Goal: Information Seeking & Learning: Understand process/instructions

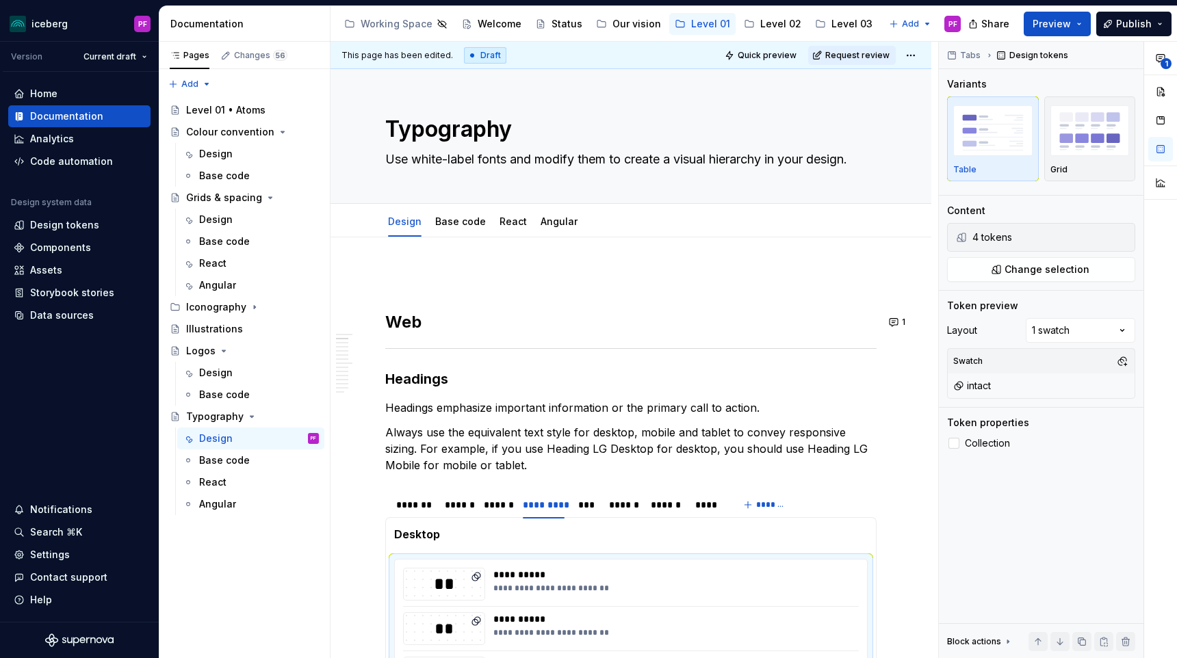
scroll to position [304, 0]
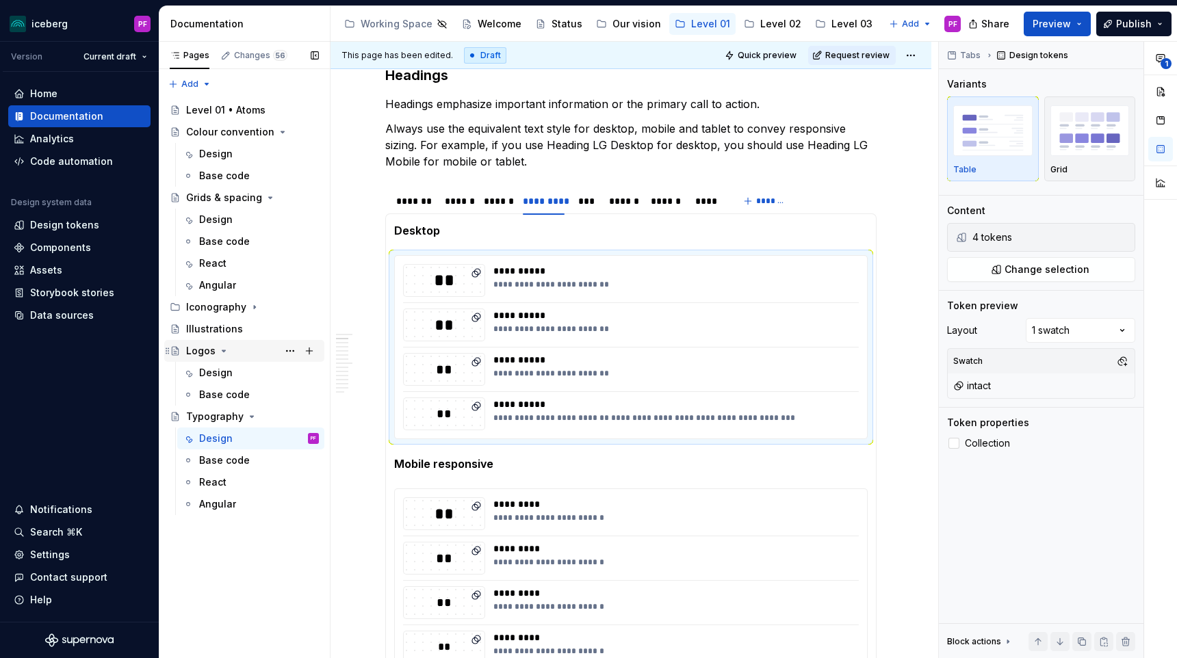
click at [223, 350] on icon "Page tree" at bounding box center [223, 350] width 3 height 1
click at [209, 350] on div "Logos" at bounding box center [200, 351] width 29 height 14
click at [212, 367] on div "Design" at bounding box center [216, 373] width 34 height 14
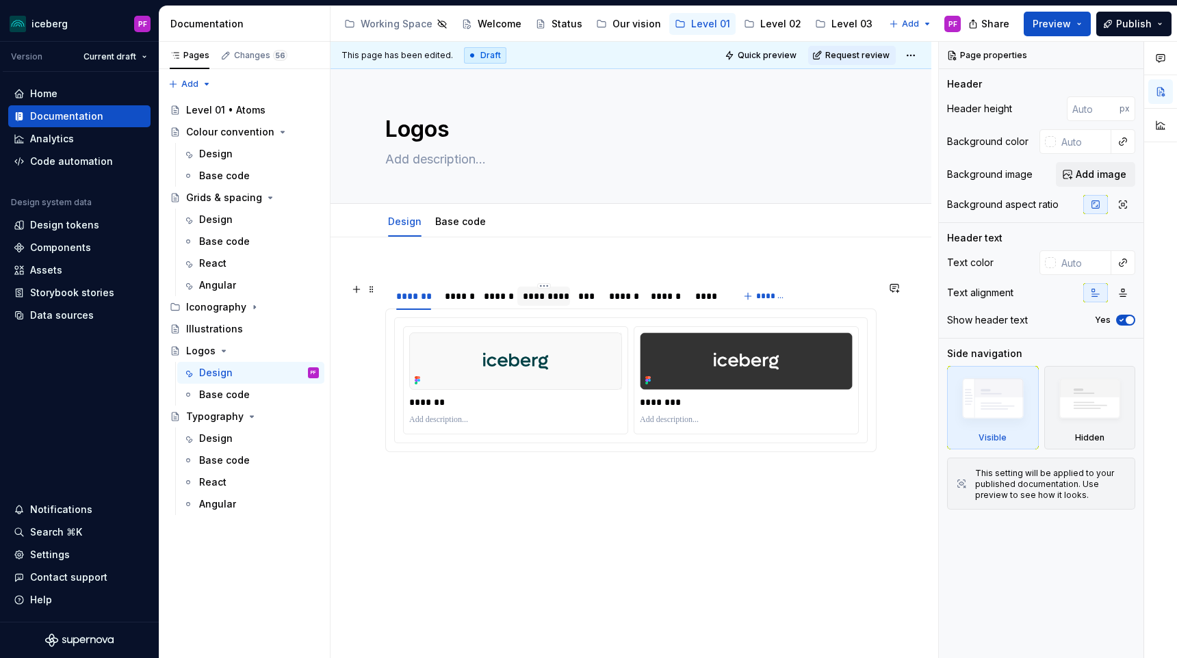
click at [551, 294] on div "*********" at bounding box center [544, 296] width 42 height 14
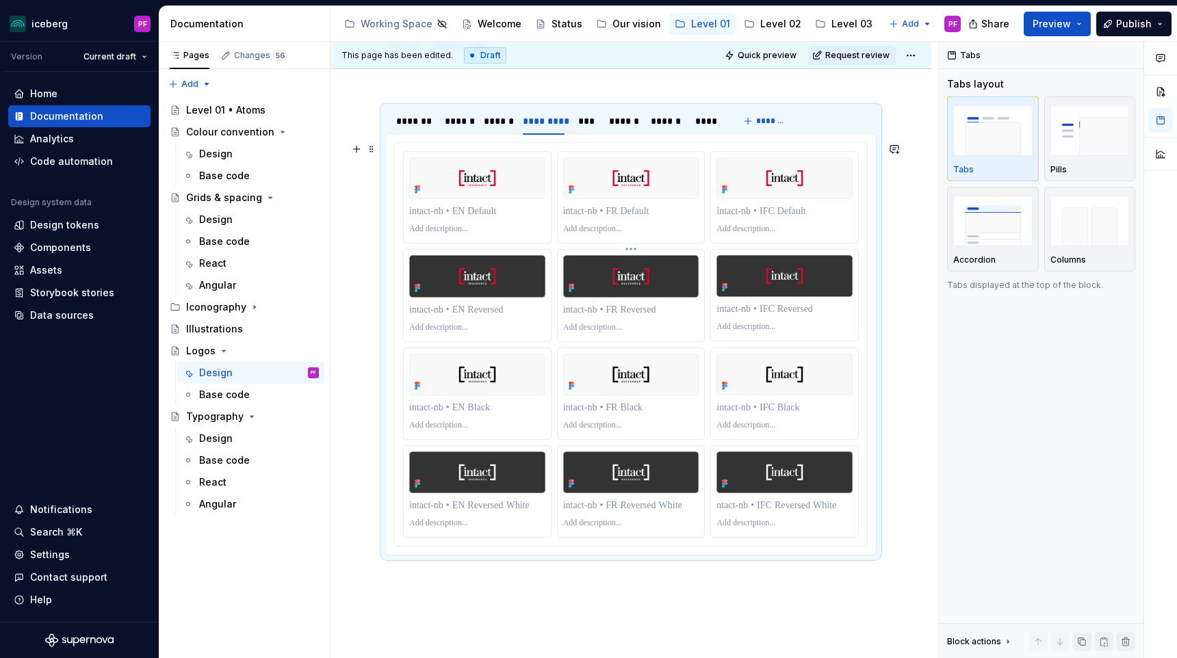
scroll to position [181, 0]
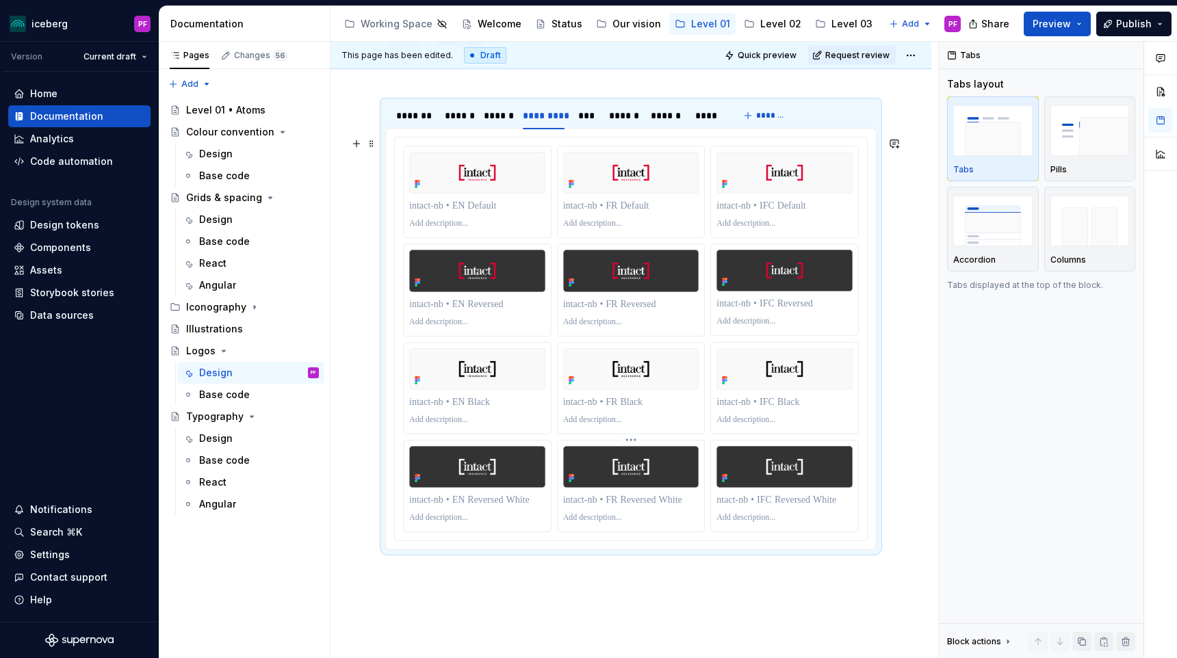
click at [565, 476] on img at bounding box center [631, 467] width 136 height 42
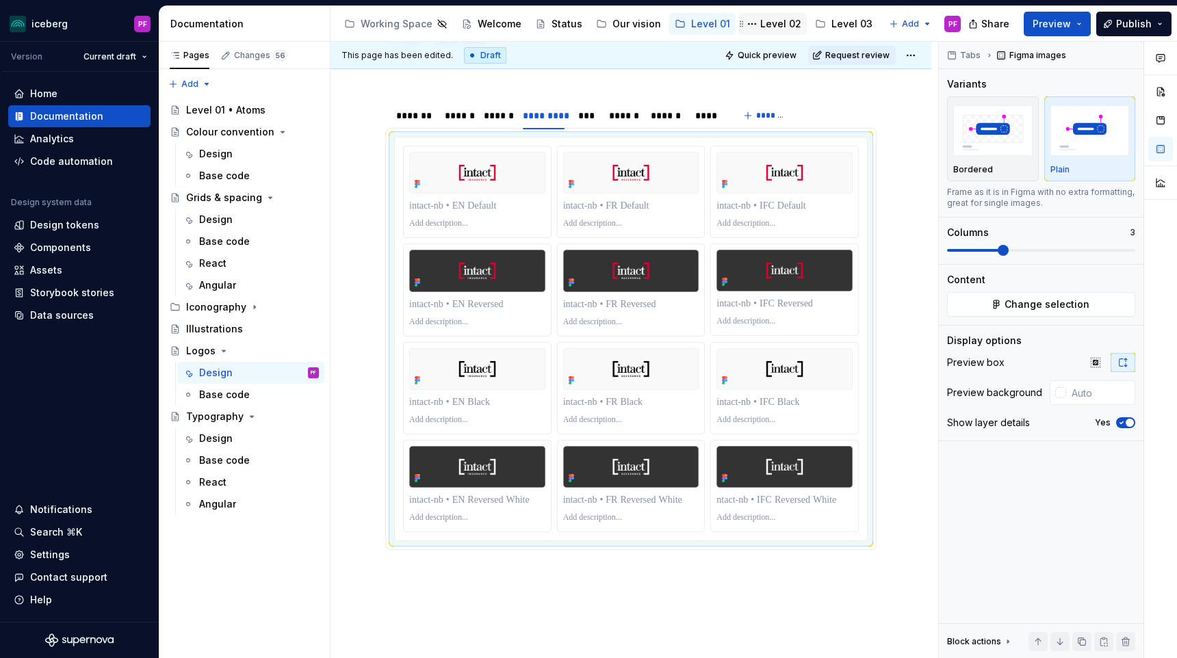
click at [764, 20] on div "Level 02" at bounding box center [780, 24] width 41 height 14
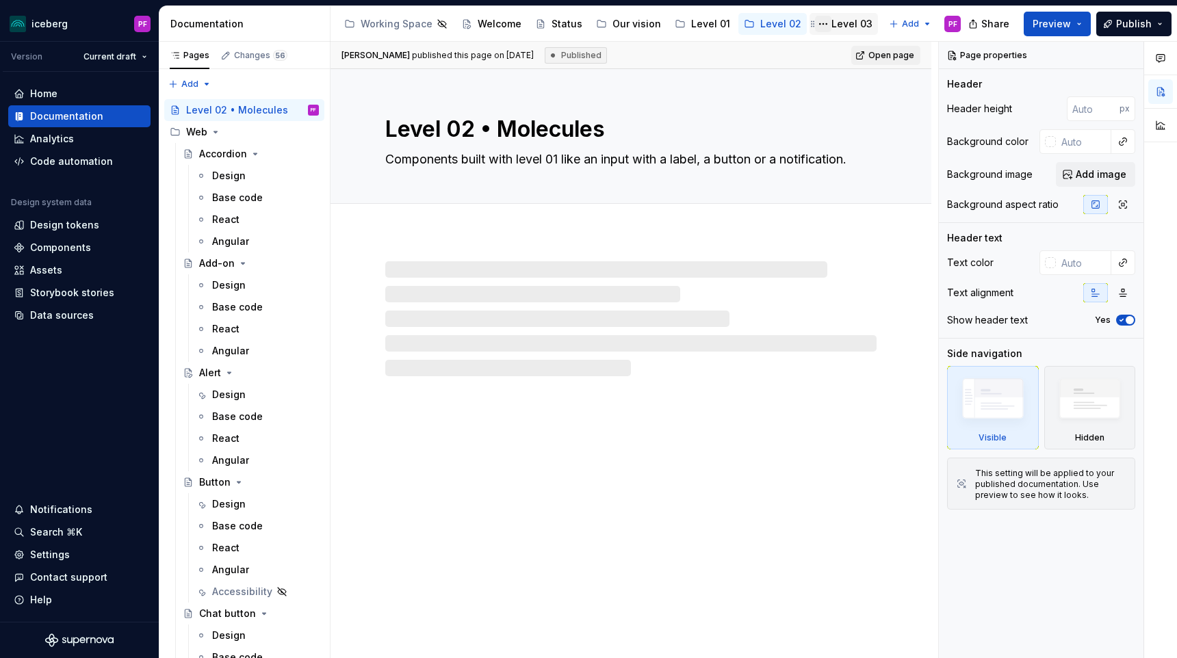
click at [818, 25] on button "Page tree" at bounding box center [823, 24] width 16 height 16
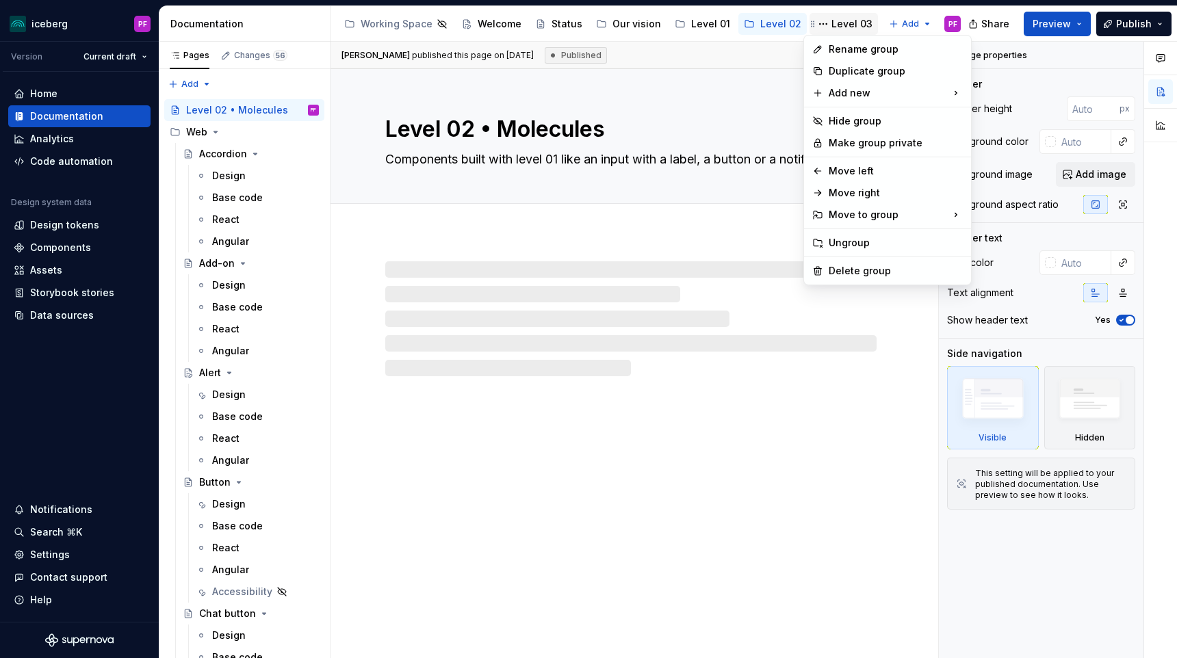
click at [837, 24] on html "iceberg PF Version Current draft Home Documentation Analytics Code automation D…" at bounding box center [588, 329] width 1177 height 658
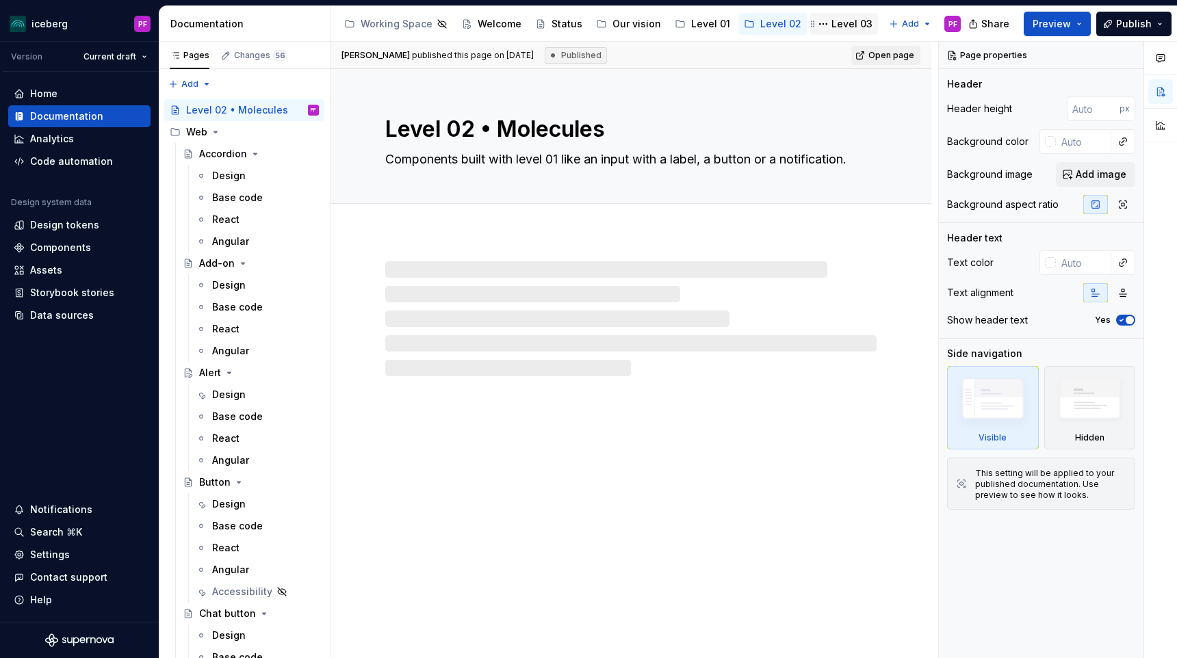
click at [835, 25] on div "Level 03" at bounding box center [851, 24] width 41 height 14
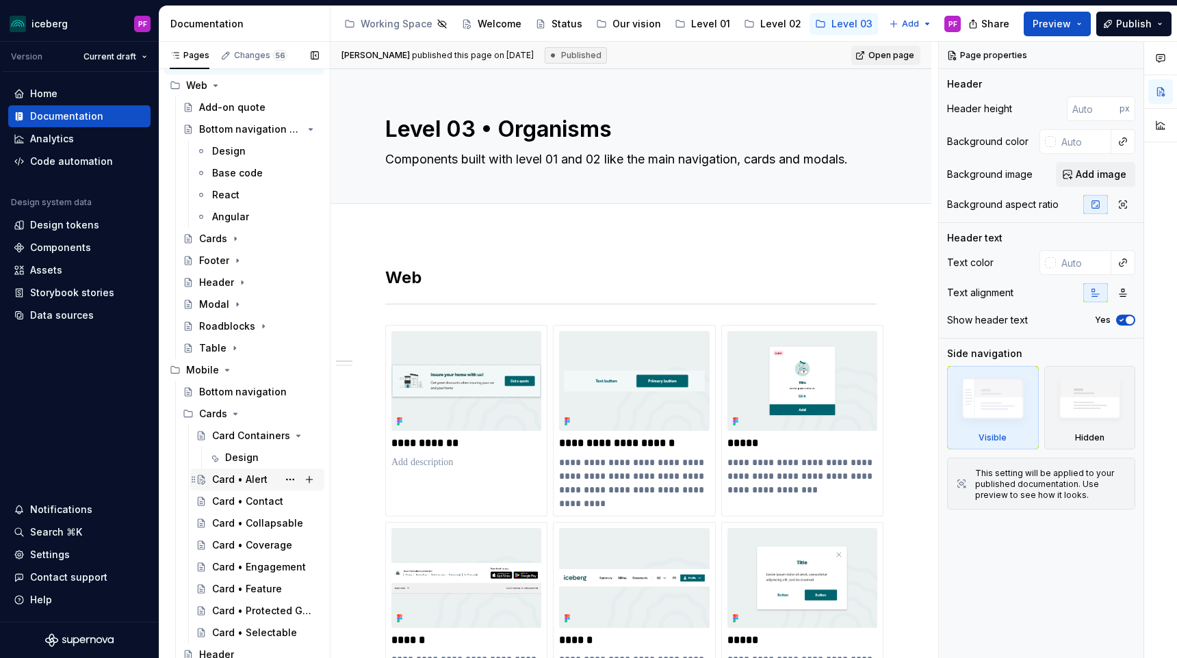
scroll to position [94, 0]
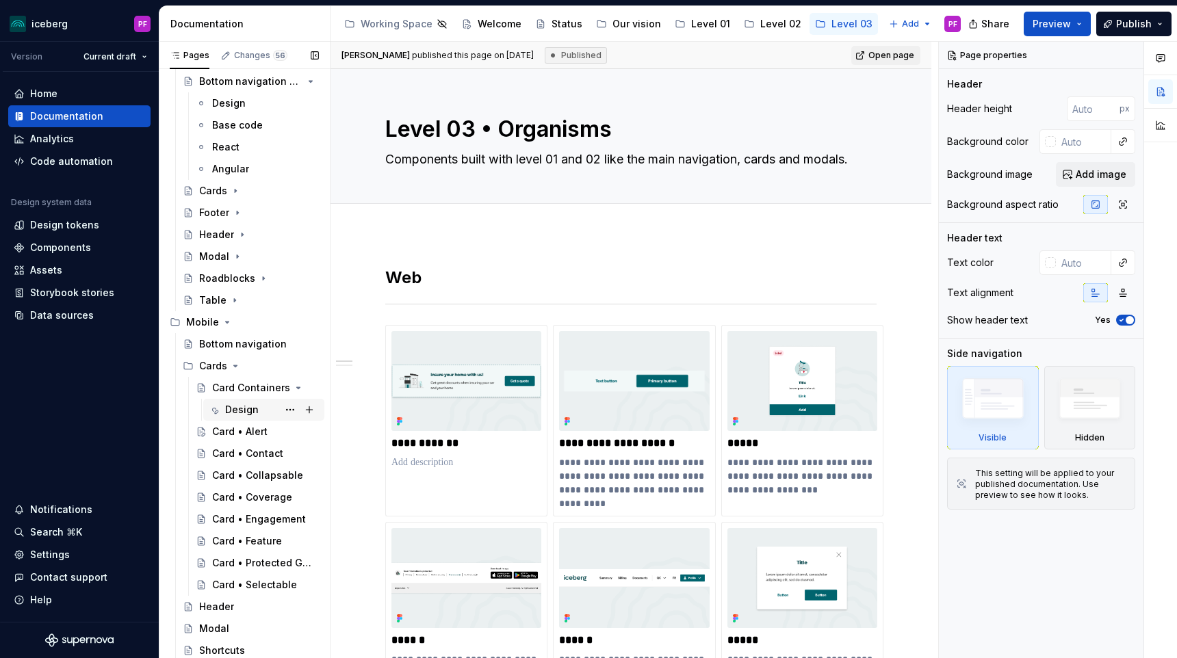
click at [229, 405] on div "Design" at bounding box center [242, 410] width 34 height 14
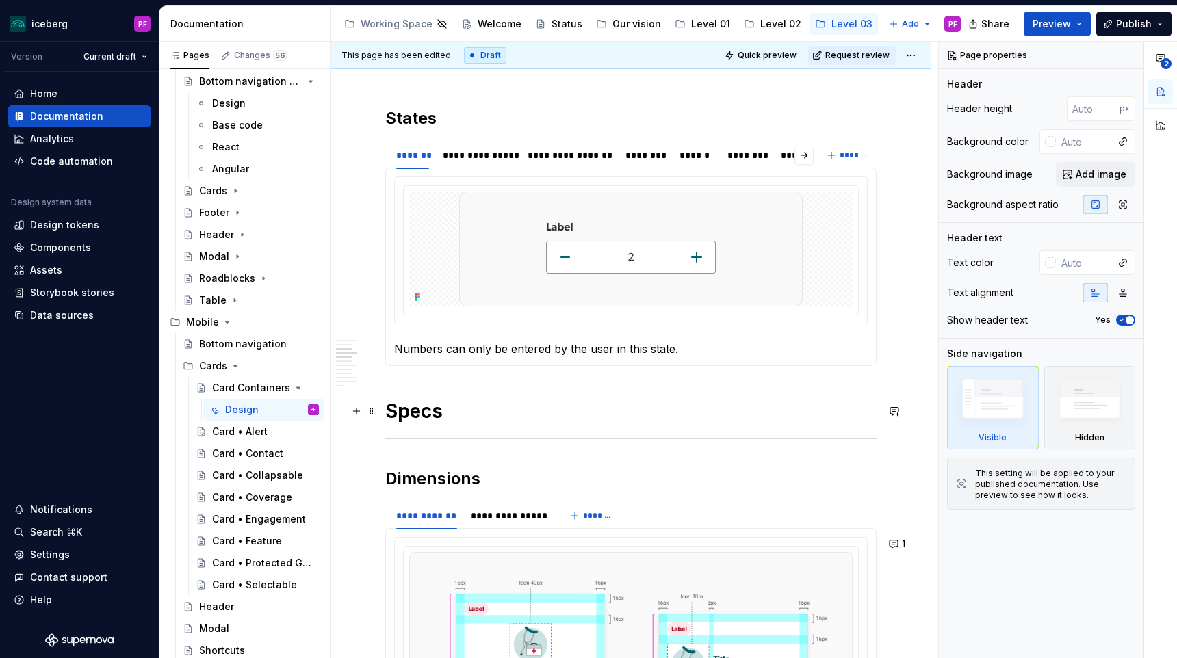
scroll to position [658, 0]
type textarea "*"
click at [468, 153] on div "**********" at bounding box center [478, 156] width 71 height 14
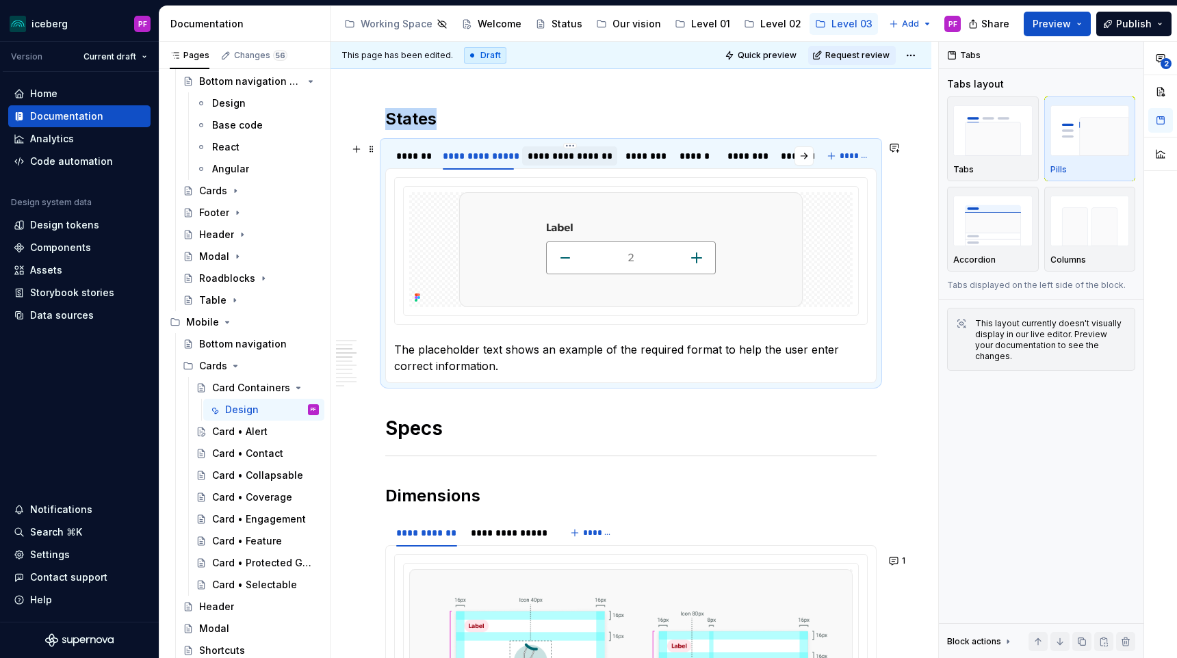
click at [583, 152] on div "**********" at bounding box center [570, 156] width 84 height 14
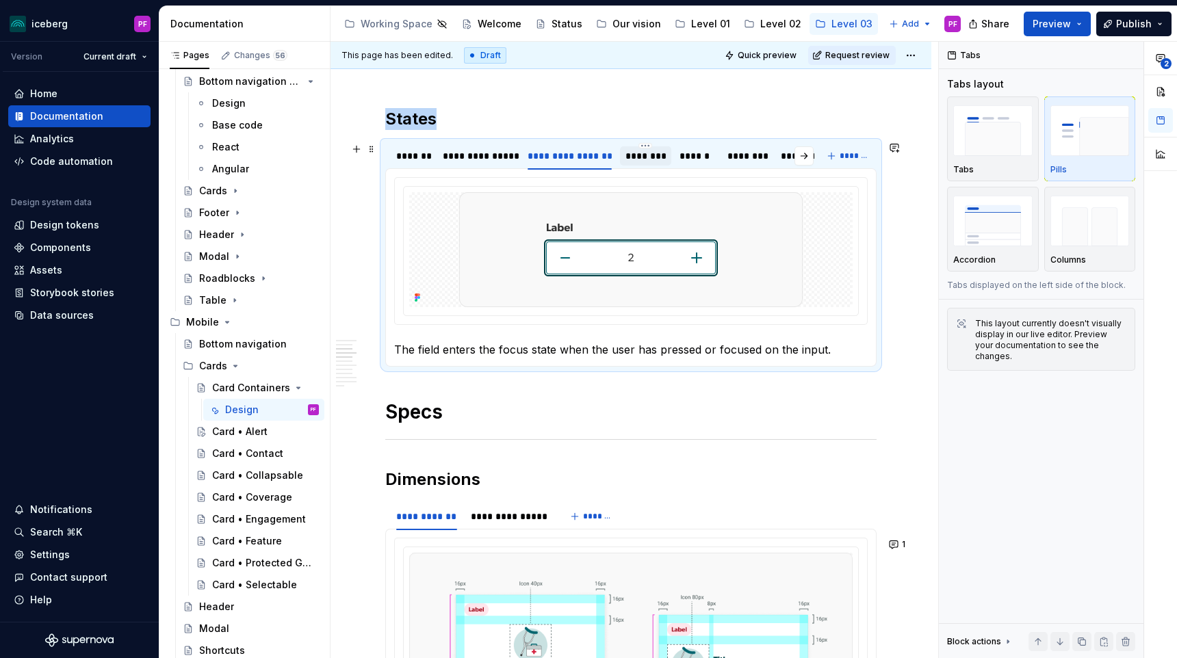
click at [645, 154] on div "********" at bounding box center [645, 156] width 40 height 14
click at [709, 154] on div "******" at bounding box center [697, 156] width 34 height 14
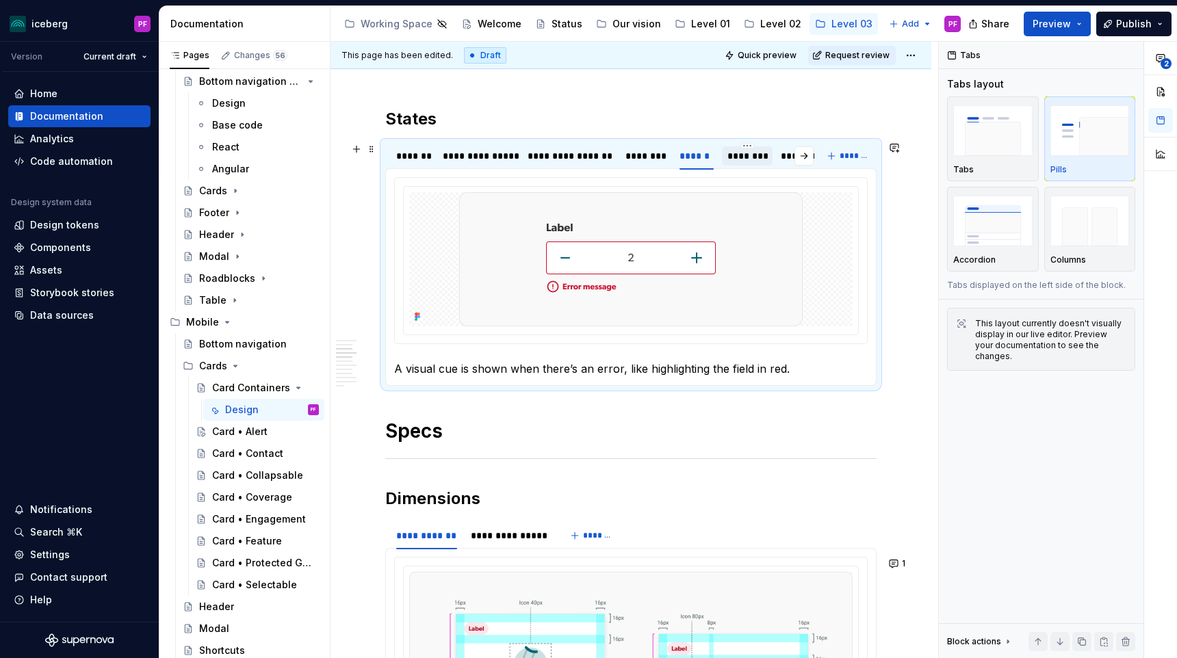
click at [756, 154] on div "********" at bounding box center [747, 156] width 40 height 14
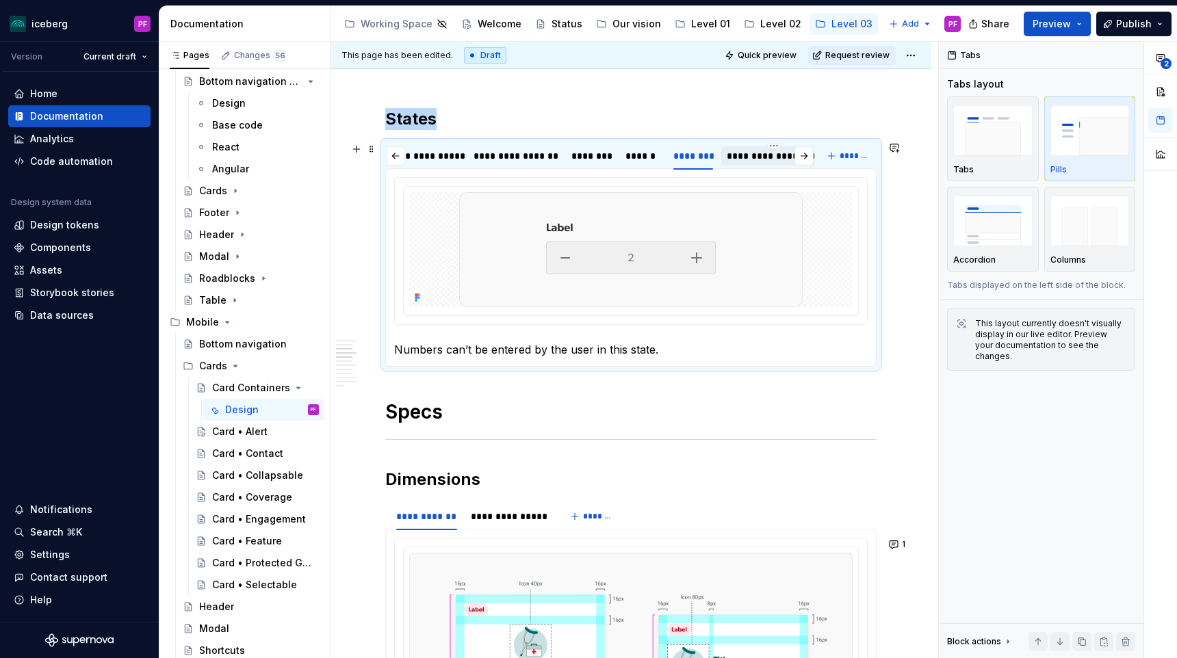
scroll to position [0, 64]
click at [748, 155] on div "**********" at bounding box center [764, 156] width 94 height 14
click at [420, 155] on div "*******" at bounding box center [412, 156] width 33 height 14
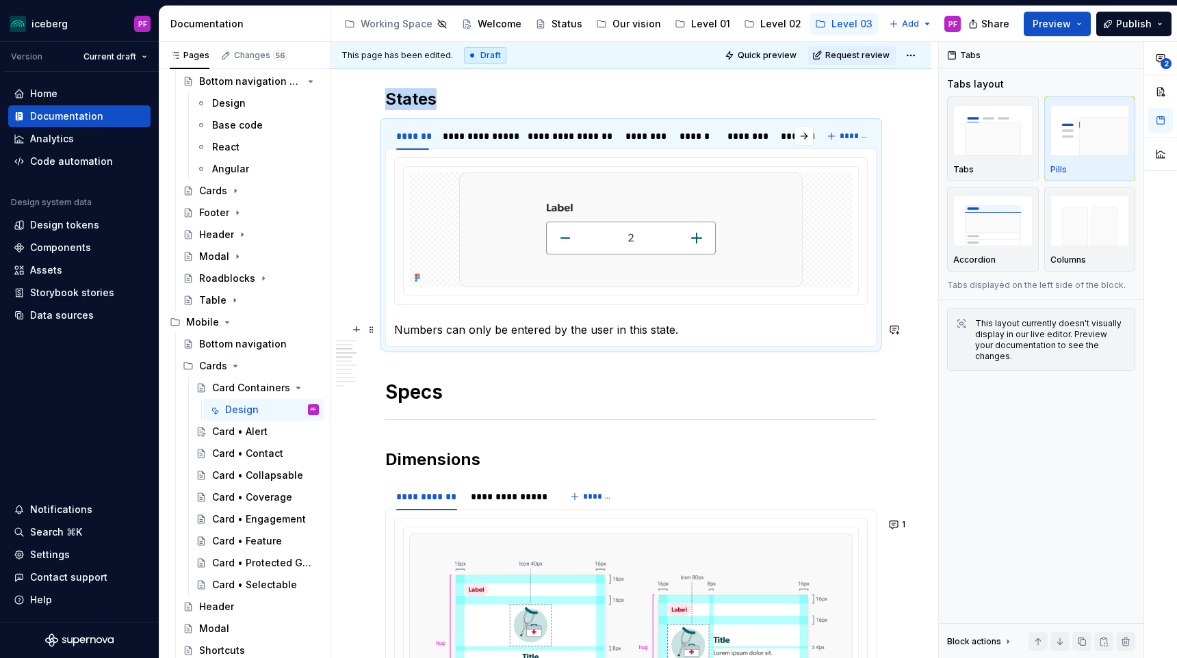
scroll to position [680, 0]
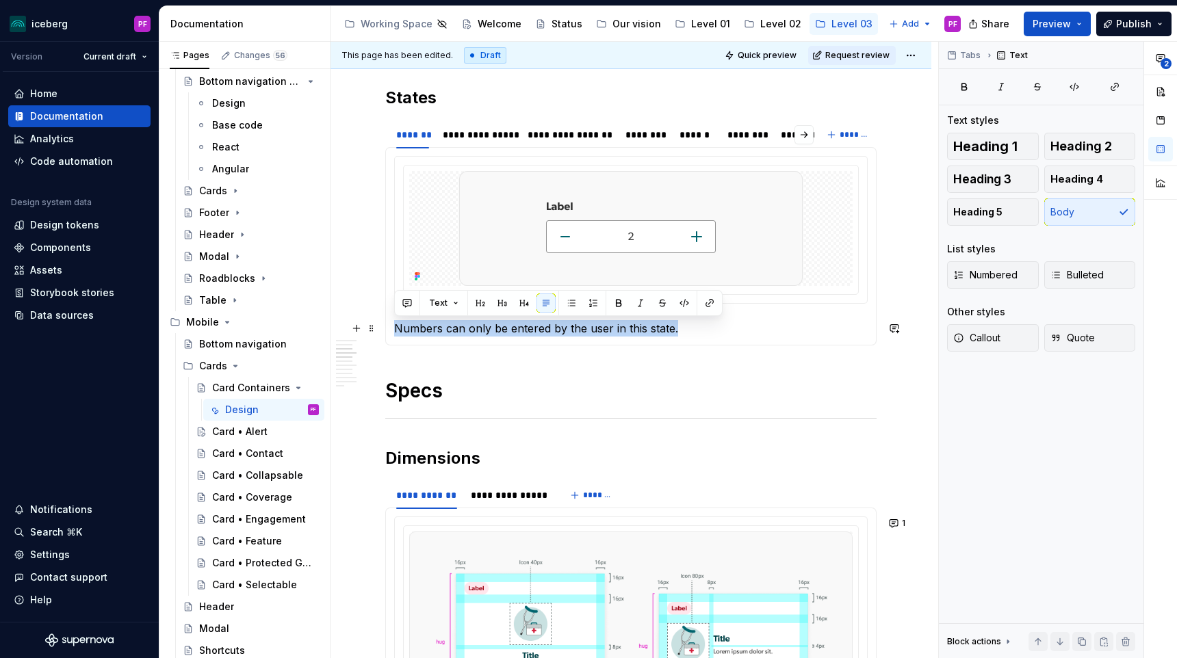
drag, startPoint x: 684, startPoint y: 323, endPoint x: 396, endPoint y: 322, distance: 288.1
click at [396, 322] on p "Numbers can only be entered by the user in this state." at bounding box center [631, 328] width 474 height 16
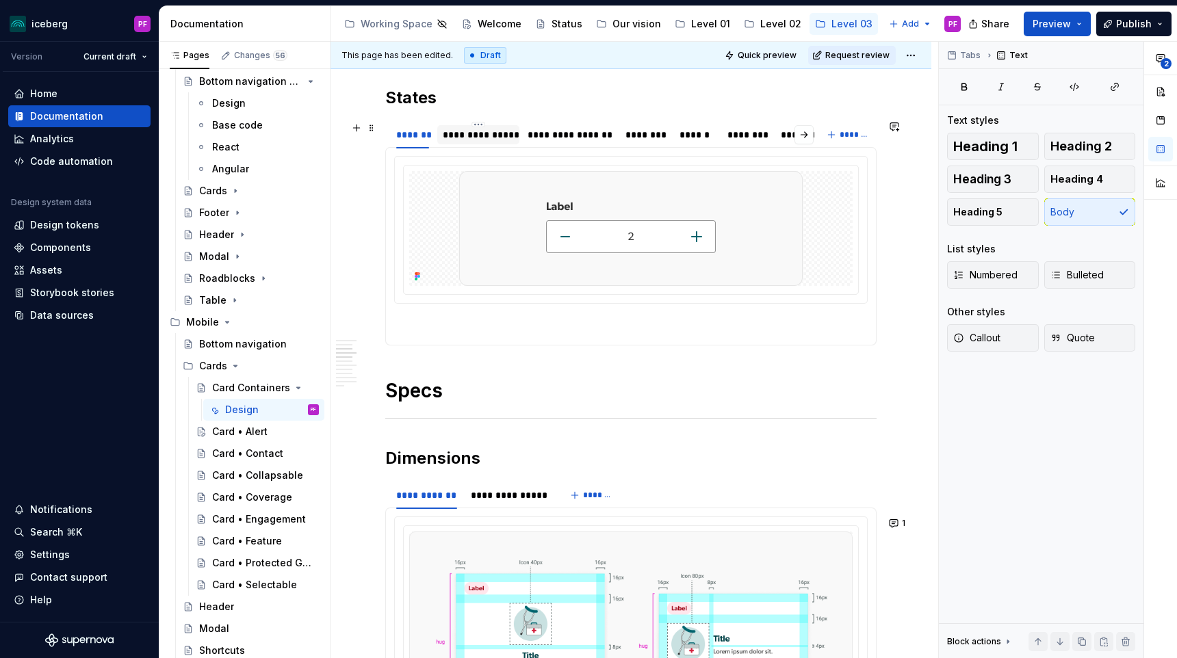
click at [472, 138] on div "**********" at bounding box center [478, 135] width 71 height 14
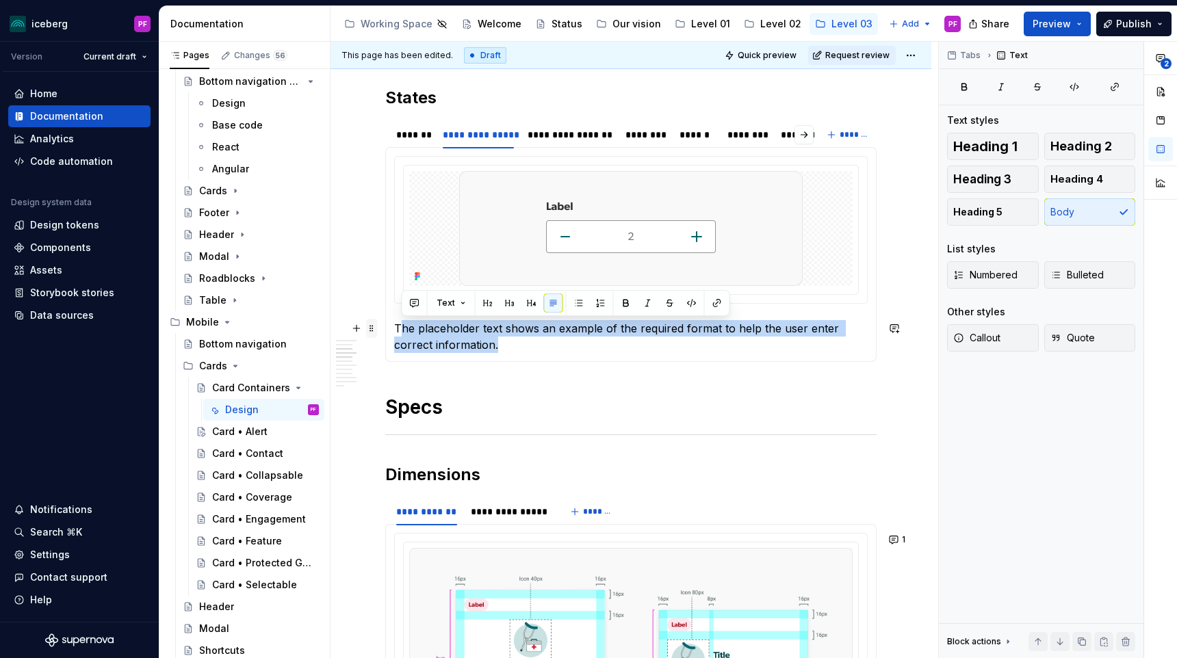
drag, startPoint x: 489, startPoint y: 346, endPoint x: 367, endPoint y: 330, distance: 122.8
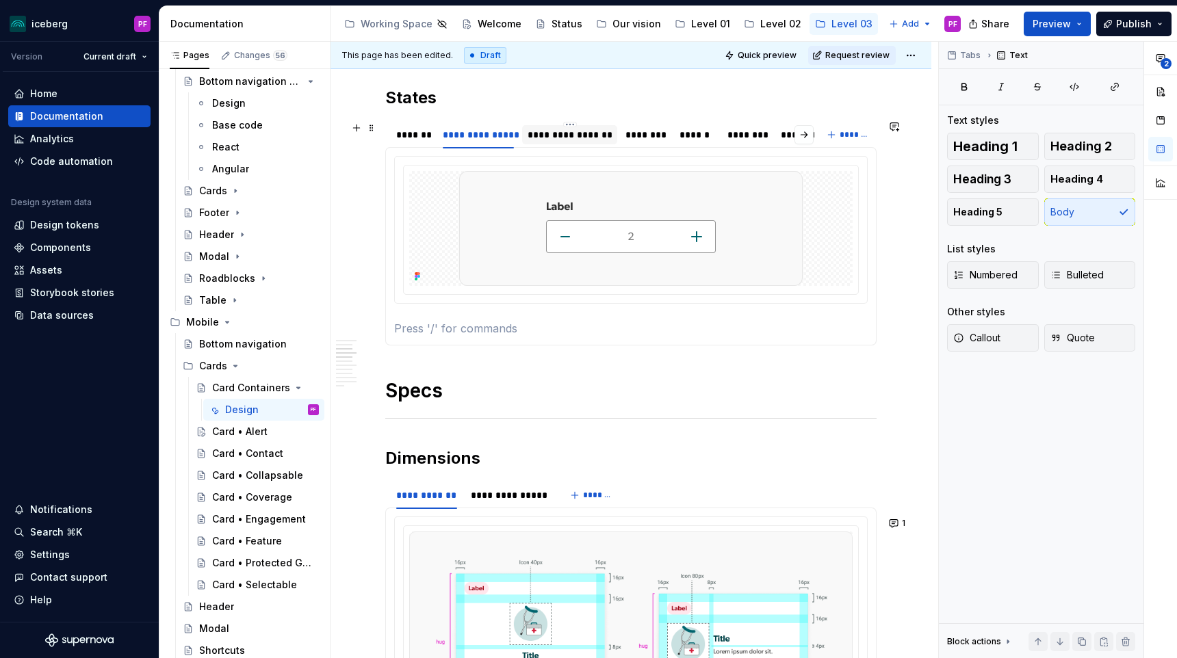
click at [574, 134] on div "**********" at bounding box center [570, 135] width 84 height 14
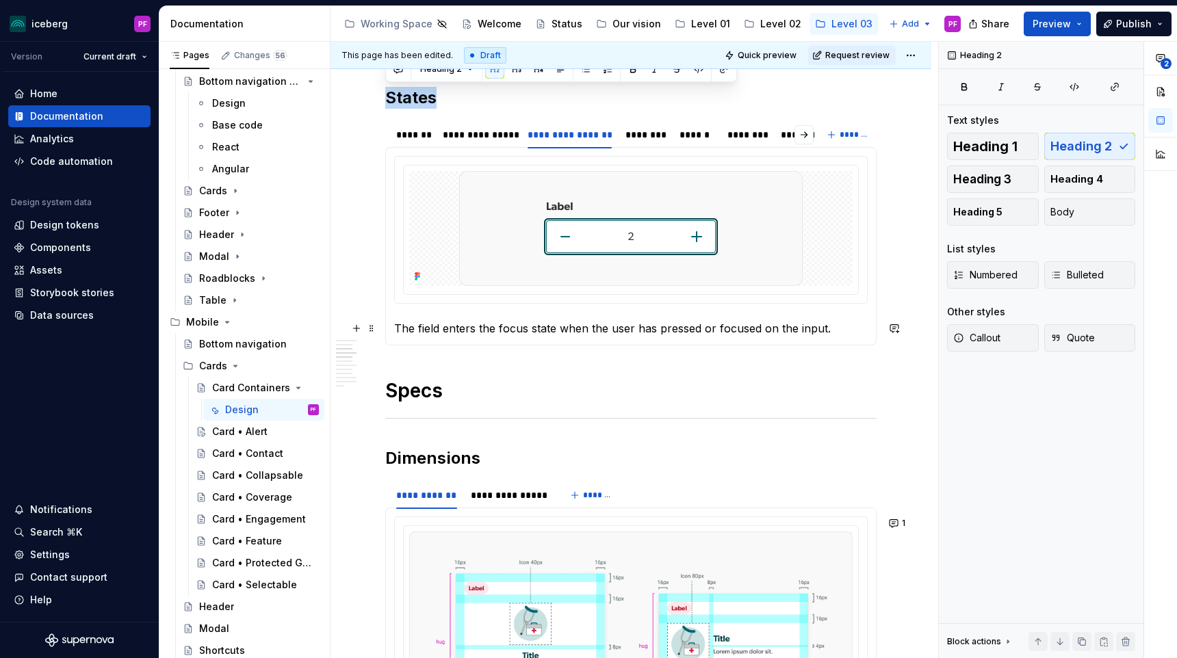
drag, startPoint x: 712, startPoint y: 344, endPoint x: 394, endPoint y: 322, distance: 318.2
click at [387, 323] on div "The field enters the focus state when the user has pressed or focused on the in…" at bounding box center [630, 246] width 491 height 198
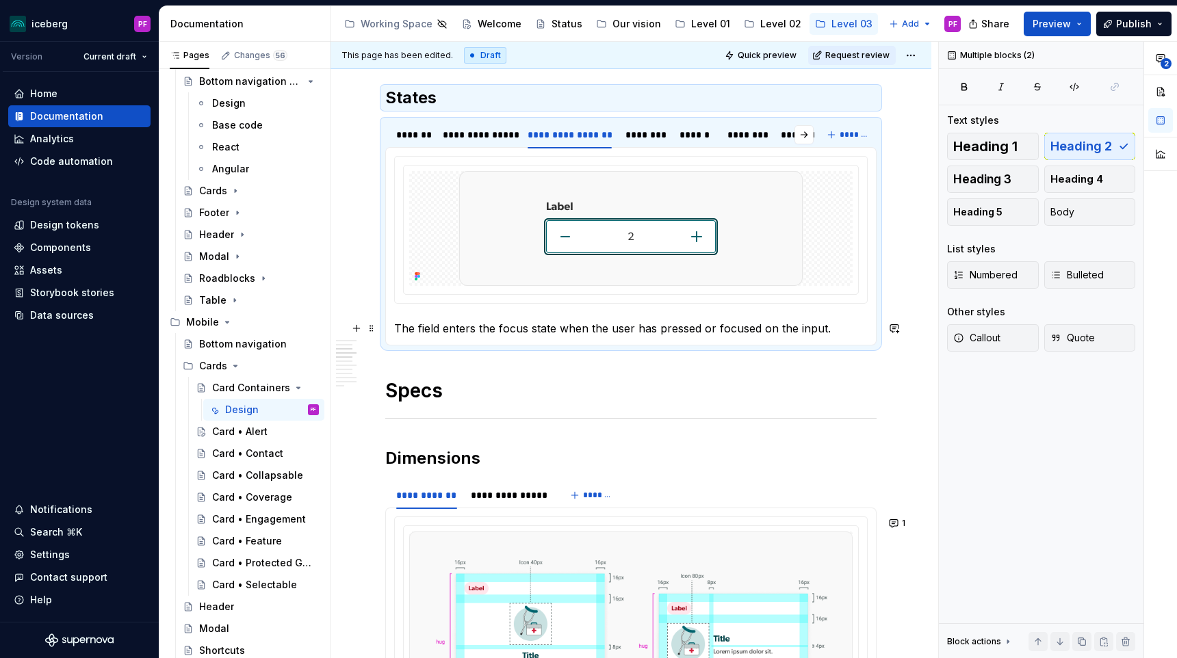
click at [844, 331] on p "The field enters the focus state when the user has pressed or focused on the in…" at bounding box center [631, 328] width 474 height 16
drag, startPoint x: 840, startPoint y: 331, endPoint x: 396, endPoint y: 327, distance: 444.2
click at [396, 327] on p "The field enters the focus state when the user has pressed or focused on the in…" at bounding box center [631, 328] width 474 height 16
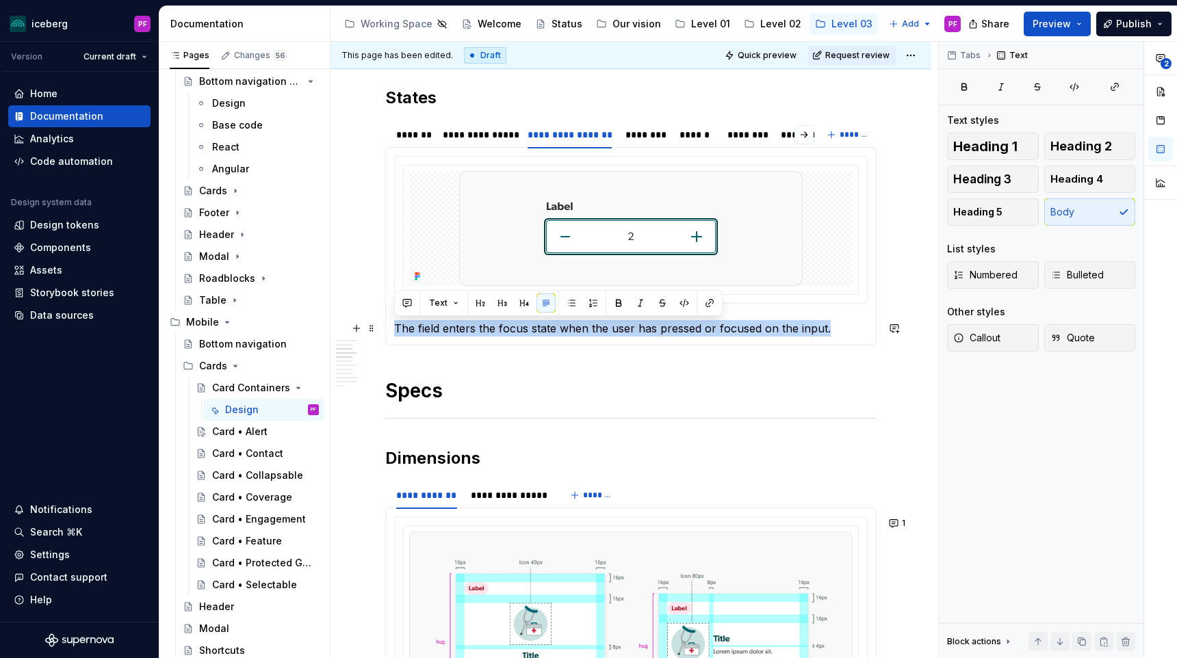
drag, startPoint x: 396, startPoint y: 327, endPoint x: 827, endPoint y: 325, distance: 431.1
click at [827, 325] on p "The field enters the focus state when the user has pressed or focused on the in…" at bounding box center [631, 328] width 474 height 16
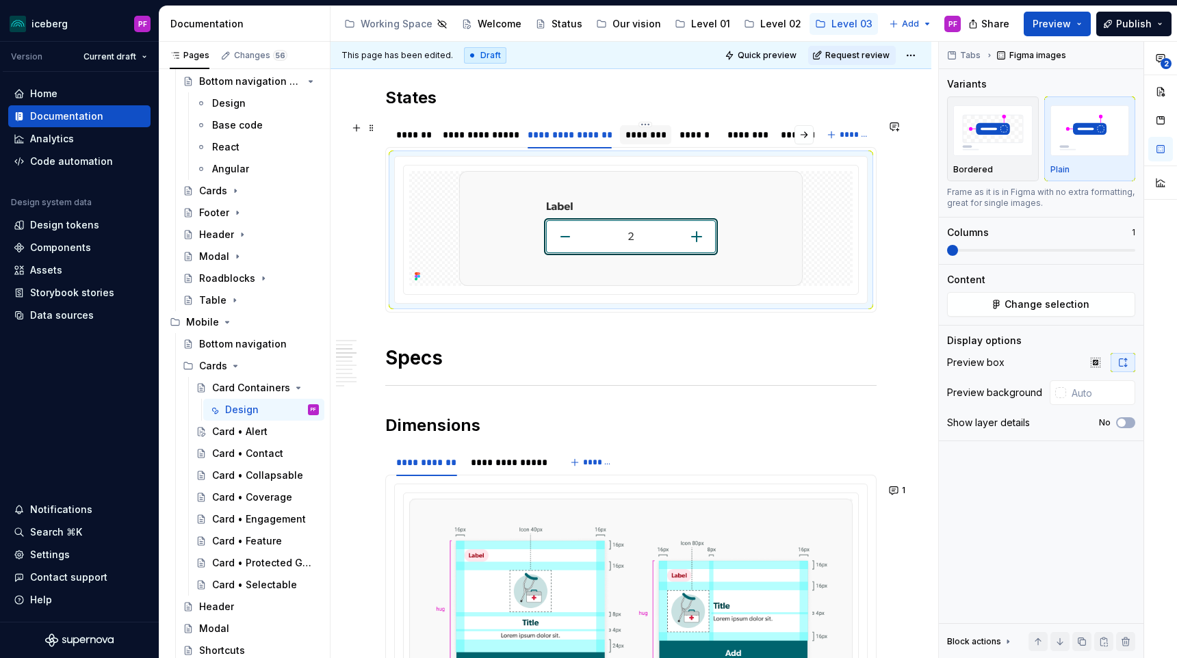
click at [649, 133] on div "********" at bounding box center [645, 135] width 40 height 14
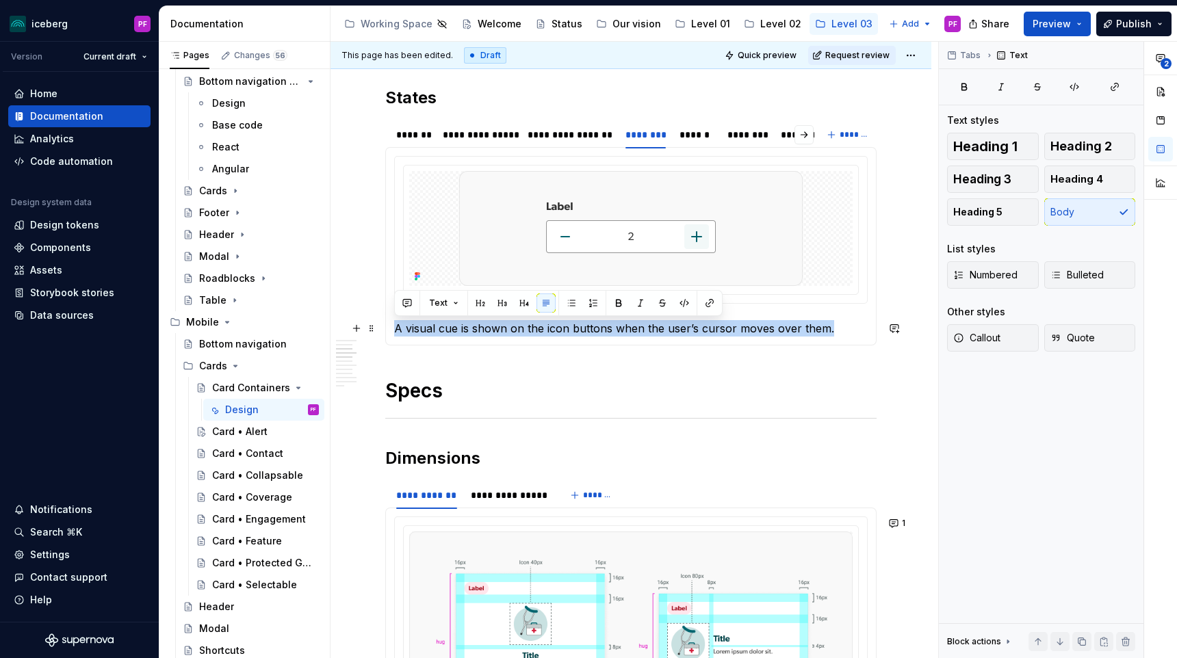
drag, startPoint x: 831, startPoint y: 330, endPoint x: 396, endPoint y: 324, distance: 436.0
click at [396, 324] on p "A visual cue is shown on the icon buttons when the user’s cursor moves over the…" at bounding box center [631, 328] width 474 height 16
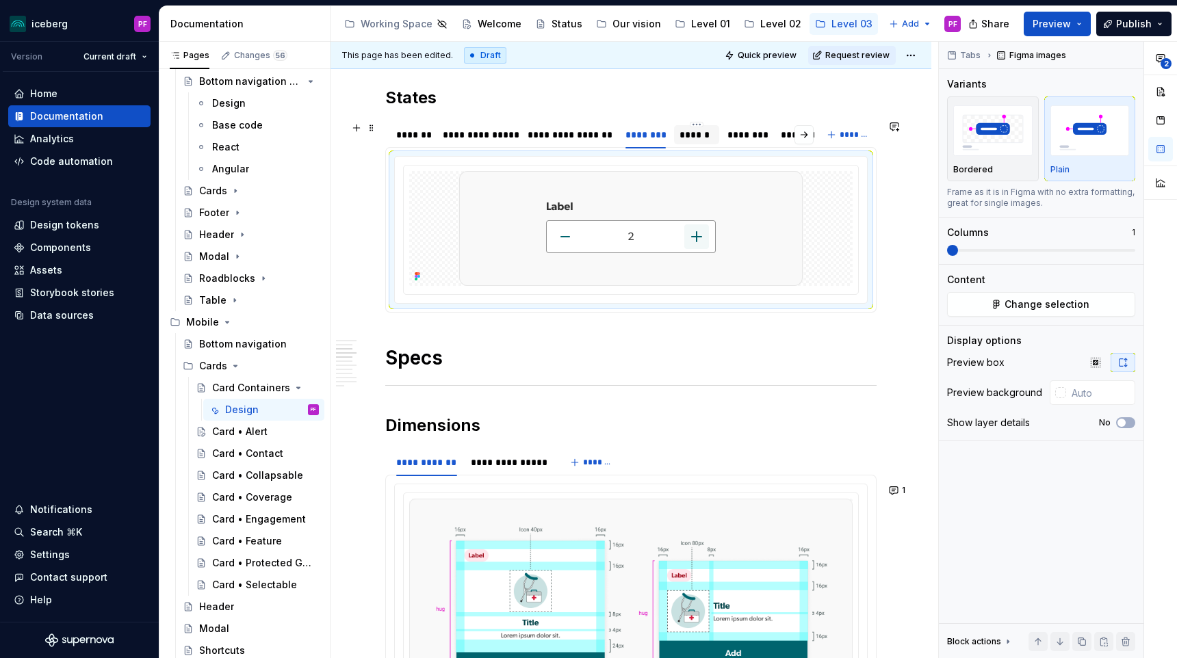
click at [692, 143] on div "******" at bounding box center [696, 134] width 45 height 19
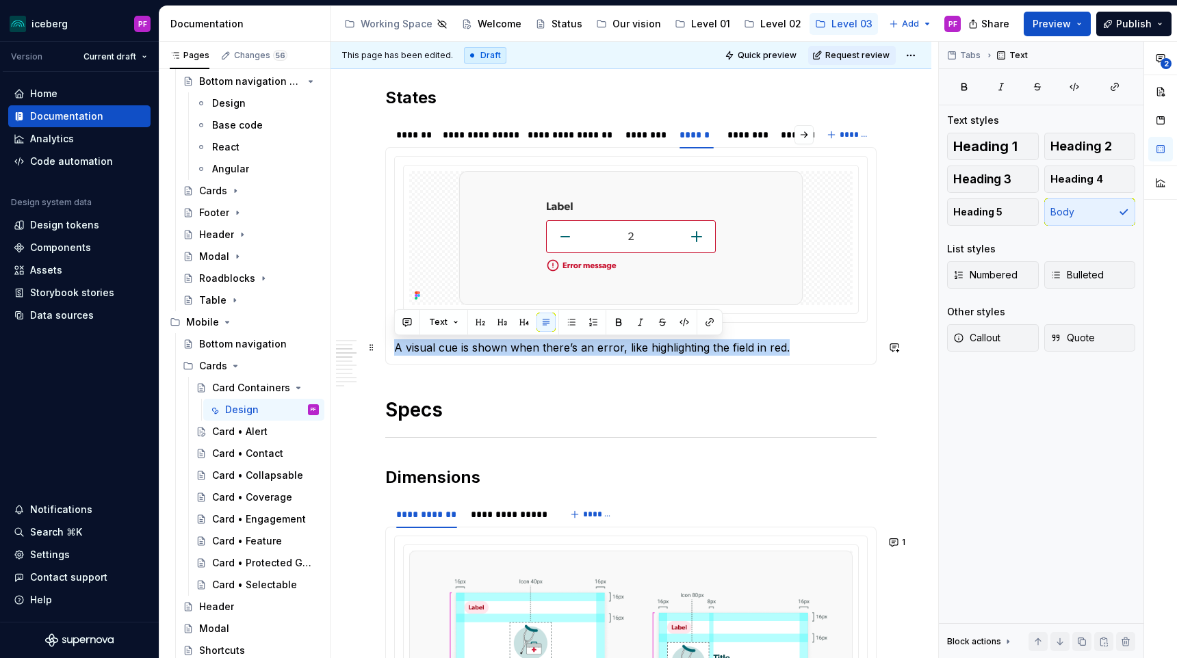
drag, startPoint x: 812, startPoint y: 343, endPoint x: 387, endPoint y: 344, distance: 424.3
click at [387, 344] on div "A visual cue is shown when there’s an error, like highlighting the field in red…" at bounding box center [630, 256] width 491 height 218
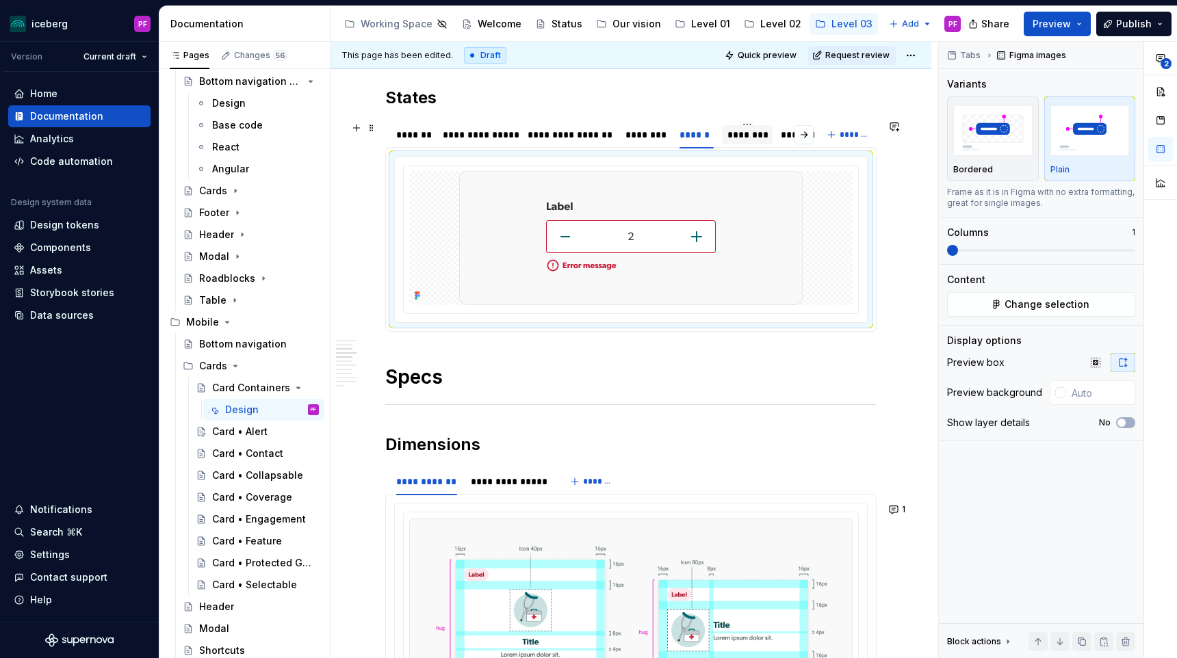
click at [730, 136] on div "********" at bounding box center [747, 135] width 40 height 14
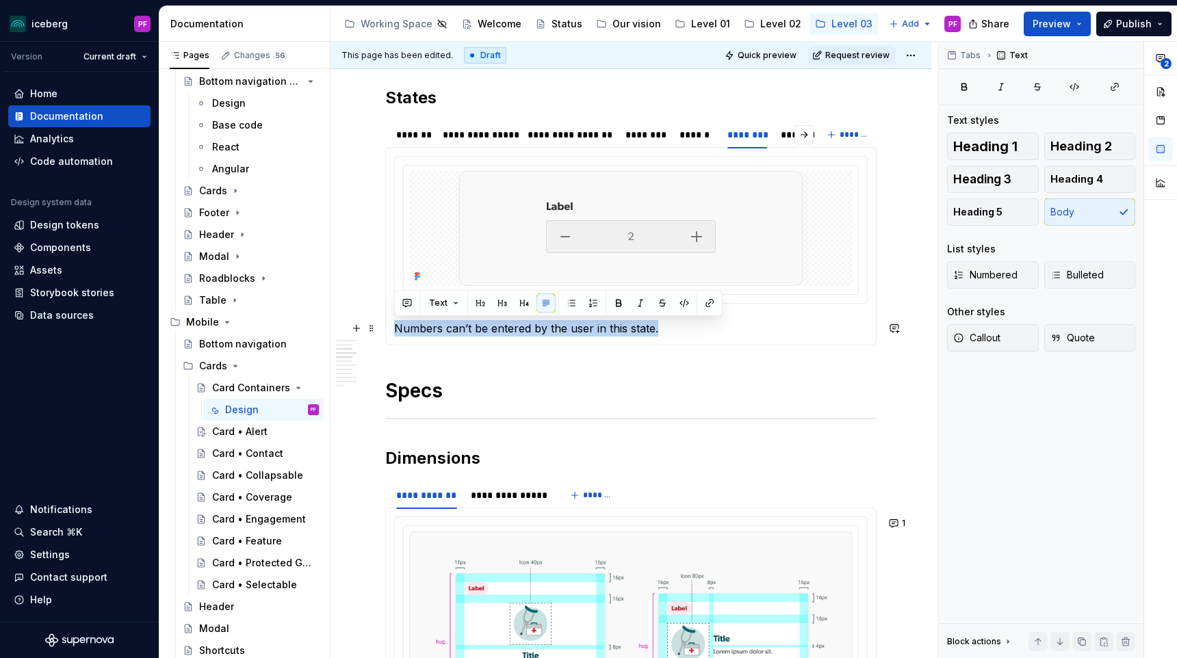
drag, startPoint x: 673, startPoint y: 326, endPoint x: 391, endPoint y: 326, distance: 282.6
click at [391, 326] on div "Numbers can’t be entered by the user in this state. Content can be selected, bu…" at bounding box center [630, 246] width 491 height 198
click at [415, 331] on p "Numbers can’t be entered by the user in this state." at bounding box center [631, 328] width 474 height 16
click at [517, 326] on p "Numbers can’t be entered by the user in this state." at bounding box center [631, 328] width 474 height 16
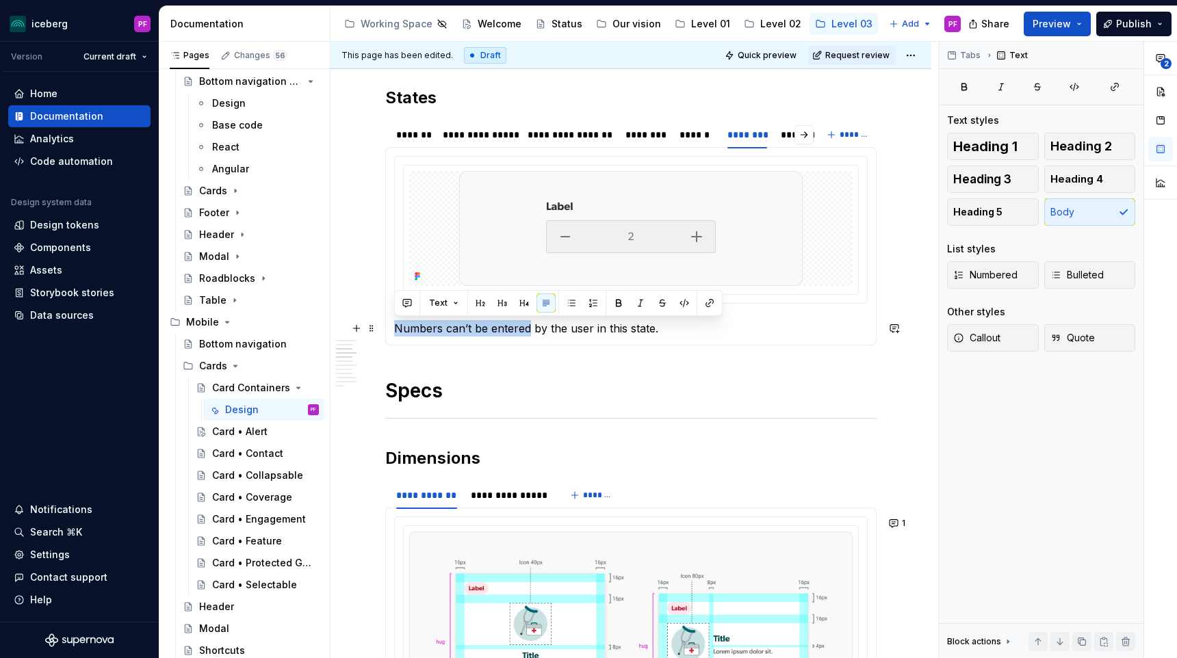
drag, startPoint x: 529, startPoint y: 326, endPoint x: 390, endPoint y: 326, distance: 138.9
click at [390, 326] on div "Numbers can’t be entered by the user in this state. Content can be selected, bu…" at bounding box center [630, 246] width 491 height 198
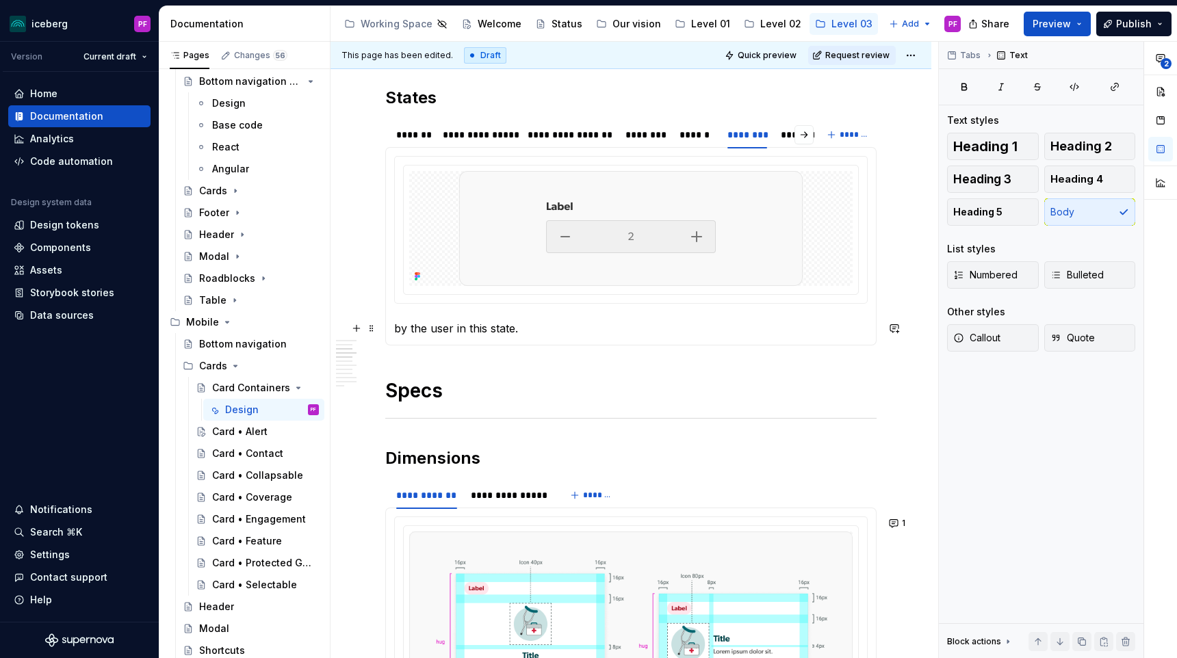
click at [416, 327] on p "by the user in this state." at bounding box center [631, 328] width 474 height 16
click at [441, 327] on p "The user in this state." at bounding box center [631, 328] width 474 height 16
click at [788, 136] on div "**********" at bounding box center [828, 135] width 94 height 14
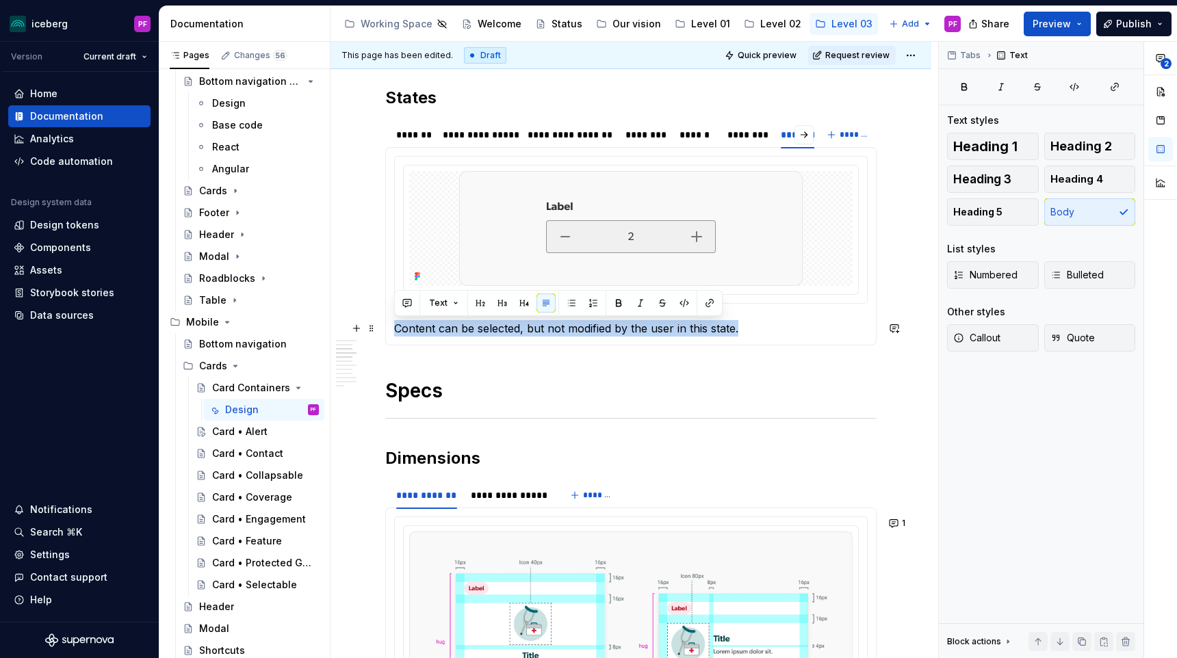
drag, startPoint x: 740, startPoint y: 331, endPoint x: 392, endPoint y: 328, distance: 348.3
click at [392, 328] on div "The user cannot interact with the card in this state. Content can be selected, …" at bounding box center [630, 246] width 491 height 198
click at [751, 133] on div "********" at bounding box center [747, 135] width 40 height 14
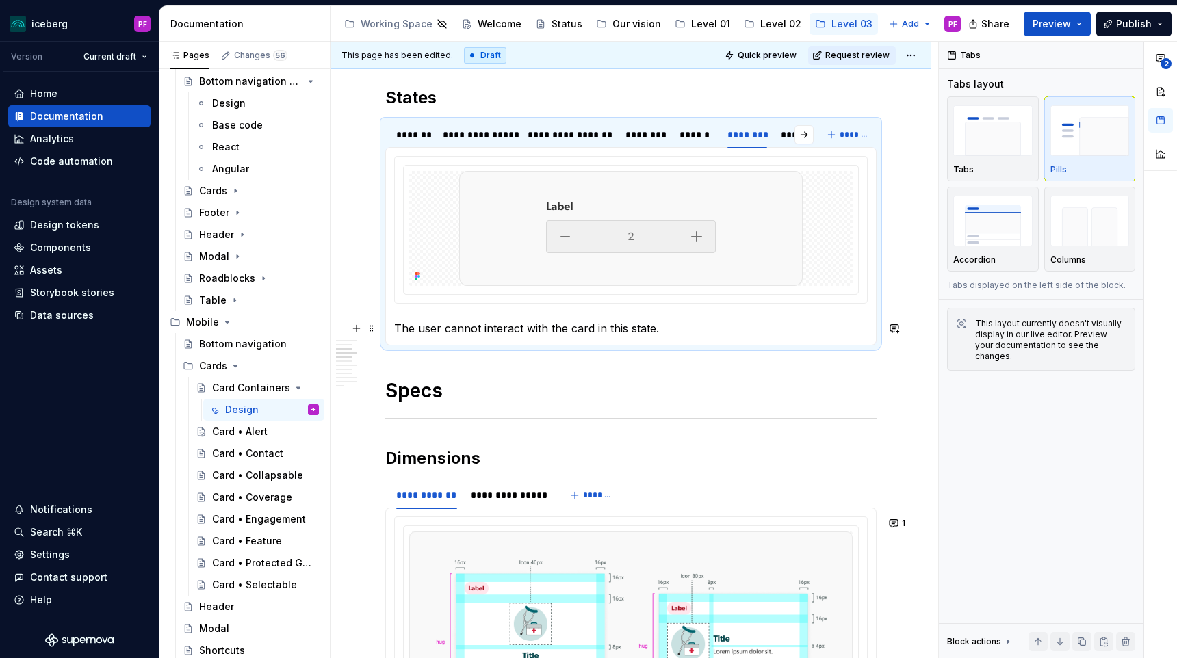
click at [670, 328] on p "The user cannot interact with the card in this state." at bounding box center [631, 328] width 474 height 16
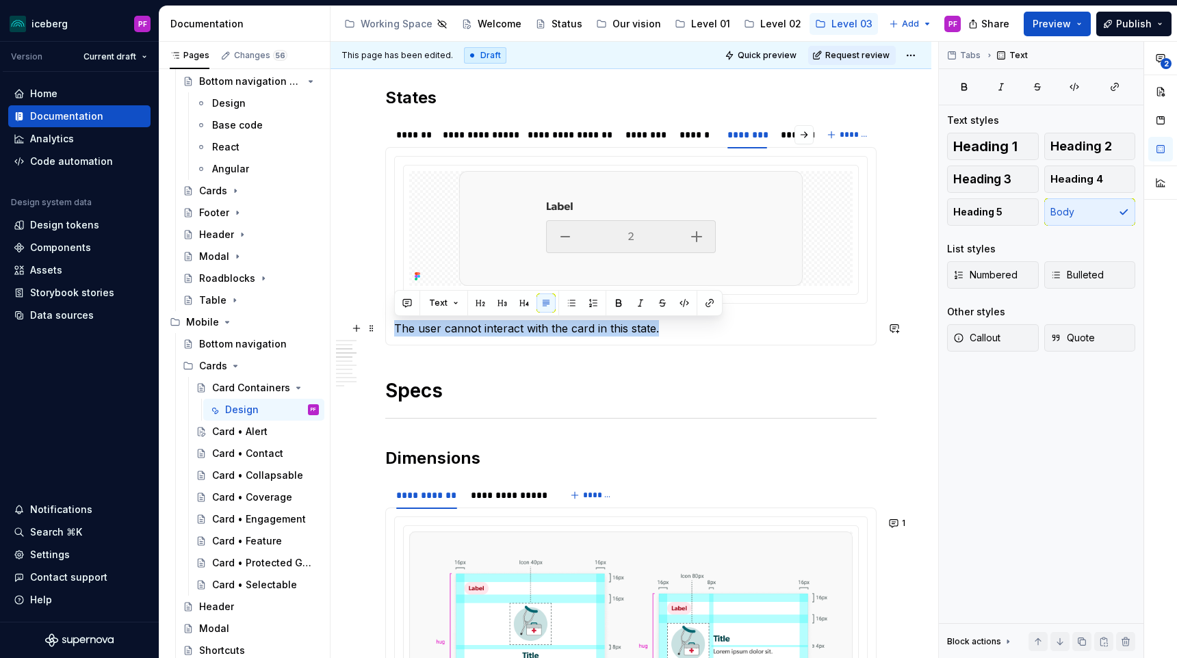
drag, startPoint x: 670, startPoint y: 328, endPoint x: 396, endPoint y: 327, distance: 273.7
click at [396, 327] on p "The user cannot interact with the card in this state." at bounding box center [631, 328] width 474 height 16
copy p "The user cannot interact with the card in this state."
click at [788, 133] on div "**********" at bounding box center [828, 135] width 94 height 14
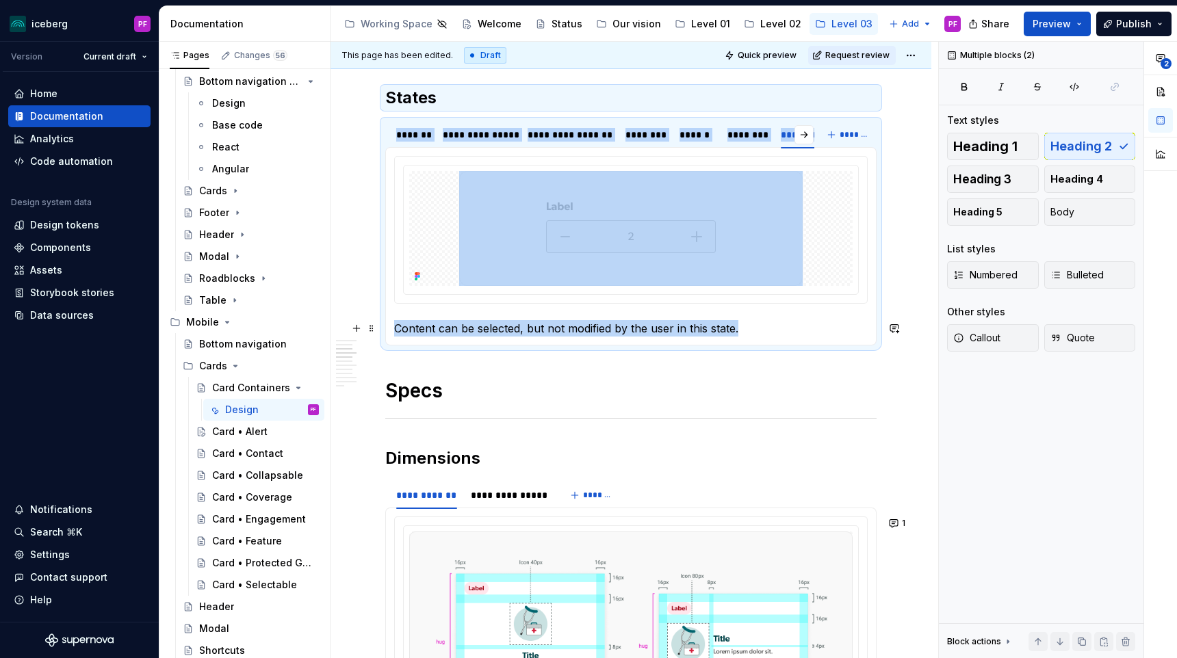
drag, startPoint x: 738, startPoint y: 332, endPoint x: 385, endPoint y: 331, distance: 353.8
click at [385, 331] on div "The user cannot interact with the card in this state. Content can be selected, …" at bounding box center [630, 246] width 491 height 198
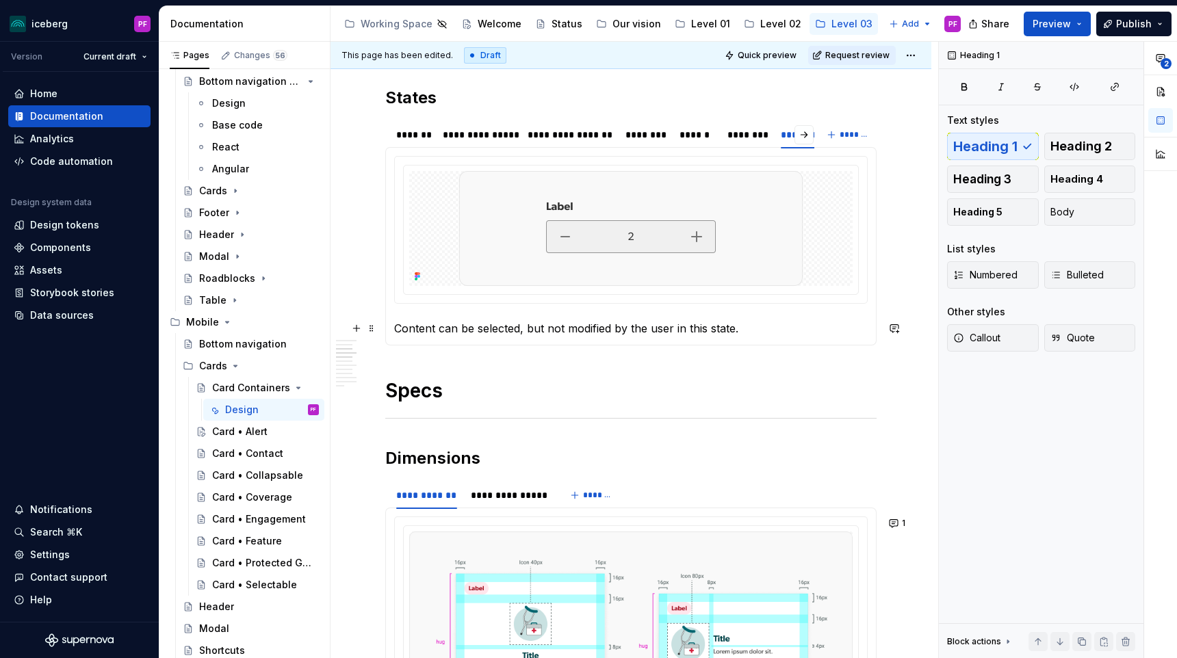
click at [731, 328] on p "Content can be selected, but not modified by the user in this state." at bounding box center [631, 328] width 474 height 16
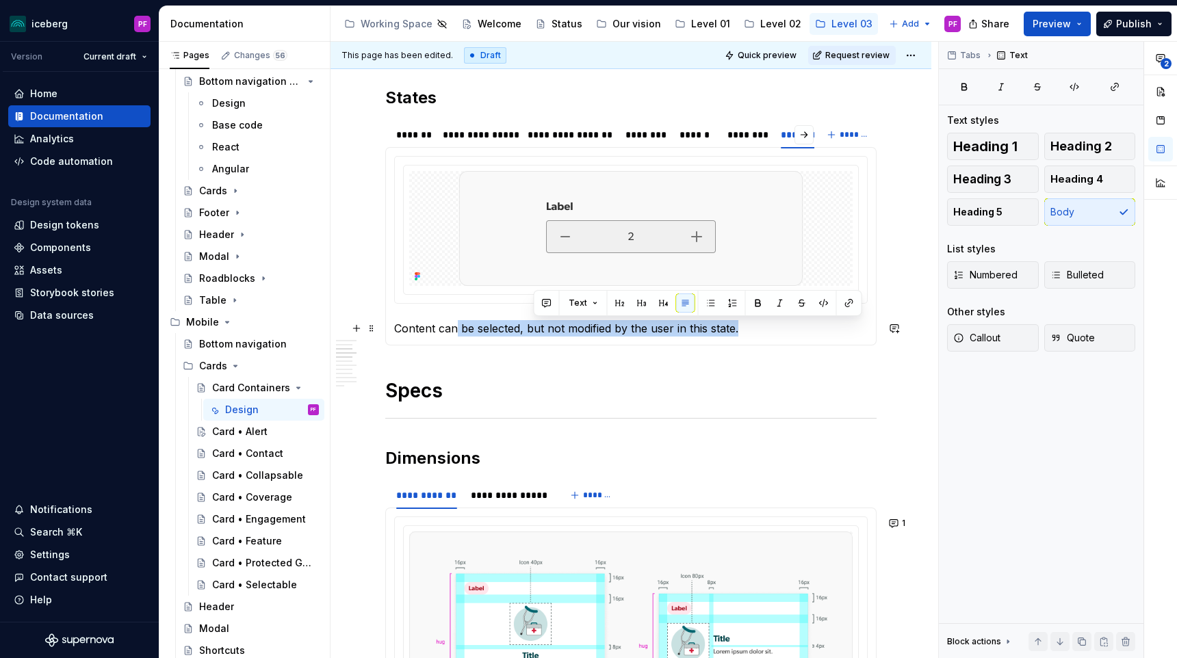
type textarea "*"
drag, startPoint x: 749, startPoint y: 326, endPoint x: 397, endPoint y: 328, distance: 352.5
click at [397, 328] on p "Content can be selected, but not modified by the user in this state." at bounding box center [631, 328] width 474 height 16
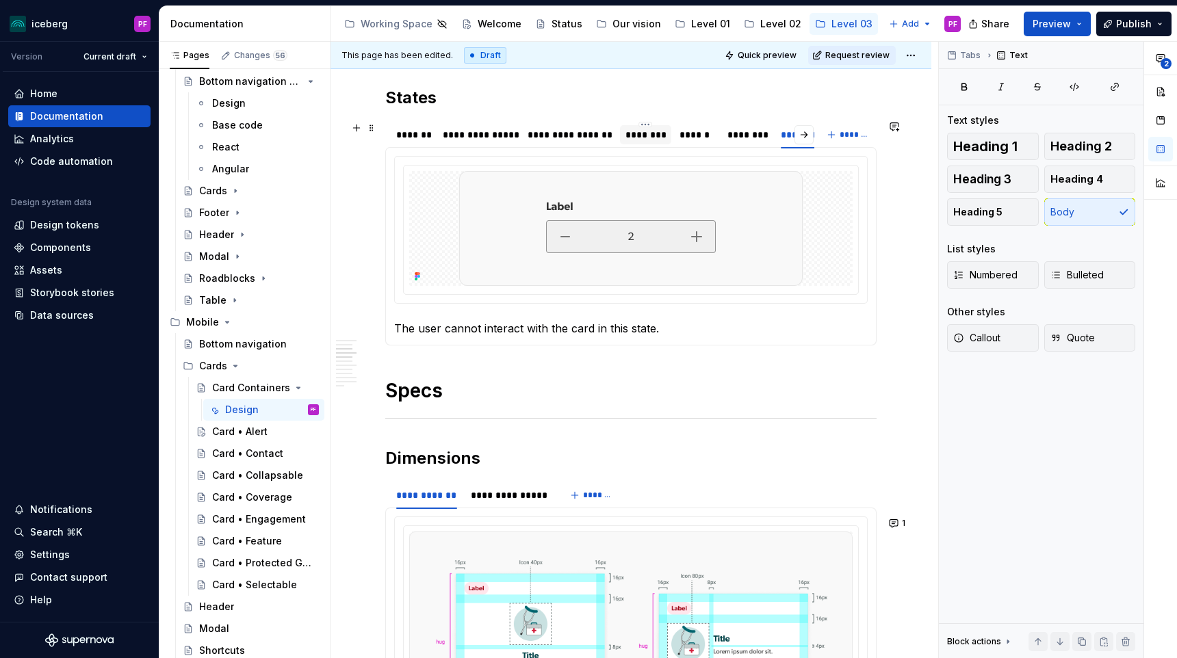
click at [646, 136] on div "********" at bounding box center [645, 135] width 40 height 14
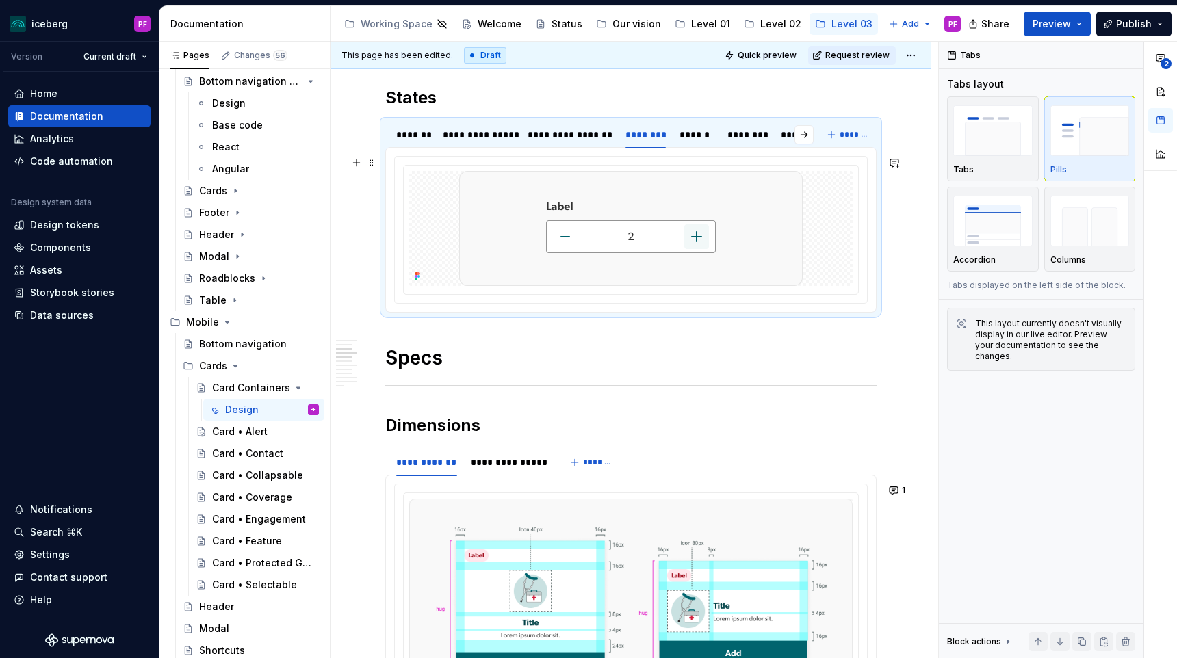
click at [489, 300] on div at bounding box center [631, 230] width 472 height 146
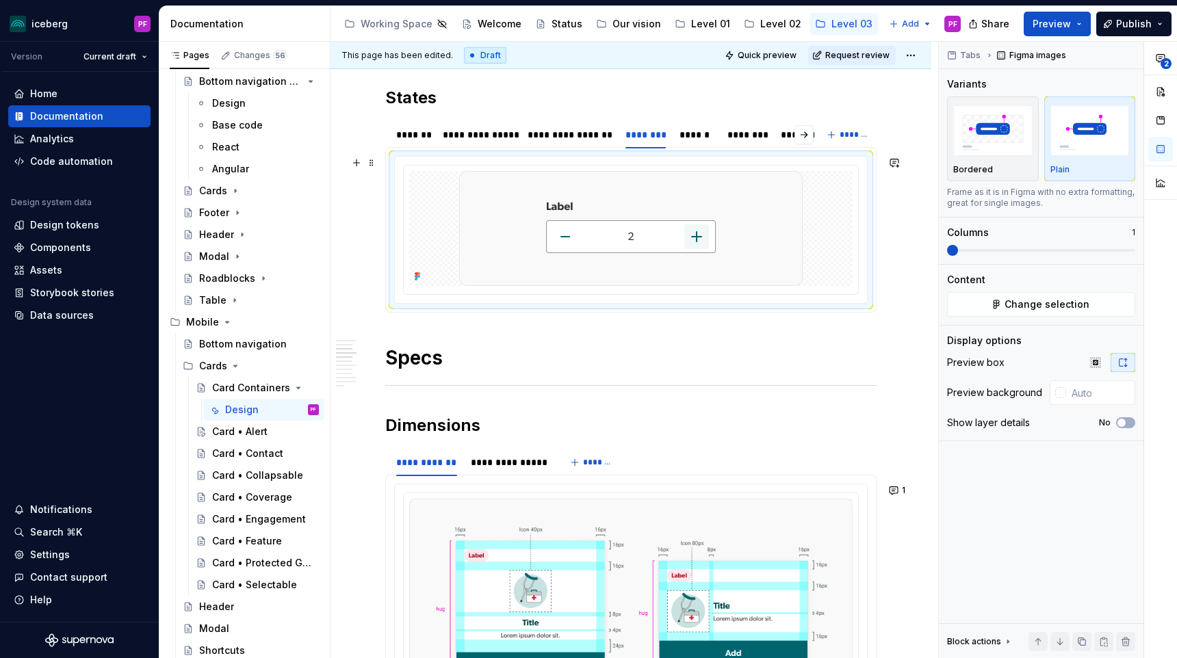
click at [472, 299] on div at bounding box center [631, 230] width 472 height 146
click at [446, 298] on div at bounding box center [631, 230] width 472 height 146
click at [446, 299] on div at bounding box center [631, 230] width 472 height 146
click at [738, 133] on div "********" at bounding box center [747, 135] width 40 height 14
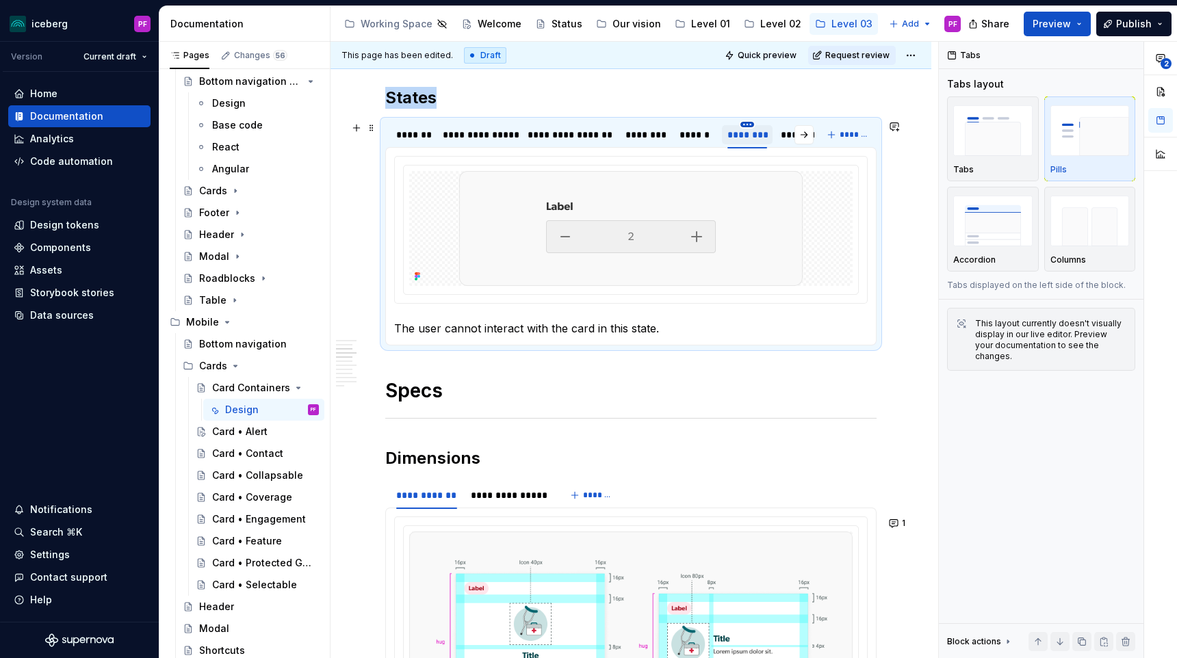
click at [745, 124] on html "iceberg PF Version Current draft Home Documentation Analytics Code automation D…" at bounding box center [588, 329] width 1177 height 658
click at [762, 159] on div "Duplicate tab" at bounding box center [802, 166] width 116 height 22
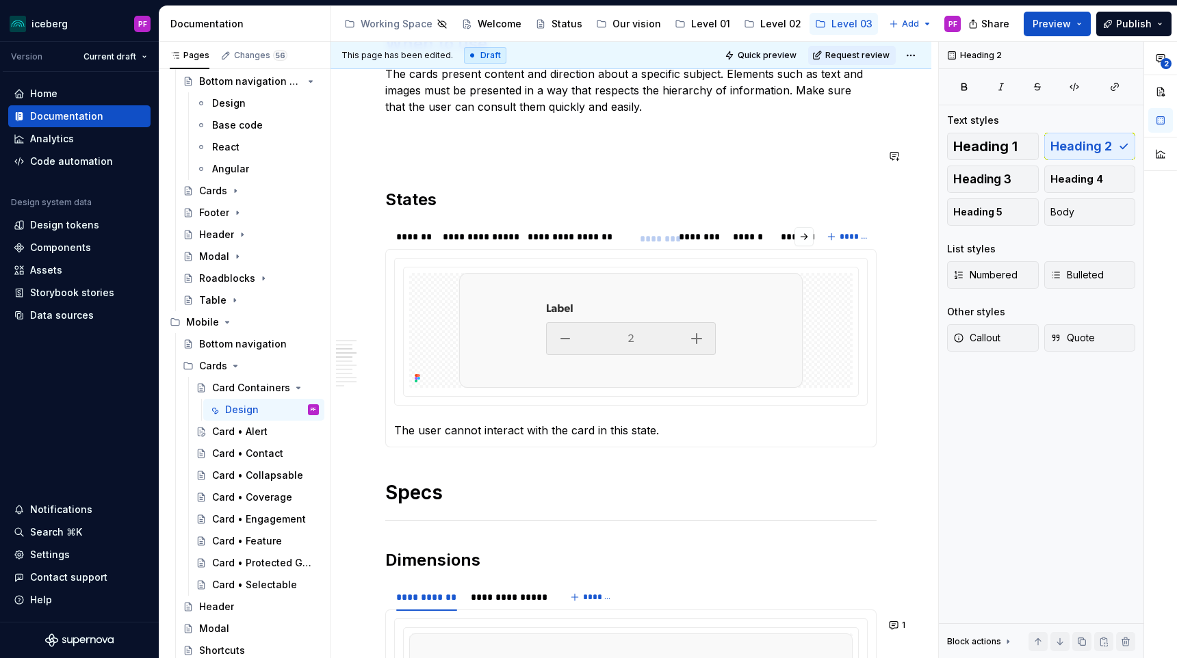
scroll to position [576, 0]
drag, startPoint x: 749, startPoint y: 135, endPoint x: 658, endPoint y: 229, distance: 130.2
click at [658, 229] on div "********" at bounding box center [656, 237] width 51 height 26
click at [650, 242] on div "********" at bounding box center [645, 238] width 40 height 14
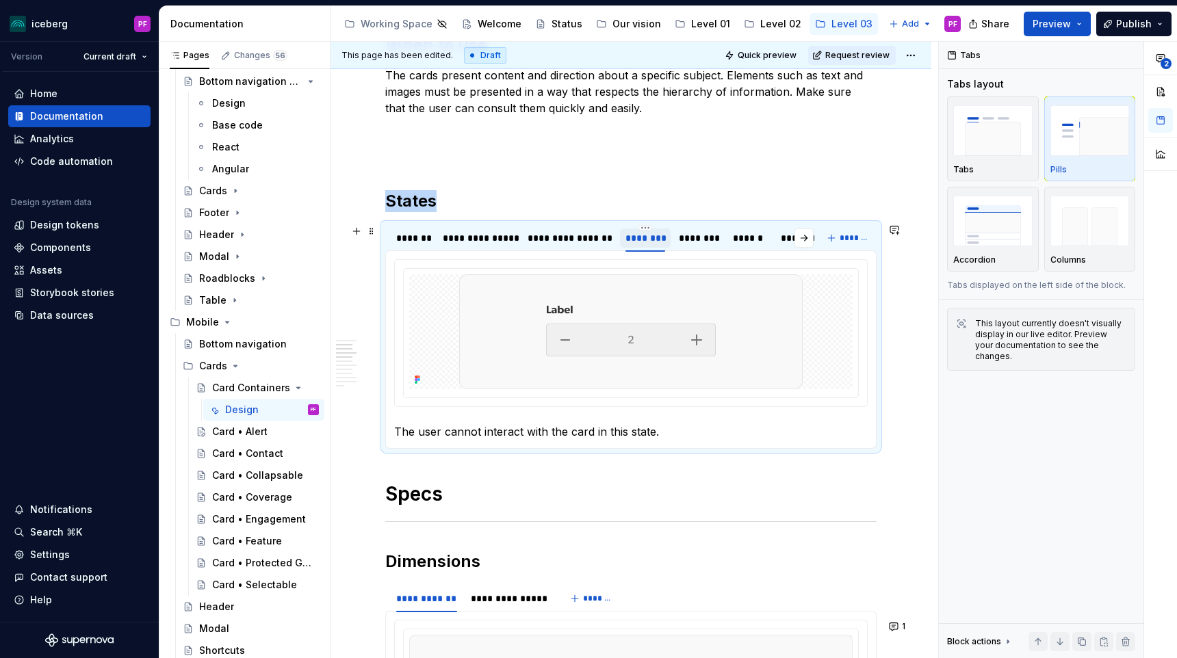
click at [650, 242] on div "********" at bounding box center [645, 238] width 40 height 14
click at [782, 238] on div "**********" at bounding box center [817, 238] width 72 height 14
click at [687, 237] on div "**********" at bounding box center [673, 238] width 72 height 14
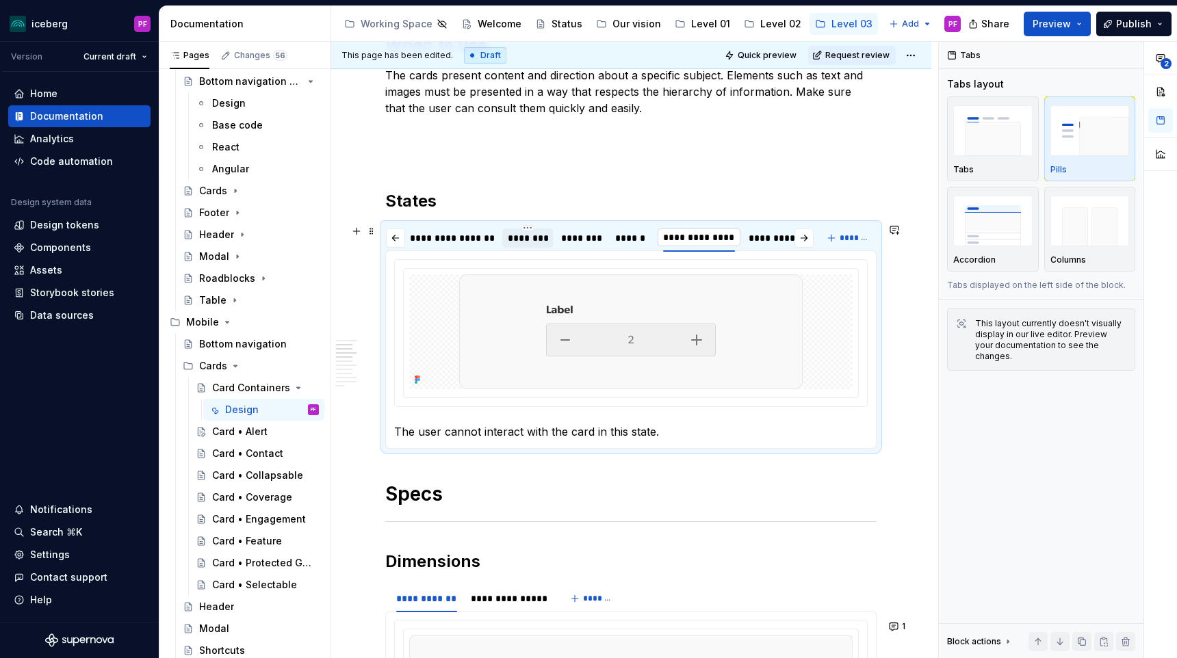
click at [708, 236] on input "**********" at bounding box center [699, 237] width 83 height 25
drag, startPoint x: 707, startPoint y: 236, endPoint x: 734, endPoint y: 236, distance: 27.4
click at [734, 236] on input "**********" at bounding box center [699, 237] width 83 height 25
type input "********"
click at [538, 238] on div "********" at bounding box center [528, 238] width 40 height 14
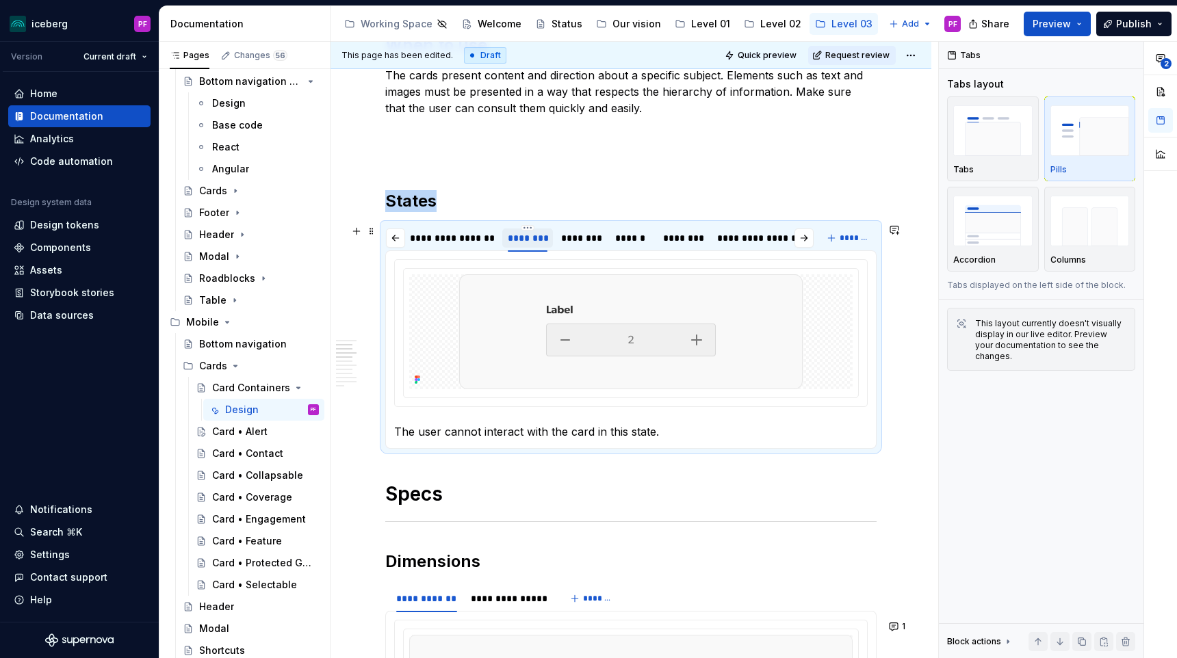
click at [538, 238] on div "********" at bounding box center [528, 238] width 40 height 14
type input "********"
click at [625, 237] on div "********" at bounding box center [615, 238] width 40 height 14
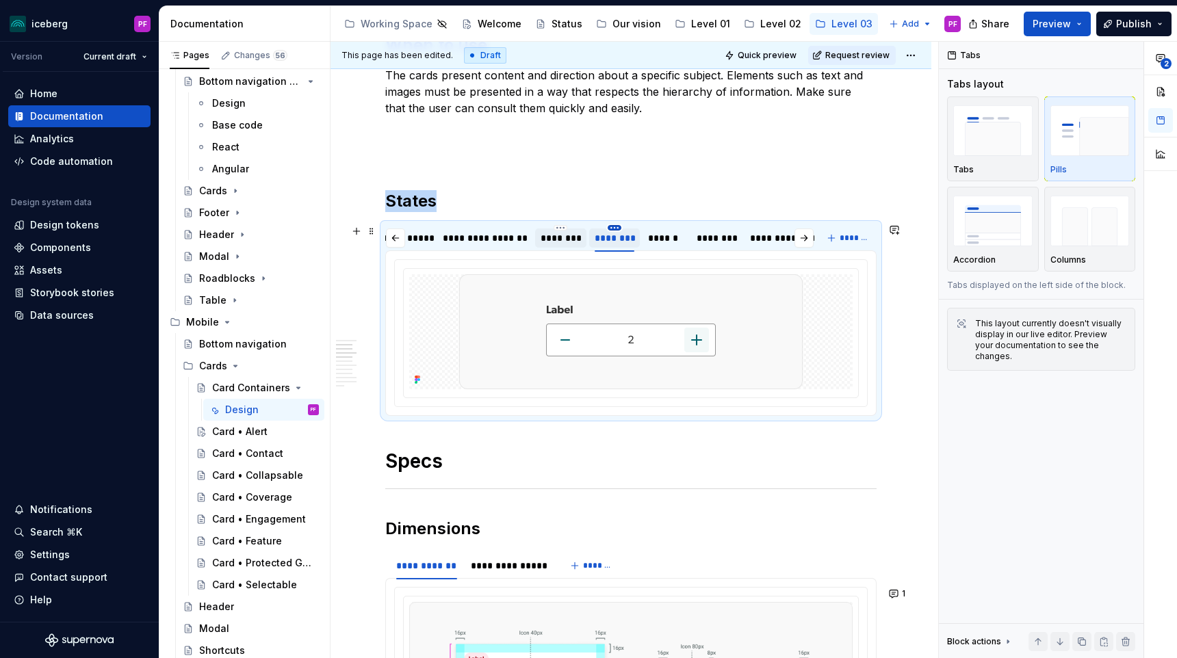
click at [617, 227] on html "iceberg PF Version Current draft Home Documentation Analytics Code automation D…" at bounding box center [588, 329] width 1177 height 658
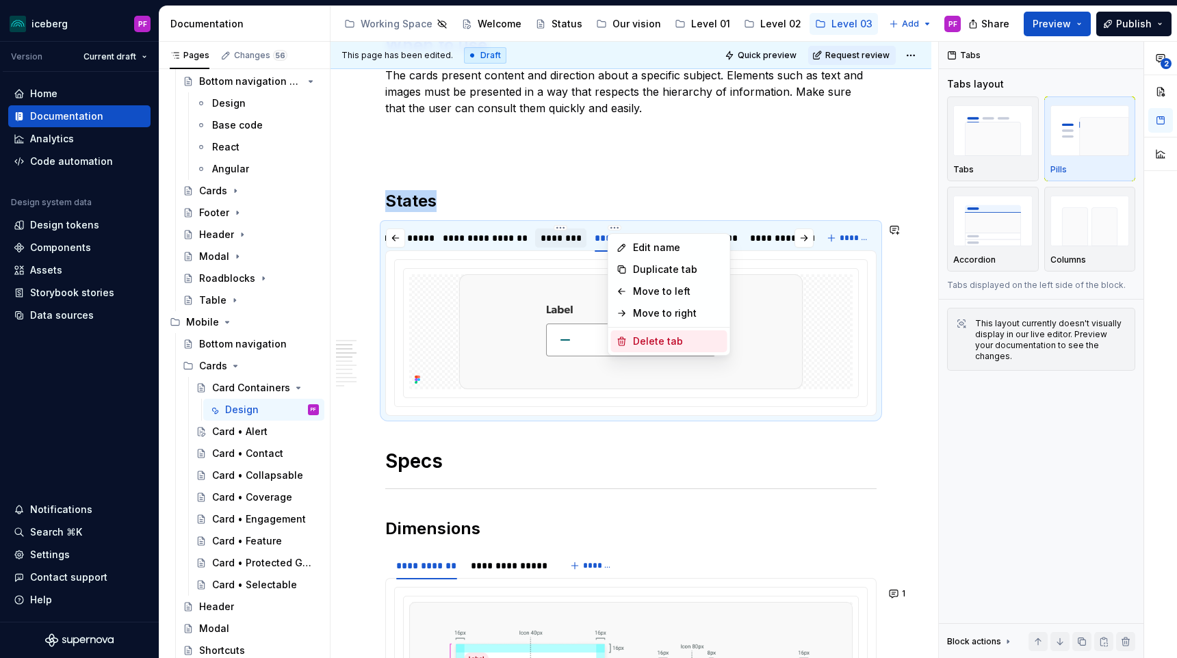
click at [640, 331] on div "Delete tab" at bounding box center [669, 342] width 116 height 22
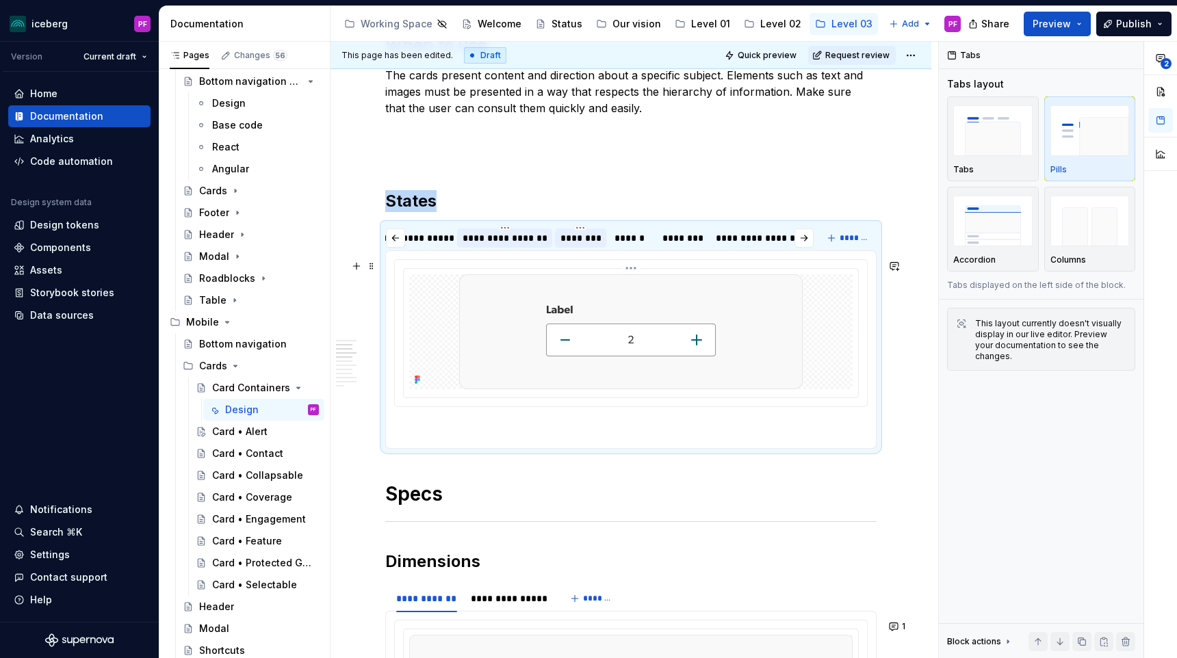
scroll to position [0, 64]
click at [591, 240] on div "********" at bounding box center [581, 238] width 40 height 14
click at [454, 422] on section-item-column "The user cannot interact with the card in this state." at bounding box center [631, 349] width 474 height 181
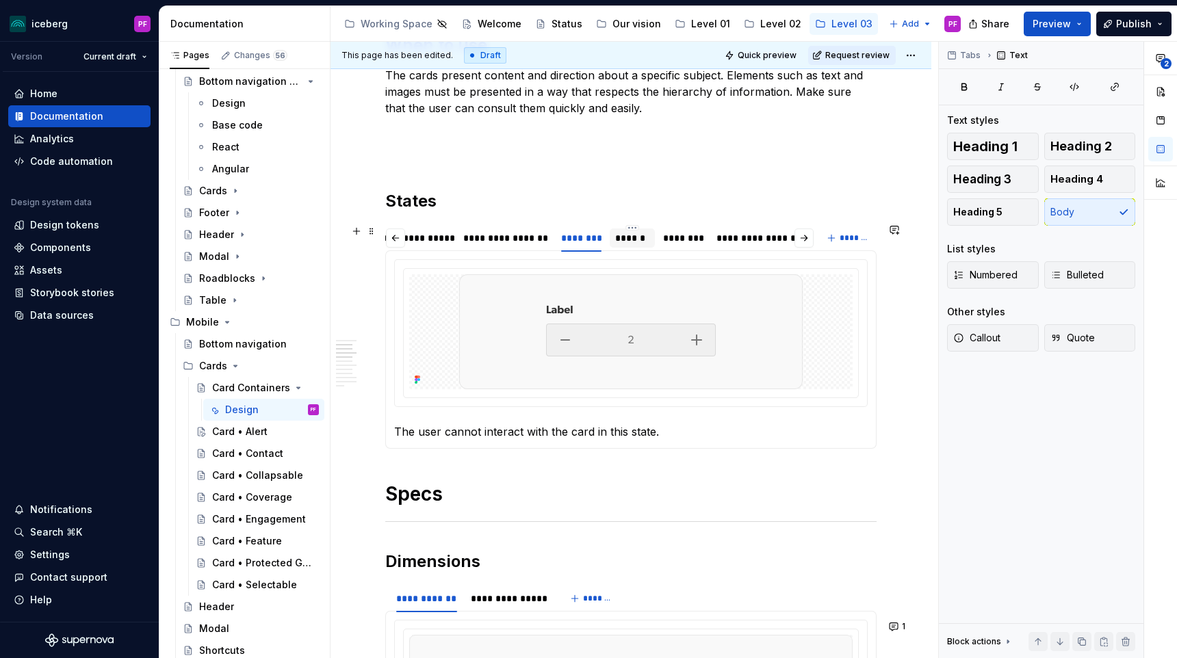
click at [630, 242] on div "******" at bounding box center [632, 238] width 34 height 14
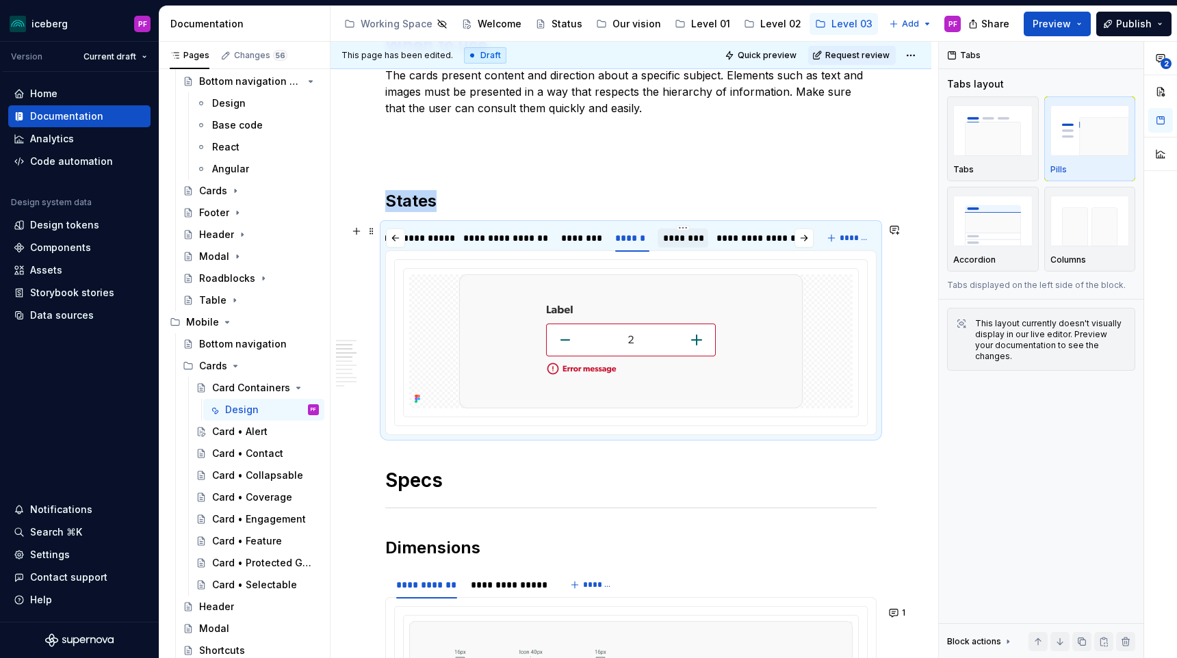
click at [697, 240] on div "********" at bounding box center [683, 238] width 40 height 14
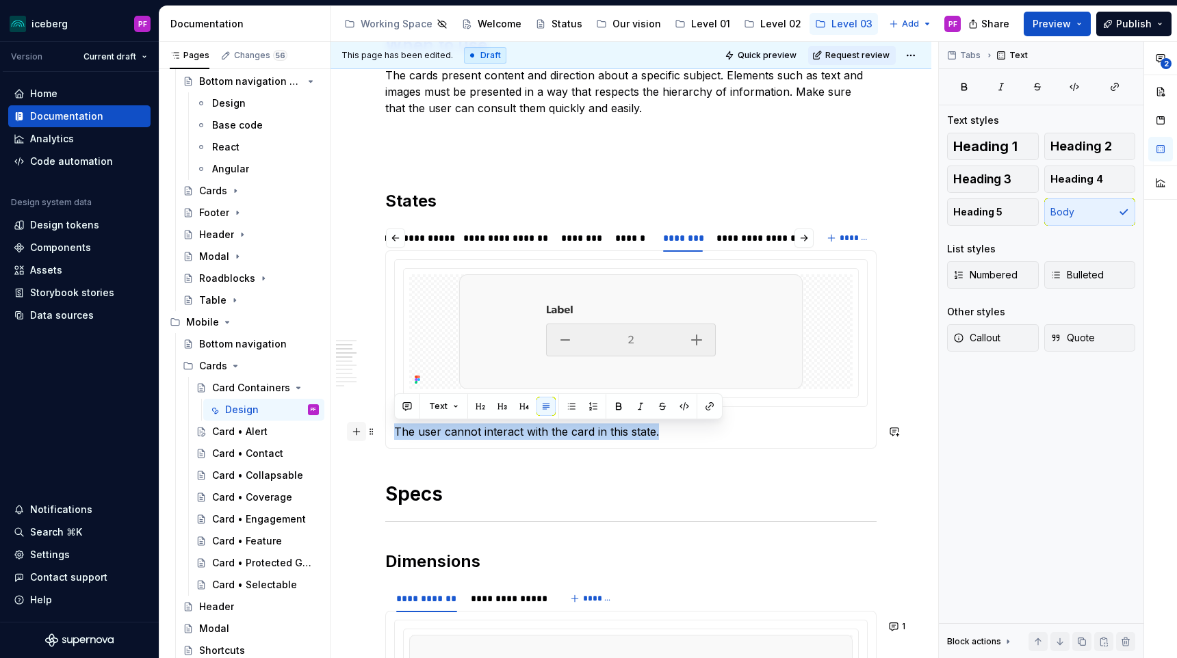
drag, startPoint x: 569, startPoint y: 434, endPoint x: 356, endPoint y: 433, distance: 212.8
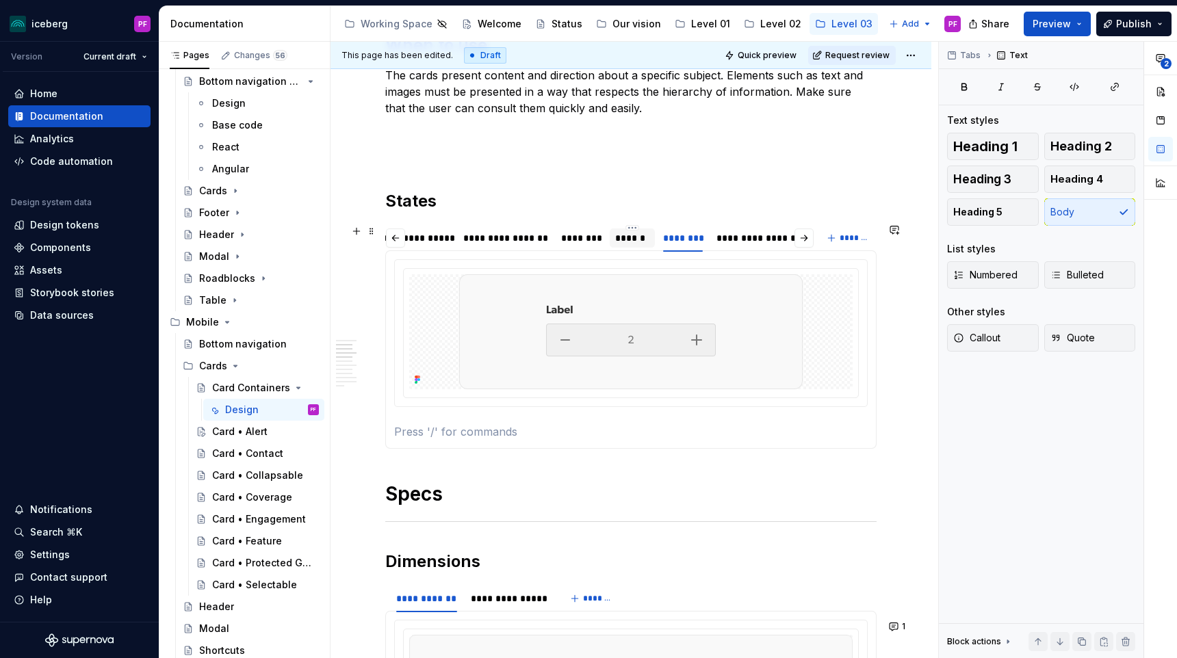
click at [634, 241] on div "******" at bounding box center [632, 238] width 34 height 14
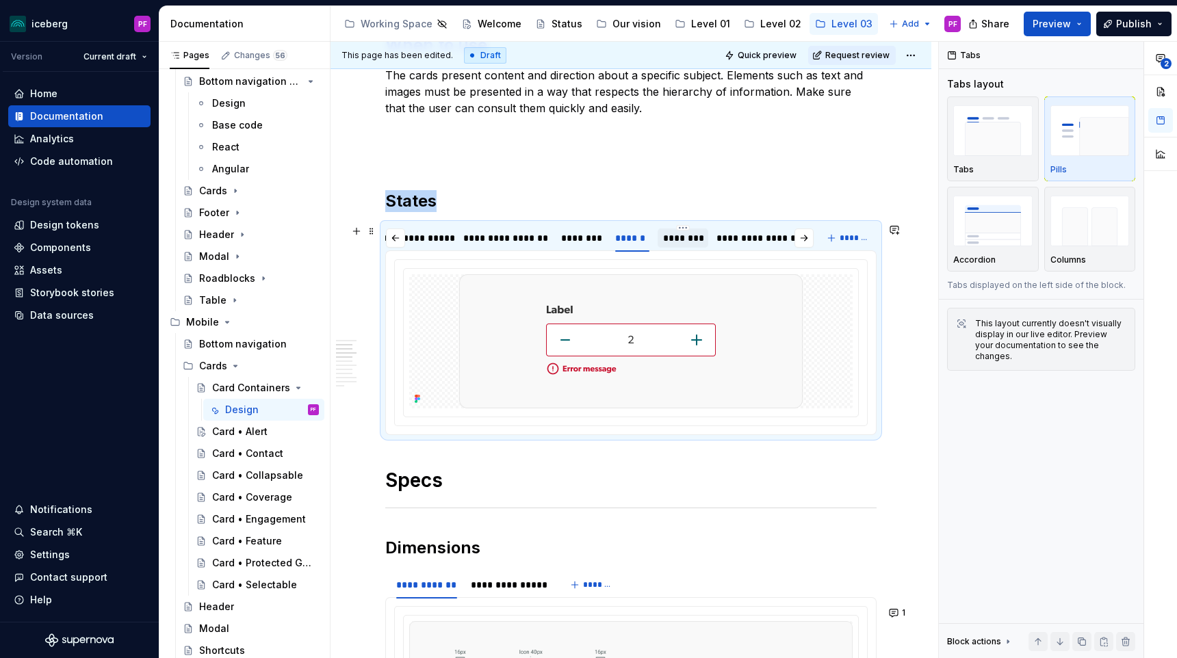
click at [693, 236] on div "********" at bounding box center [683, 238] width 40 height 14
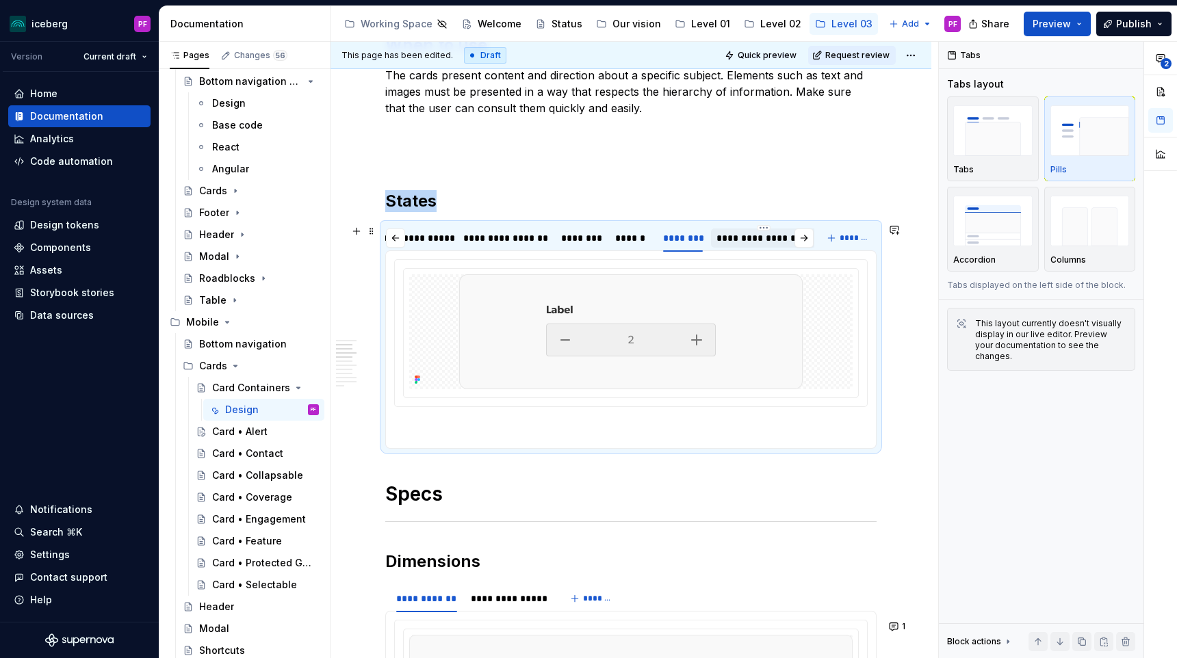
click at [735, 236] on div "**********" at bounding box center [764, 238] width 94 height 14
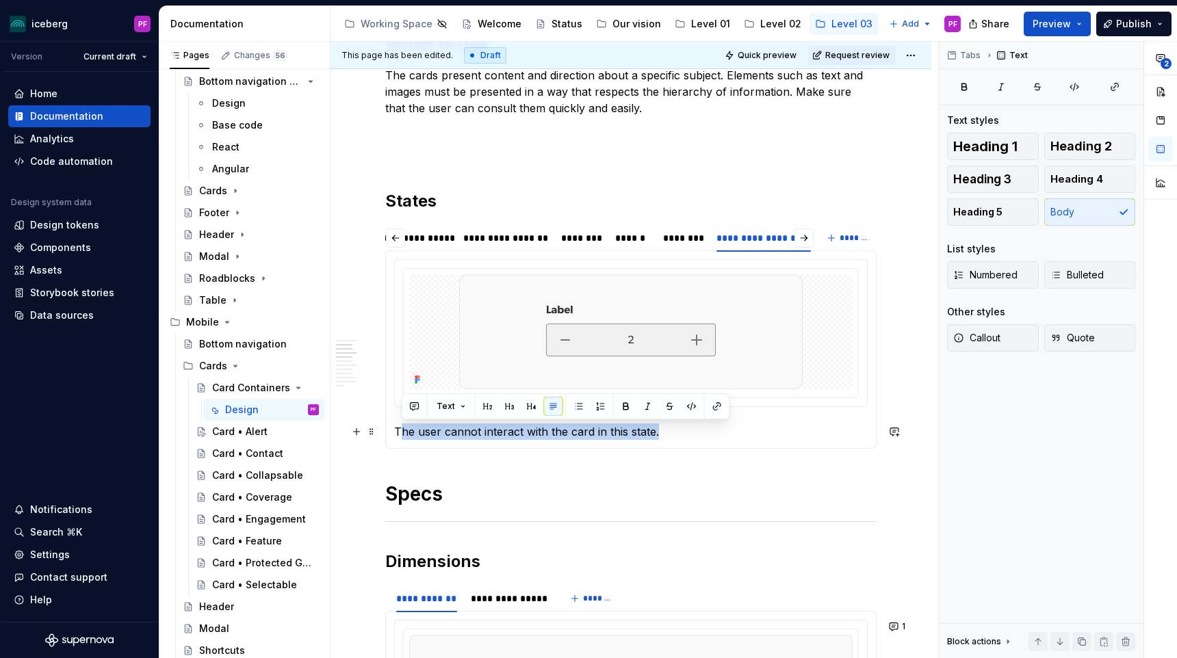
drag, startPoint x: 656, startPoint y: 433, endPoint x: 399, endPoint y: 434, distance: 256.6
click at [399, 434] on p "The user cannot interact with the card in this state." at bounding box center [631, 432] width 474 height 16
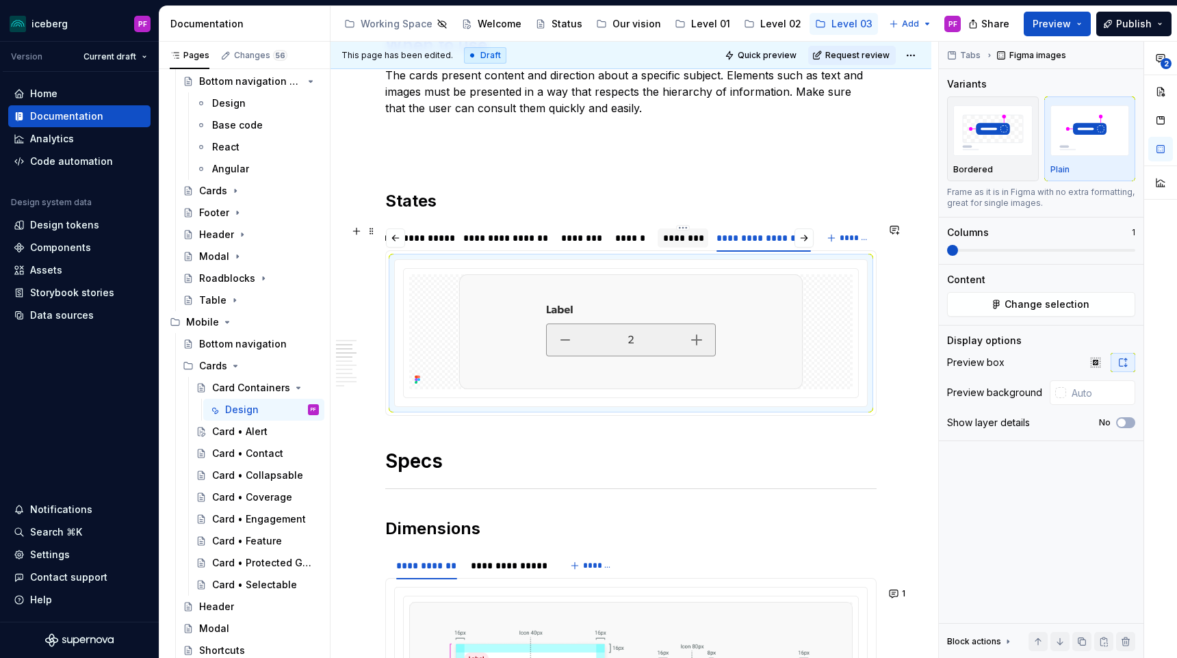
click at [681, 240] on div "********" at bounding box center [683, 238] width 40 height 14
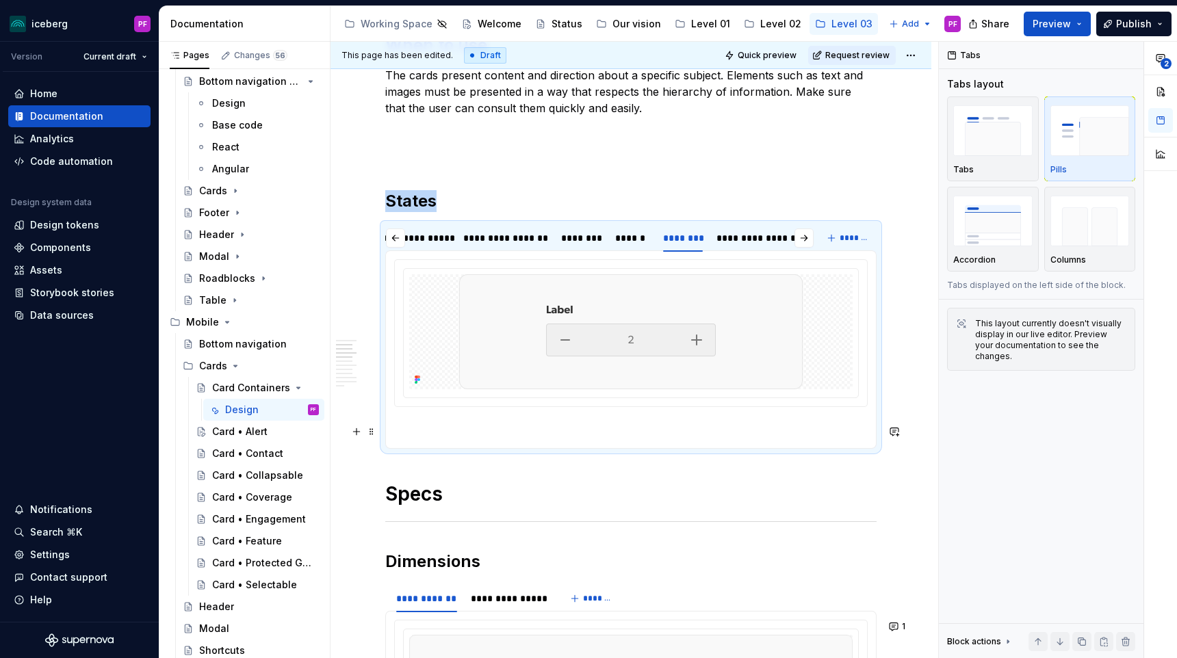
click at [448, 438] on p at bounding box center [631, 432] width 474 height 16
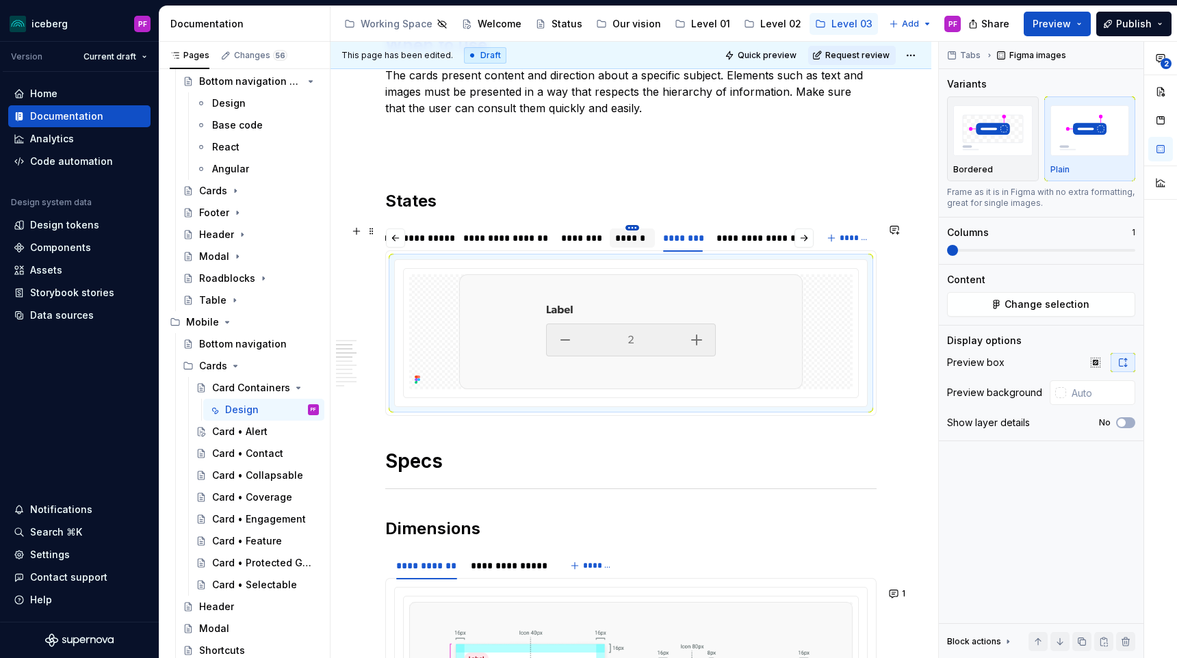
click at [631, 227] on html "iceberg PF Version Current draft Home Documentation Analytics Code automation D…" at bounding box center [588, 329] width 1177 height 658
click at [617, 241] on html "iceberg PF Version Current draft Home Documentation Analytics Code automation D…" at bounding box center [588, 329] width 1177 height 658
click at [621, 237] on div "******" at bounding box center [632, 238] width 34 height 14
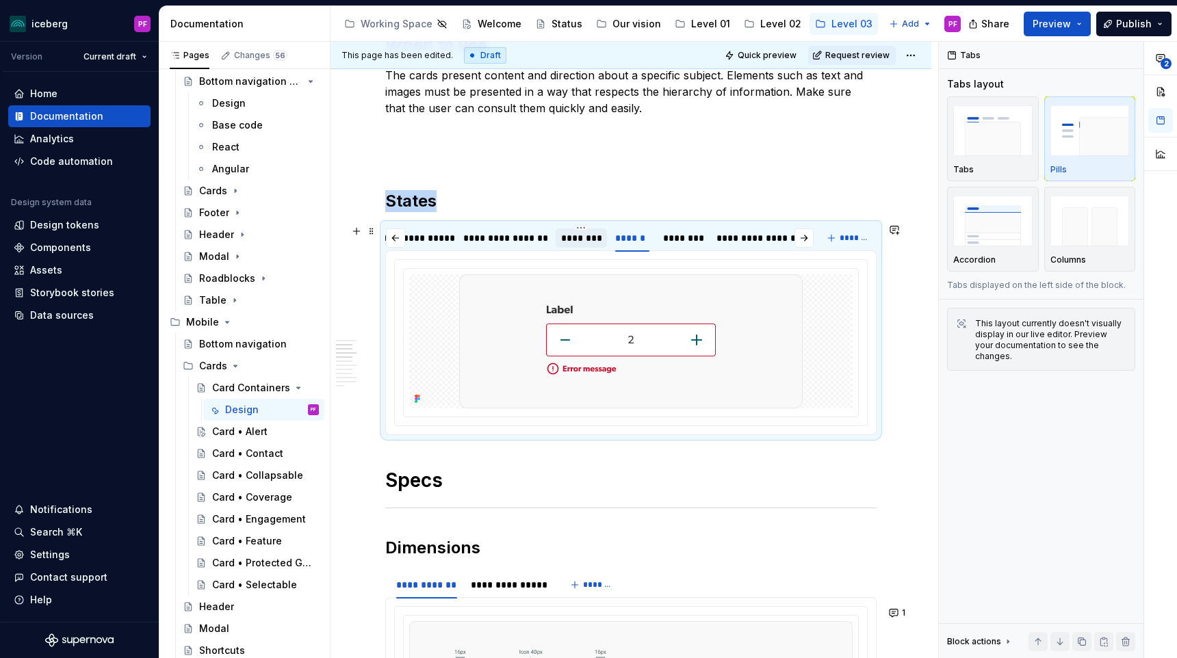
click at [575, 244] on div "********" at bounding box center [581, 238] width 40 height 14
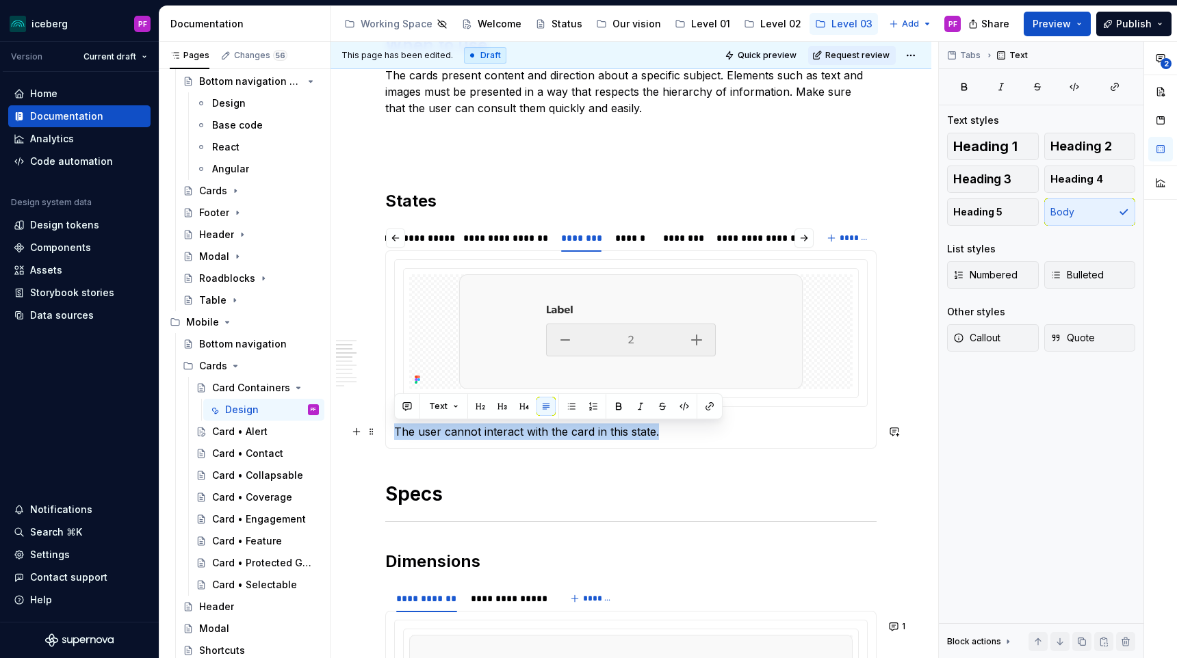
drag, startPoint x: 658, startPoint y: 435, endPoint x: 394, endPoint y: 426, distance: 265.0
click at [394, 426] on div "The user cannot interact with the card in this state." at bounding box center [630, 349] width 491 height 198
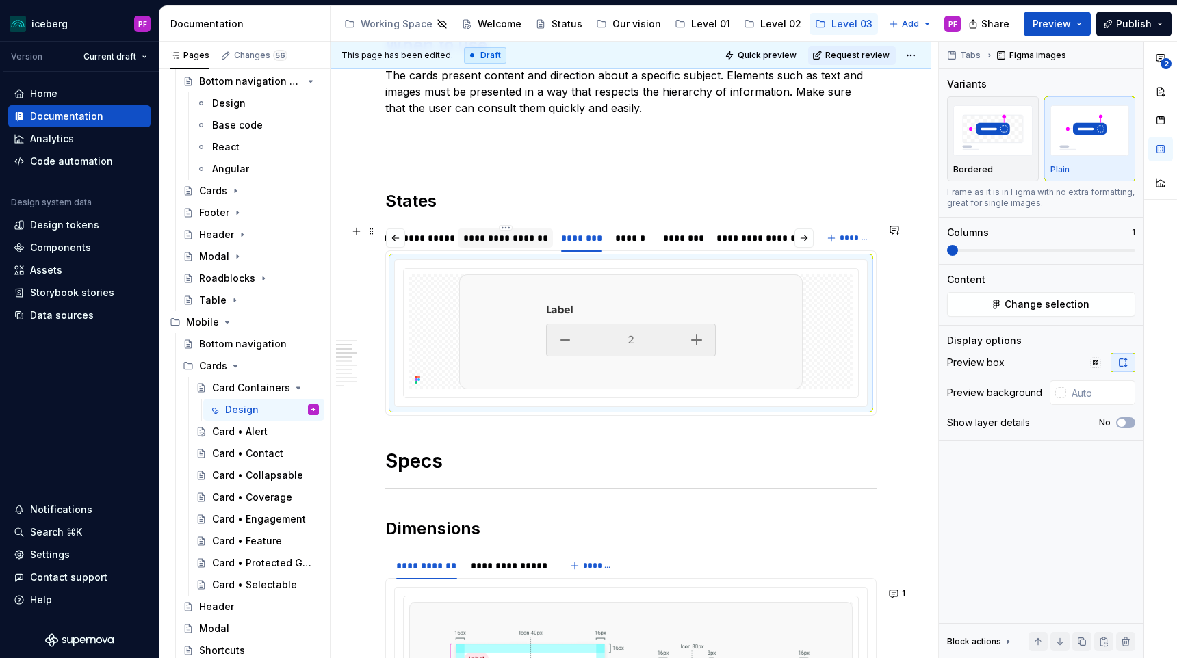
click at [494, 242] on div "**********" at bounding box center [505, 238] width 84 height 14
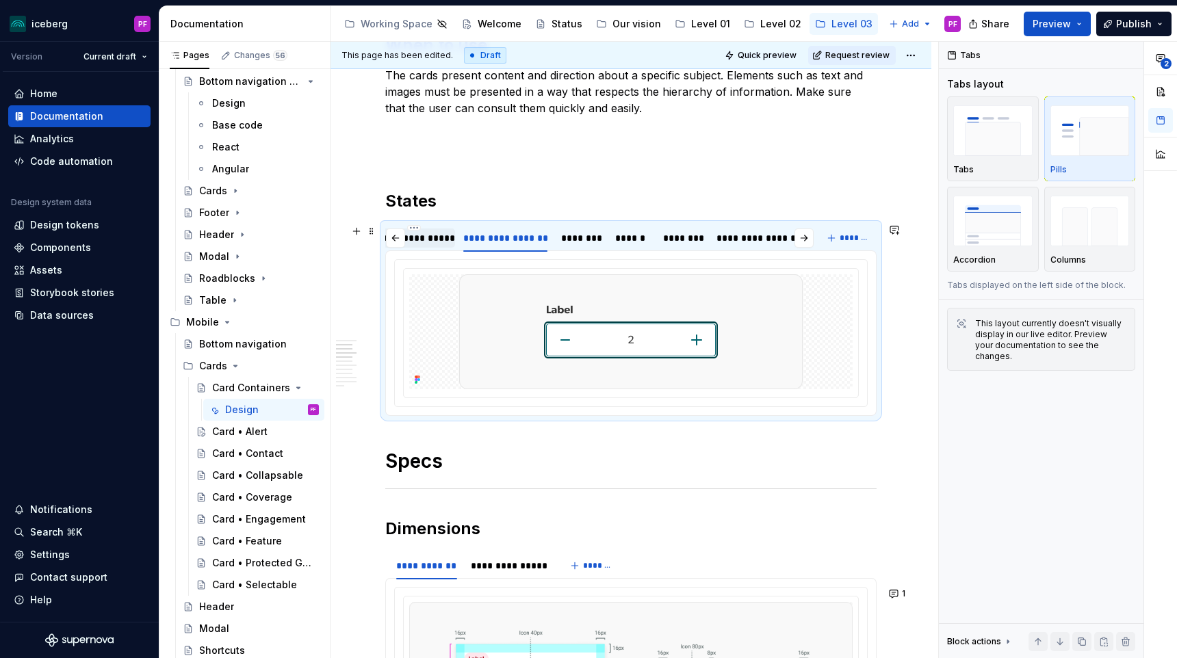
click at [428, 238] on div "**********" at bounding box center [413, 238] width 71 height 14
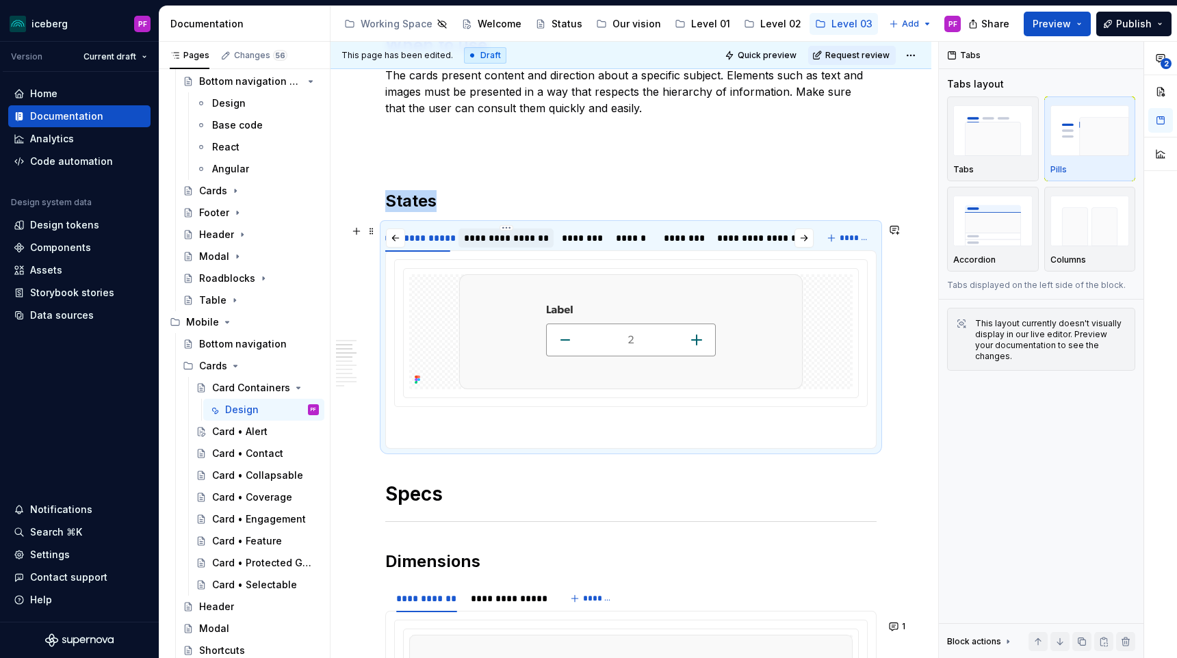
scroll to position [0, 0]
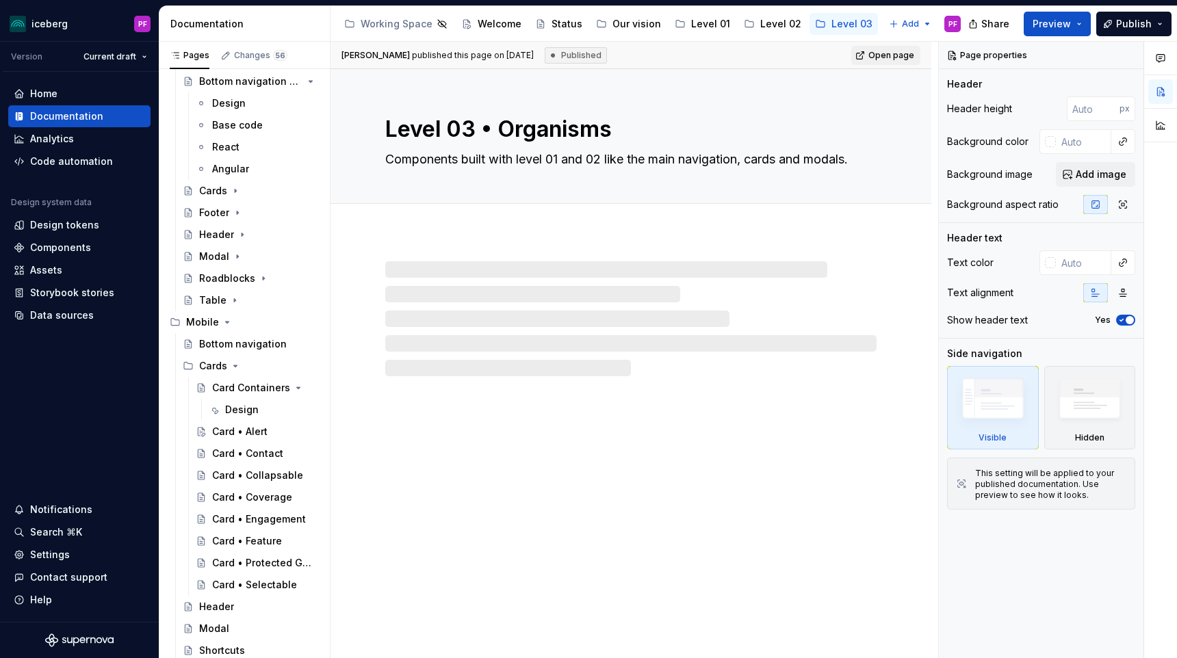
click at [417, 243] on div at bounding box center [631, 305] width 601 height 142
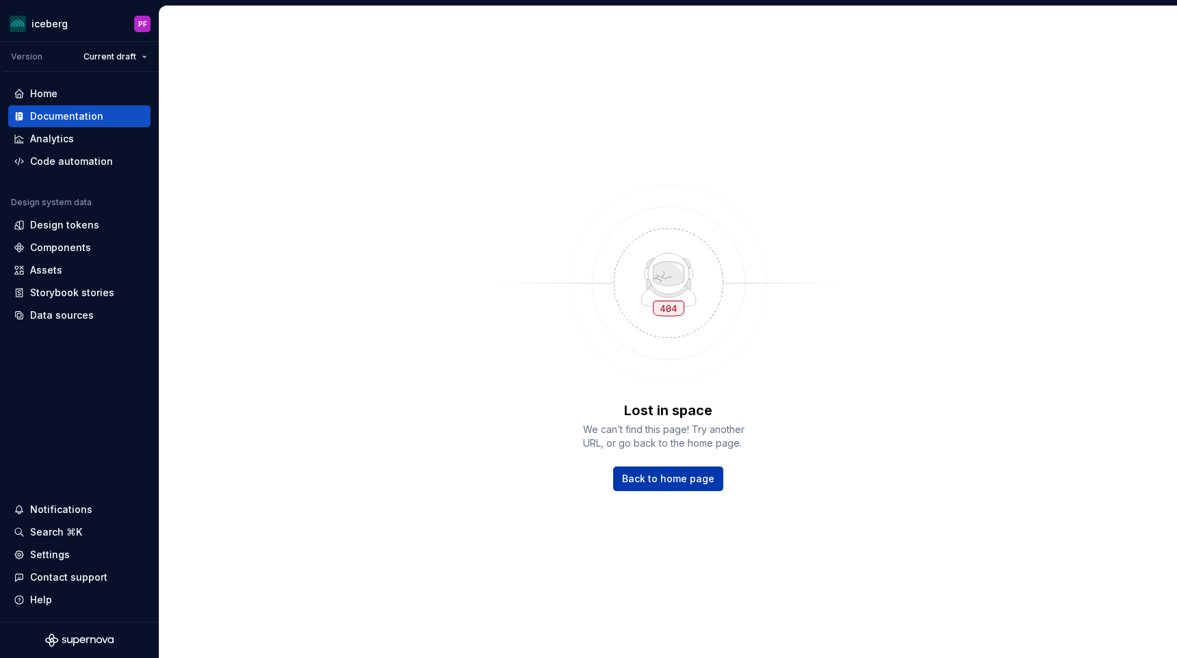
click at [673, 491] on div "Lost in space We can’t find this page! Try another URL, or go back to the home …" at bounding box center [668, 446] width 171 height 90
click at [116, 119] on div "Documentation" at bounding box center [79, 116] width 131 height 14
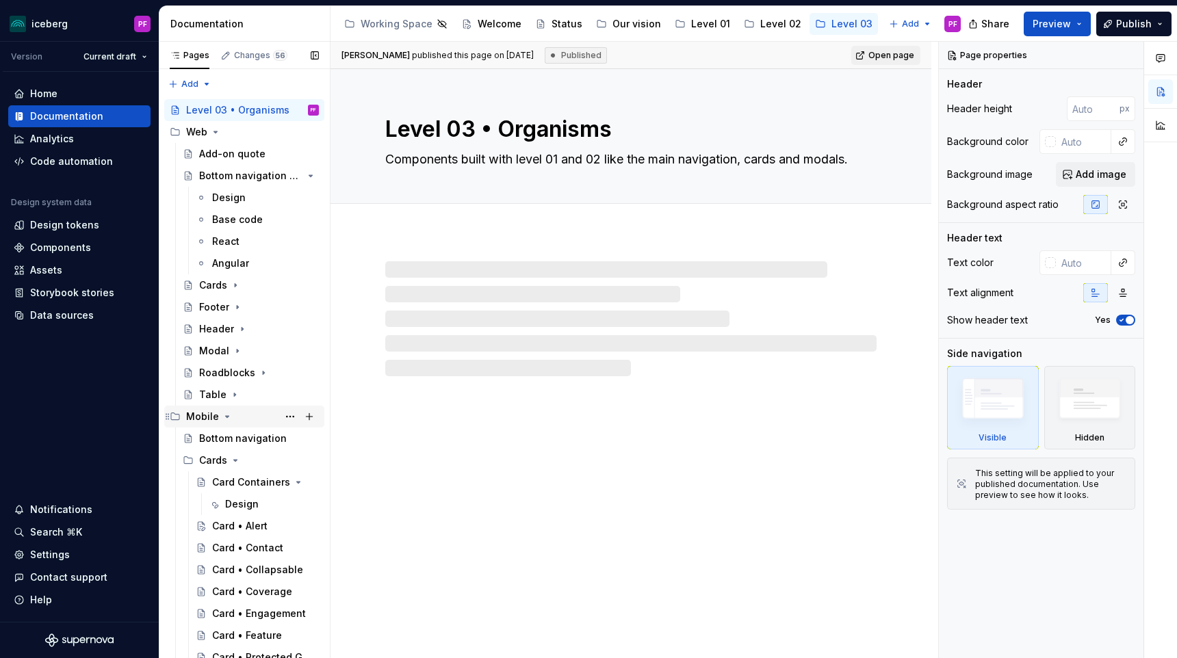
scroll to position [73, 0]
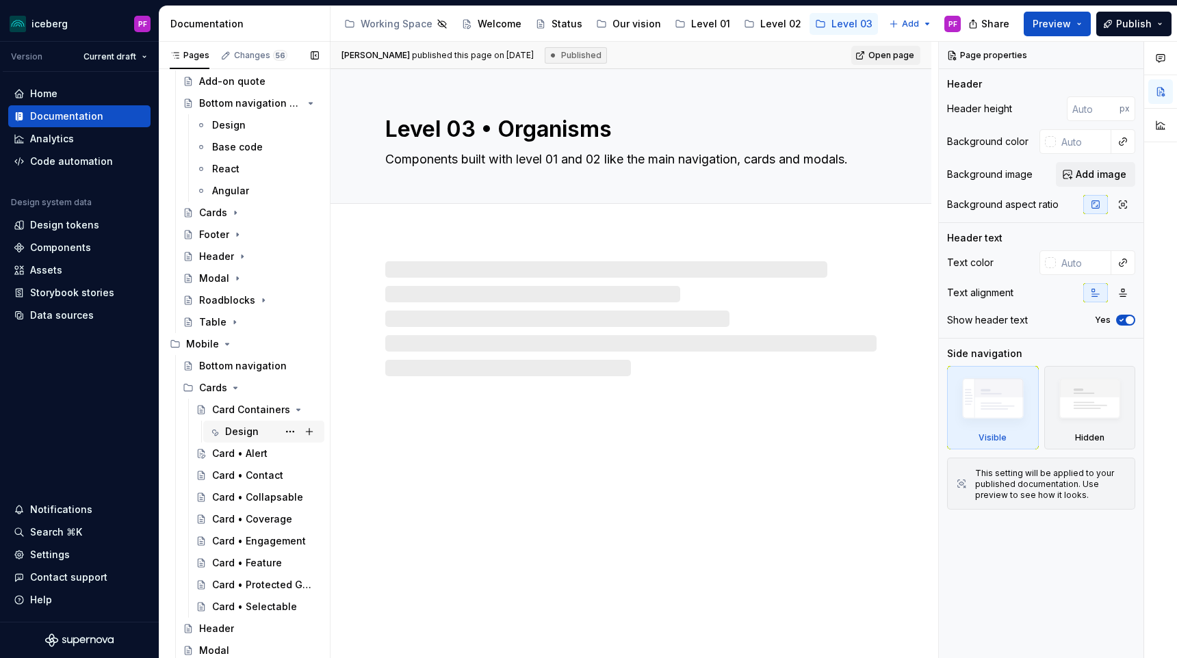
click at [231, 432] on div "Design" at bounding box center [242, 432] width 34 height 14
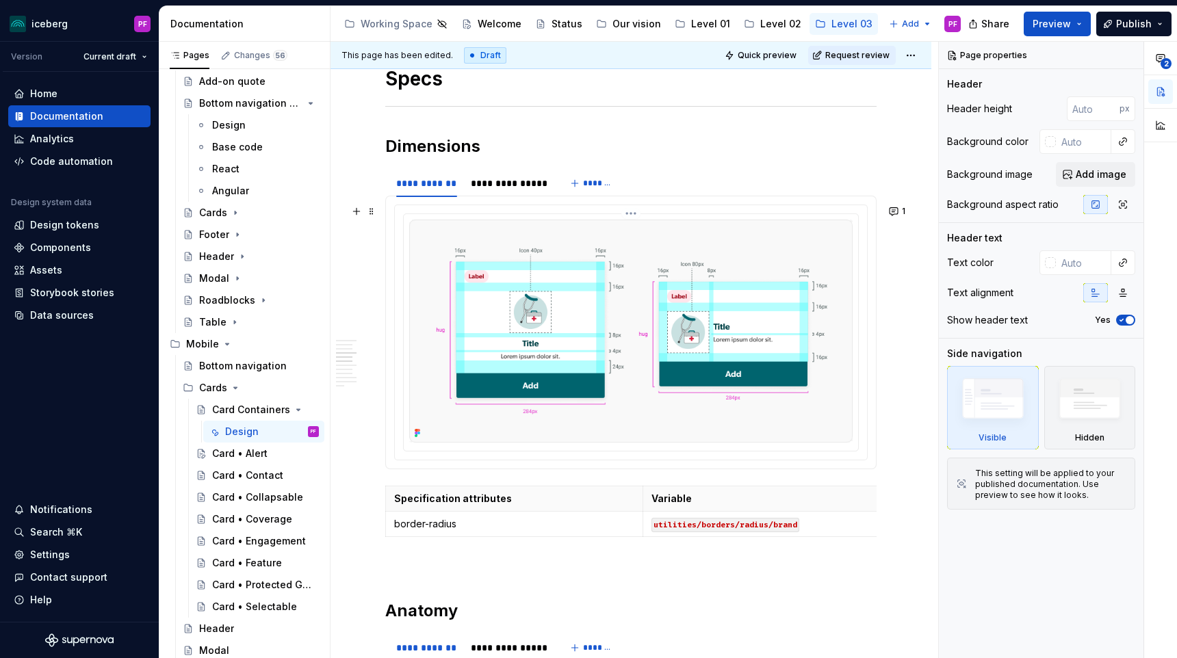
scroll to position [952, 0]
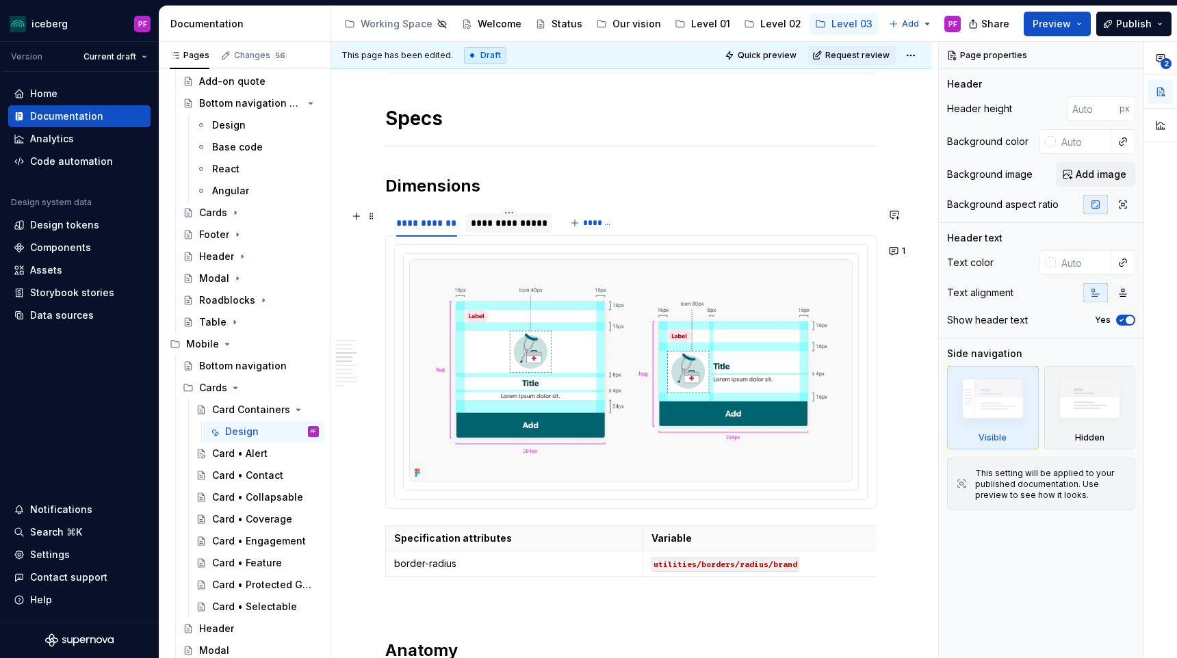
click at [484, 220] on div "**********" at bounding box center [509, 223] width 76 height 14
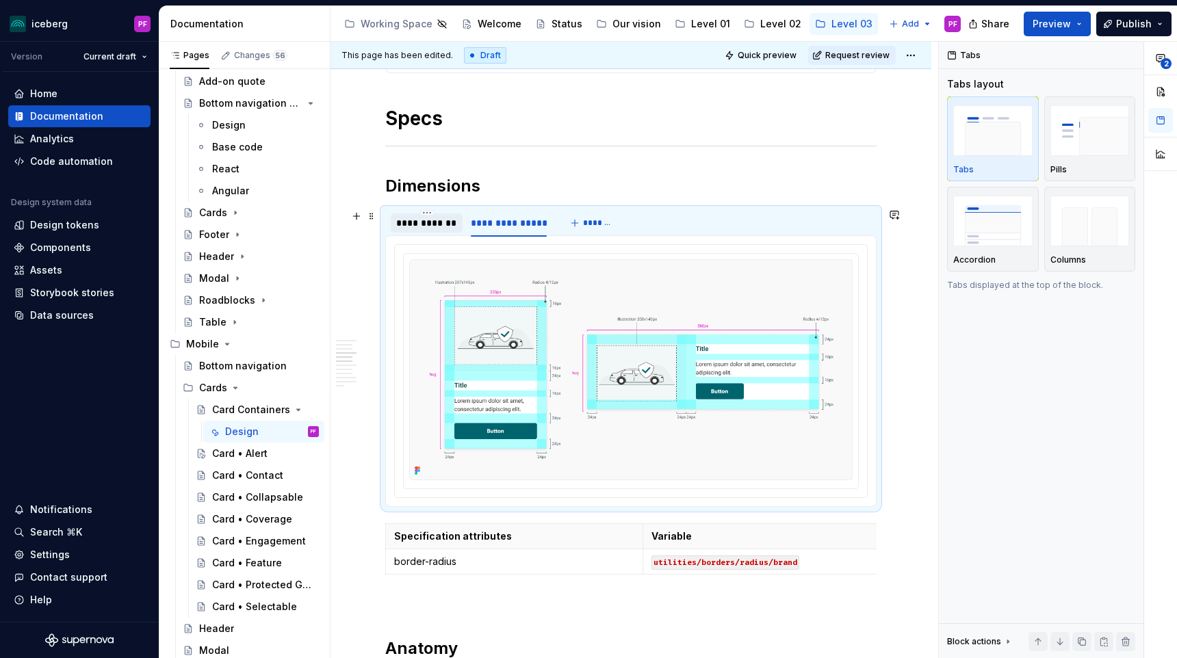
click at [428, 223] on div "**********" at bounding box center [426, 223] width 61 height 14
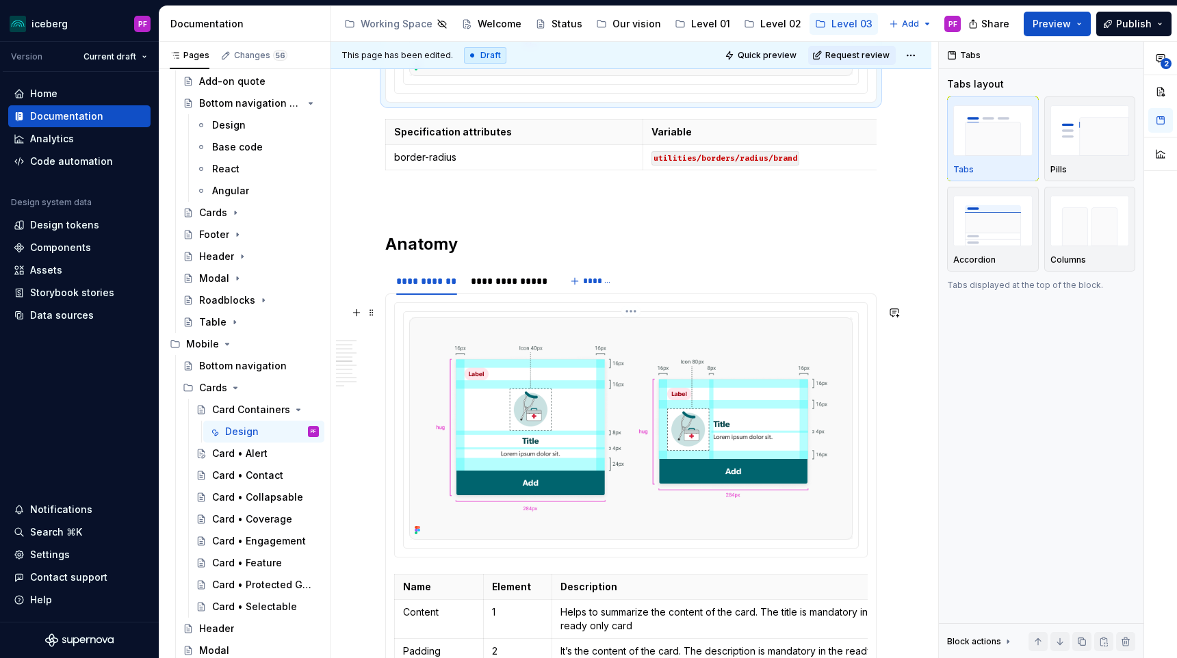
scroll to position [1384, 0]
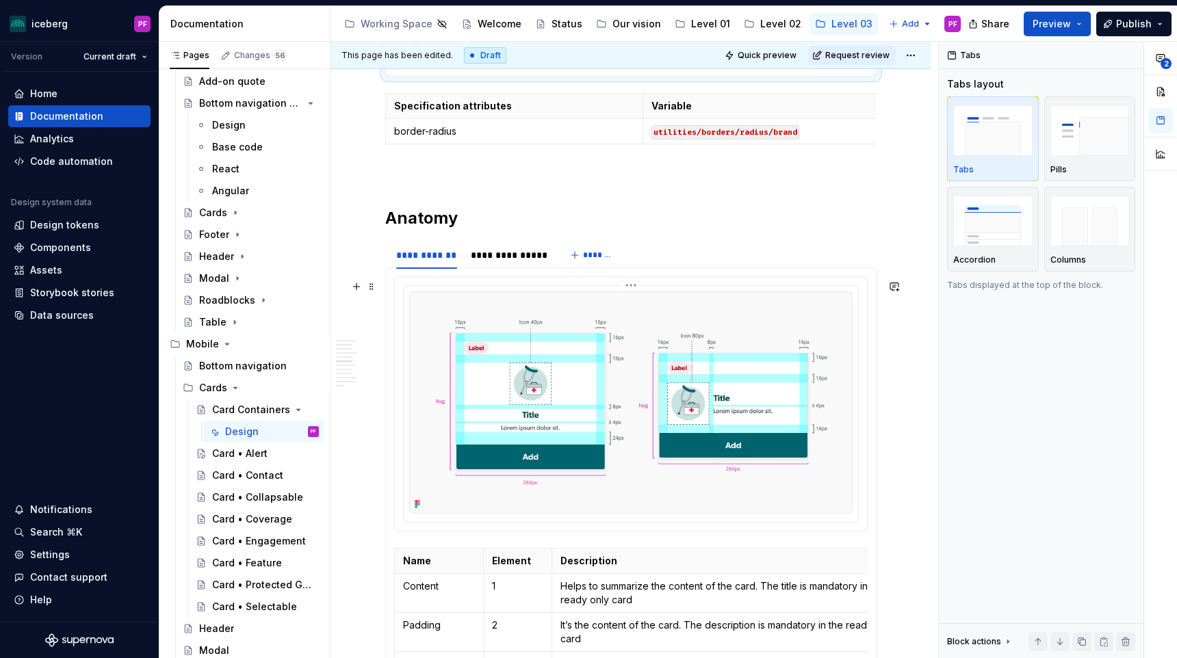
type textarea "*"
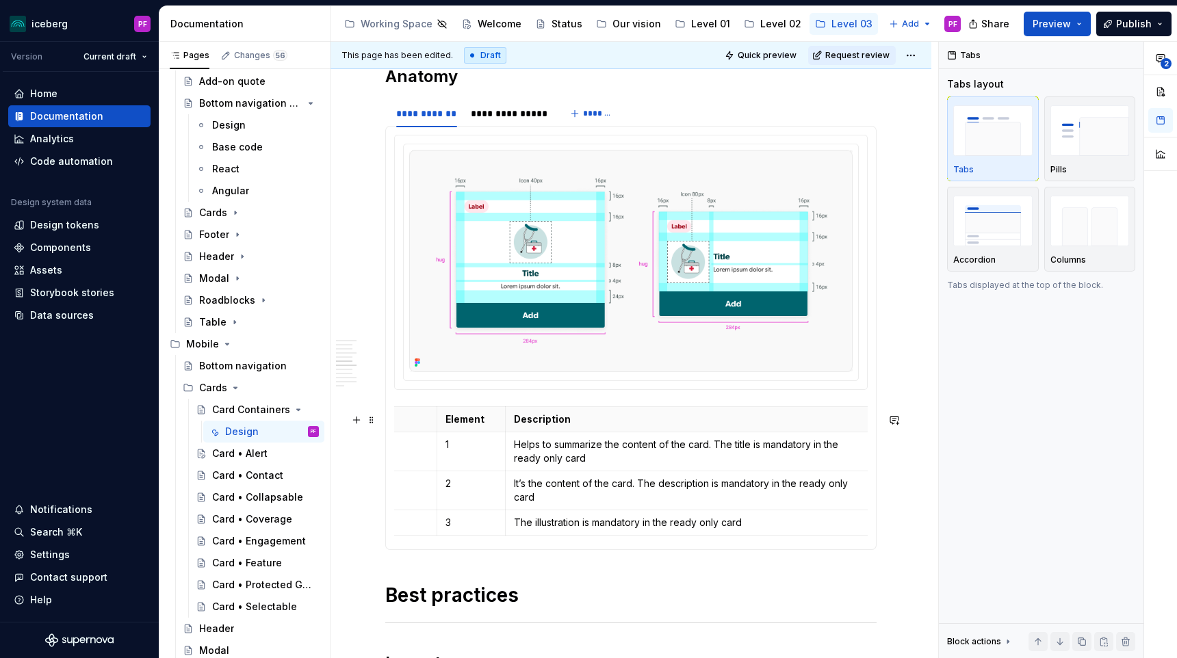
scroll to position [0, 0]
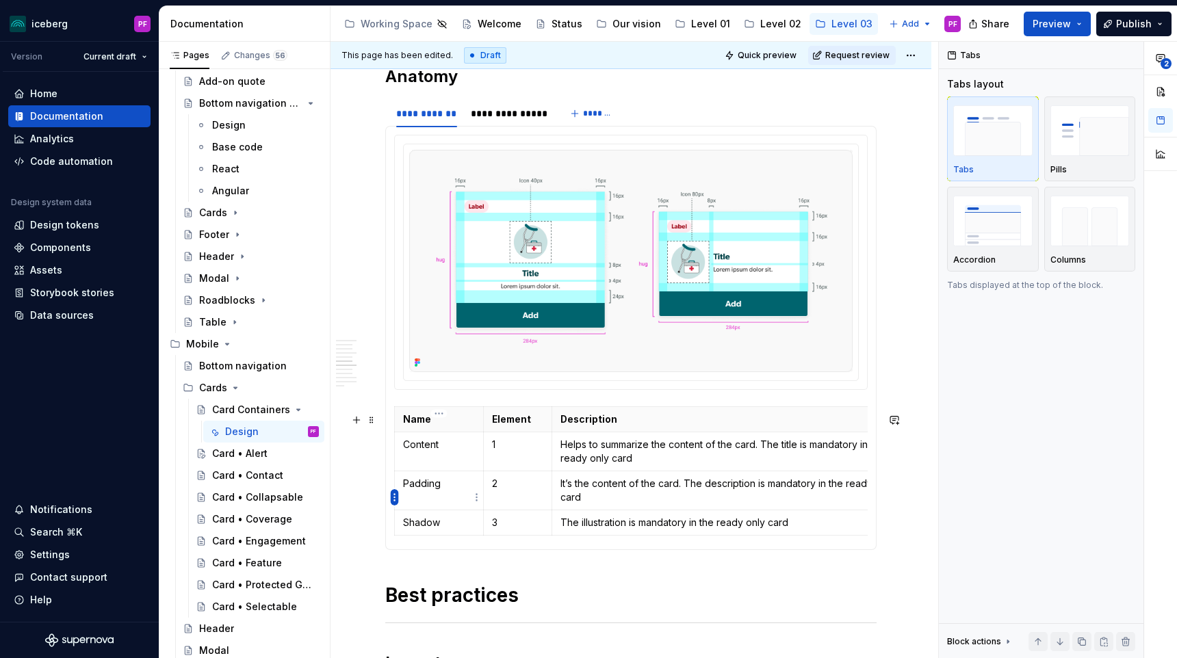
click at [396, 496] on html "iceberg PF Version Current draft Home Documentation Analytics Code automation D…" at bounding box center [588, 329] width 1177 height 658
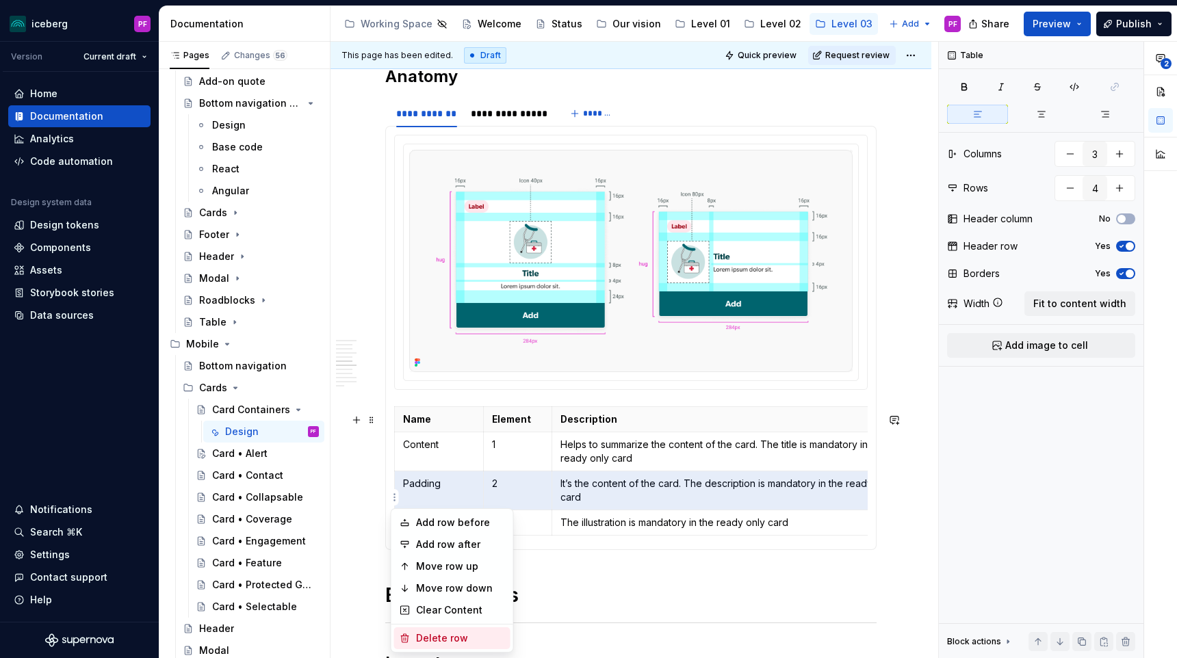
click at [447, 639] on div "Delete row" at bounding box center [460, 639] width 89 height 14
type input "3"
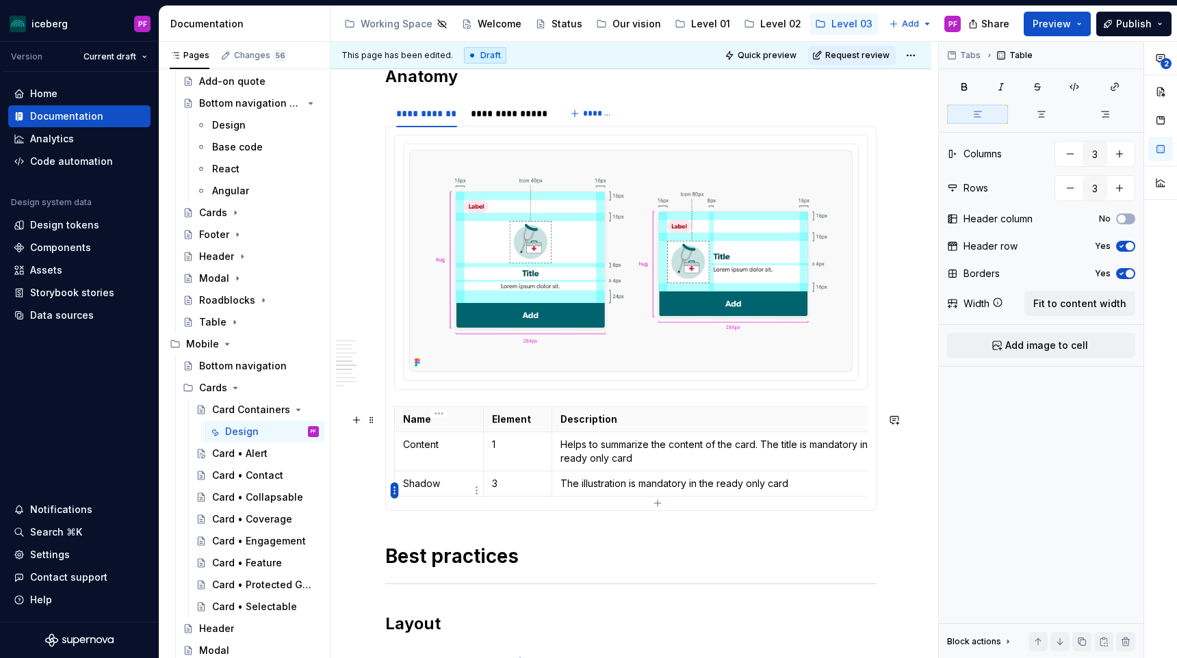
click at [393, 495] on html "iceberg PF Version Current draft Home Documentation Analytics Code automation D…" at bounding box center [588, 329] width 1177 height 658
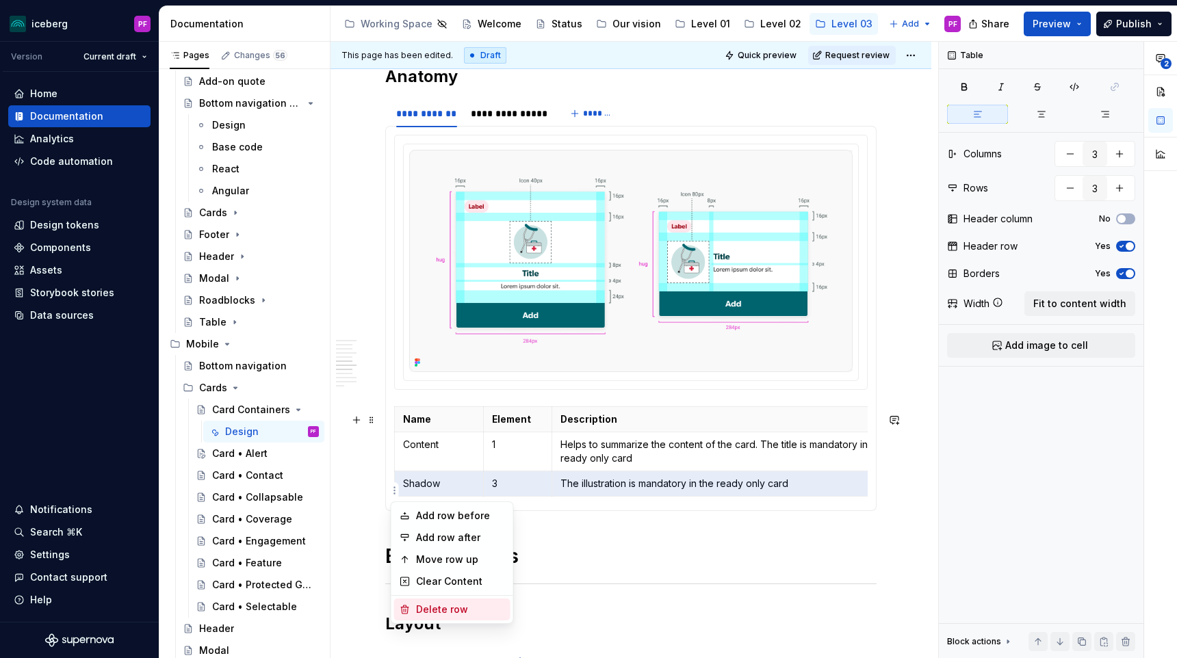
click at [420, 605] on div "Delete row" at bounding box center [460, 610] width 89 height 14
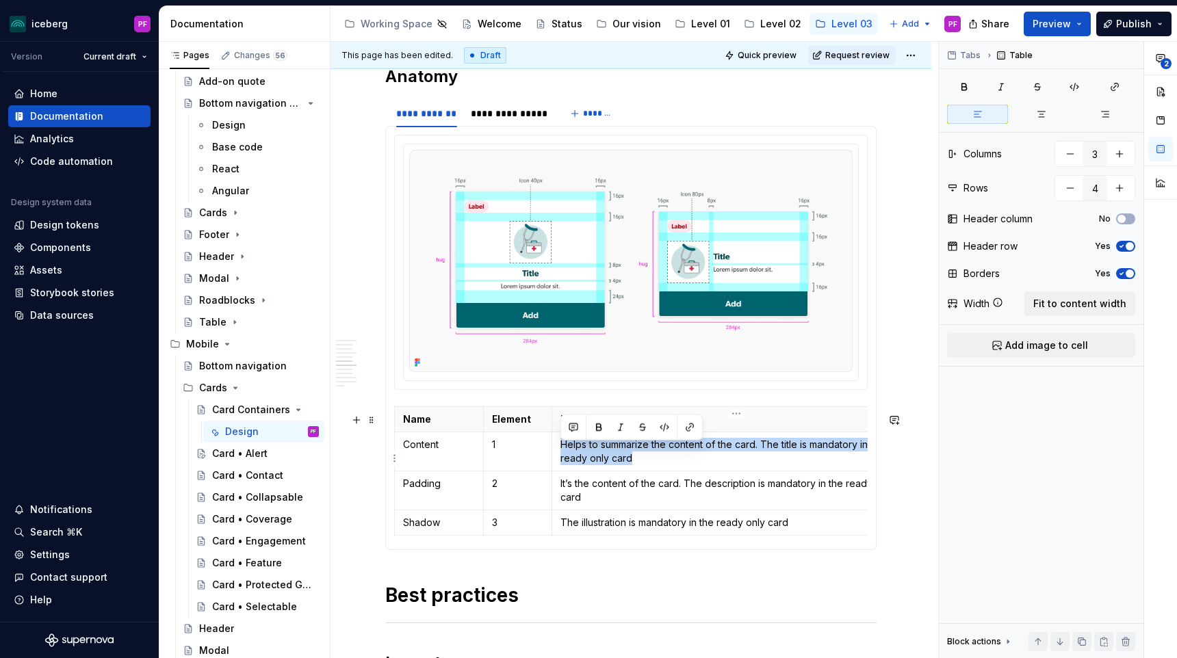
drag, startPoint x: 560, startPoint y: 454, endPoint x: 638, endPoint y: 471, distance: 79.9
click at [638, 471] on td "Helps to summarize the content of the card. The title is mandatory in the ready…" at bounding box center [736, 452] width 369 height 39
click at [610, 498] on p "It’s the content of the card. The description is mandatory in the ready only ca…" at bounding box center [736, 490] width 352 height 27
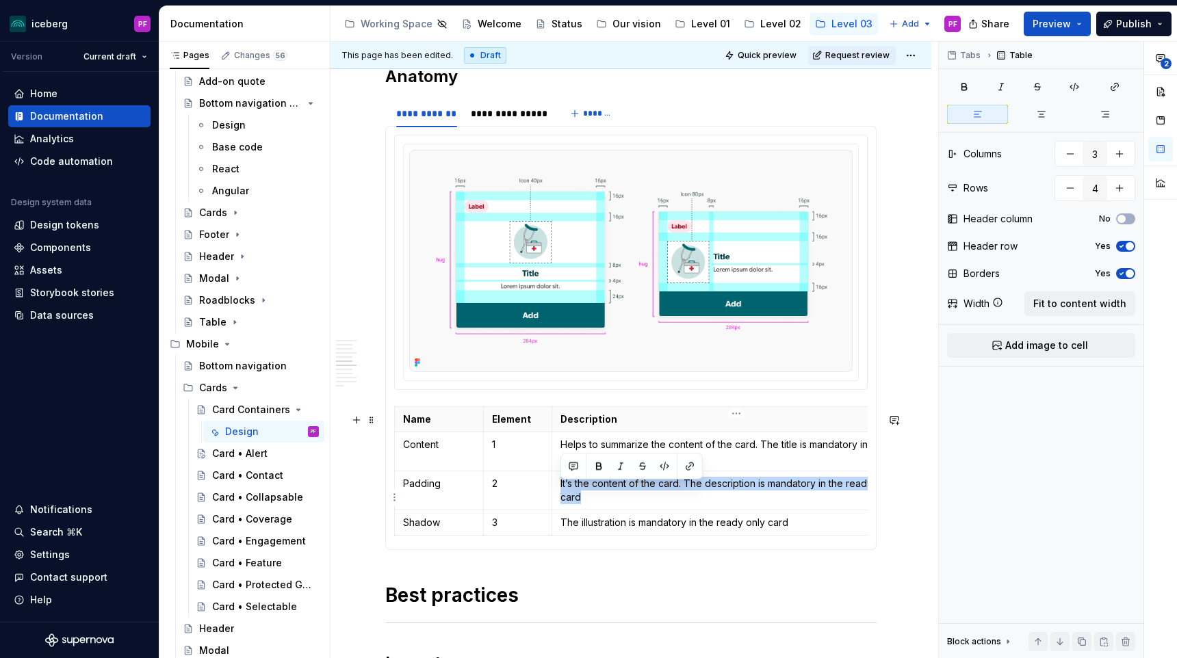
drag, startPoint x: 591, startPoint y: 503, endPoint x: 560, endPoint y: 493, distance: 33.1
click at [560, 493] on td "It’s the content of the card. The description is mandatory in the ready only ca…" at bounding box center [736, 491] width 369 height 39
copy p "It’s the content of the card. The description is mandatory in the ready only ca…"
click at [587, 450] on p "Helps to summarize the content of the card. The title is mandatory in the ready…" at bounding box center [736, 451] width 352 height 27
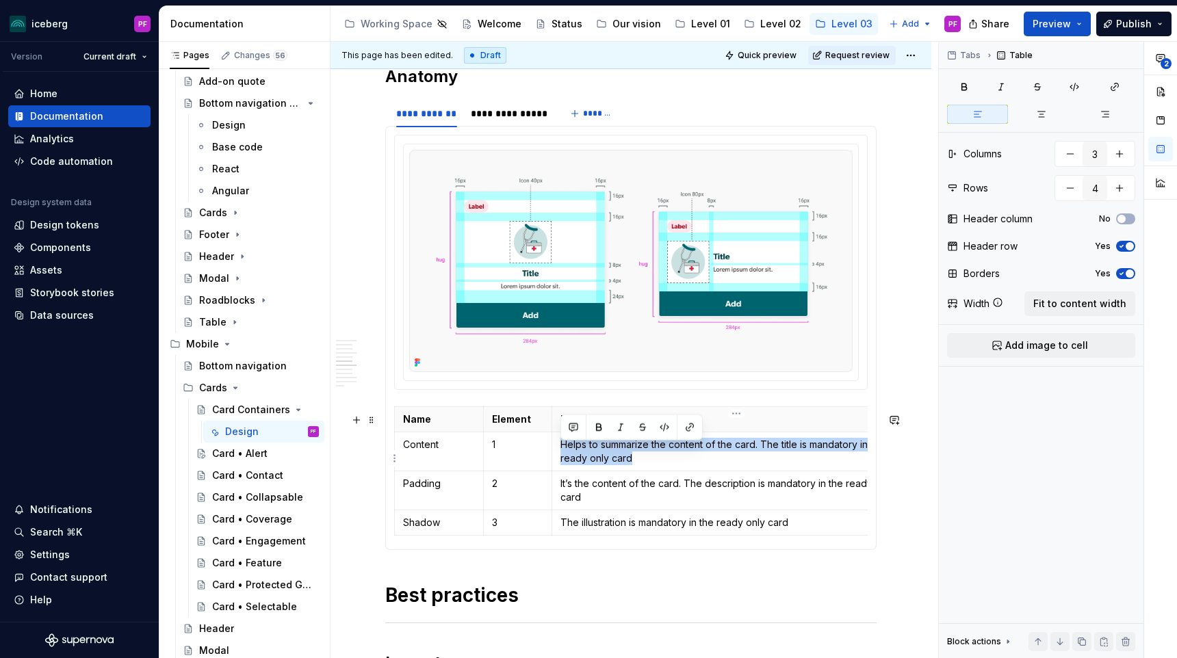
drag, startPoint x: 633, startPoint y: 465, endPoint x: 561, endPoint y: 451, distance: 73.1
click at [561, 451] on p "Helps to summarize the content of the card. The title is mandatory in the ready…" at bounding box center [736, 451] width 352 height 27
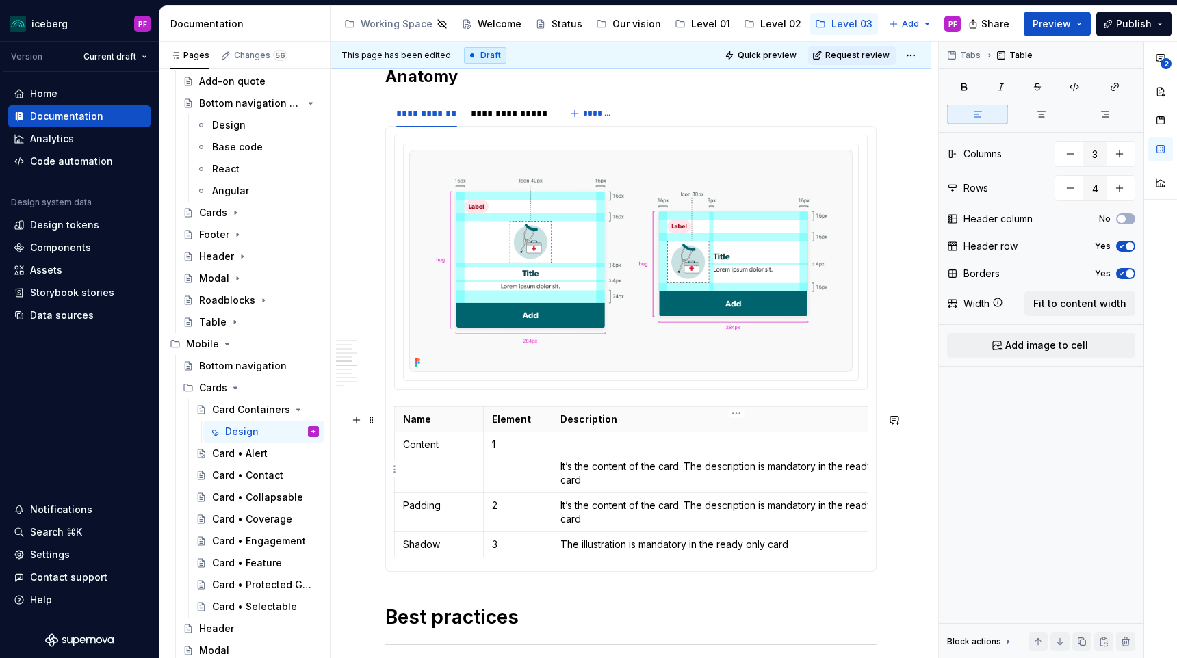
click at [562, 472] on p "It’s the content of the card. The description is mandatory in the ready only ca…" at bounding box center [736, 473] width 352 height 27
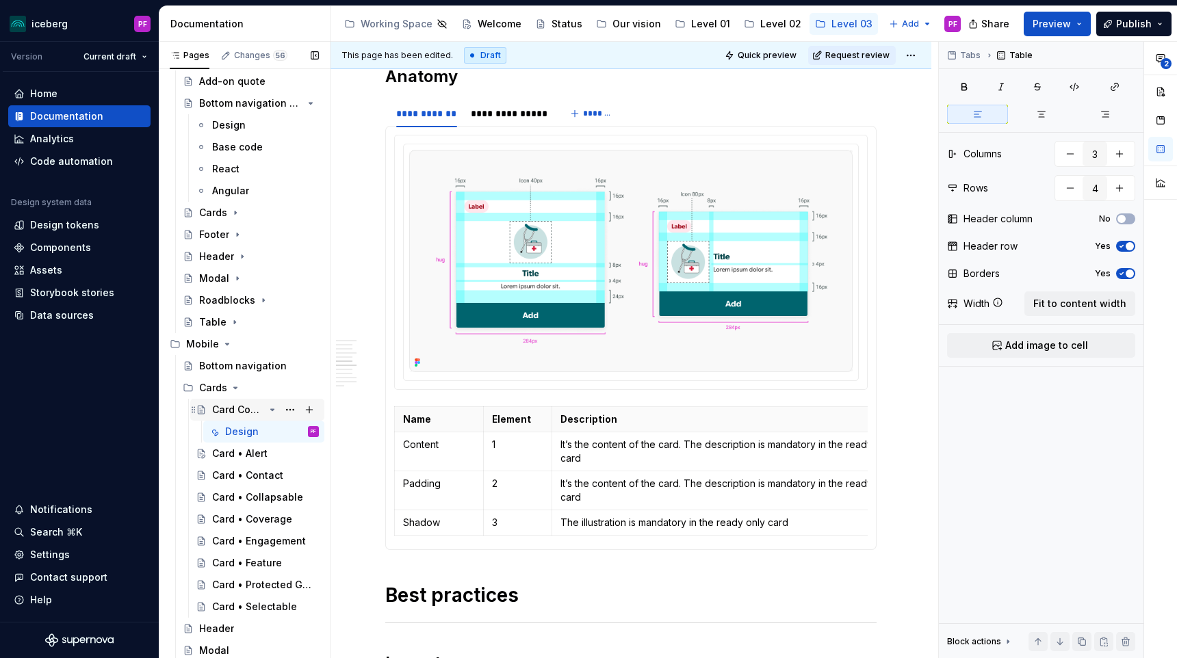
click at [241, 415] on div "Card Containers" at bounding box center [238, 410] width 52 height 14
click at [913, 53] on html "iceberg PF Version Current draft Home Documentation Analytics Code automation D…" at bounding box center [588, 329] width 1177 height 658
type textarea "*"
click at [439, 451] on html "iceberg PF Version Current draft Home Documentation Analytics Code automation D…" at bounding box center [588, 329] width 1177 height 658
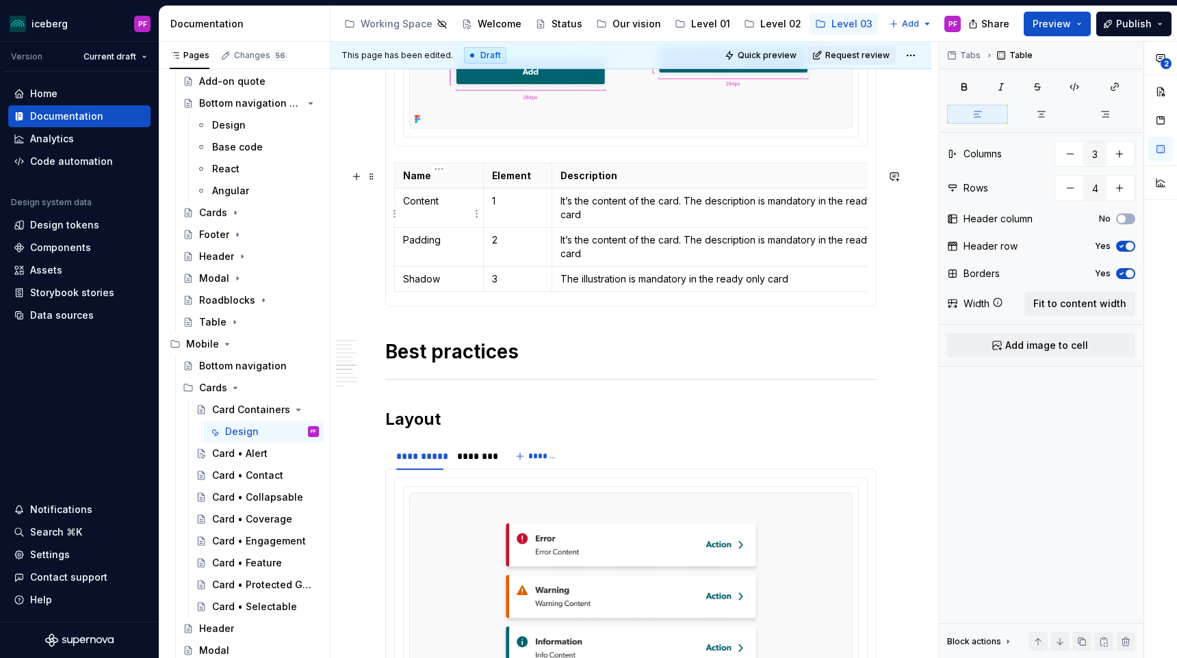
scroll to position [1770, 0]
click at [444, 215] on td "Content" at bounding box center [439, 207] width 89 height 39
click at [444, 207] on p "Content" at bounding box center [439, 201] width 72 height 14
click at [447, 207] on p "Custom" at bounding box center [439, 201] width 72 height 14
click at [448, 246] on p "Padding" at bounding box center [439, 240] width 72 height 14
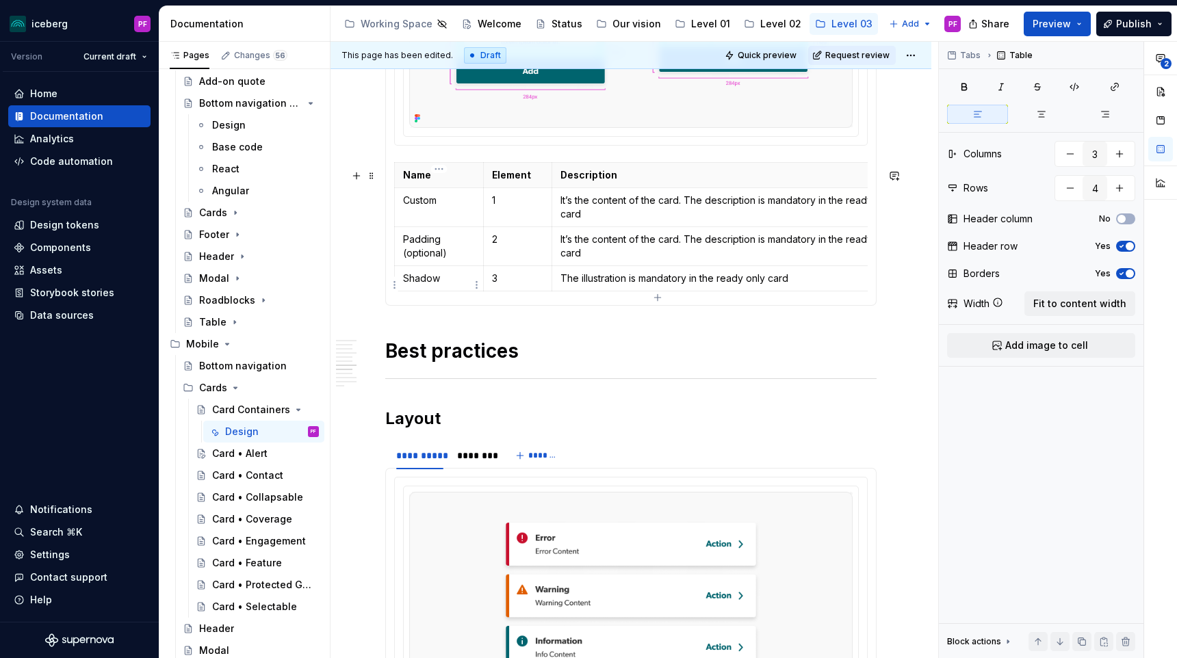
click at [452, 285] on p "Shadow" at bounding box center [439, 279] width 72 height 14
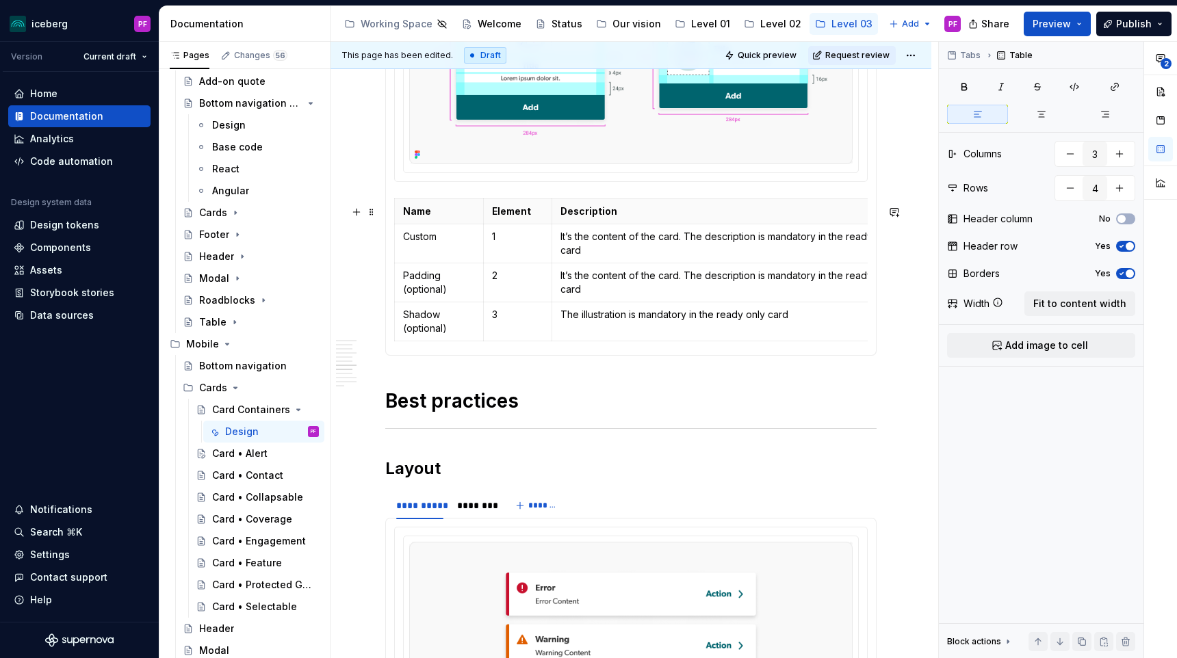
scroll to position [1701, 0]
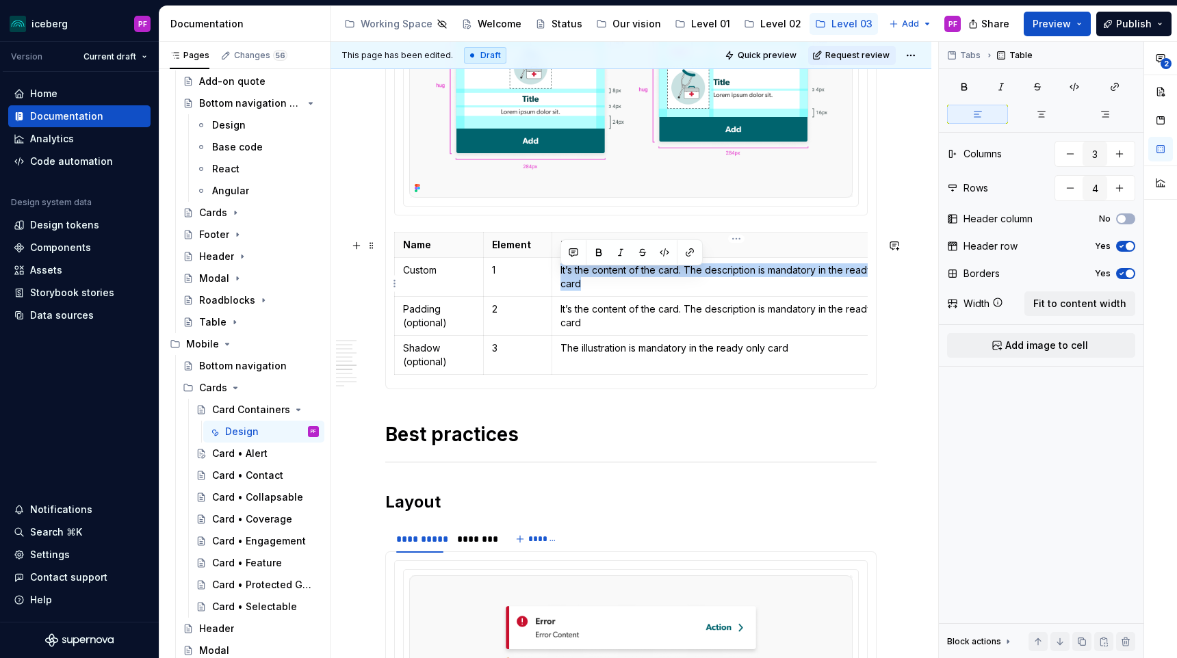
drag, startPoint x: 586, startPoint y: 290, endPoint x: 557, endPoint y: 276, distance: 32.7
click at [557, 276] on td "It’s the content of the card. The description is mandatory in the ready only ca…" at bounding box center [736, 277] width 369 height 39
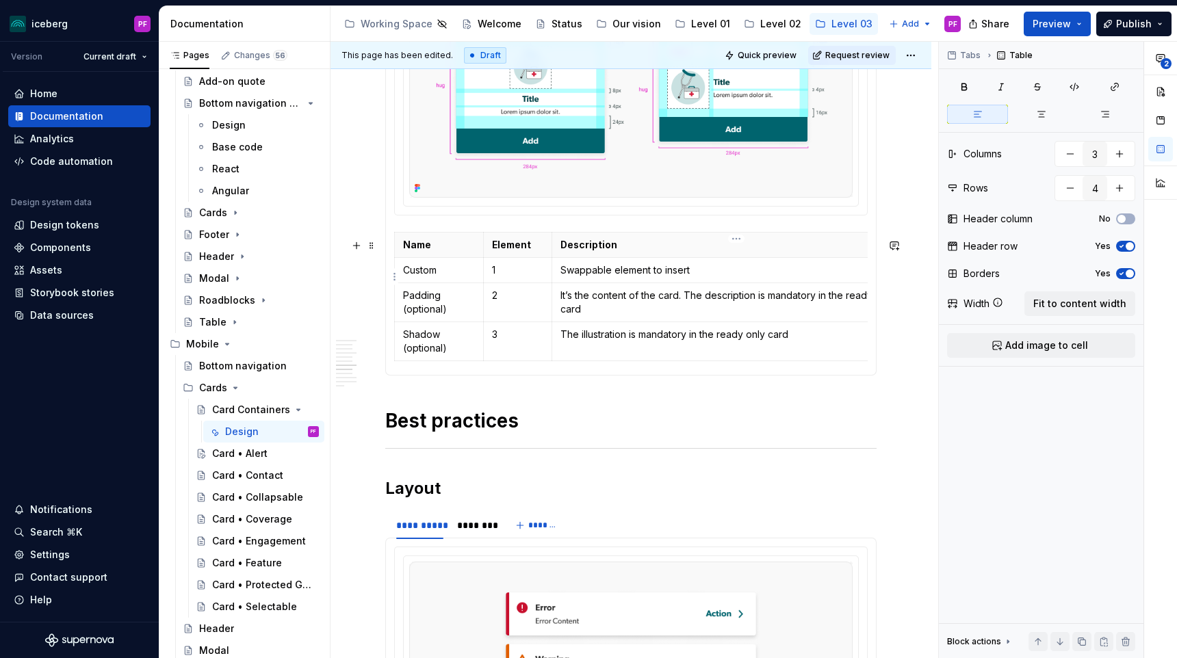
click at [720, 277] on p "Swappable element to insert" at bounding box center [736, 270] width 352 height 14
drag, startPoint x: 693, startPoint y: 276, endPoint x: 702, endPoint y: 283, distance: 11.2
click at [693, 276] on p "Swappable element to insert pre-formatted frame" at bounding box center [736, 270] width 352 height 14
click at [560, 341] on p "The illustration is mandatory in the ready only card" at bounding box center [736, 335] width 352 height 14
drag, startPoint x: 562, startPoint y: 339, endPoint x: 782, endPoint y: 346, distance: 219.8
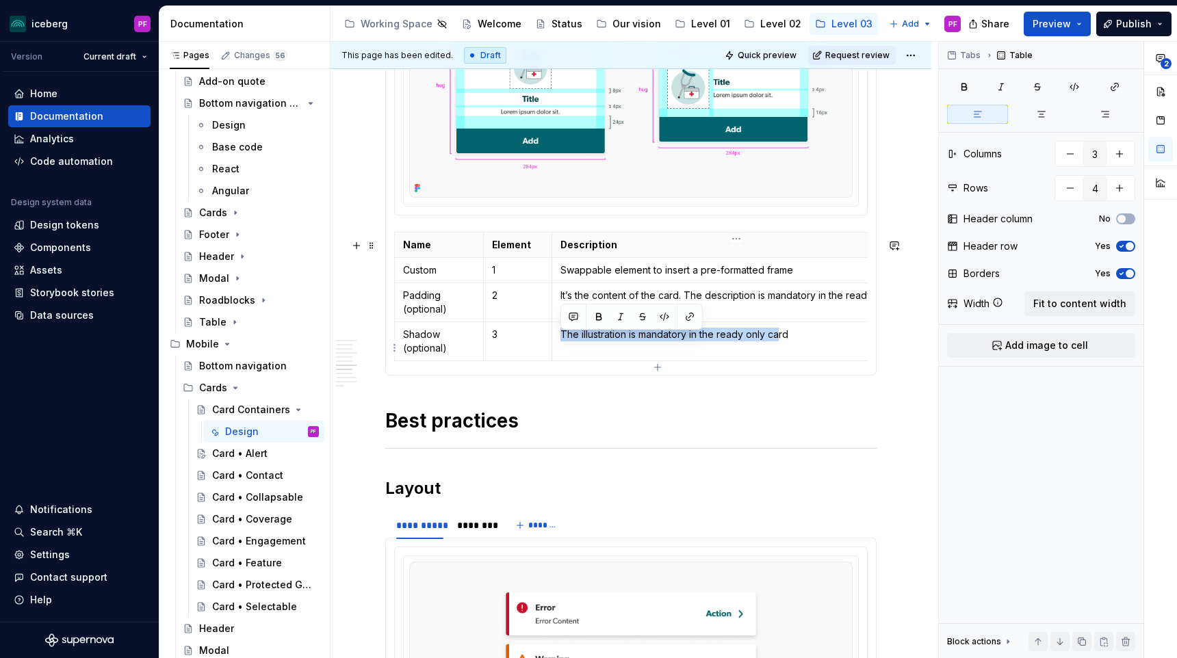
click at [782, 341] on p "The illustration is mandatory in the ready only card" at bounding box center [736, 335] width 352 height 14
click at [798, 341] on p "The illustration is mandatory in the ready only card" at bounding box center [736, 335] width 352 height 14
drag, startPoint x: 797, startPoint y: 342, endPoint x: 558, endPoint y: 341, distance: 238.2
click at [558, 341] on td "The illustration is mandatory in the ready only card" at bounding box center [736, 341] width 369 height 39
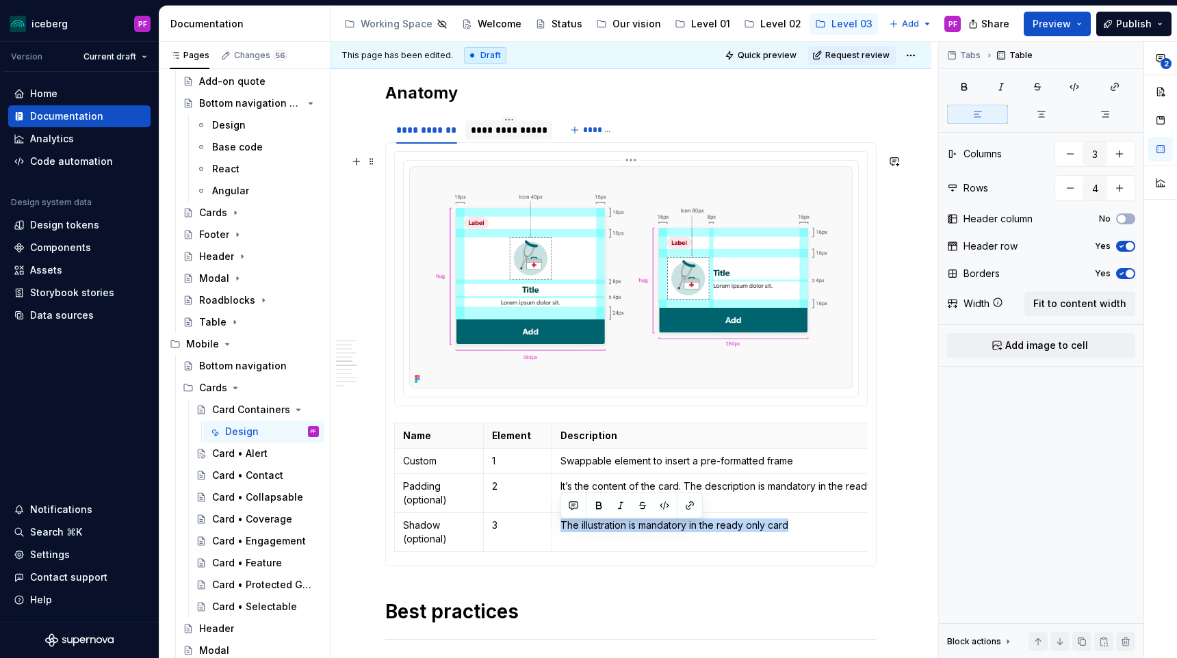
scroll to position [1512, 0]
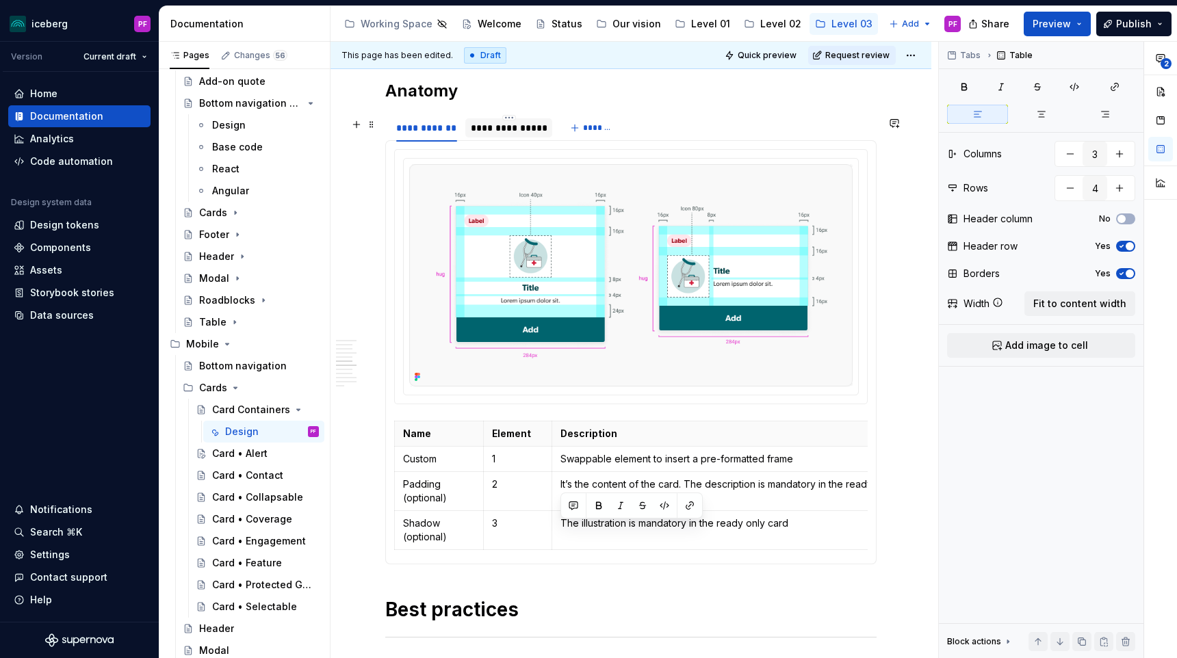
click at [479, 132] on div "**********" at bounding box center [509, 128] width 76 height 14
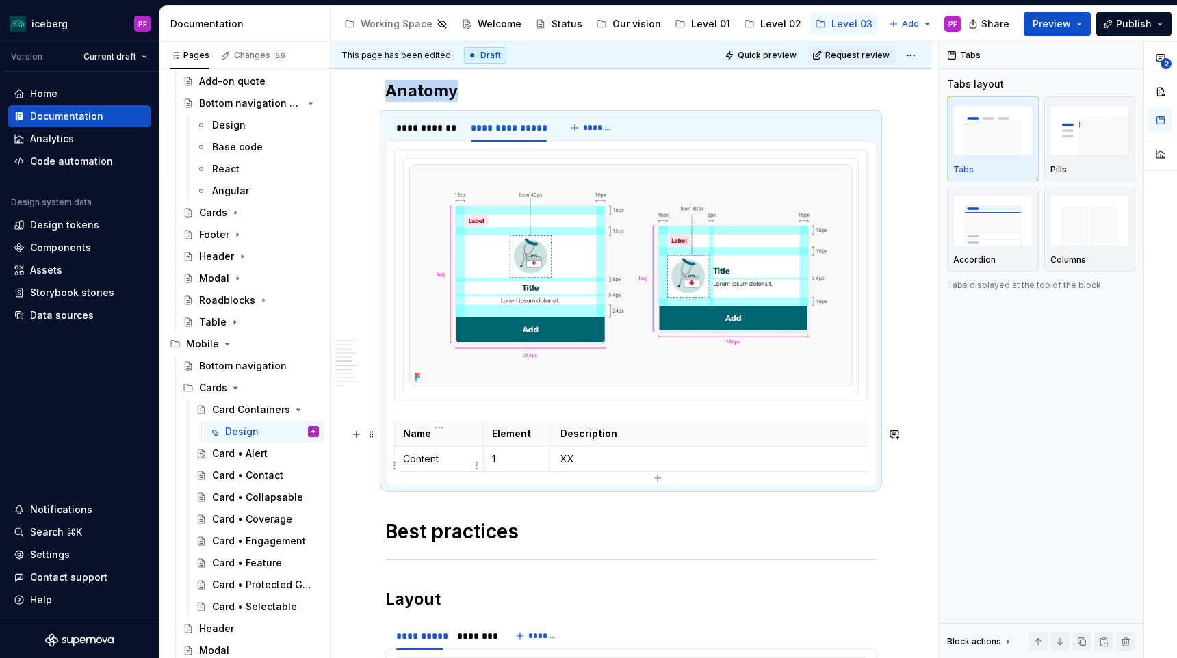
click at [448, 466] on p "Content" at bounding box center [439, 459] width 72 height 14
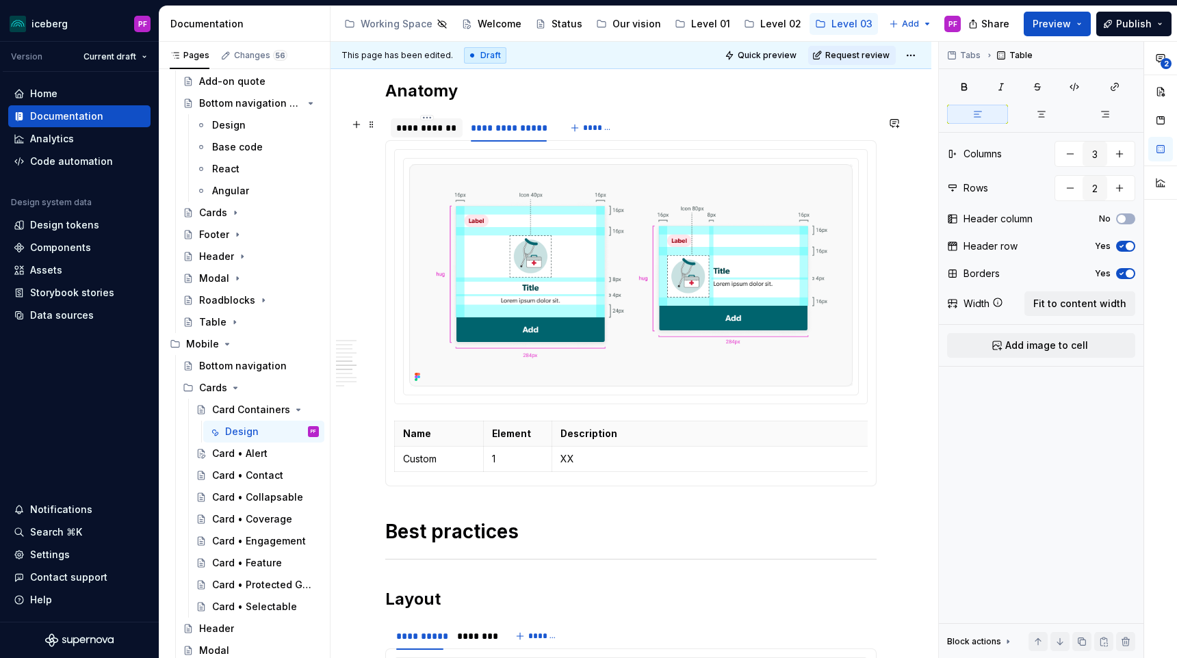
click at [433, 133] on div "**********" at bounding box center [426, 128] width 61 height 14
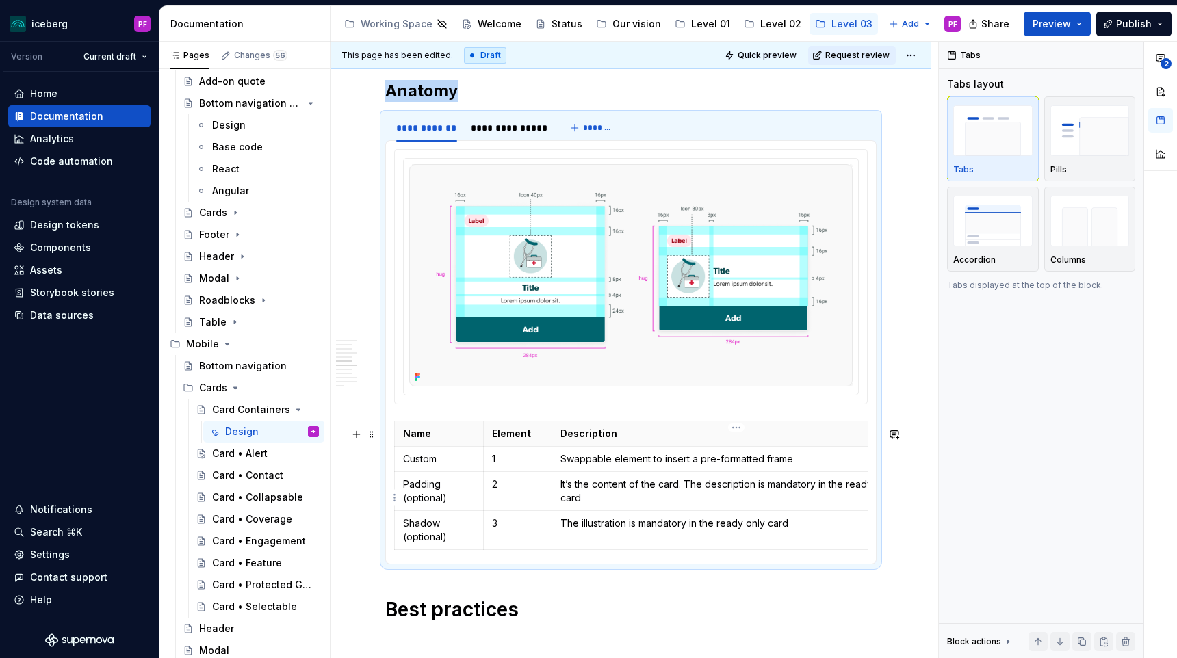
click at [649, 478] on td "It’s the content of the card. The description is mandatory in the ready only ca…" at bounding box center [736, 491] width 369 height 39
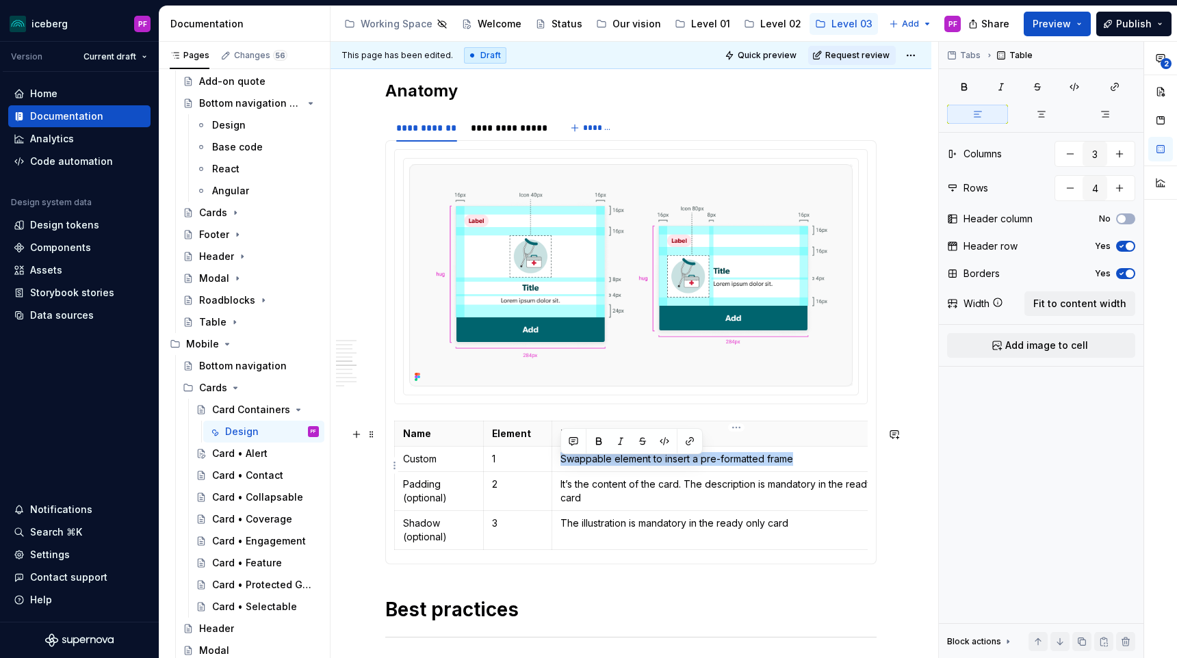
drag, startPoint x: 790, startPoint y: 463, endPoint x: 556, endPoint y: 460, distance: 234.1
click at [556, 460] on td "Swappable element to insert a pre-formatted frame" at bounding box center [736, 459] width 369 height 25
copy p "Swappable element to insert a pre-formatted frame"
click at [530, 132] on div "**********" at bounding box center [509, 128] width 76 height 14
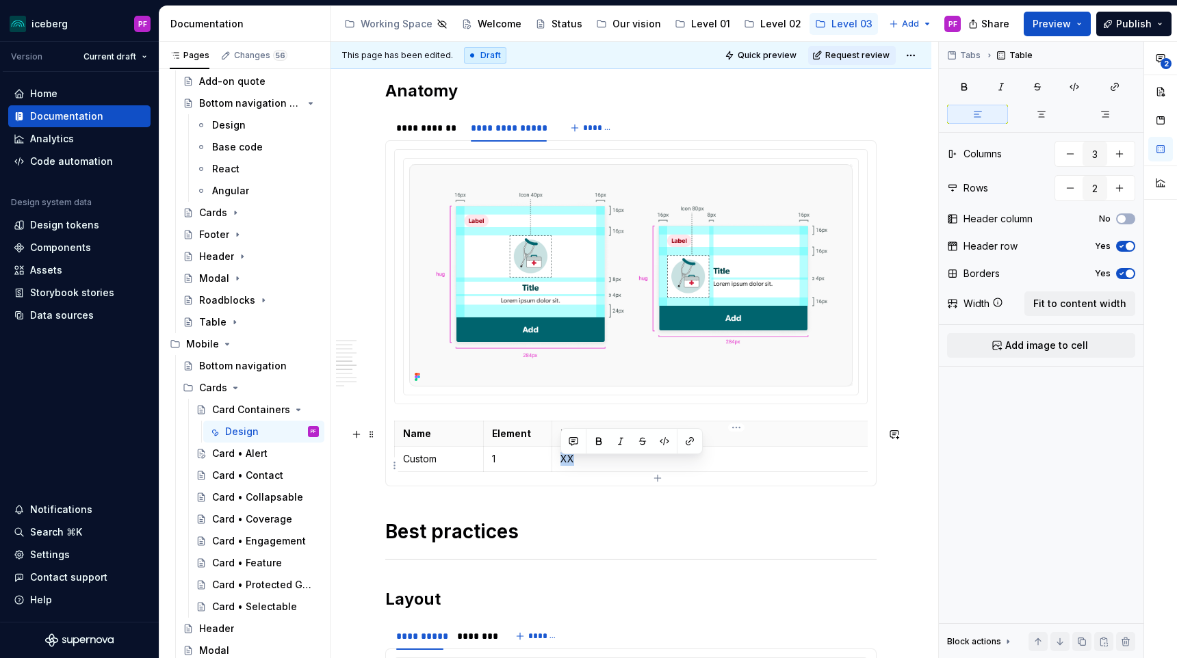
drag, startPoint x: 593, startPoint y: 469, endPoint x: 560, endPoint y: 468, distance: 33.6
click at [559, 468] on td "XX" at bounding box center [736, 459] width 369 height 25
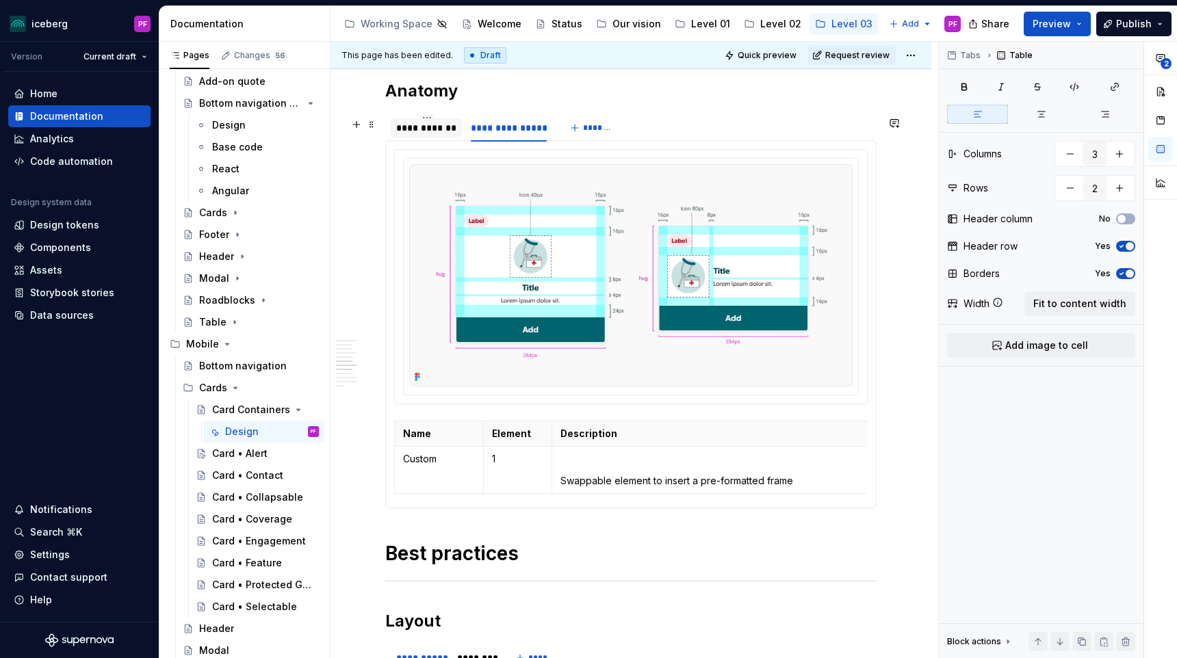
click at [424, 127] on div "**********" at bounding box center [426, 128] width 61 height 14
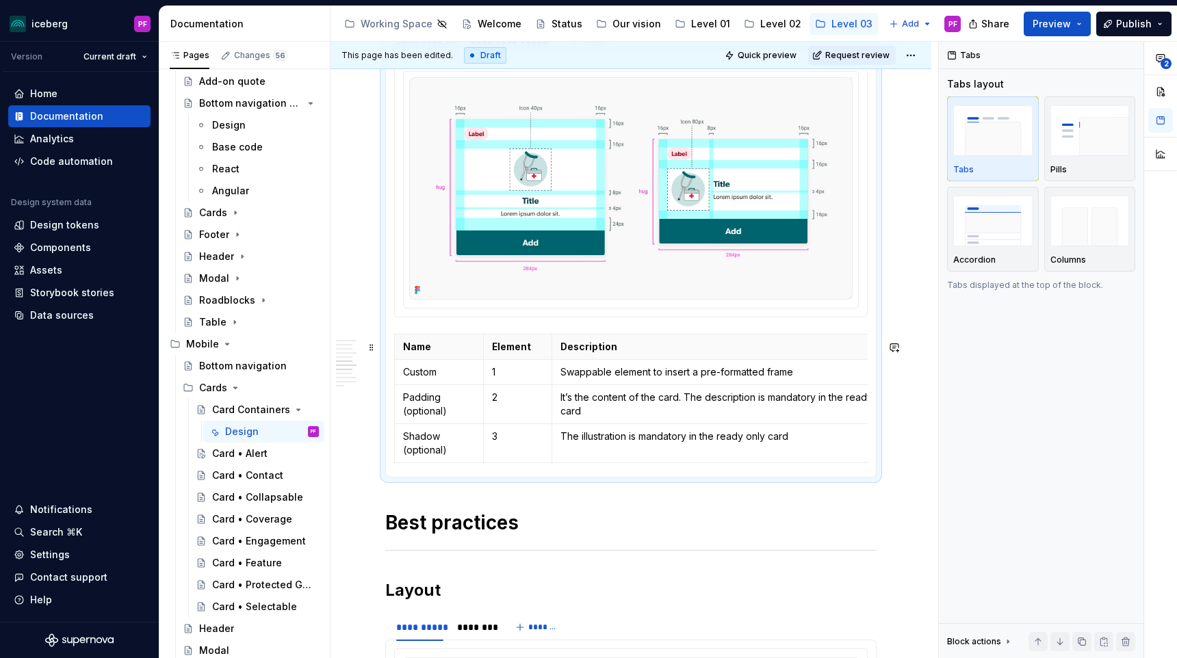
scroll to position [1618, 0]
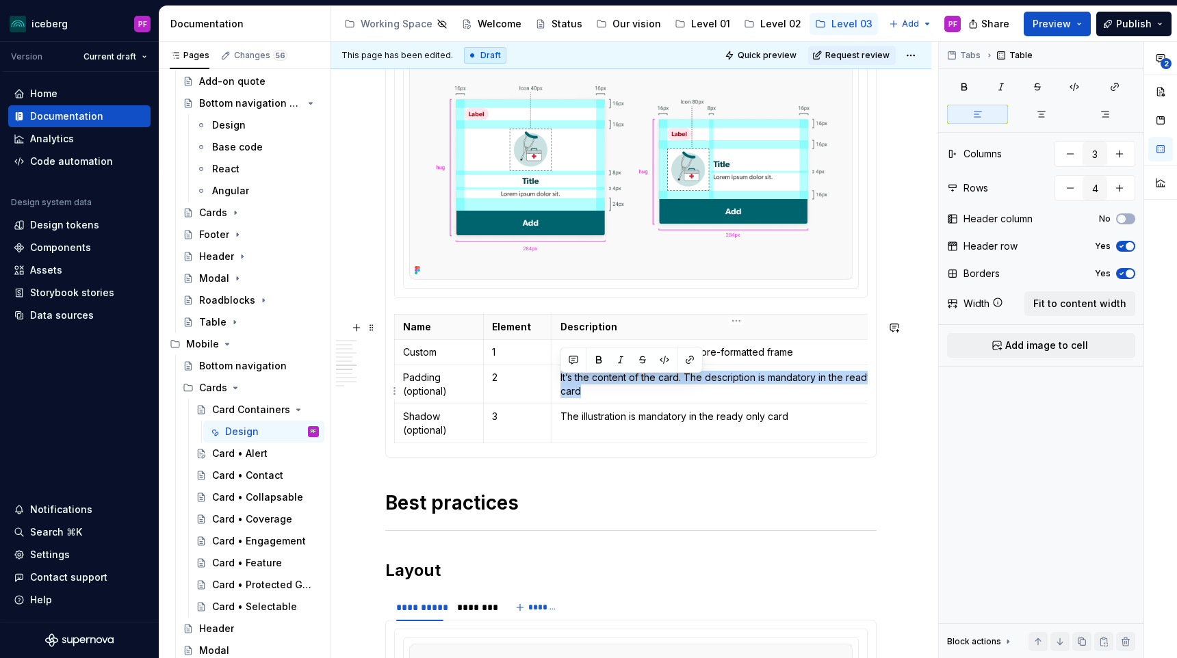
drag, startPoint x: 558, startPoint y: 376, endPoint x: 601, endPoint y: 398, distance: 48.1
click at [601, 398] on td "It’s the content of the card. The description is mandatory in the ready only ca…" at bounding box center [736, 384] width 369 height 39
click at [805, 424] on p "The illustration is mandatory in the ready only card" at bounding box center [736, 417] width 352 height 14
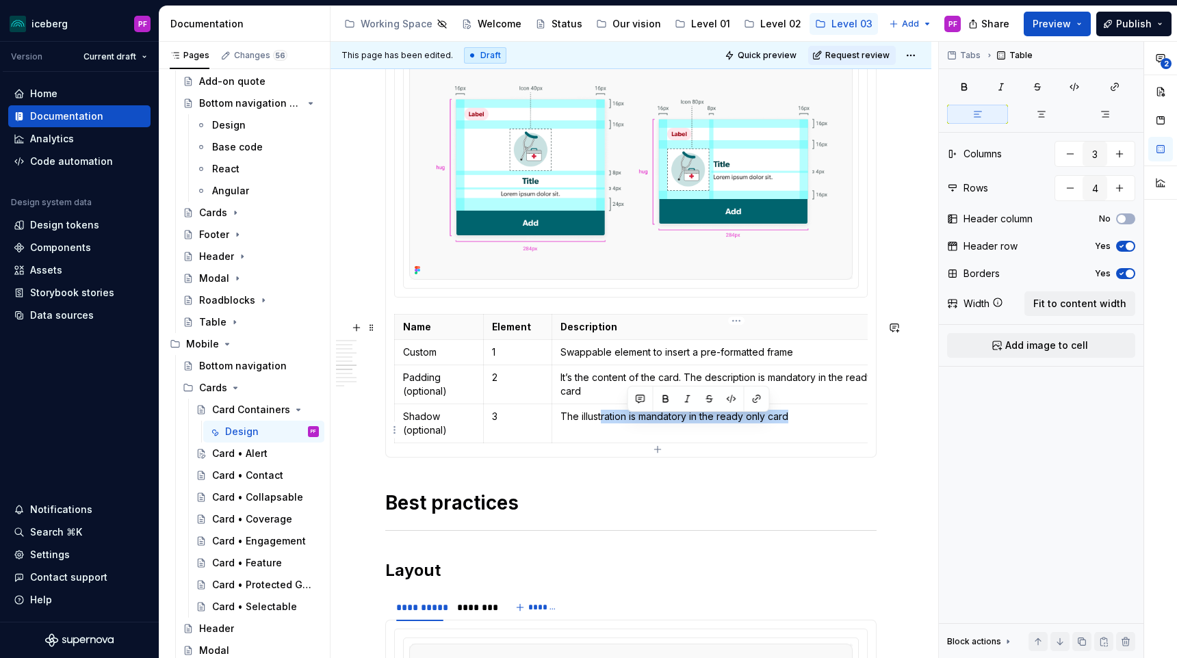
drag, startPoint x: 807, startPoint y: 428, endPoint x: 595, endPoint y: 424, distance: 212.2
click at [597, 424] on p "The illustration is mandatory in the ready only card" at bounding box center [736, 417] width 352 height 14
click at [780, 424] on p "The illustration is mandatory in the ready only card" at bounding box center [736, 417] width 352 height 14
drag, startPoint x: 799, startPoint y: 428, endPoint x: 560, endPoint y: 426, distance: 239.5
click at [560, 424] on p "The illustration is mandatory in the ready only card" at bounding box center [736, 417] width 352 height 14
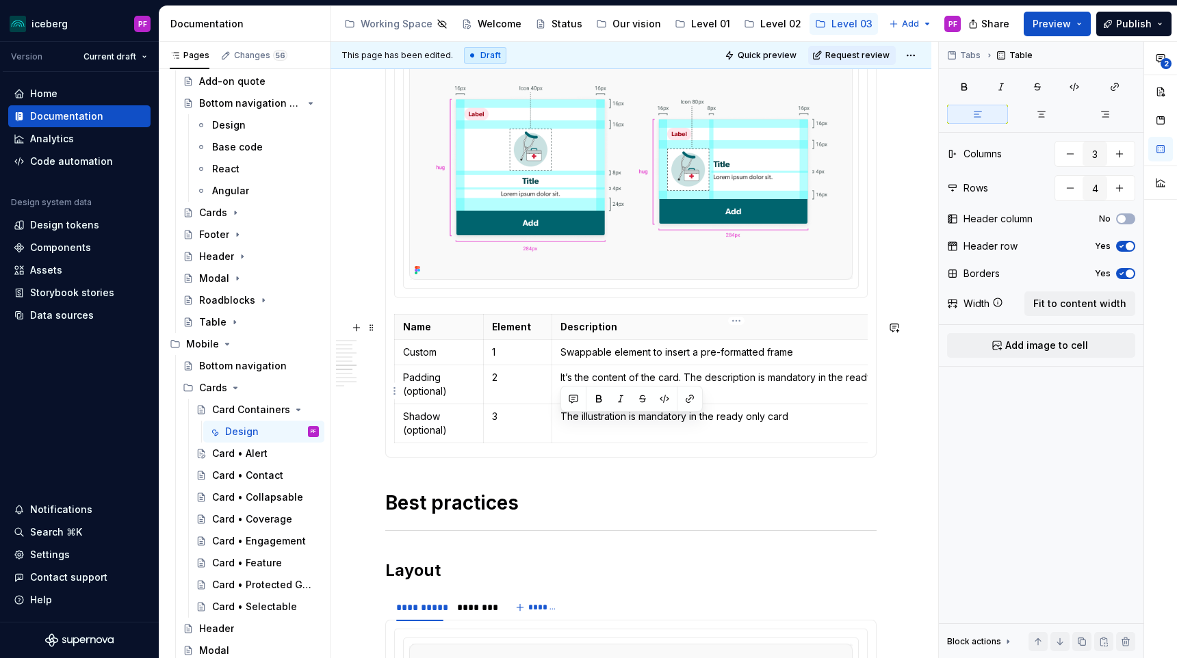
click at [780, 391] on p "It’s the content of the card. The description is mandatory in the ready only ca…" at bounding box center [736, 384] width 352 height 27
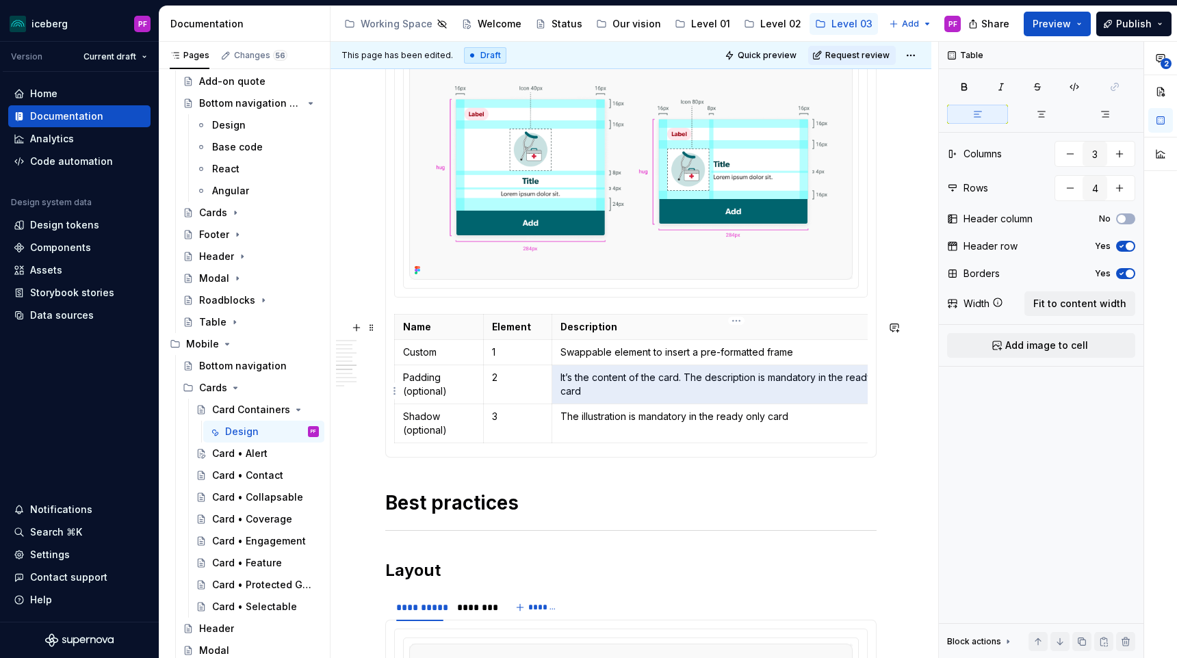
drag, startPoint x: 605, startPoint y: 394, endPoint x: 565, endPoint y: 383, distance: 42.0
click at [565, 383] on p "It’s the content of the card. The description is mandatory in the ready only ca…" at bounding box center [736, 384] width 352 height 27
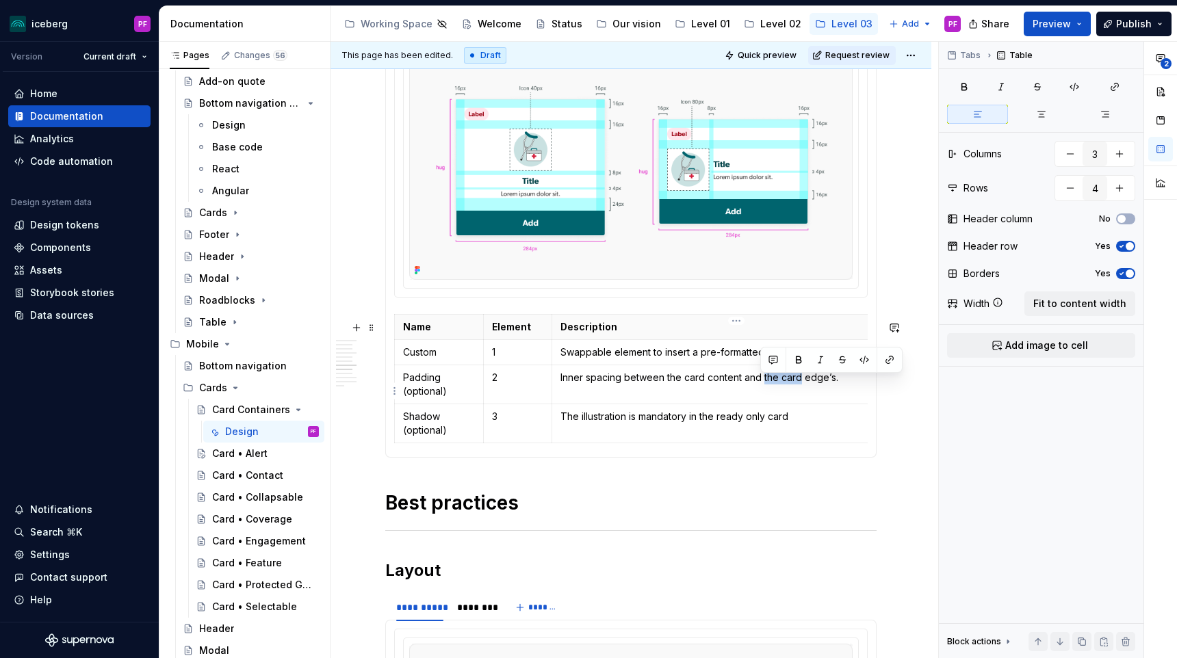
drag, startPoint x: 801, startPoint y: 384, endPoint x: 763, endPoint y: 384, distance: 37.6
click at [763, 384] on p "Inner spacing between the card content and the card edge’s." at bounding box center [736, 378] width 352 height 14
click at [791, 384] on p "Inner spacing between the card content and edge’s." at bounding box center [736, 378] width 352 height 14
click at [820, 385] on p "Inner spacing between the card content and edge." at bounding box center [736, 378] width 352 height 14
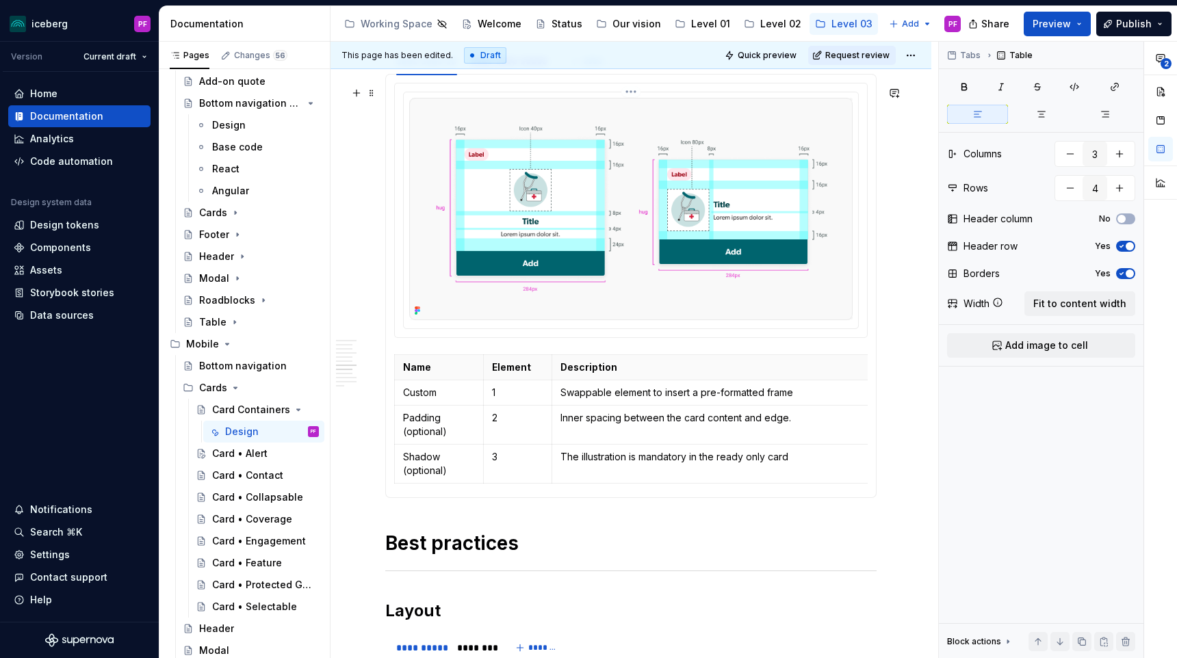
scroll to position [1576, 0]
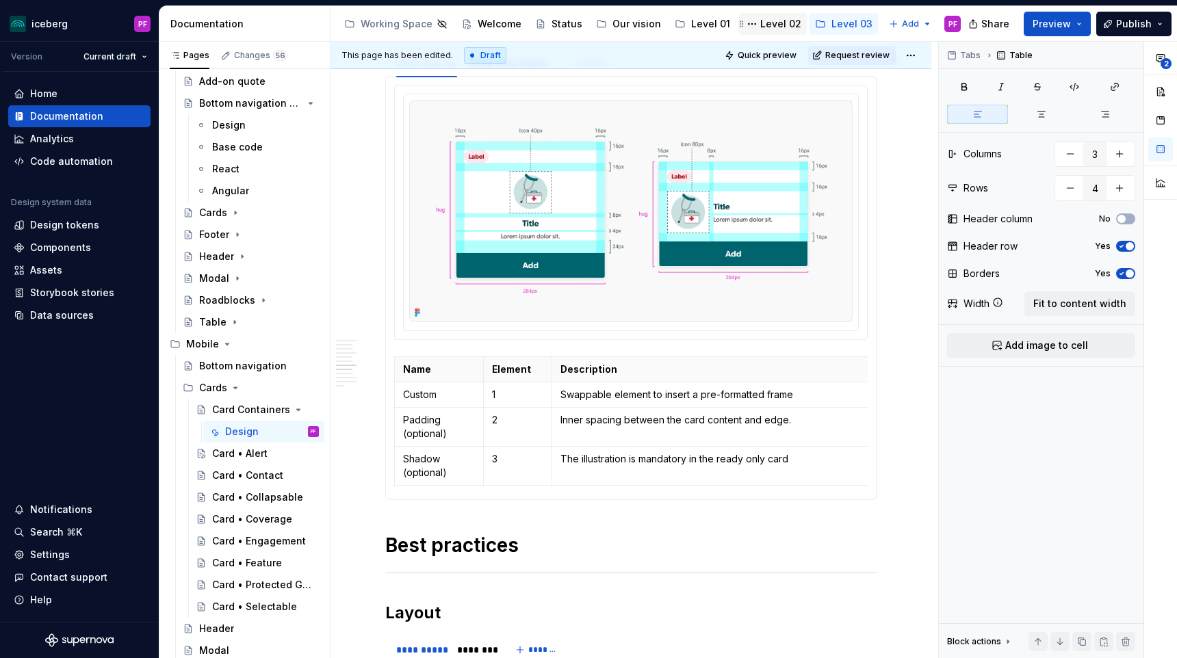
type textarea "*"
drag, startPoint x: 793, startPoint y: 426, endPoint x: 862, endPoint y: 428, distance: 69.2
click at [862, 427] on p "Inner spacing between the card content and edge. utilities/spacing" at bounding box center [736, 420] width 352 height 14
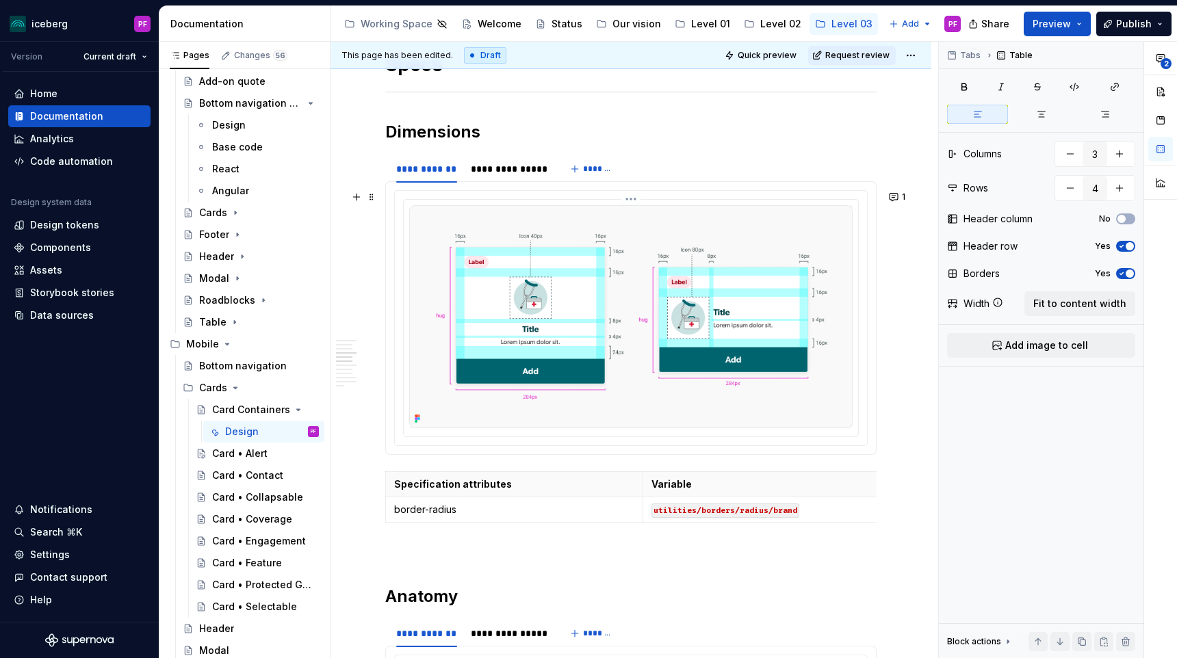
scroll to position [1384, 0]
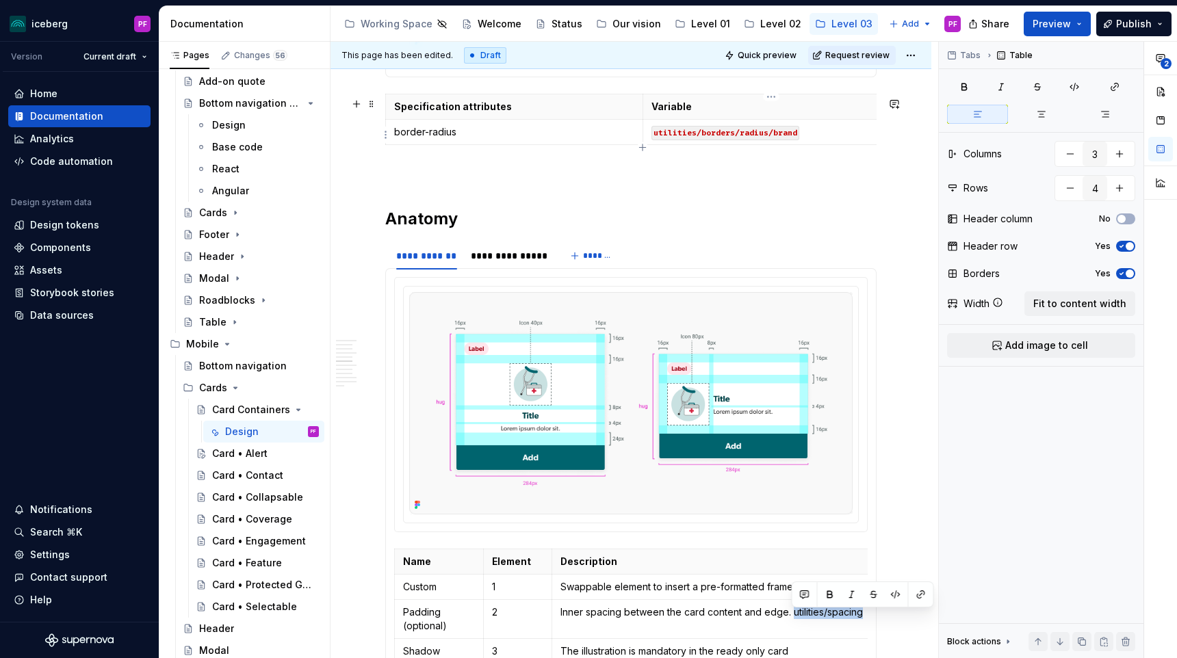
type input "2"
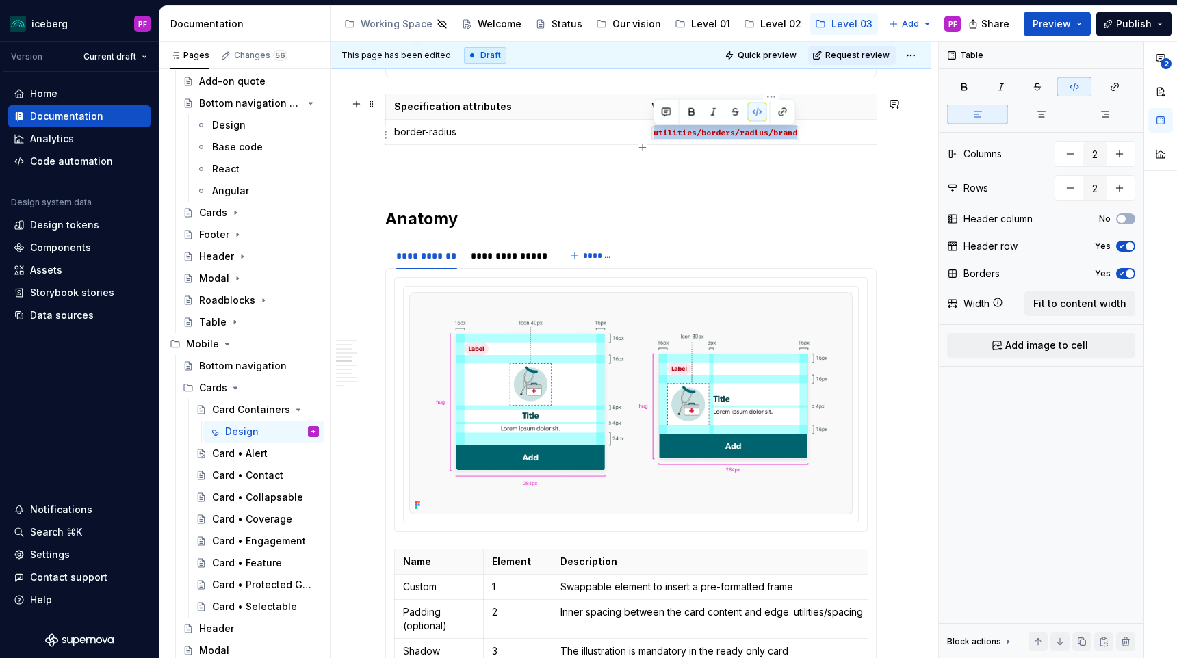
drag, startPoint x: 779, startPoint y: 134, endPoint x: 654, endPoint y: 138, distance: 125.3
click at [654, 138] on p "utilities/borders/radius/brand" at bounding box center [772, 132] width 240 height 14
copy code "utilities/borders/radius/brand"
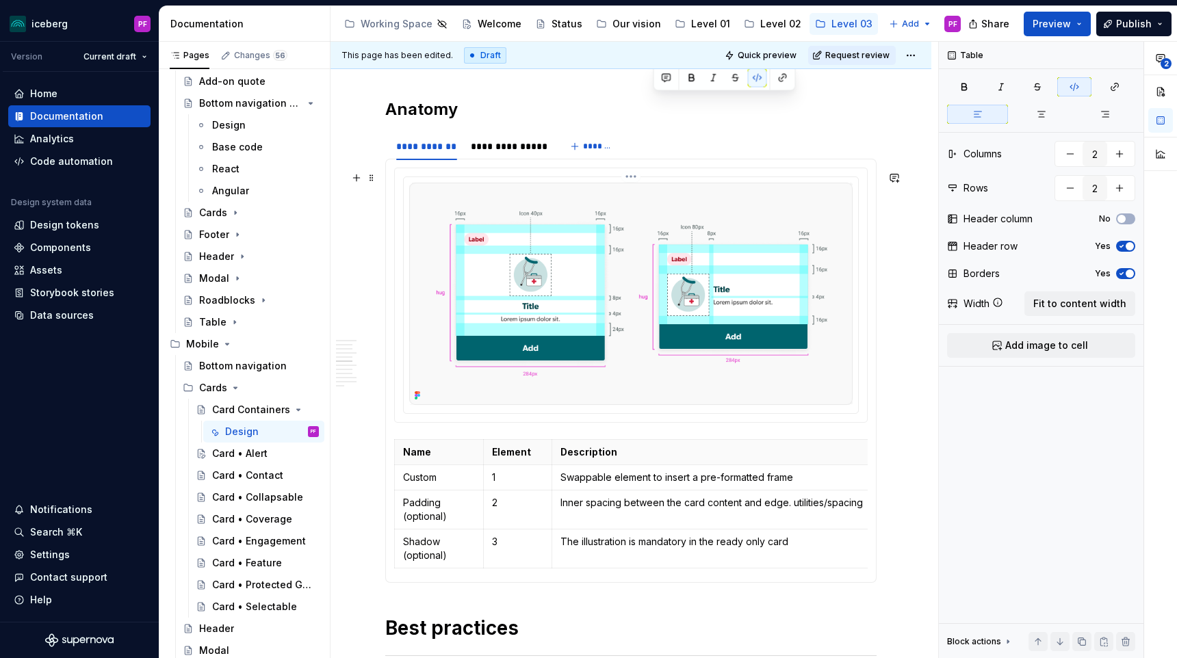
scroll to position [1496, 0]
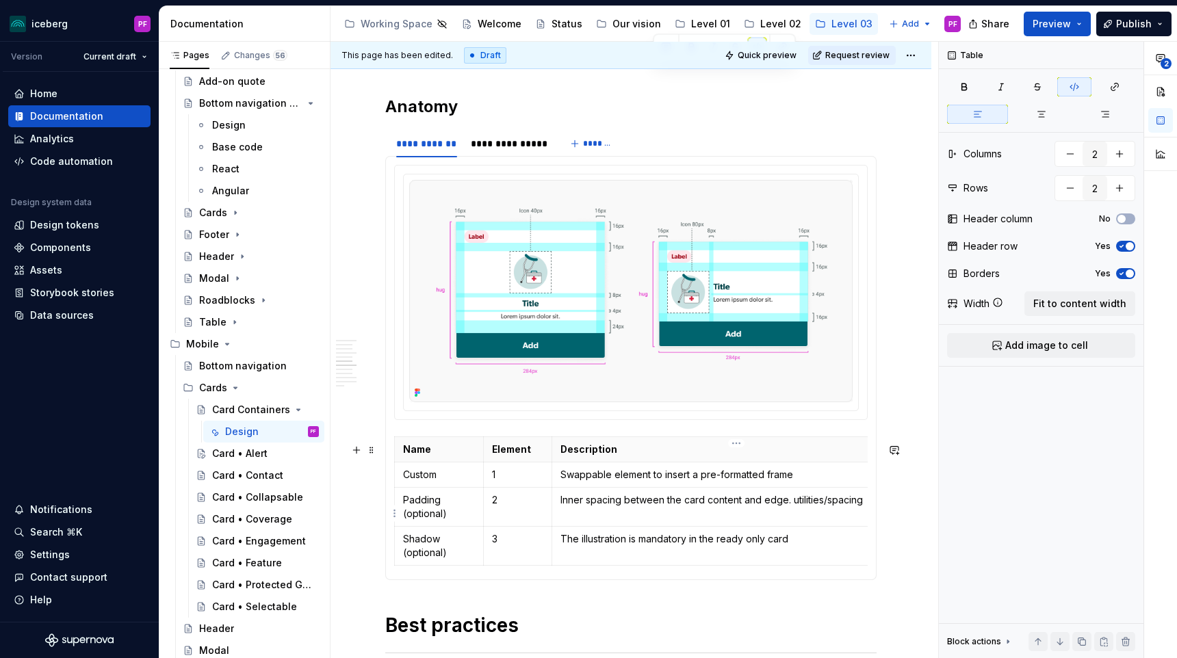
type input "3"
type input "4"
click at [810, 515] on td "Inner spacing between the card content and edge. utilities/spacing" at bounding box center [736, 507] width 369 height 39
drag, startPoint x: 610, startPoint y: 521, endPoint x: 704, endPoint y: 522, distance: 93.8
click at [704, 522] on code "utilities/borders/radius/brand" at bounding box center [704, 515] width 148 height 14
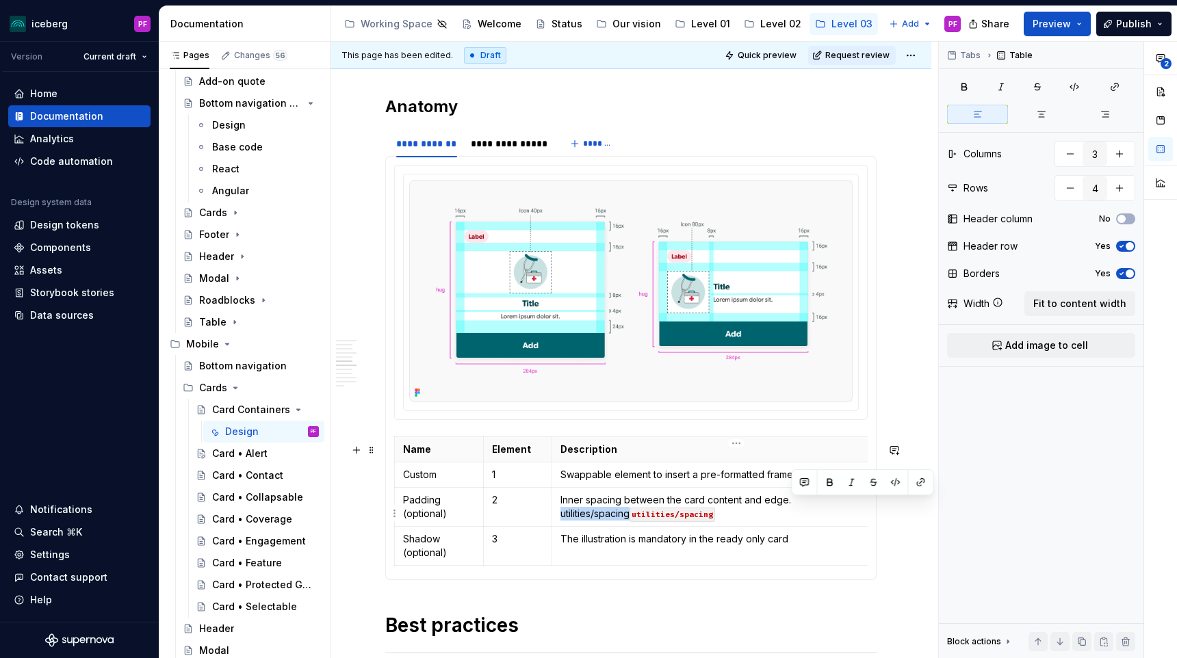
drag, startPoint x: 798, startPoint y: 506, endPoint x: 862, endPoint y: 507, distance: 63.6
click at [862, 507] on p "Inner spacing between the card content and edge. utilities/spacing utilities/sp…" at bounding box center [736, 506] width 352 height 27
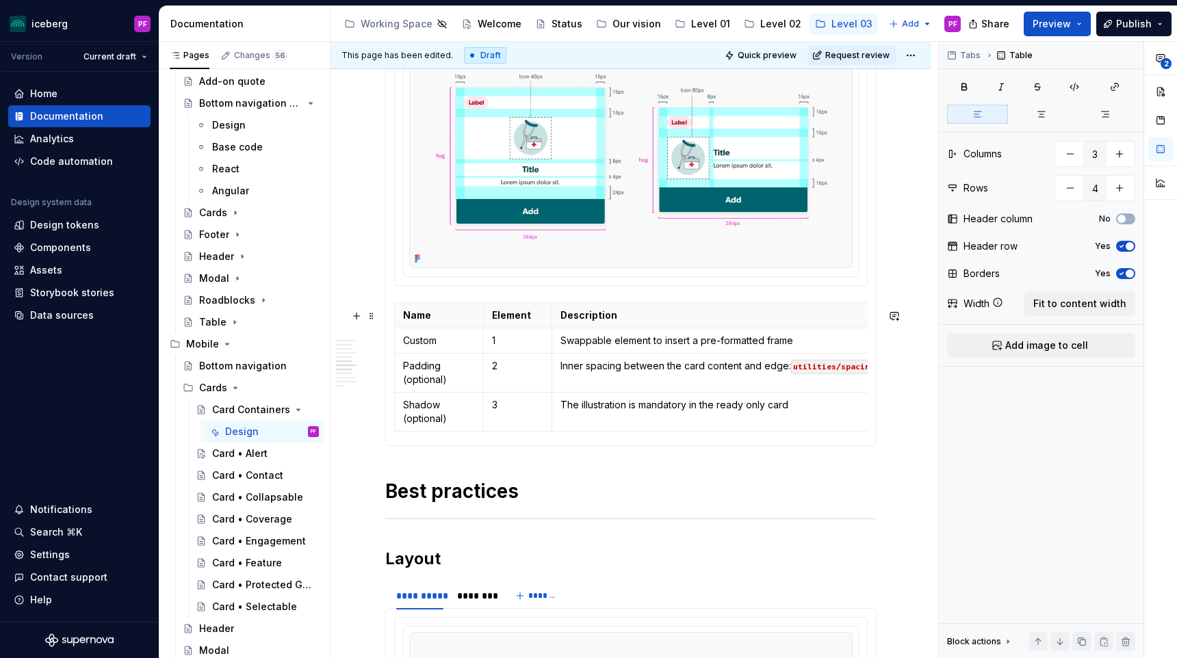
scroll to position [1631, 0]
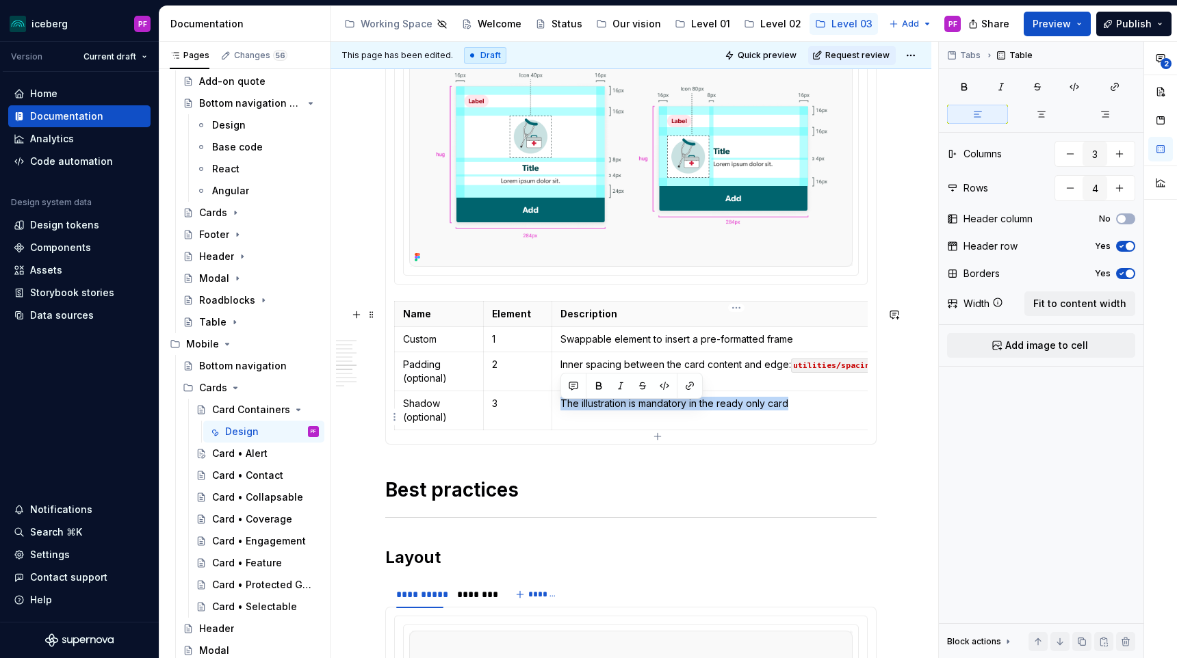
drag, startPoint x: 788, startPoint y: 408, endPoint x: 556, endPoint y: 408, distance: 232.0
click at [556, 408] on td "The illustration is mandatory in the ready only card" at bounding box center [736, 410] width 369 height 39
click at [659, 420] on td "The illustration is mandatory in the ready only card" at bounding box center [736, 410] width 369 height 39
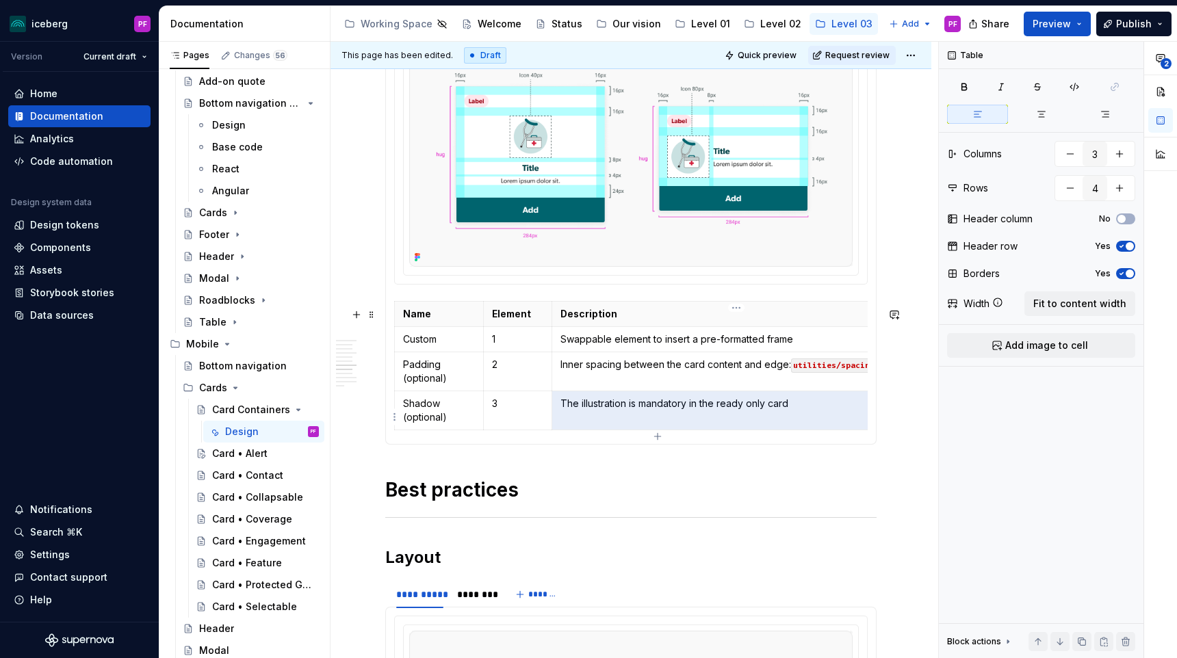
drag, startPoint x: 793, startPoint y: 415, endPoint x: 564, endPoint y: 410, distance: 229.3
click at [564, 410] on p "The illustration is mandatory in the ready only card" at bounding box center [736, 404] width 352 height 14
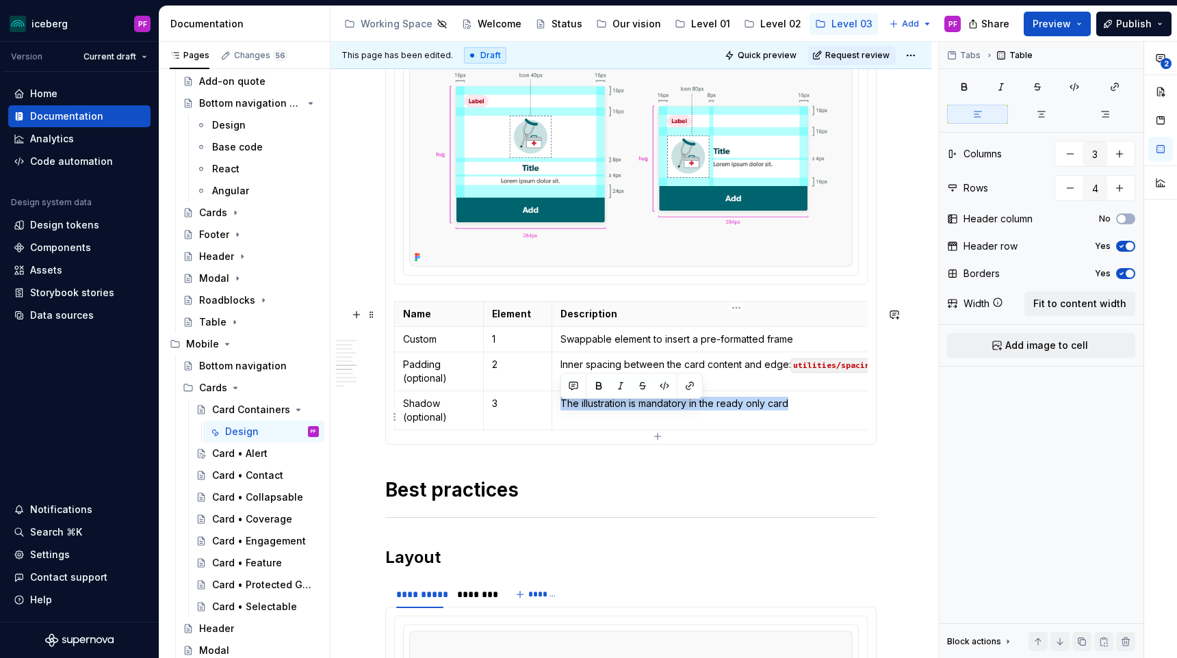
drag, startPoint x: 563, startPoint y: 410, endPoint x: 789, endPoint y: 411, distance: 226.5
click at [789, 411] on p "The illustration is mandatory in the ready only card" at bounding box center [736, 404] width 352 height 14
click at [606, 411] on code "utilities/borders/radius/brand" at bounding box center [634, 405] width 148 height 14
click at [613, 481] on div "**********" at bounding box center [630, 395] width 491 height 3512
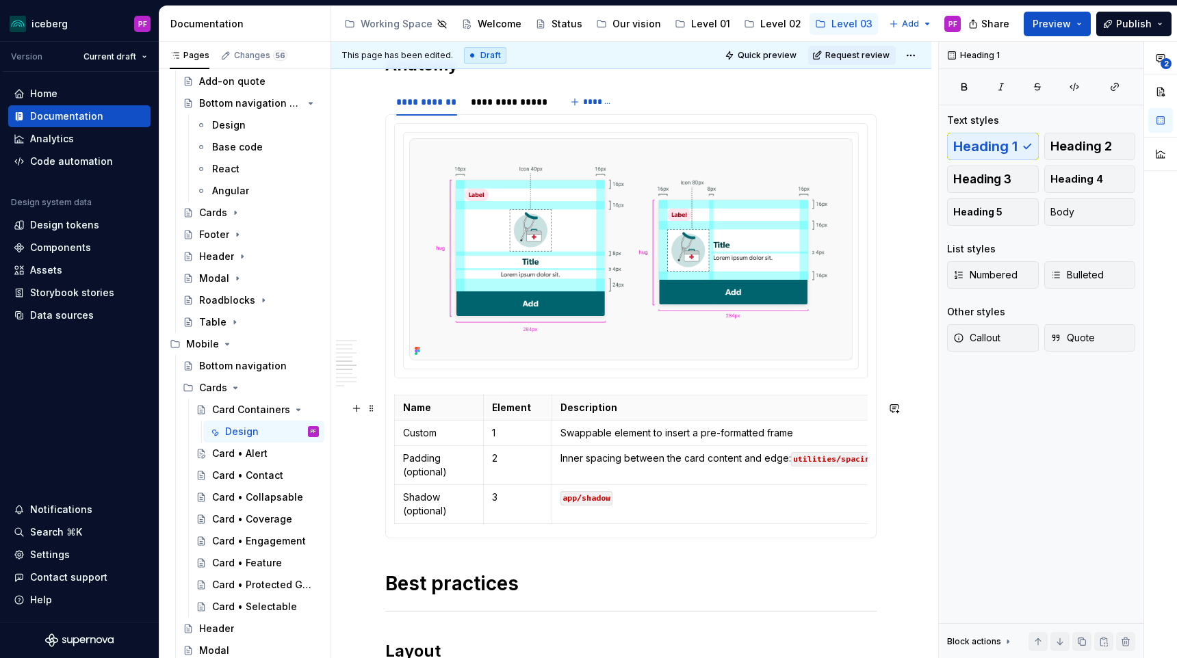
scroll to position [1534, 0]
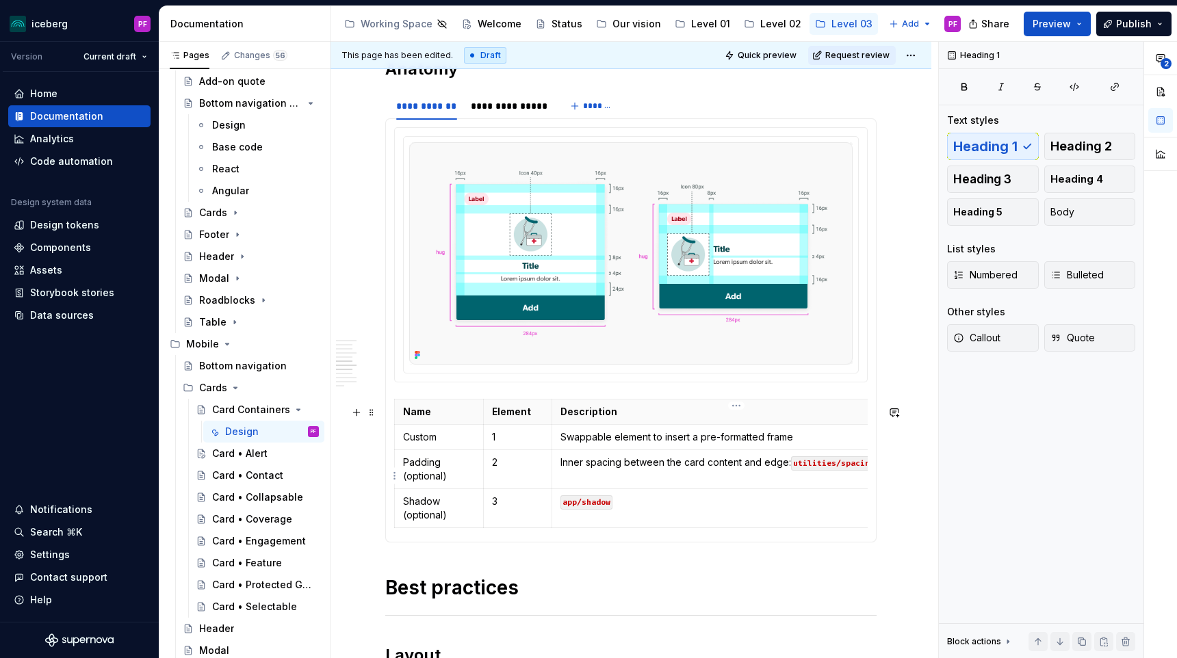
click at [740, 467] on p "Inner spacing between the card content and edge: utilities/spacing" at bounding box center [736, 463] width 352 height 14
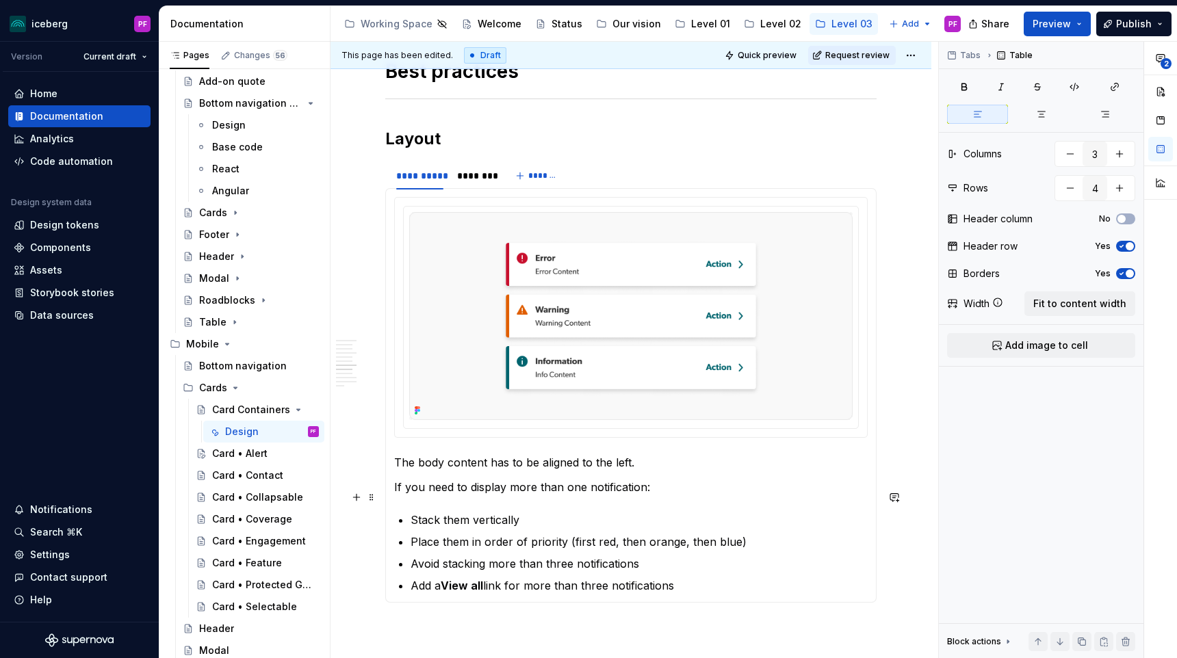
scroll to position [2052, 0]
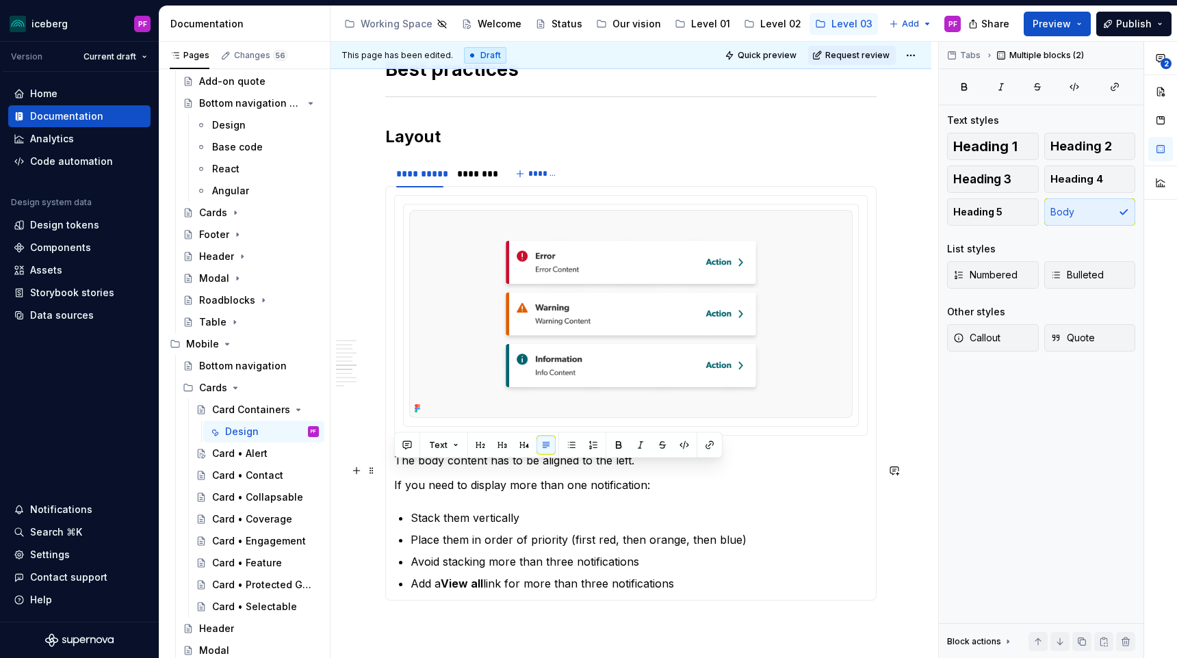
drag, startPoint x: 632, startPoint y: 495, endPoint x: 396, endPoint y: 472, distance: 237.2
click at [396, 472] on section-item-column "The body content has to be aligned to the left. If you need to display more tha…" at bounding box center [631, 393] width 474 height 397
click at [433, 469] on p "The body content has to be aligned to the left." at bounding box center [631, 460] width 474 height 16
drag, startPoint x: 568, startPoint y: 474, endPoint x: 396, endPoint y: 473, distance: 171.8
click at [396, 469] on p "The body content has to be aligned to the left." at bounding box center [631, 460] width 474 height 16
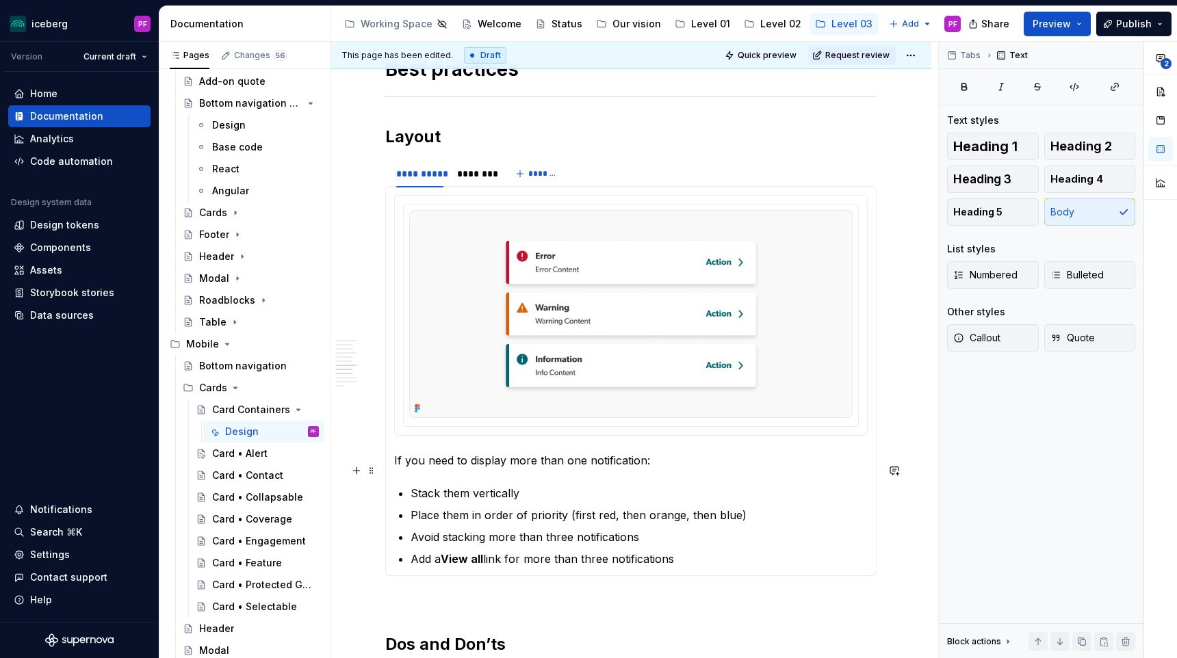
click at [619, 468] on p "If you need to display more than one notification:" at bounding box center [631, 460] width 474 height 16
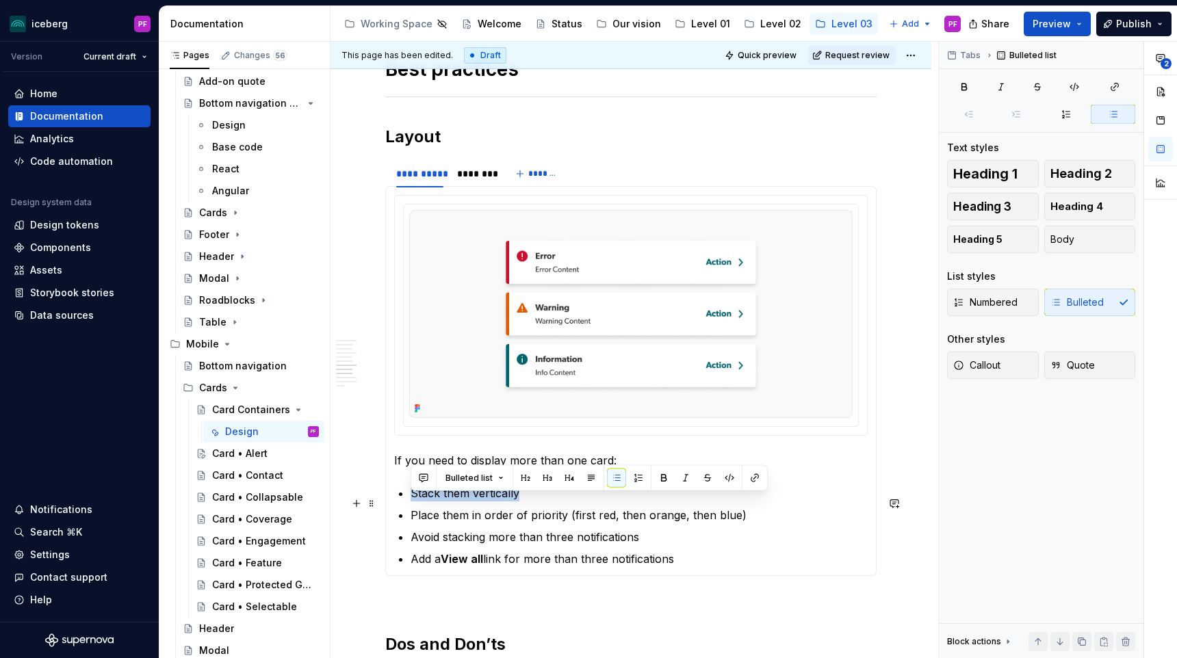
drag, startPoint x: 536, startPoint y: 504, endPoint x: 404, endPoint y: 503, distance: 132.1
click at [411, 502] on li "Stack them vertically" at bounding box center [639, 493] width 457 height 16
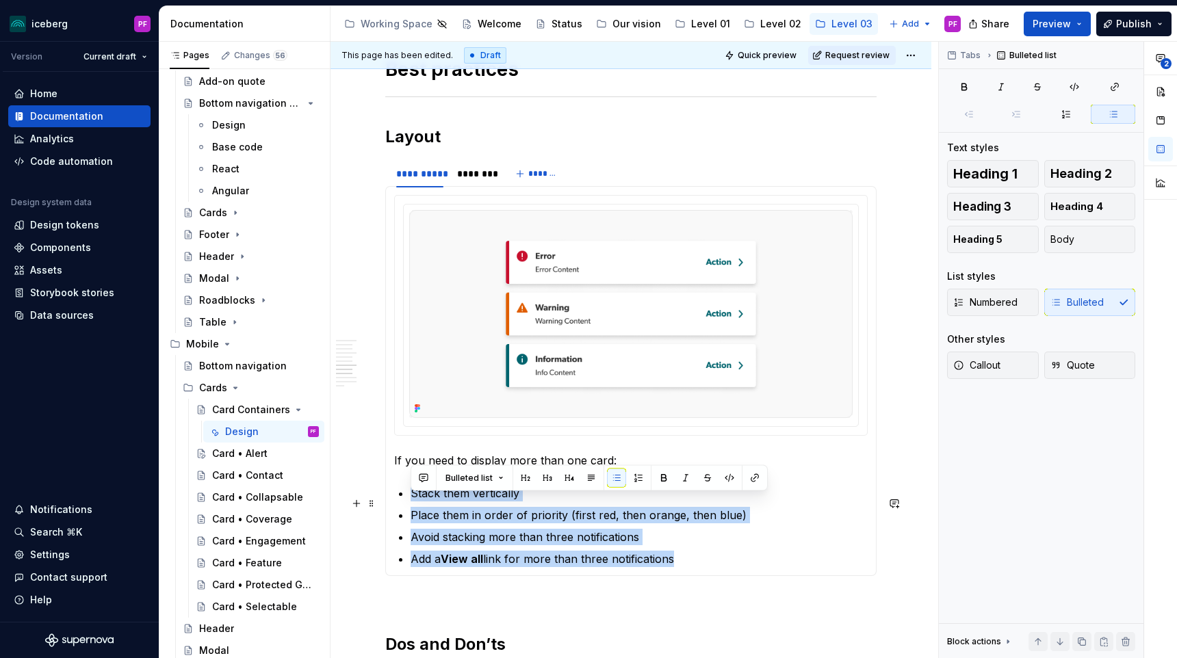
drag, startPoint x: 686, startPoint y: 566, endPoint x: 409, endPoint y: 503, distance: 283.6
click at [409, 503] on section-item-column "If you need to display more than one card:  Stack them vertically Place them in…" at bounding box center [631, 381] width 474 height 372
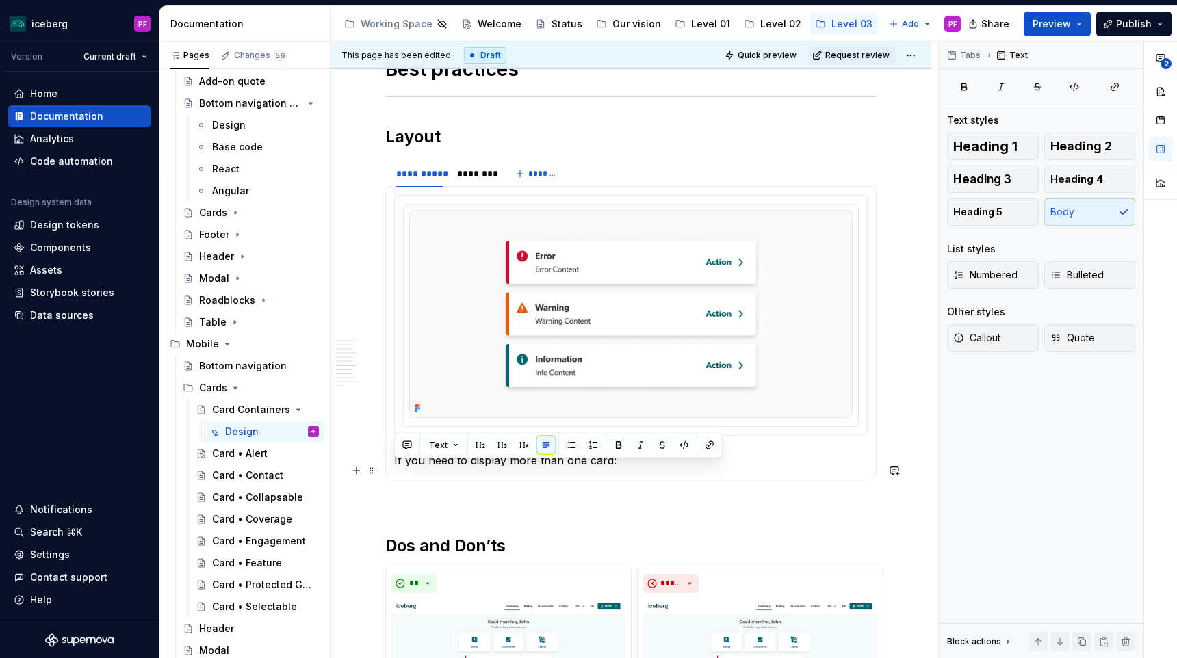
drag, startPoint x: 547, startPoint y: 472, endPoint x: 391, endPoint y: 470, distance: 156.0
click at [391, 470] on div "If you need to display more than one card:  Make sure that the notification con…" at bounding box center [630, 332] width 491 height 292
type textarea "*"
drag, startPoint x: 665, startPoint y: 472, endPoint x: 528, endPoint y: 473, distance: 136.2
click at [528, 469] on p "When displaying multiple card aligned horizontally," at bounding box center [631, 460] width 474 height 16
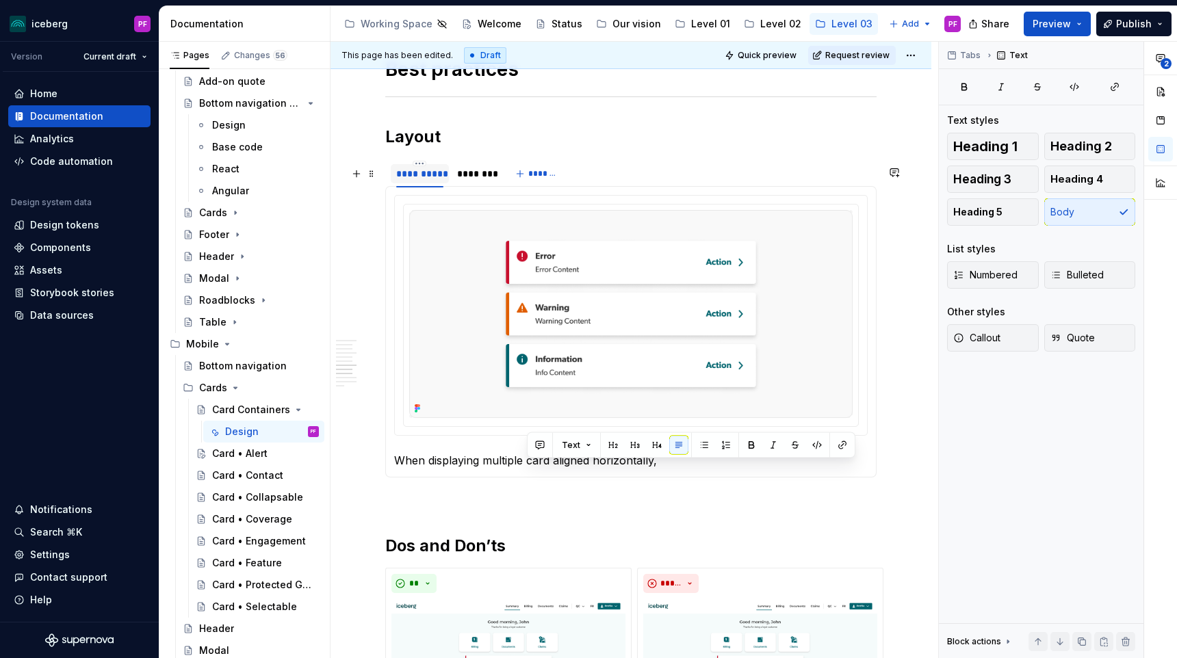
click at [434, 179] on div "**********" at bounding box center [419, 174] width 47 height 14
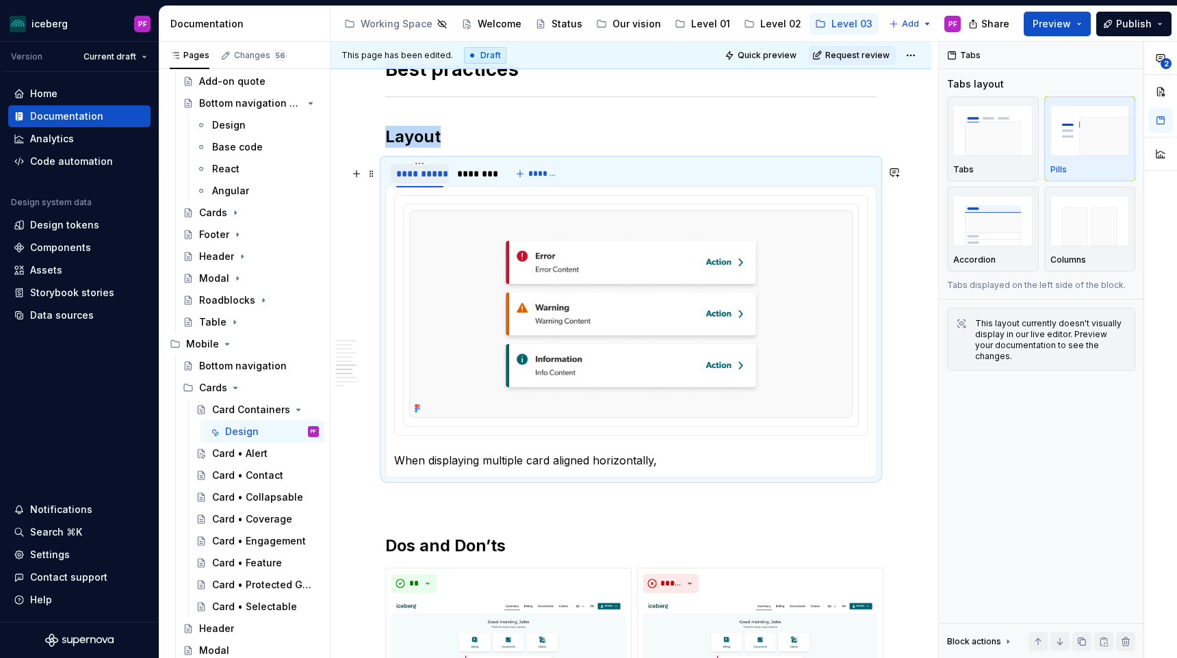
click at [434, 179] on div "**********" at bounding box center [419, 174] width 47 height 14
click at [443, 179] on input "**********" at bounding box center [420, 173] width 58 height 25
type input "**********"
click at [500, 181] on div "********" at bounding box center [502, 174] width 35 height 14
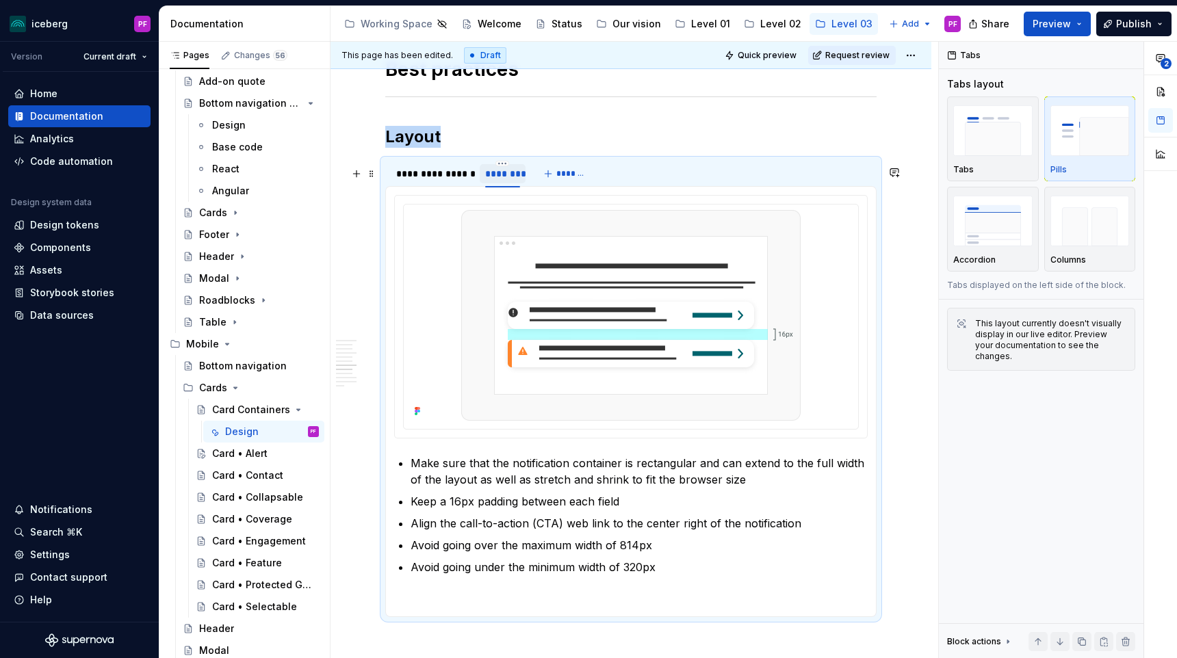
click at [500, 181] on div "********" at bounding box center [502, 174] width 35 height 14
type textarea "*"
type input "**********"
click at [437, 177] on div "**********" at bounding box center [433, 174] width 75 height 14
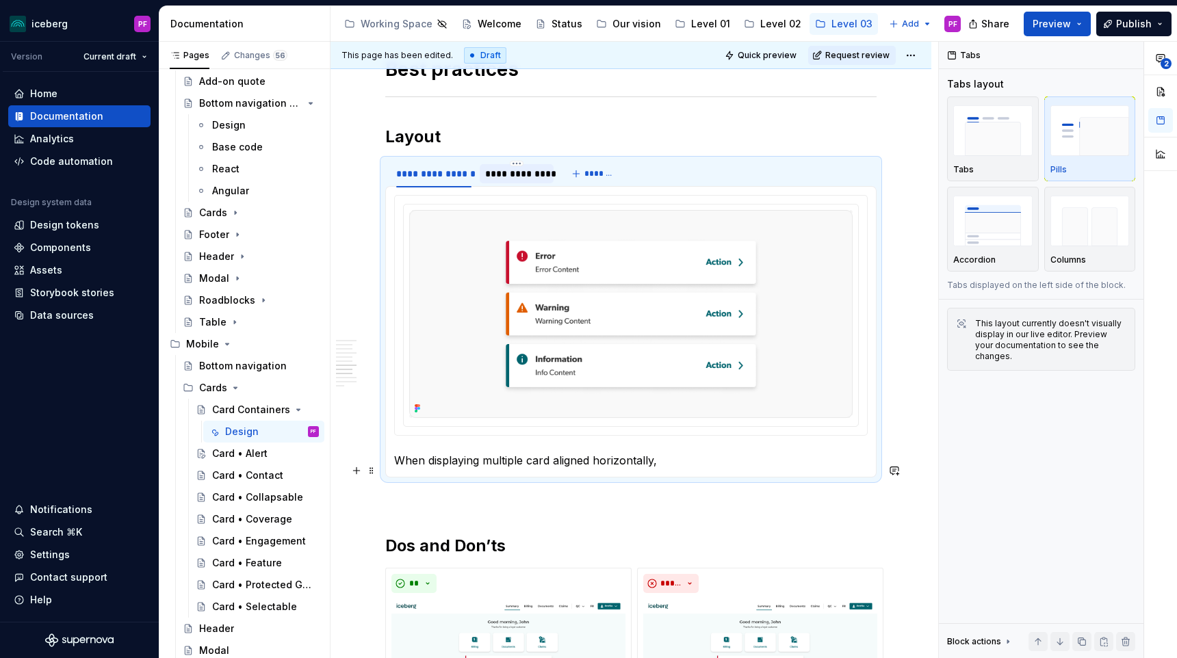
click at [665, 469] on p "When displaying multiple card aligned horizontally," at bounding box center [631, 460] width 474 height 16
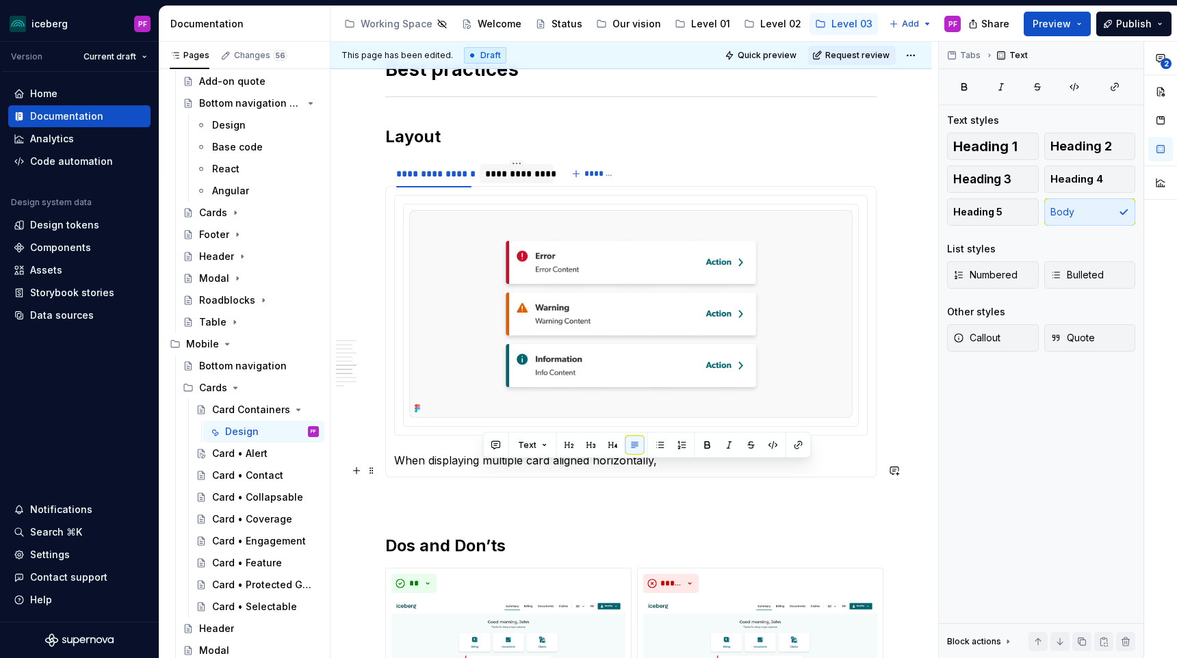
drag, startPoint x: 665, startPoint y: 472, endPoint x: 483, endPoint y: 474, distance: 182.1
click at [483, 469] on p "When displaying multiple card aligned horizontally," at bounding box center [631, 460] width 474 height 16
type textarea "*"
drag, startPoint x: 488, startPoint y: 470, endPoint x: 396, endPoint y: 470, distance: 92.4
click at [396, 469] on p "When displaying" at bounding box center [631, 460] width 474 height 16
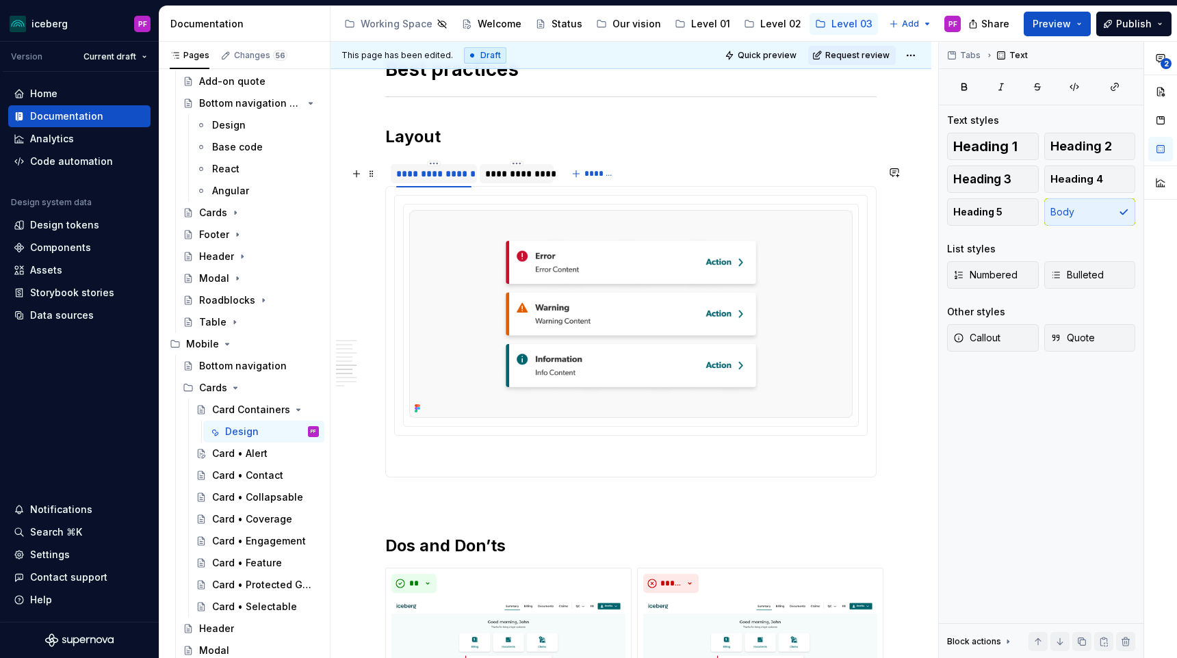
click at [456, 181] on div "**********" at bounding box center [433, 174] width 75 height 14
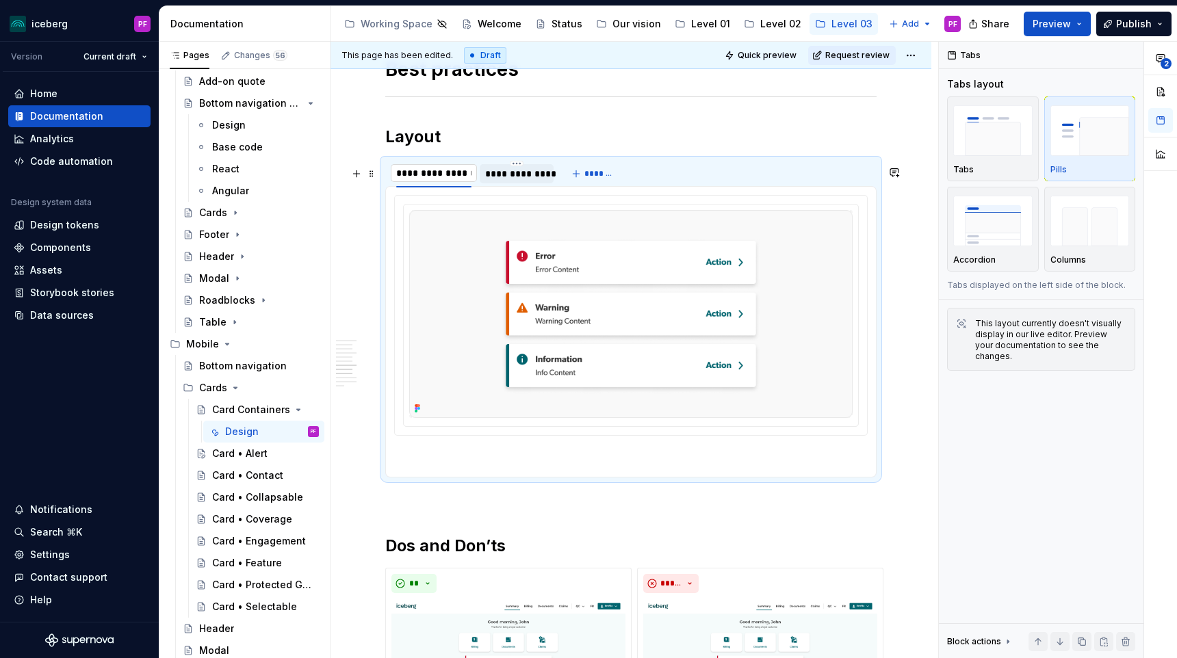
click at [472, 177] on input "**********" at bounding box center [434, 173] width 86 height 25
click at [526, 181] on div "**********" at bounding box center [516, 174] width 63 height 14
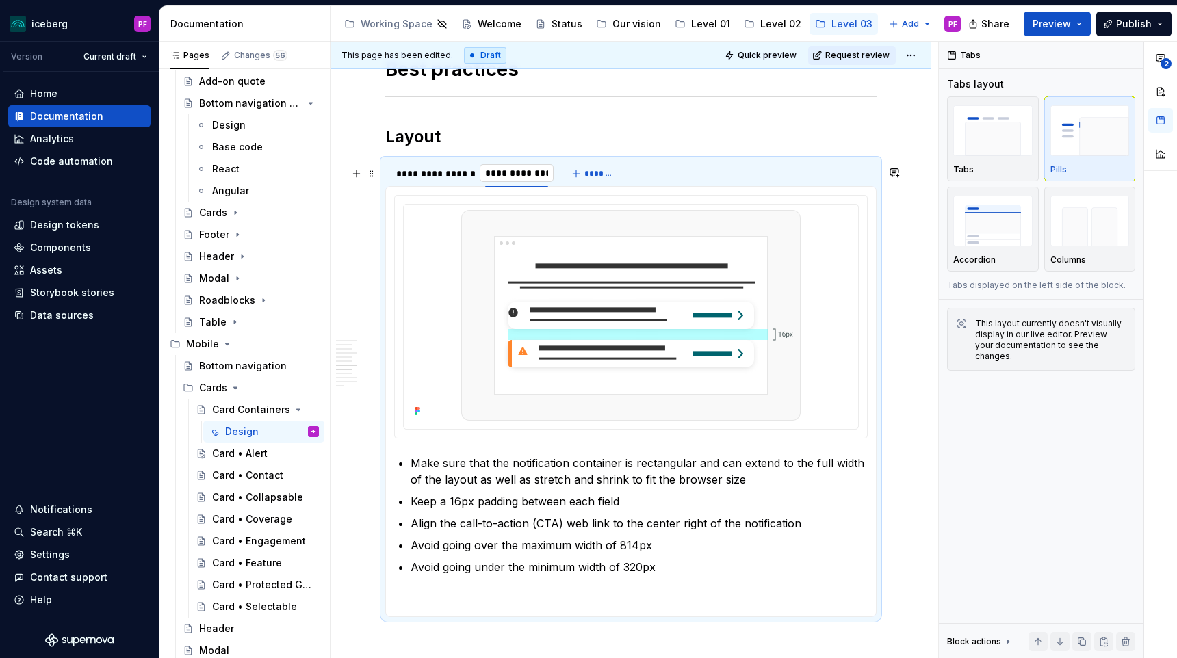
click at [537, 182] on input "**********" at bounding box center [517, 173] width 74 height 25
type input "**********"
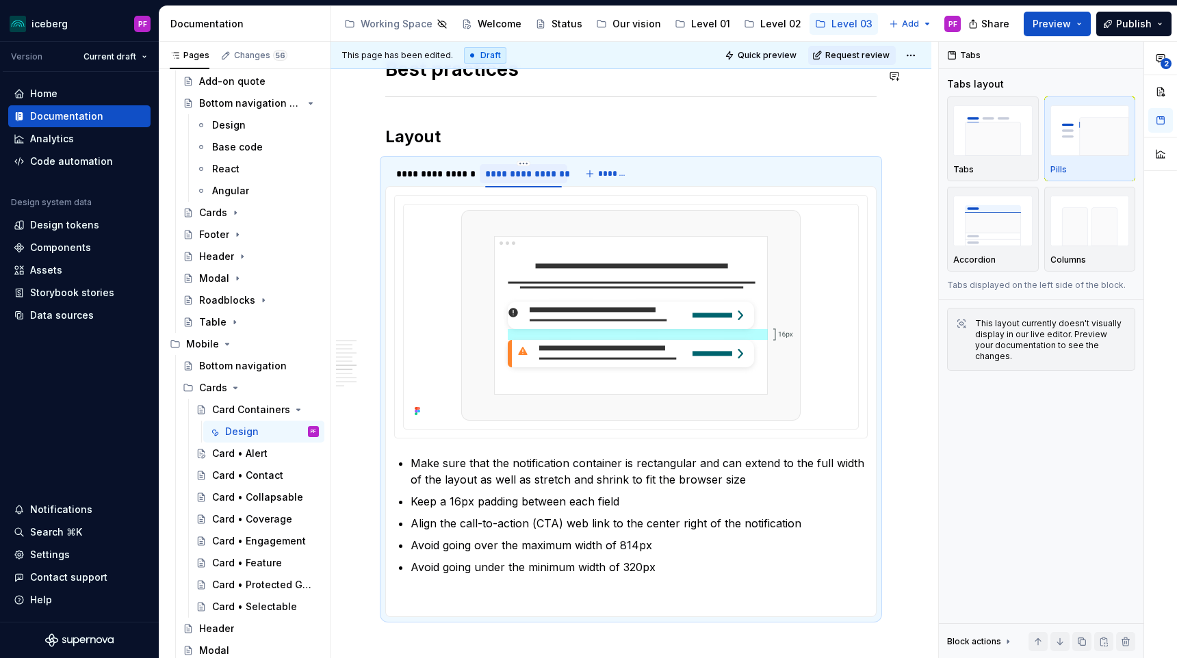
type textarea "*"
click at [430, 181] on div "**********" at bounding box center [433, 174] width 75 height 14
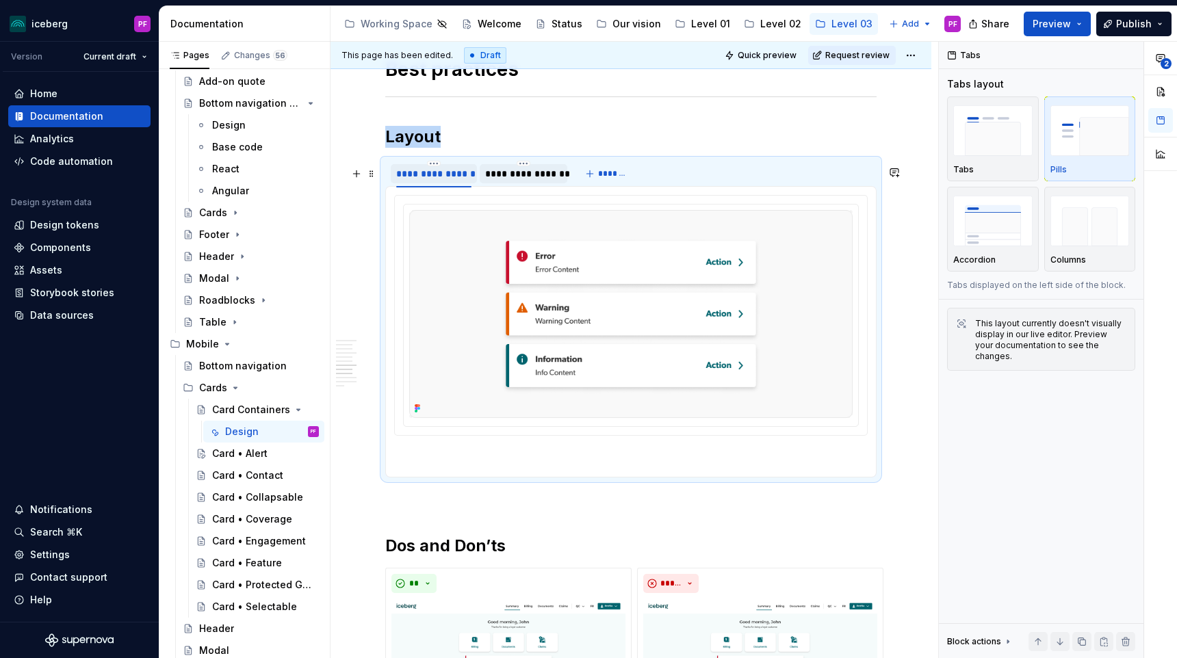
click at [430, 181] on div "**********" at bounding box center [433, 174] width 75 height 14
type input "**********"
click at [536, 179] on div "**********" at bounding box center [542, 174] width 77 height 14
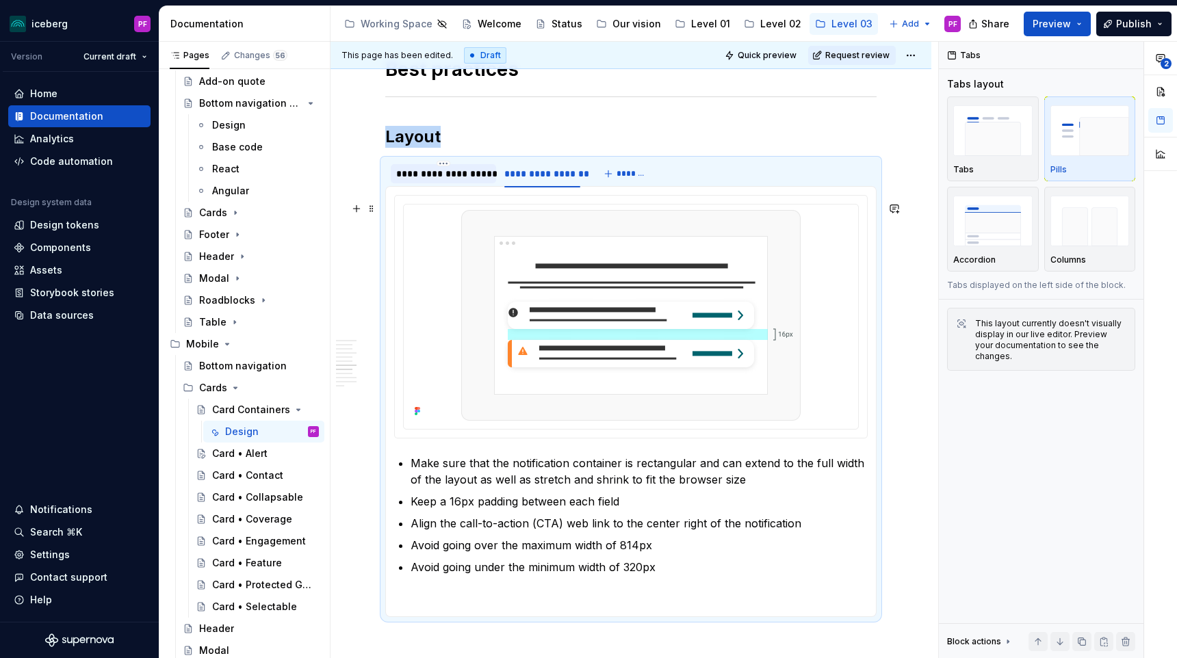
click at [426, 183] on div "**********" at bounding box center [443, 173] width 105 height 19
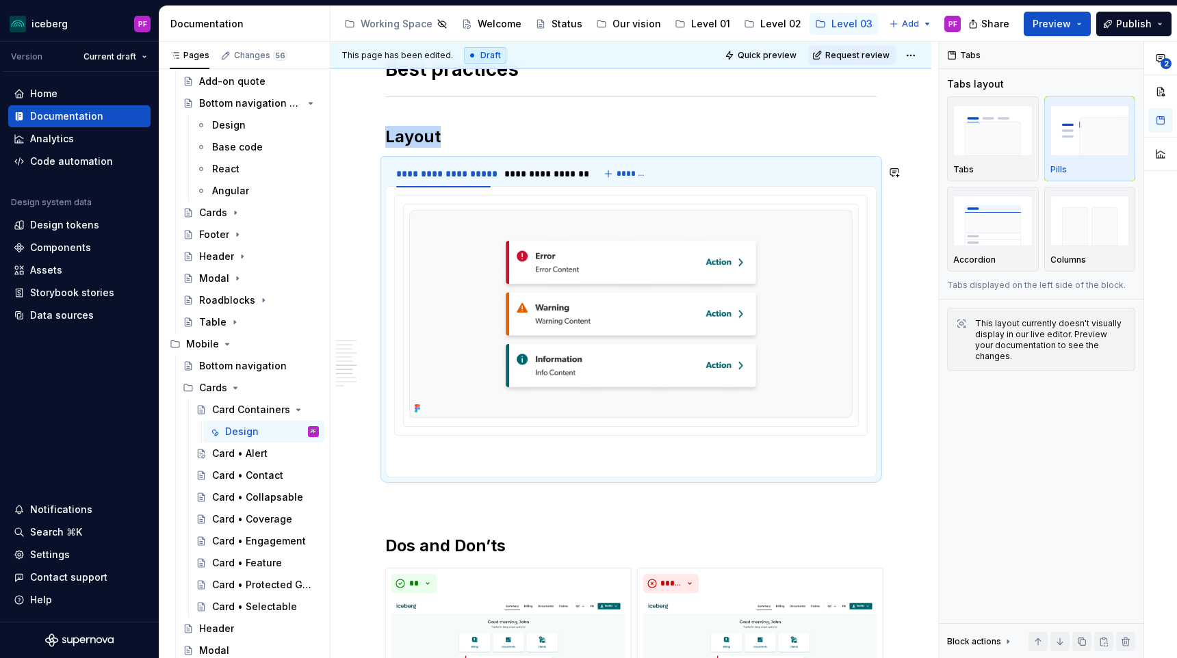
click at [494, 469] on p at bounding box center [631, 460] width 474 height 16
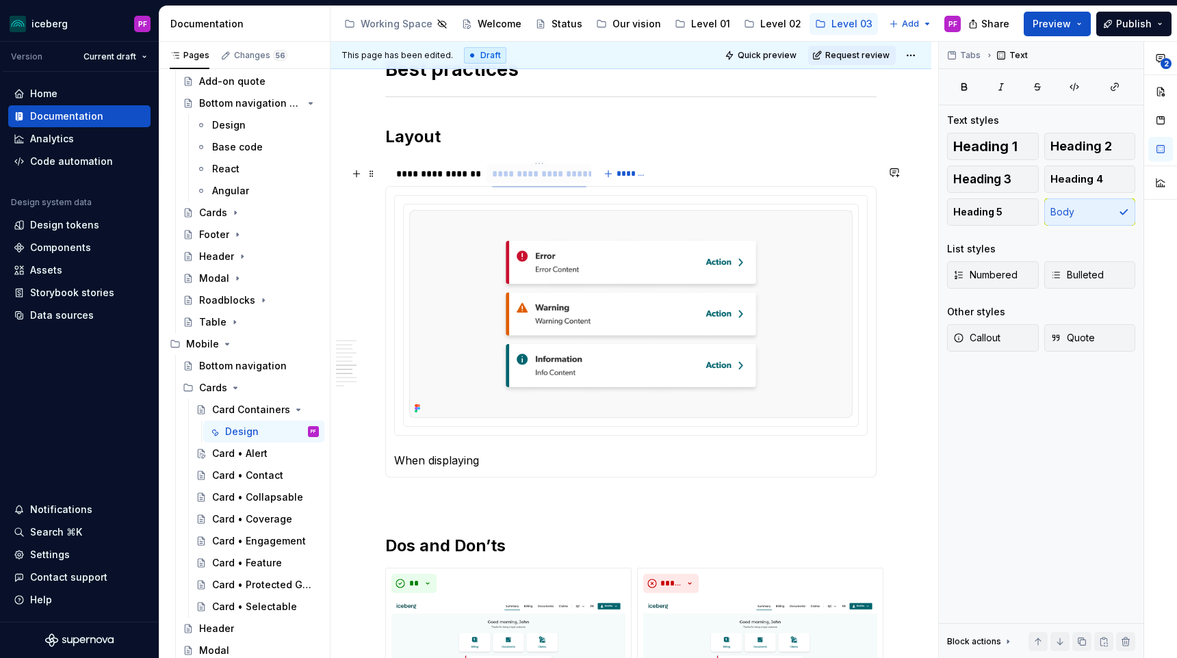
drag, startPoint x: 456, startPoint y: 184, endPoint x: 572, endPoint y: 184, distance: 116.3
click at [493, 467] on p "When displaying" at bounding box center [631, 460] width 474 height 16
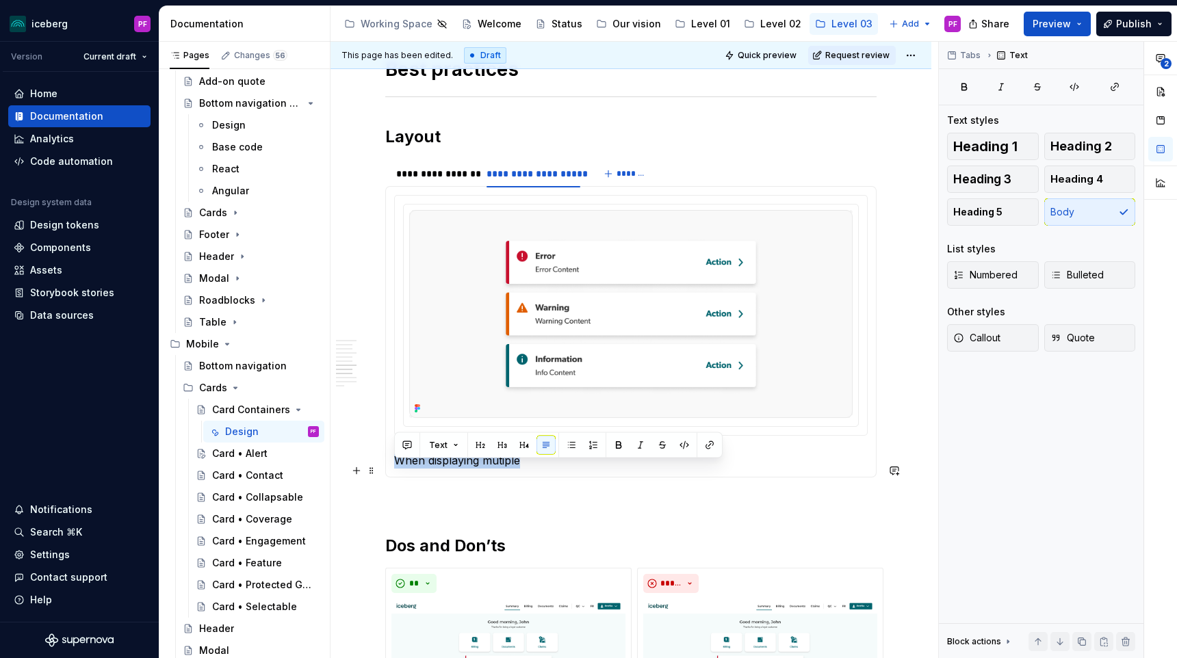
drag, startPoint x: 537, startPoint y: 471, endPoint x: 396, endPoint y: 469, distance: 140.3
click at [396, 469] on p "When displaying mutiple" at bounding box center [631, 460] width 474 height 16
click at [433, 183] on div "**********" at bounding box center [435, 173] width 88 height 19
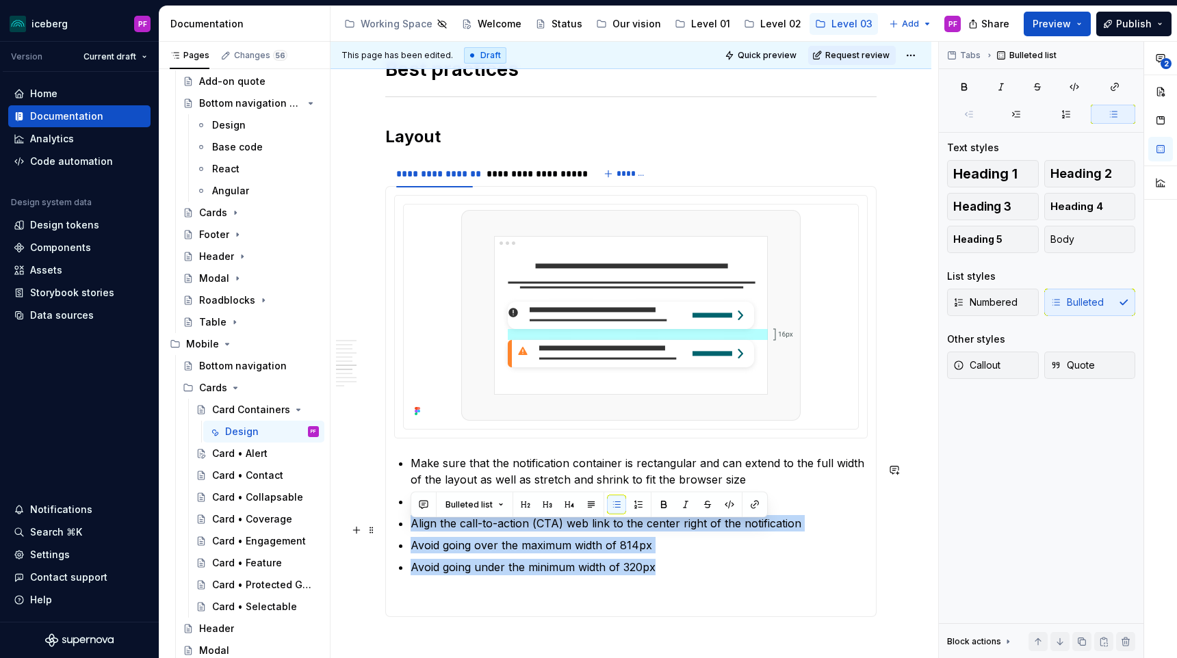
drag, startPoint x: 667, startPoint y: 569, endPoint x: 402, endPoint y: 517, distance: 269.8
click at [402, 517] on section-item-column "Make sure that the notification container is rectangular and can extend to the …" at bounding box center [631, 401] width 474 height 413
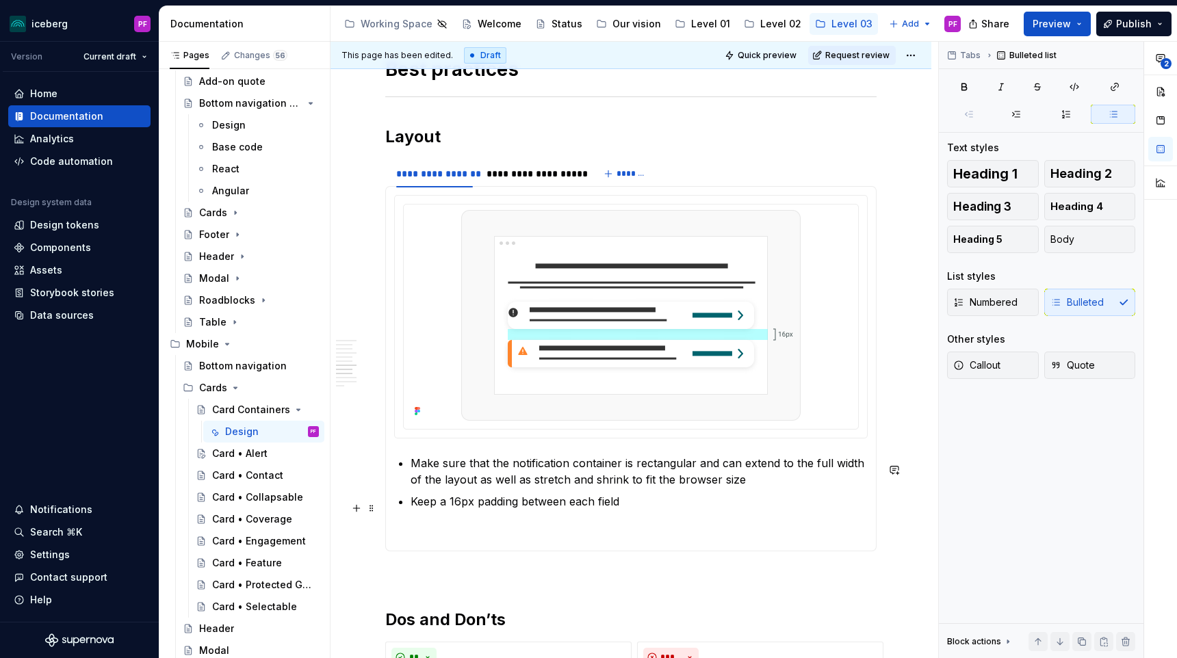
click at [412, 503] on p "Keep a 16px padding between each field" at bounding box center [639, 501] width 457 height 16
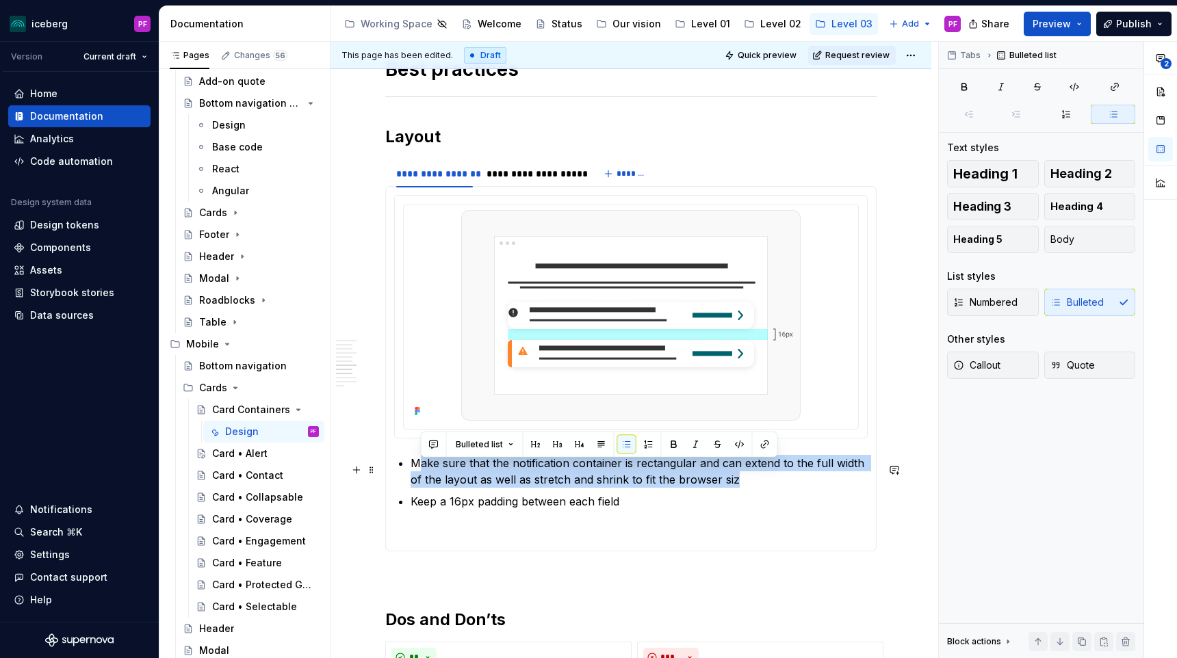
drag, startPoint x: 715, startPoint y: 490, endPoint x: 418, endPoint y: 465, distance: 298.1
click at [418, 465] on p "Make sure that the notification container is rectangular and can extend to the …" at bounding box center [639, 471] width 457 height 33
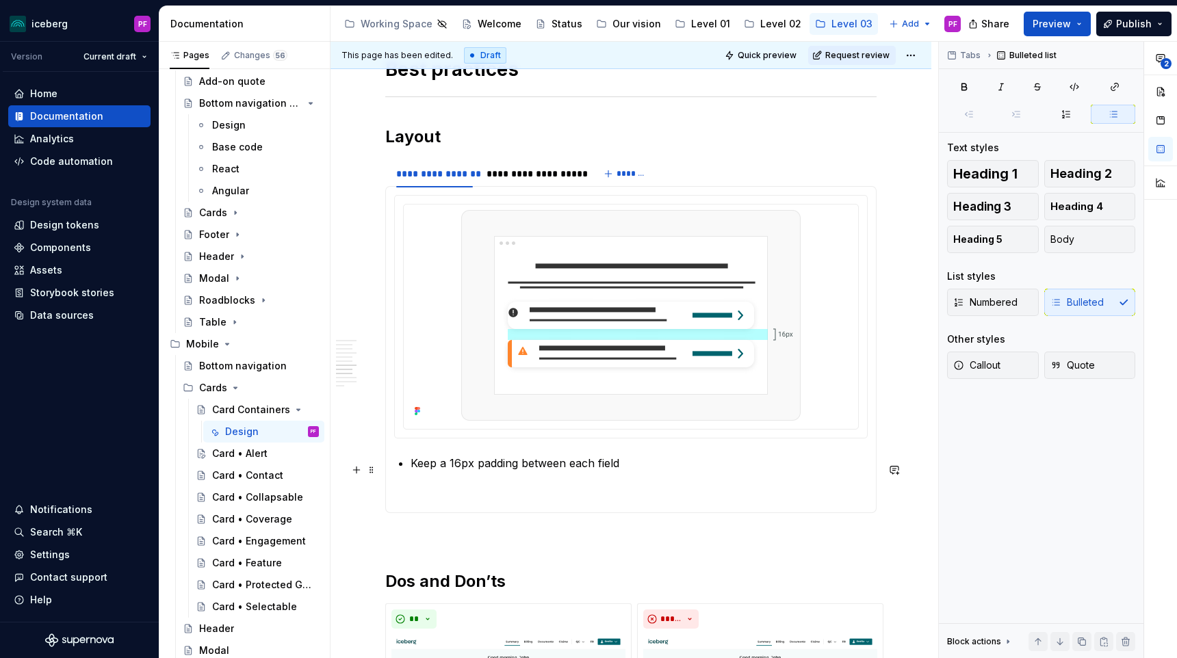
click at [409, 469] on section-item-column "Keep a 16px padding between each field" at bounding box center [631, 349] width 474 height 309
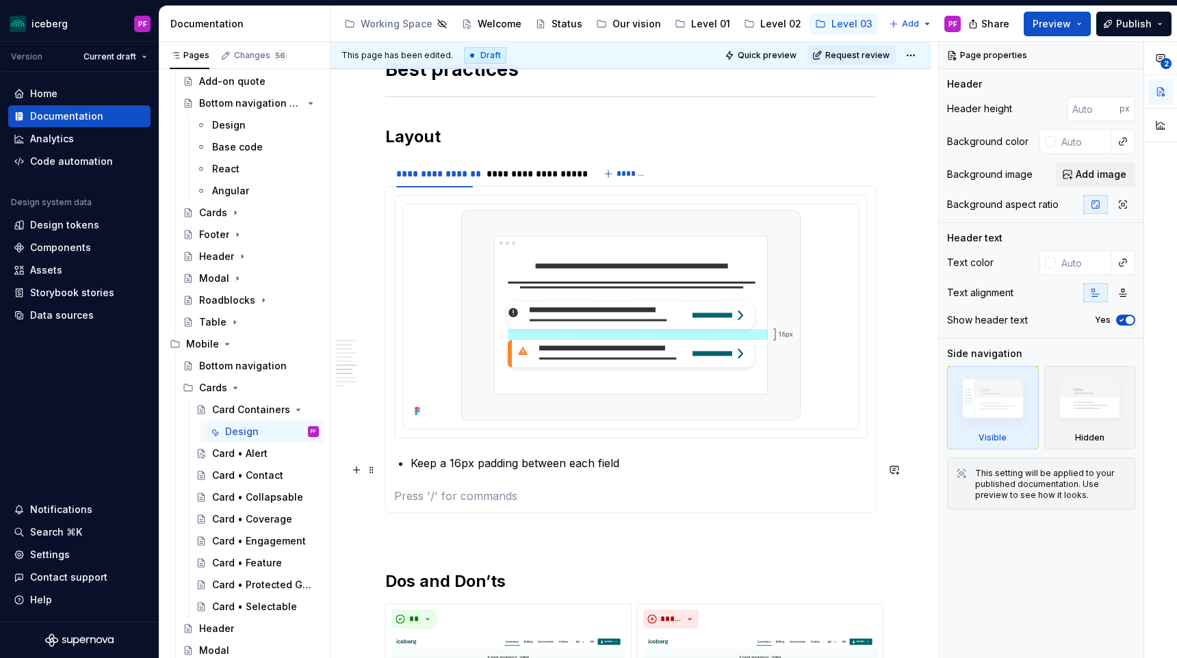
click at [409, 472] on section-item-column "Keep a 16px padding between each field" at bounding box center [631, 349] width 474 height 309
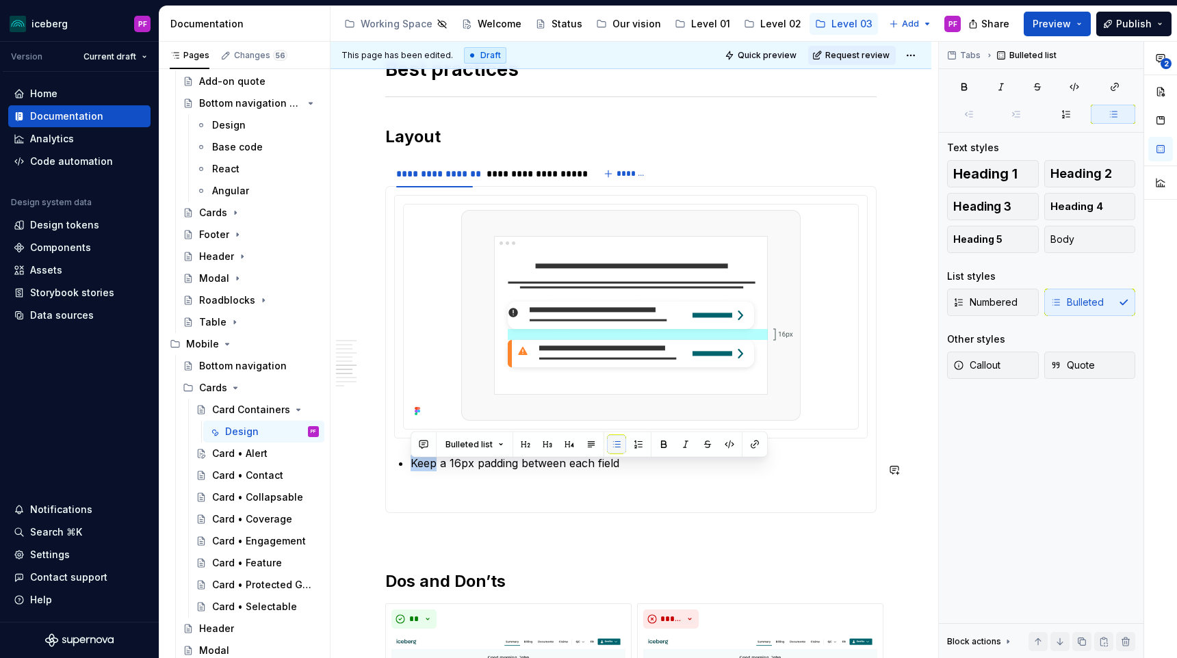
click at [610, 445] on button "button" at bounding box center [616, 444] width 19 height 19
click at [475, 466] on p "Keep a 16px padding between each field" at bounding box center [639, 463] width 457 height 16
drag, startPoint x: 412, startPoint y: 468, endPoint x: 625, endPoint y: 467, distance: 213.5
click at [626, 467] on p "Keep a 16px padding between each field" at bounding box center [639, 463] width 457 height 16
click at [617, 452] on button "button" at bounding box center [616, 444] width 19 height 19
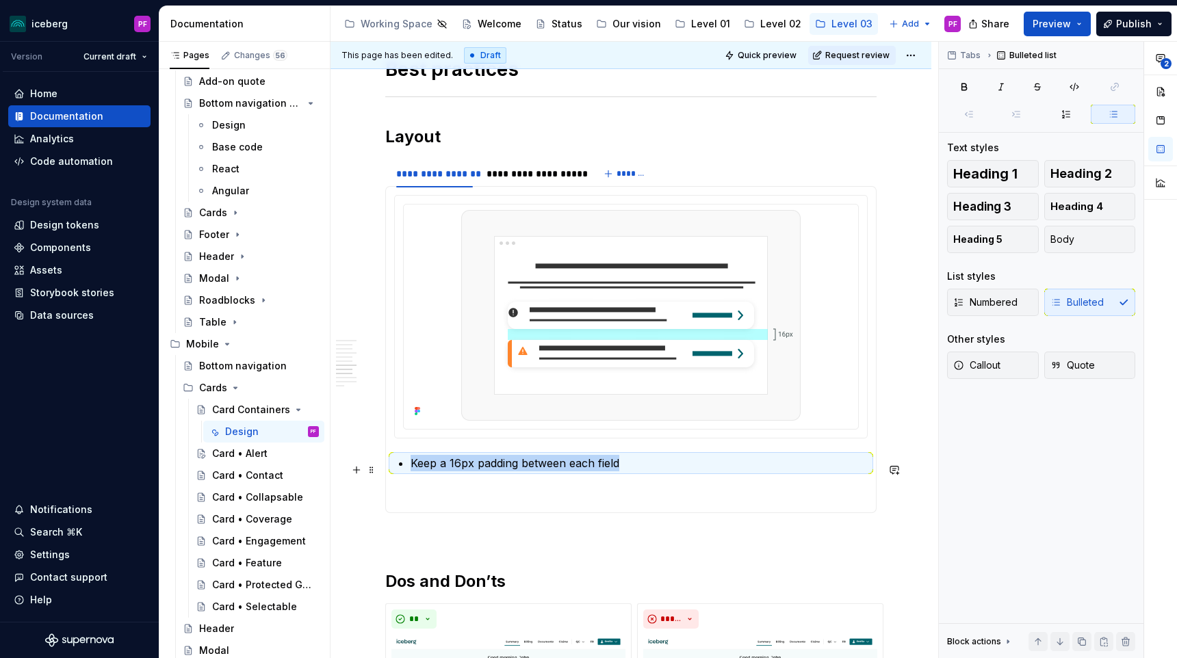
click at [582, 467] on p "Keep a 16px padding between each field" at bounding box center [639, 463] width 457 height 16
drag, startPoint x: 640, startPoint y: 472, endPoint x: 411, endPoint y: 462, distance: 229.5
click at [411, 462] on p "Keep a 16px padding between each field" at bounding box center [639, 463] width 457 height 16
copy p "Keep a 16px padding between each field"
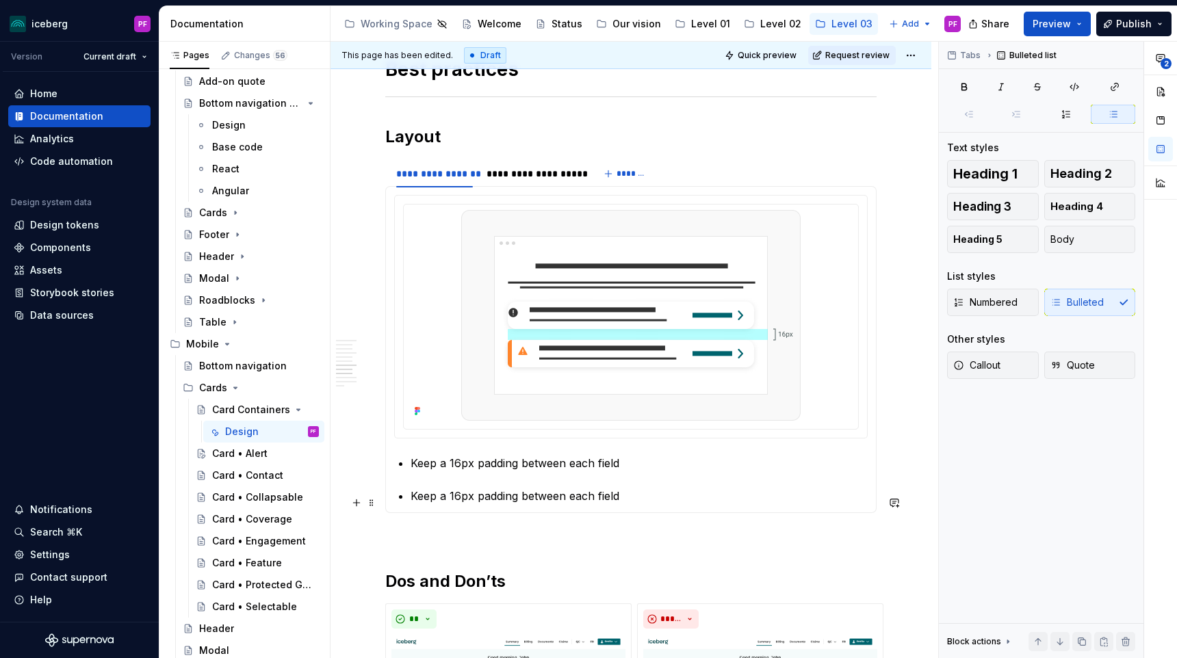
click at [409, 504] on section-item-column "Keep a 16px padding between each field Keep a 16px padding between each field" at bounding box center [631, 349] width 474 height 309
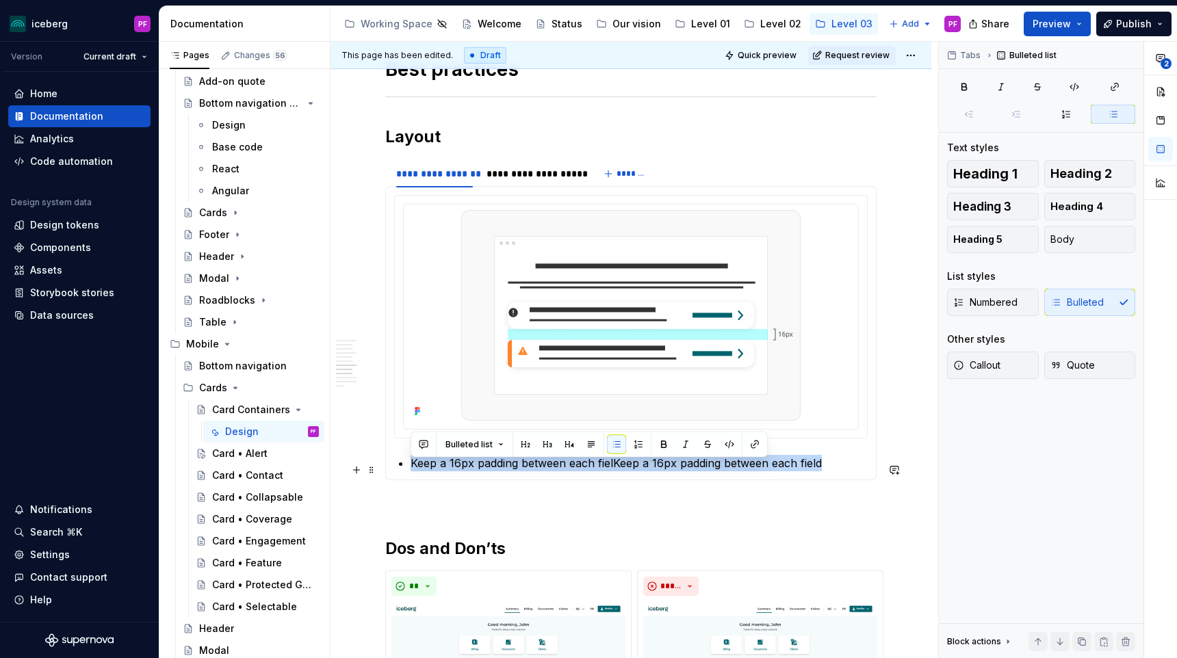
drag, startPoint x: 403, startPoint y: 465, endPoint x: 823, endPoint y: 469, distance: 419.5
click at [823, 469] on li "Keep a 16px padding between each fielKeep a 16px padding between each field" at bounding box center [639, 463] width 457 height 16
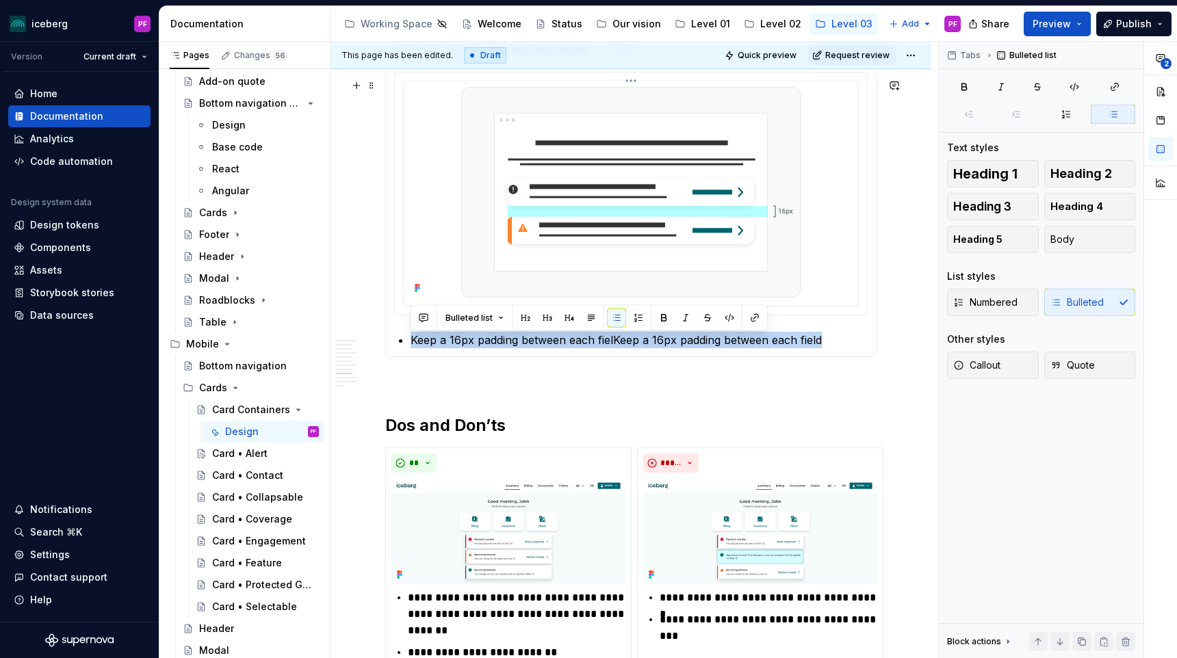
scroll to position [2189, 0]
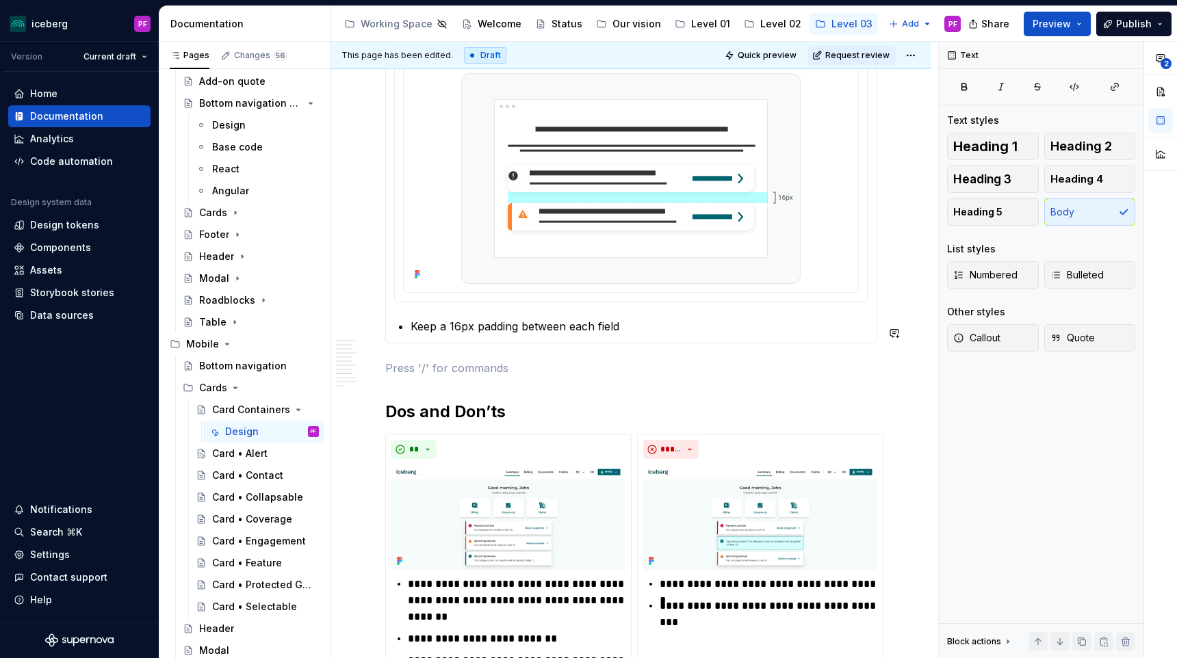
click at [406, 322] on section-item-column "Keep a 16px padding between each field" at bounding box center [631, 196] width 474 height 276
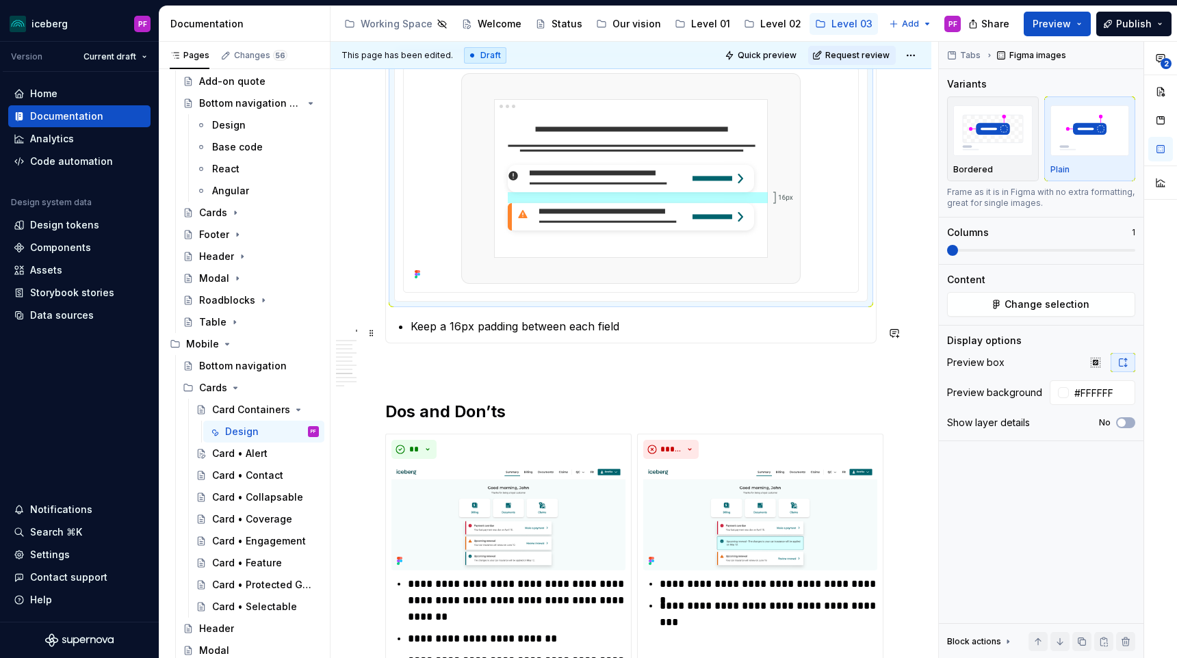
click at [410, 335] on section-item-column "Keep a 16px padding between each field" at bounding box center [631, 196] width 474 height 276
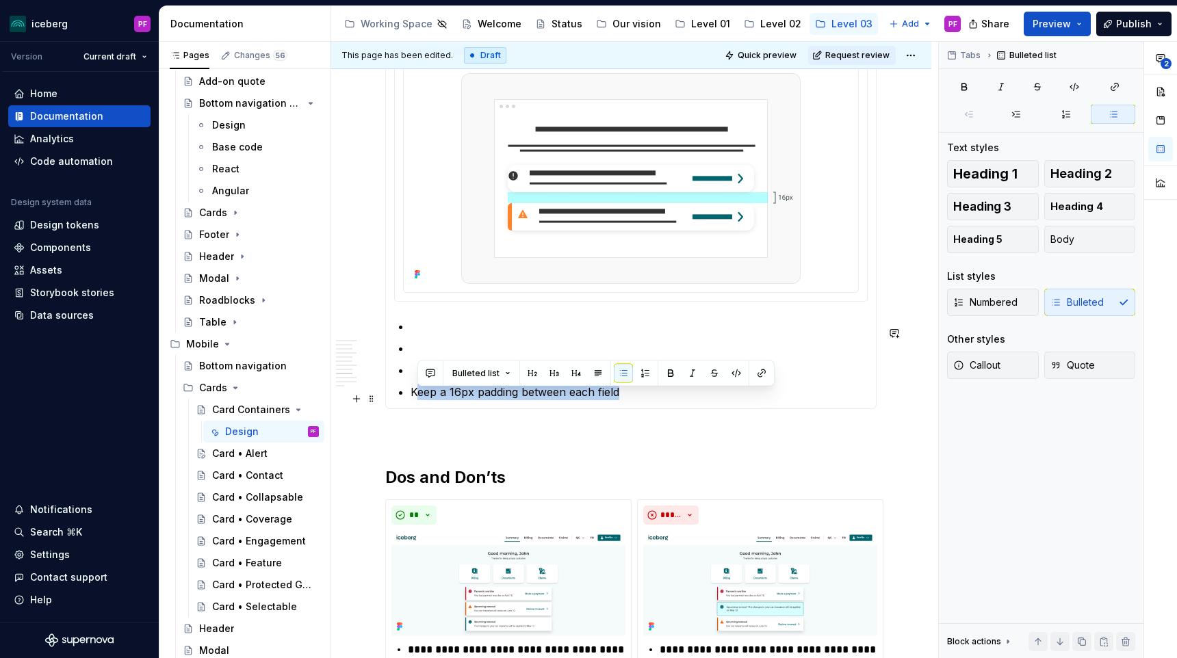
drag, startPoint x: 422, startPoint y: 397, endPoint x: 619, endPoint y: 403, distance: 197.2
click at [619, 400] on p "Keep a 16px padding between each field" at bounding box center [639, 392] width 457 height 16
copy p "eep a 16px padding between each field"
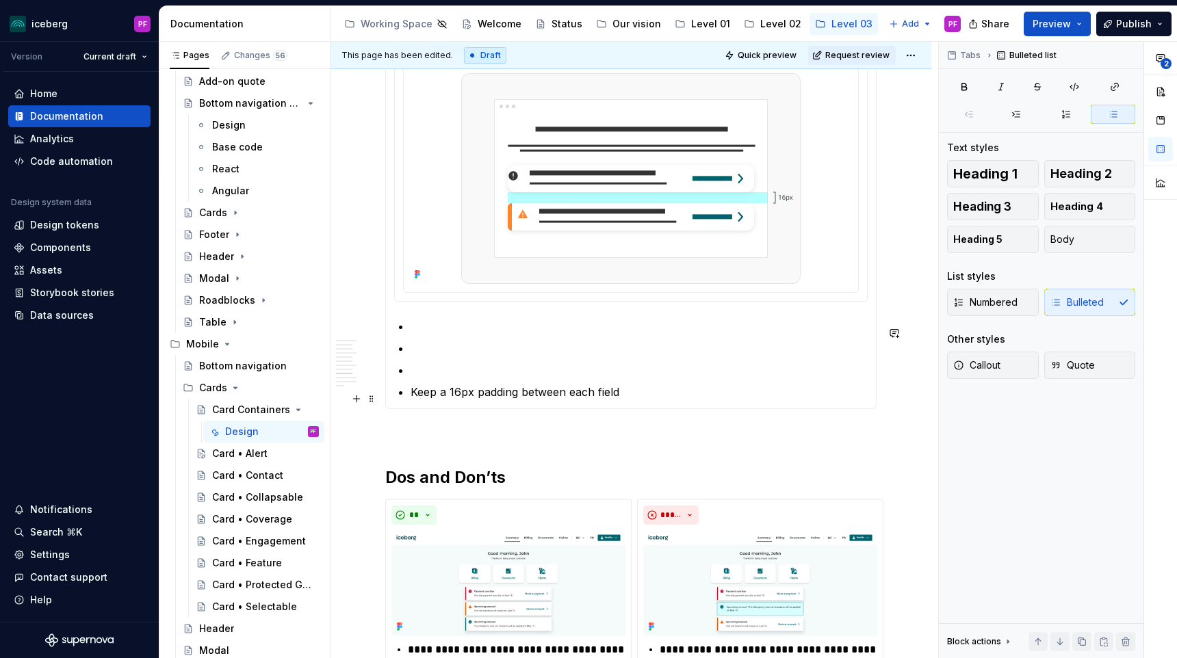
click at [639, 400] on p "Keep a 16px padding between each field" at bounding box center [639, 392] width 457 height 16
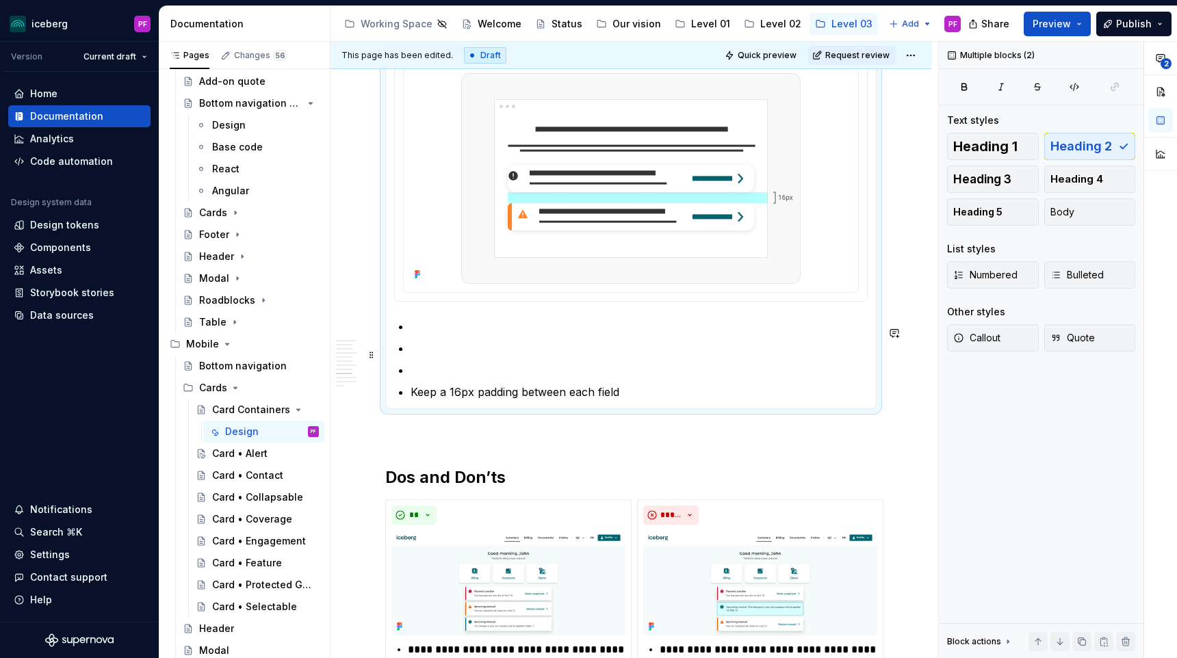
drag, startPoint x: 632, startPoint y: 403, endPoint x: 409, endPoint y: 344, distance: 230.9
click at [409, 344] on section-item-column "Keep a 16px padding between each field" at bounding box center [631, 229] width 474 height 342
click at [614, 392] on p "Keep a 16px padding between each field" at bounding box center [639, 392] width 457 height 16
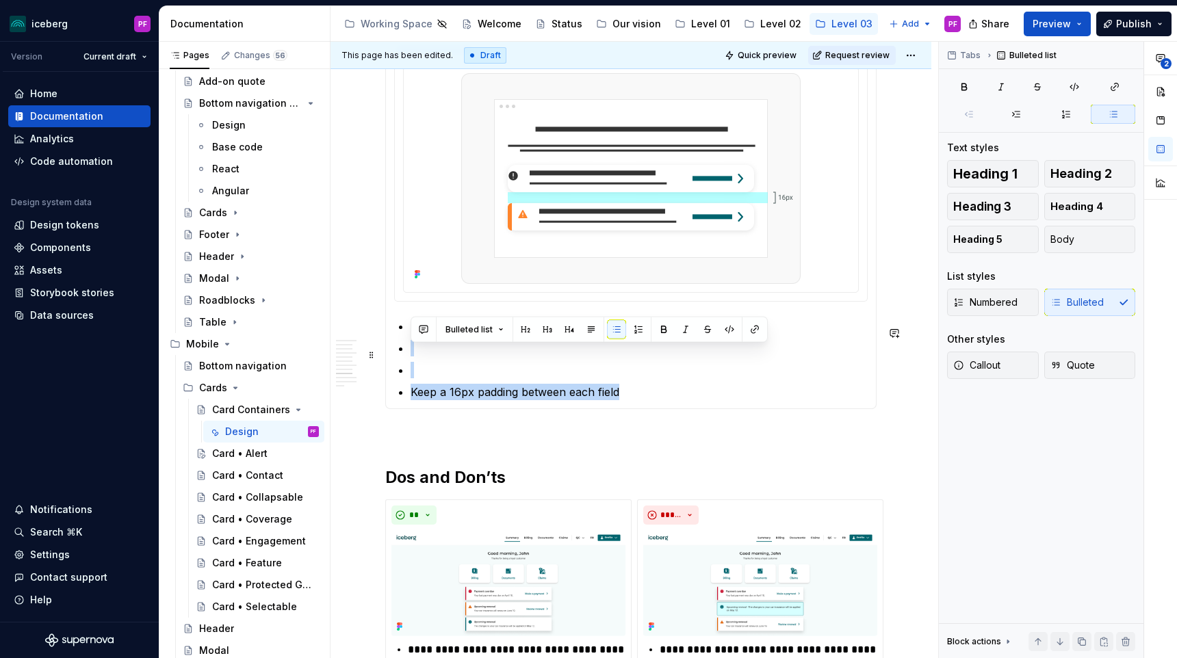
drag, startPoint x: 635, startPoint y: 402, endPoint x: 428, endPoint y: 344, distance: 215.4
click at [428, 344] on ul "Keep a 16px padding between each field" at bounding box center [639, 359] width 457 height 82
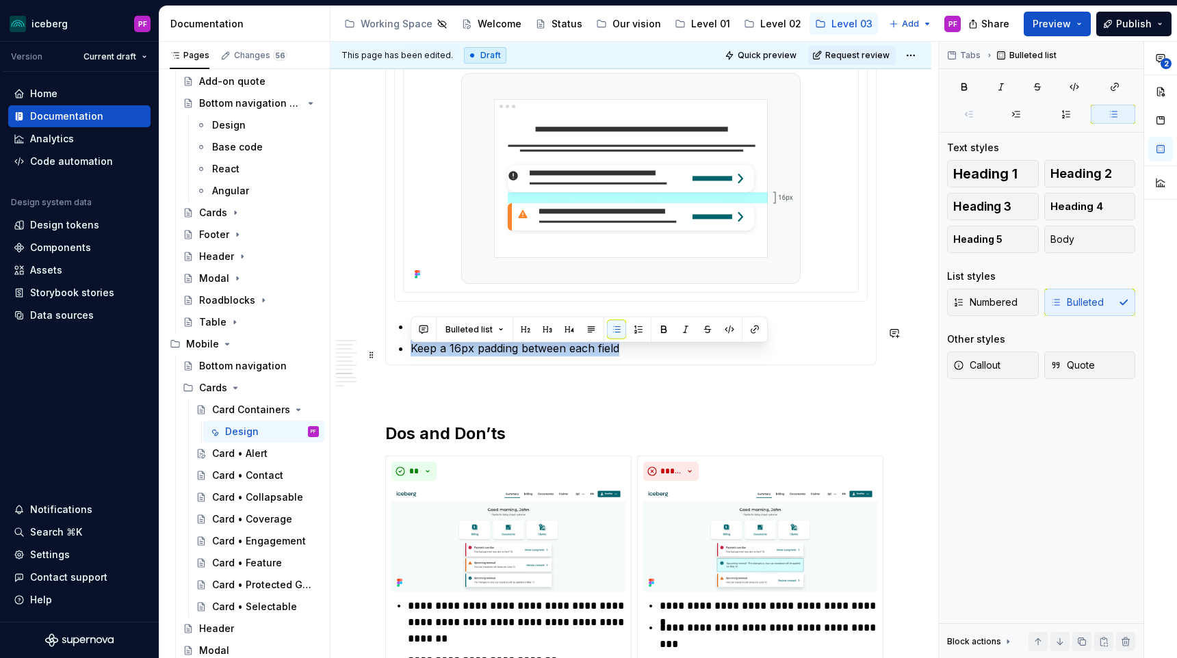
drag, startPoint x: 608, startPoint y: 356, endPoint x: 417, endPoint y: 343, distance: 191.4
click at [417, 343] on ul "Keep a 16px padding between each field" at bounding box center [639, 337] width 457 height 38
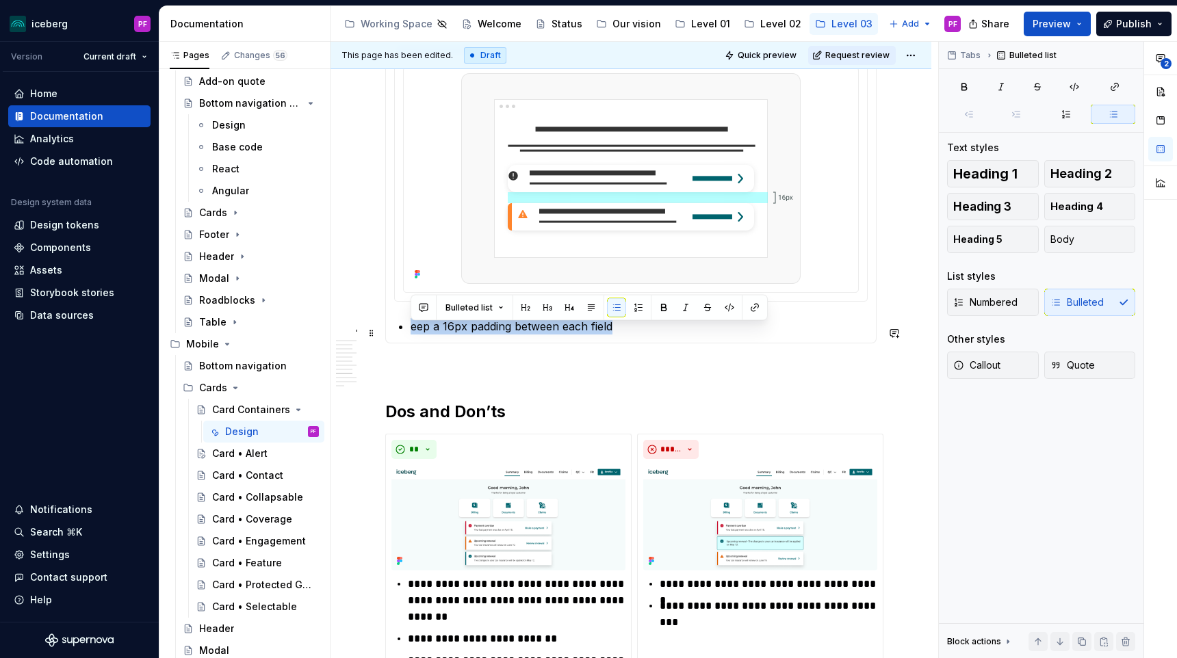
drag, startPoint x: 620, startPoint y: 336, endPoint x: 411, endPoint y: 337, distance: 208.7
click at [411, 335] on p "eep a 16px padding between each field" at bounding box center [639, 326] width 457 height 16
copy p "eep a 16px padding between each field"
click at [417, 372] on p at bounding box center [630, 368] width 491 height 16
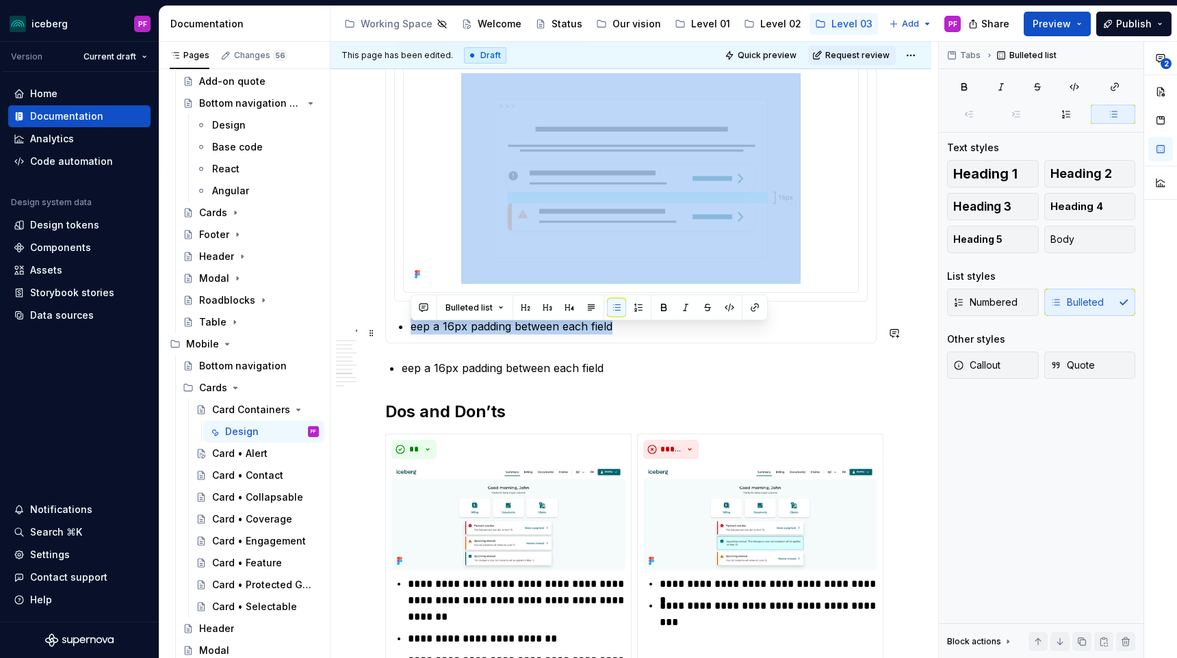
drag, startPoint x: 621, startPoint y: 329, endPoint x: 382, endPoint y: 328, distance: 238.8
click at [385, 328] on section "**********" at bounding box center [630, 183] width 491 height 322
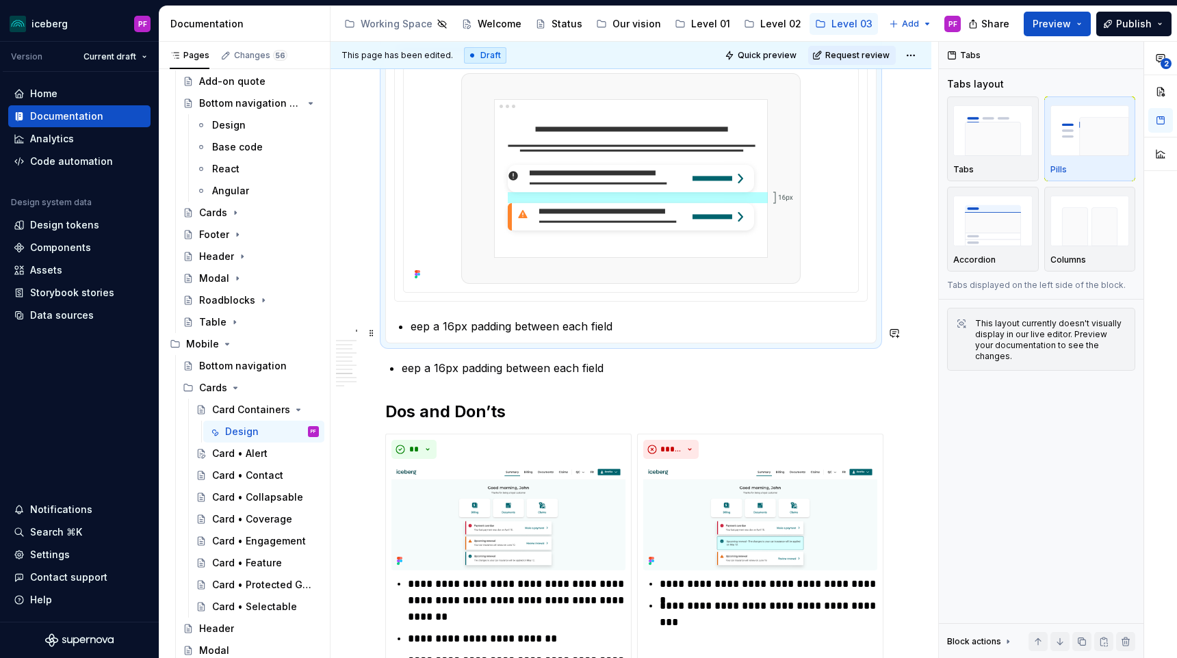
click at [645, 328] on p "eep a 16px padding between each field" at bounding box center [639, 326] width 457 height 16
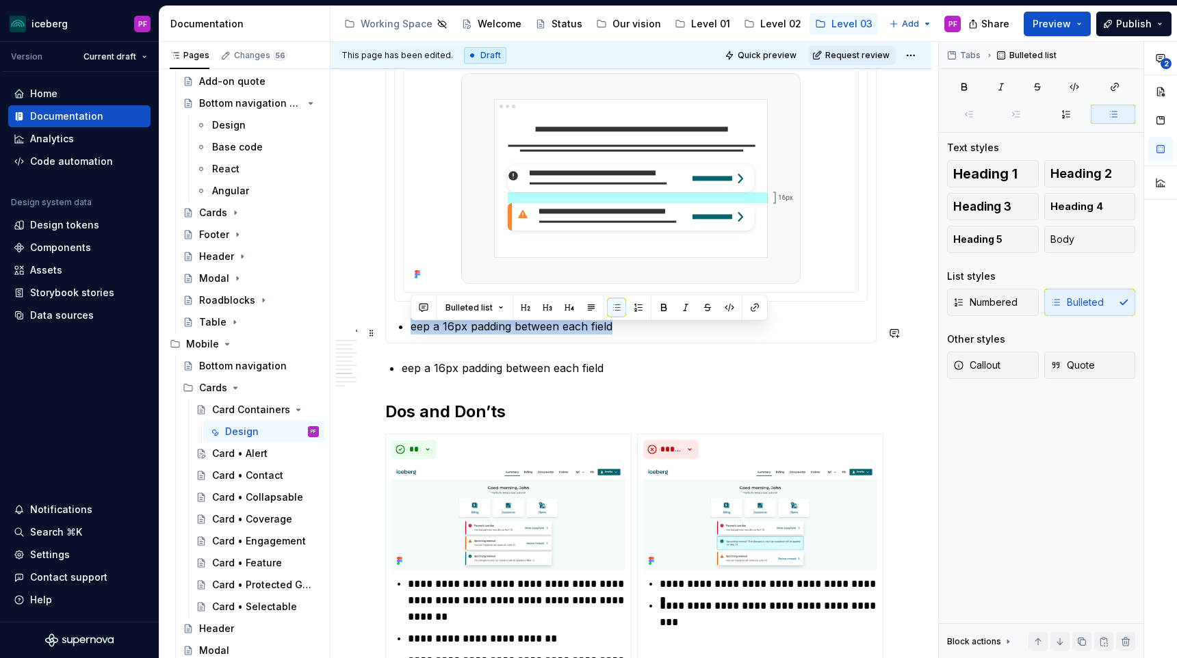
drag, startPoint x: 625, startPoint y: 336, endPoint x: 396, endPoint y: 335, distance: 228.6
click at [396, 335] on section-item-column "eep a 16px padding between each field" at bounding box center [631, 196] width 474 height 276
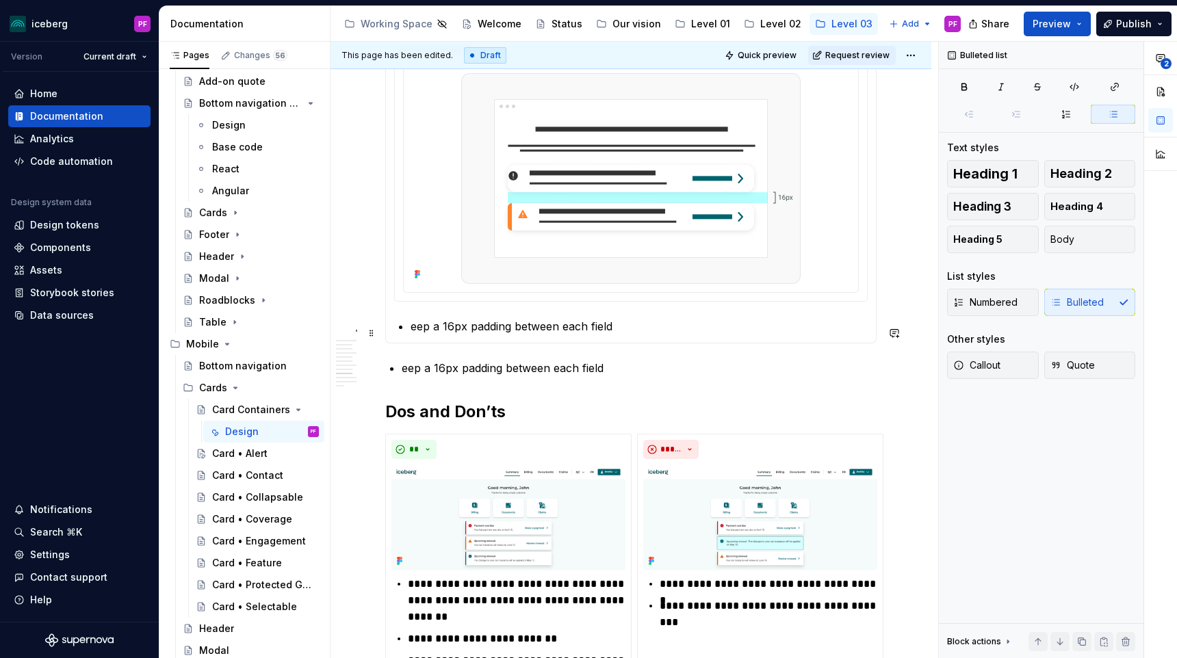
click at [411, 328] on p "eep a 16px padding between each field" at bounding box center [639, 326] width 457 height 16
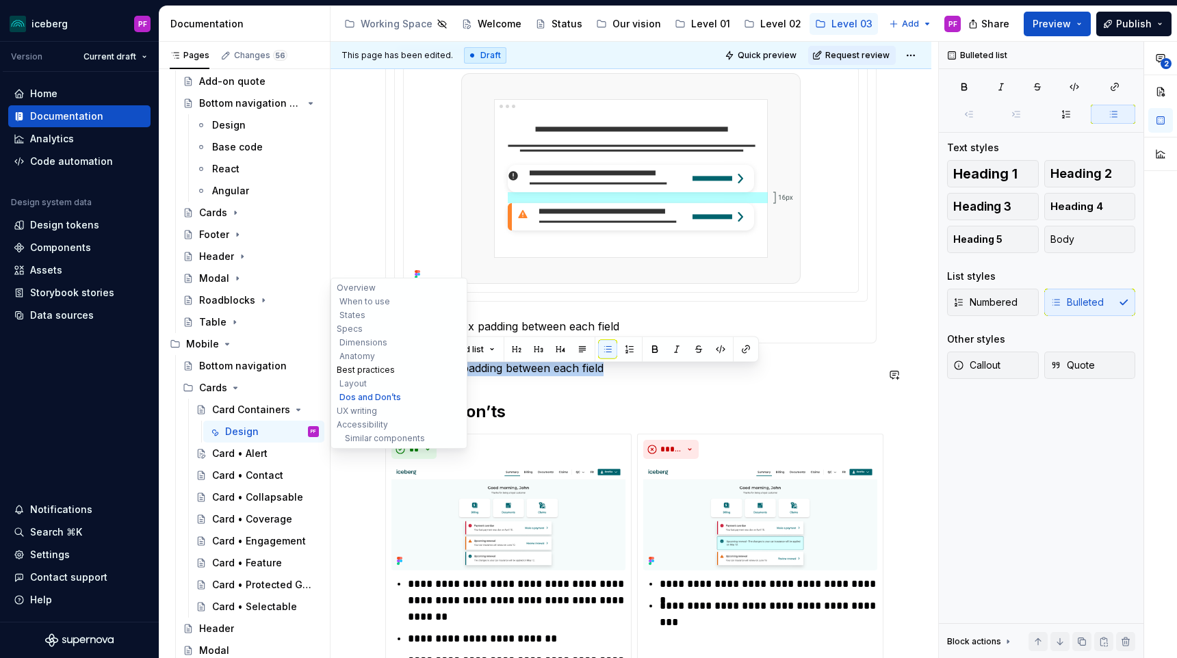
drag, startPoint x: 561, startPoint y: 372, endPoint x: 359, endPoint y: 373, distance: 201.9
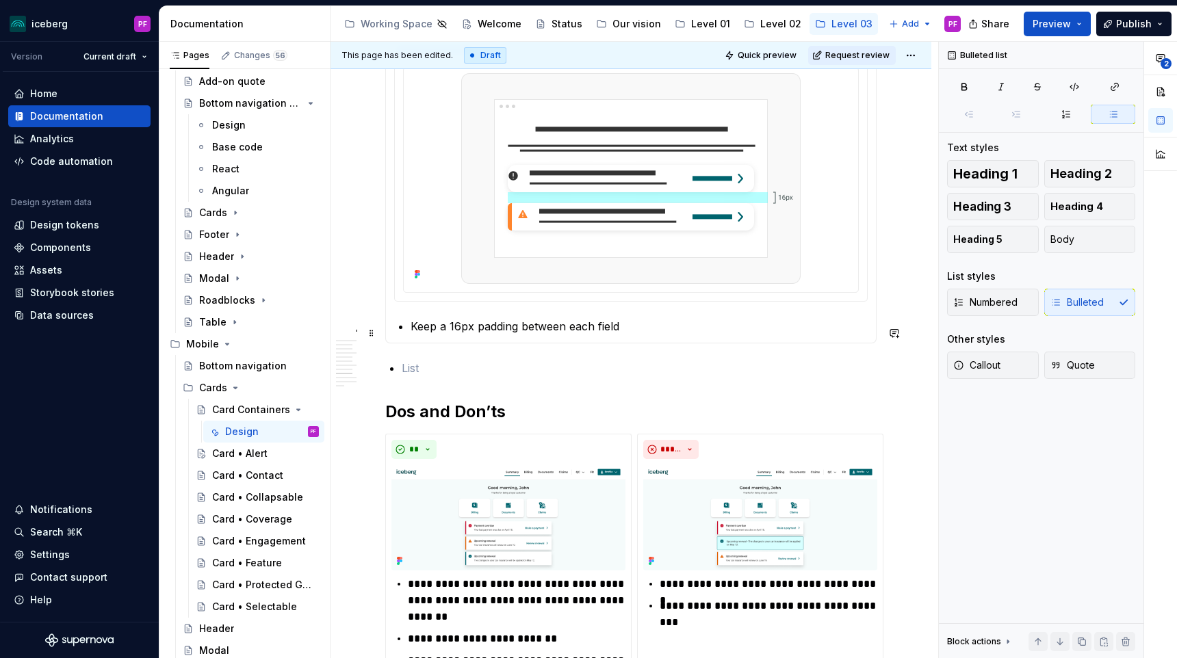
click at [637, 326] on p "Keep a 16px padding between each field" at bounding box center [639, 326] width 457 height 16
click at [418, 376] on p at bounding box center [639, 368] width 475 height 16
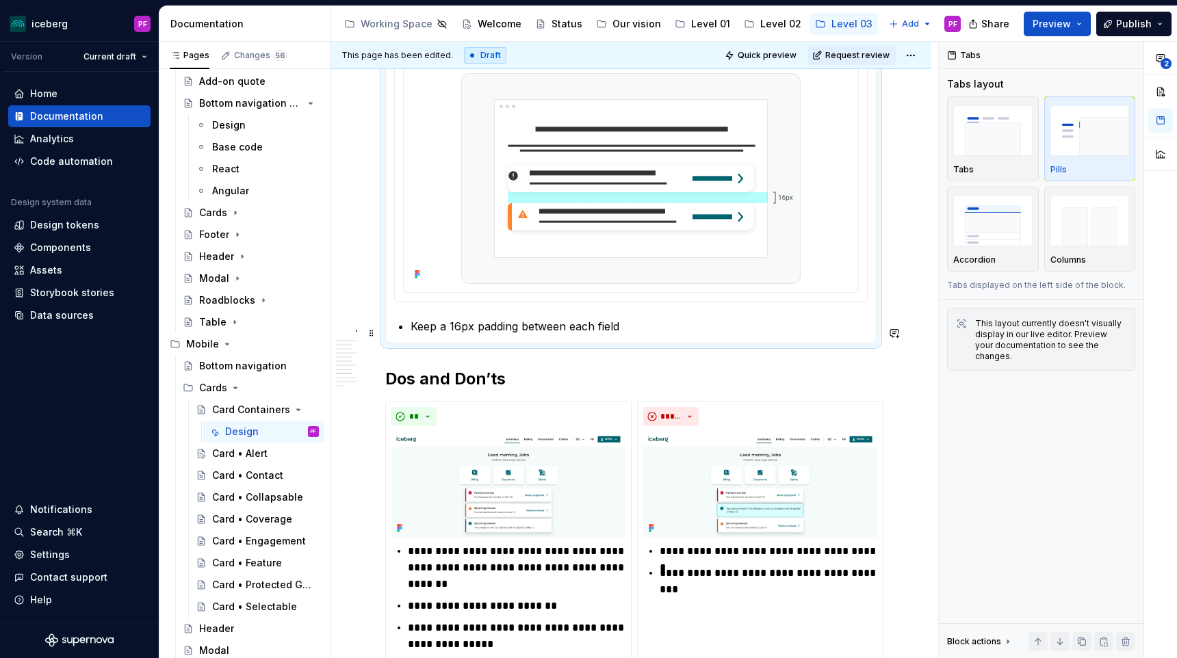
click at [627, 332] on p "Keep a 16px padding between each field" at bounding box center [639, 326] width 457 height 16
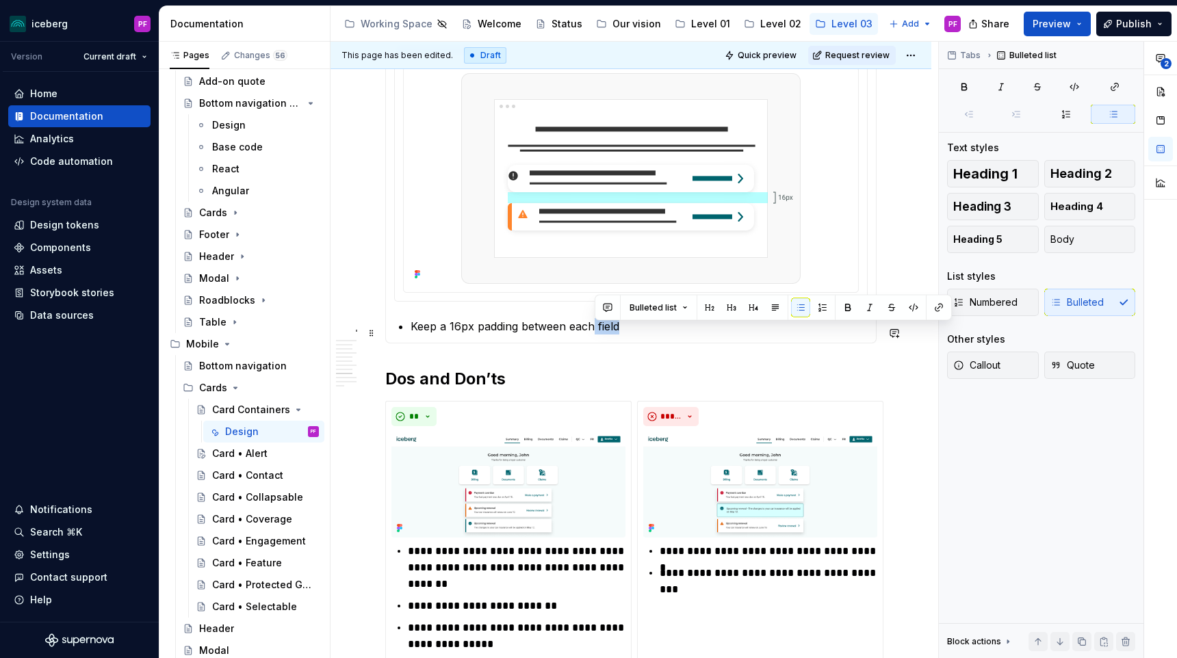
drag, startPoint x: 623, startPoint y: 332, endPoint x: 596, endPoint y: 328, distance: 27.0
click at [596, 332] on p "Keep a 16px padding between each field" at bounding box center [639, 326] width 457 height 16
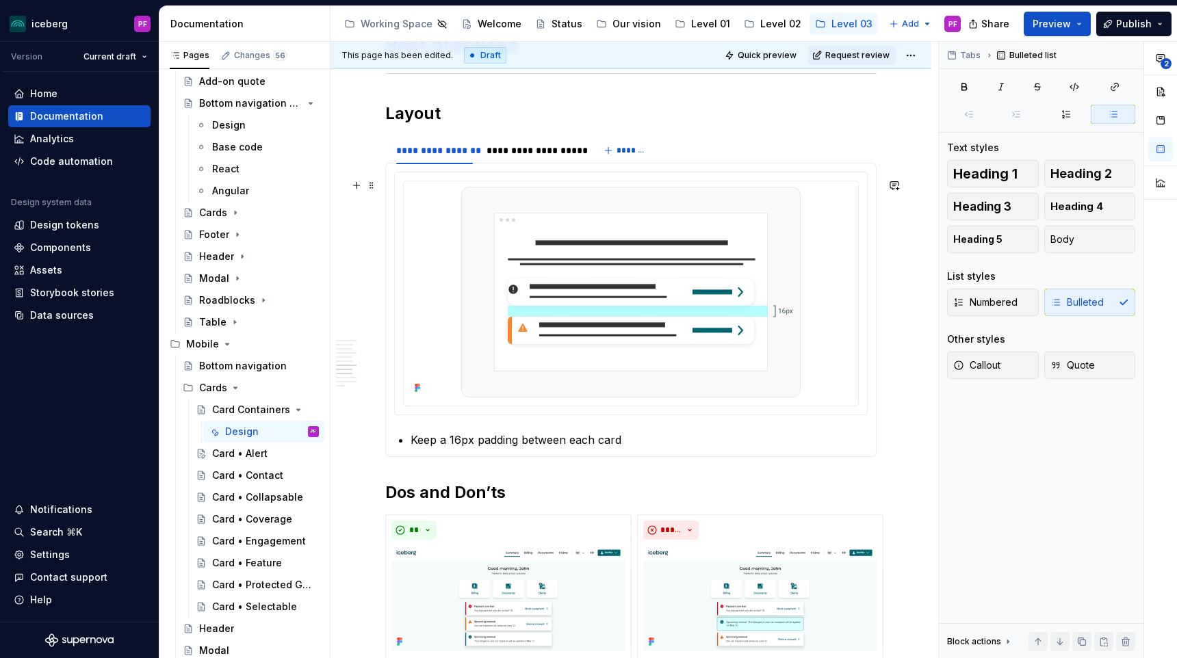
scroll to position [2108, 0]
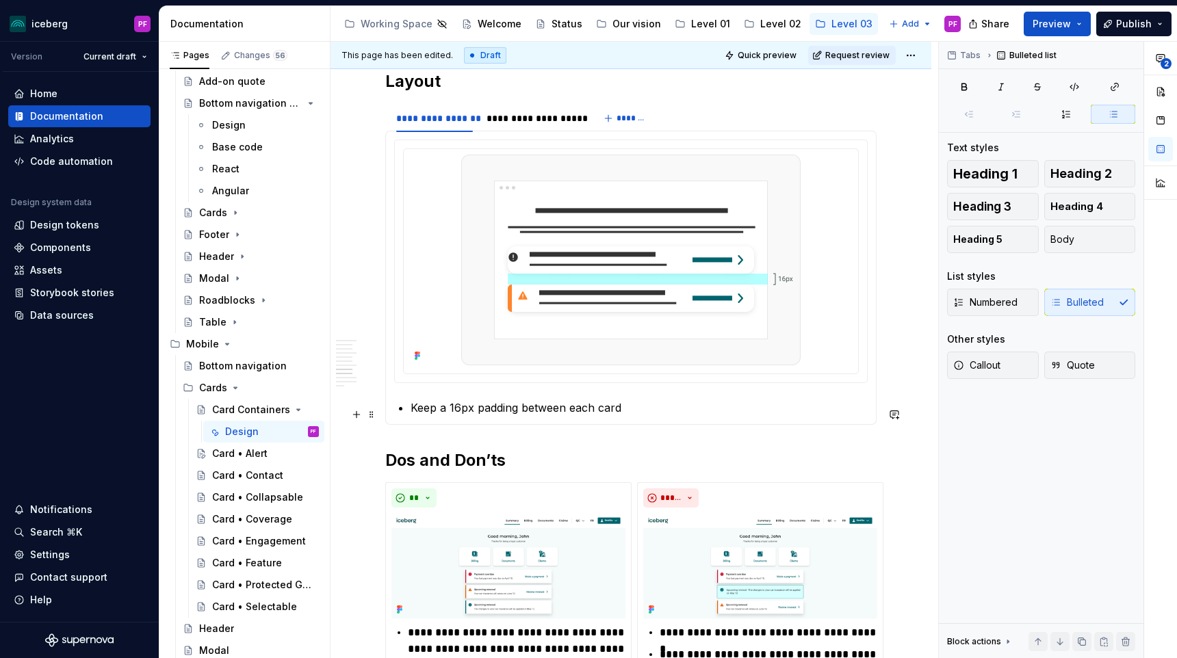
click at [417, 410] on p "Keep a 16px padding between each card" at bounding box center [639, 408] width 457 height 16
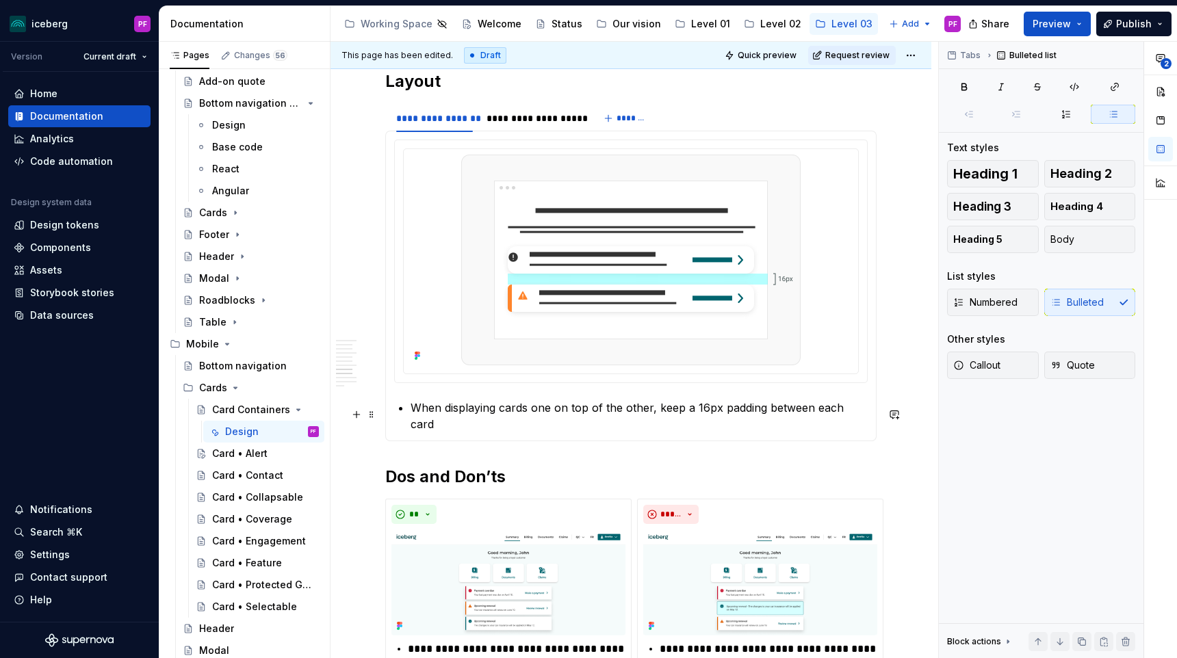
click at [864, 413] on p "When displaying cards one on top of the other, keep a 16px padding between each…" at bounding box center [639, 416] width 457 height 33
click at [413, 413] on p "When displaying cards one on top of the other, keep a 16px padding between each…" at bounding box center [639, 416] width 457 height 33
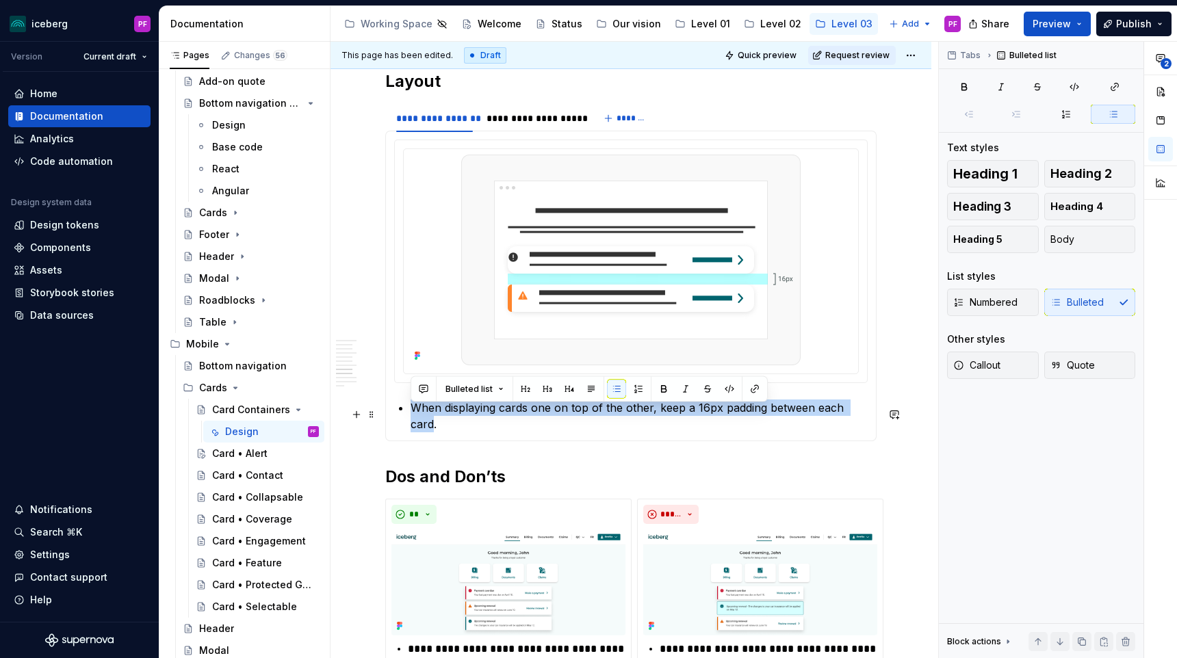
drag, startPoint x: 413, startPoint y: 412, endPoint x: 864, endPoint y: 413, distance: 451.7
click at [864, 413] on p "When displaying cards one on top of the other, keep a 16px padding between each…" at bounding box center [639, 416] width 457 height 33
click at [619, 388] on button "button" at bounding box center [616, 389] width 19 height 19
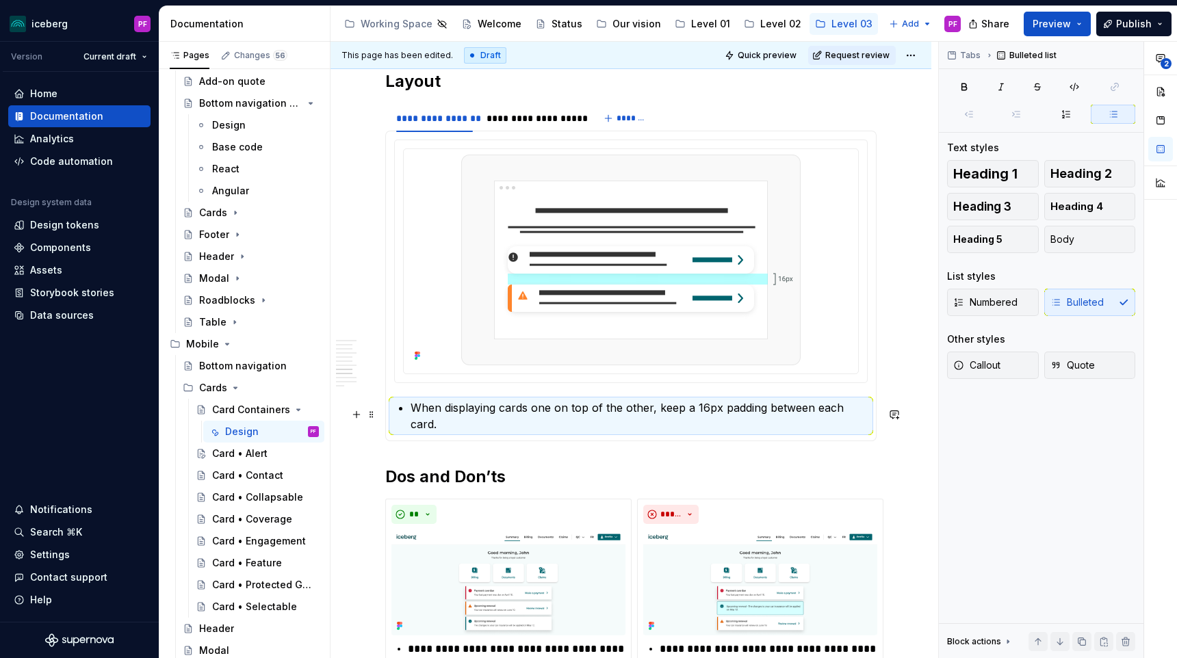
click at [597, 407] on p "When displaying cards one on top of the other, keep a 16px padding between each…" at bounding box center [639, 416] width 457 height 33
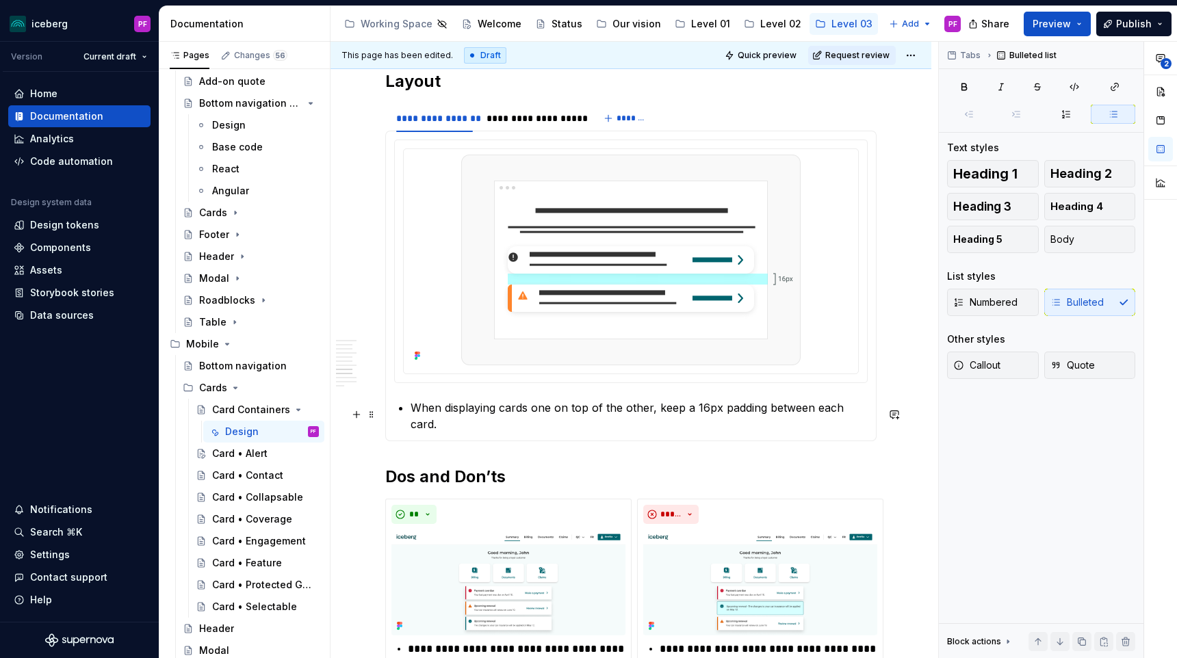
click at [595, 412] on p "When displaying cards one on top of the other, keep a 16px padding between each…" at bounding box center [639, 416] width 457 height 33
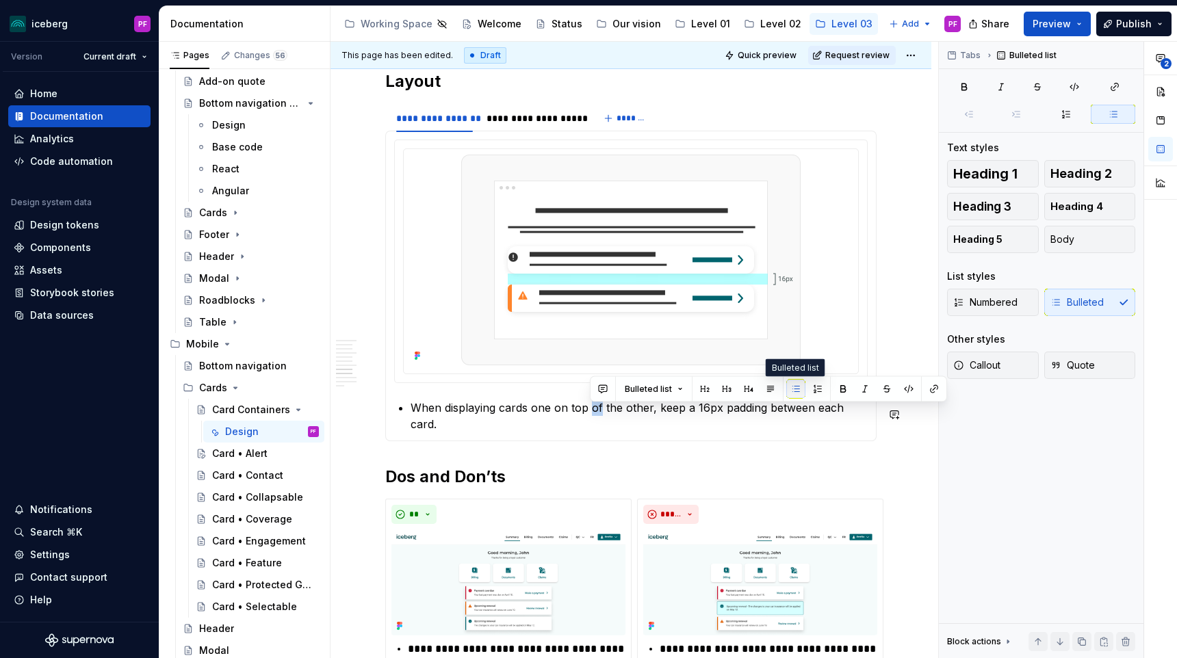
click at [800, 383] on button "button" at bounding box center [795, 389] width 19 height 19
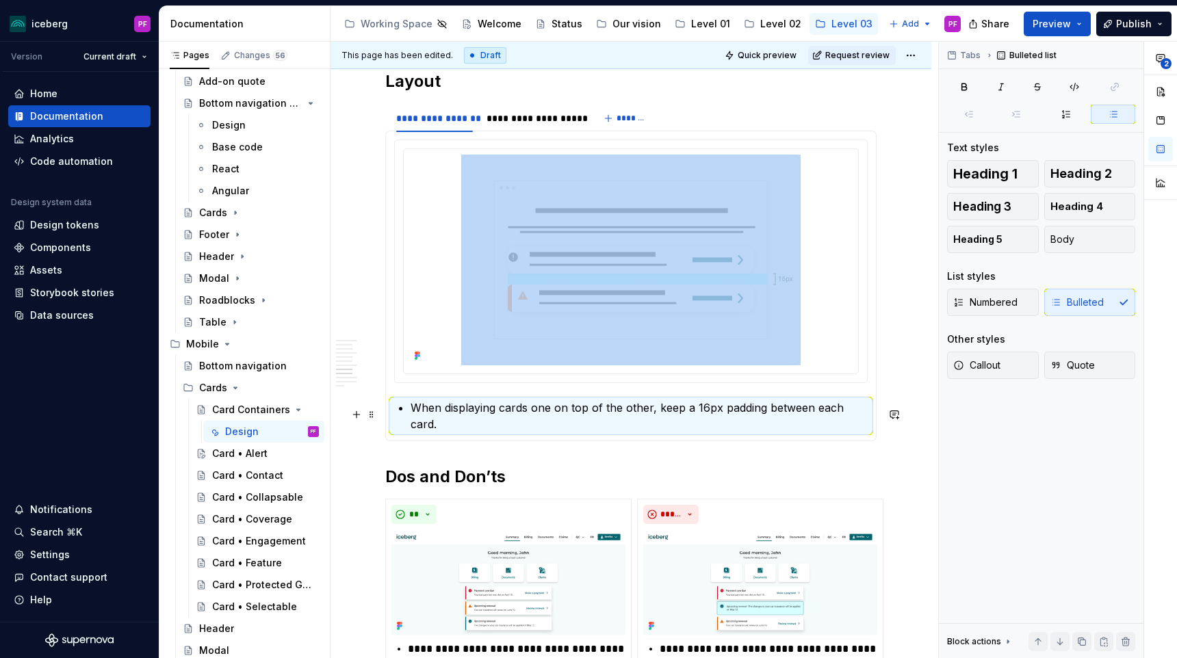
click at [690, 412] on p "When displaying cards one on top of the other, keep a 16px padding between each…" at bounding box center [639, 416] width 457 height 33
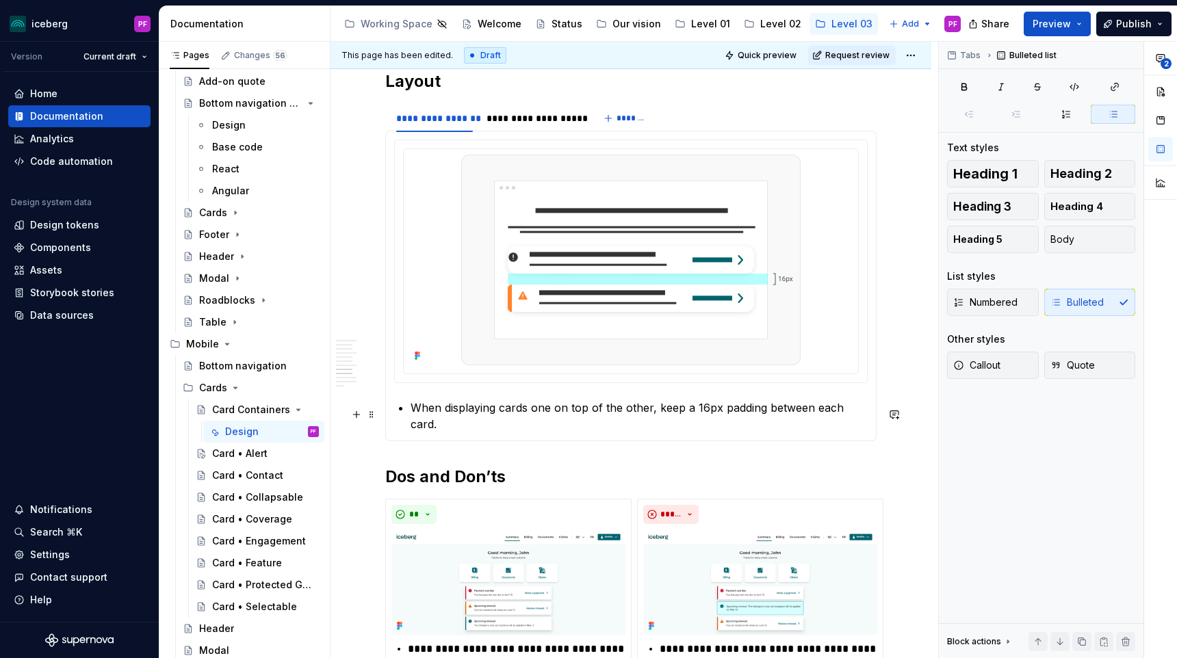
click at [652, 411] on p "When displaying cards one on top of the other, keep a 16px padding between each…" at bounding box center [639, 416] width 457 height 33
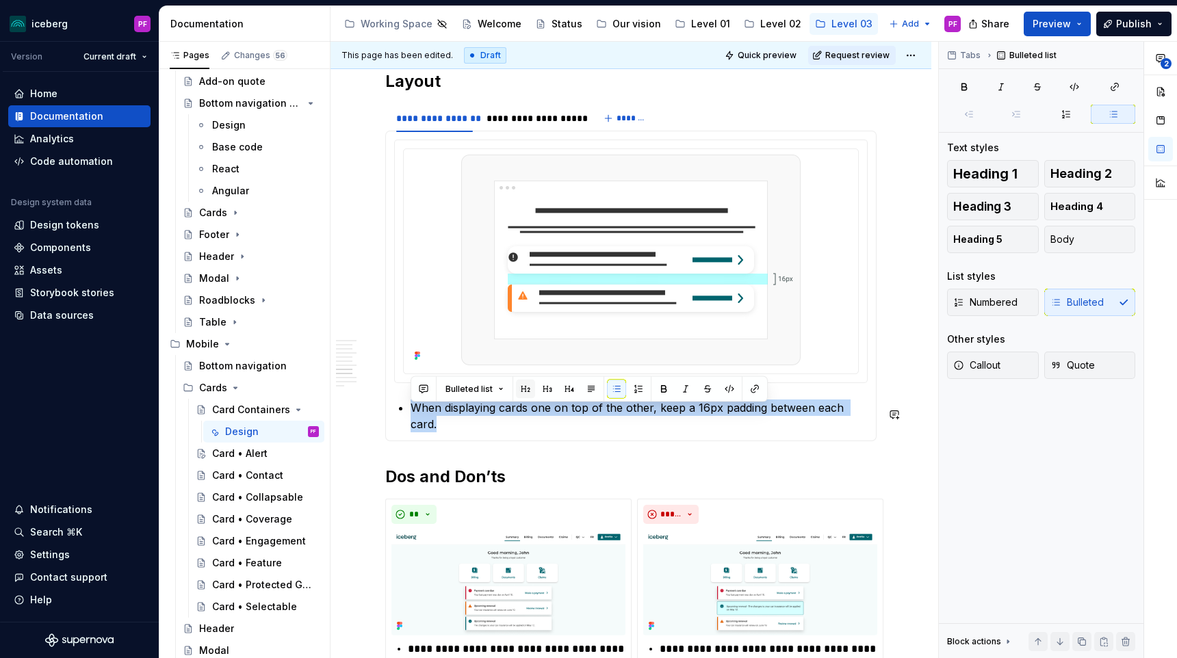
click at [521, 387] on button "button" at bounding box center [525, 389] width 19 height 19
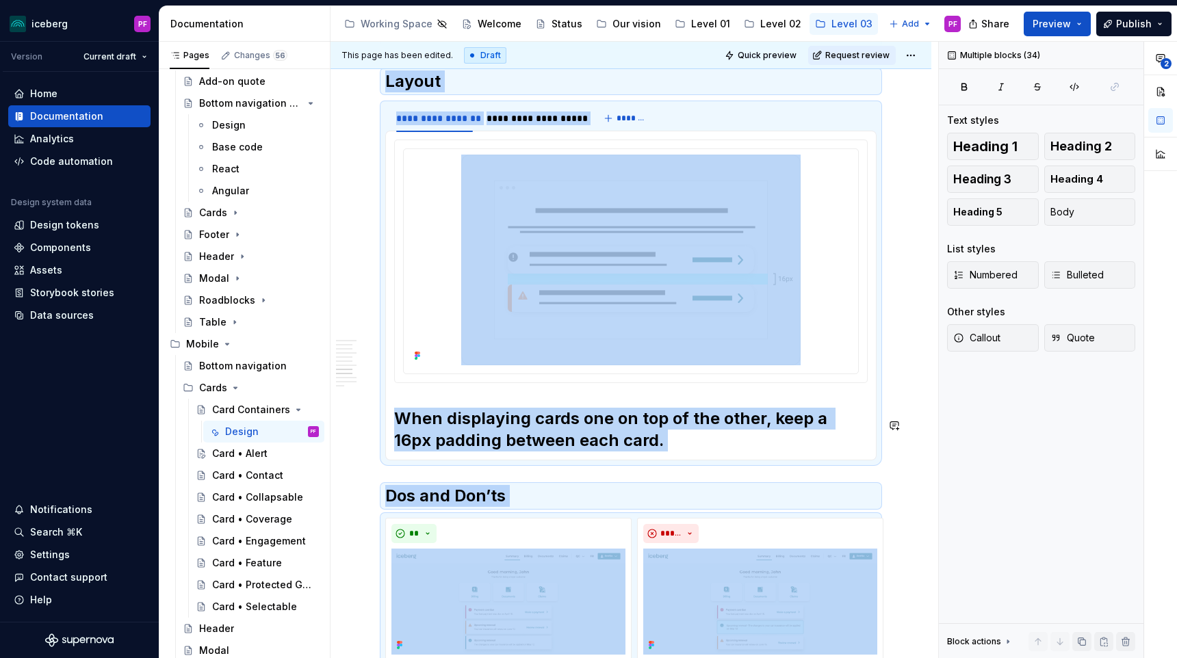
scroll to position [2976, 0]
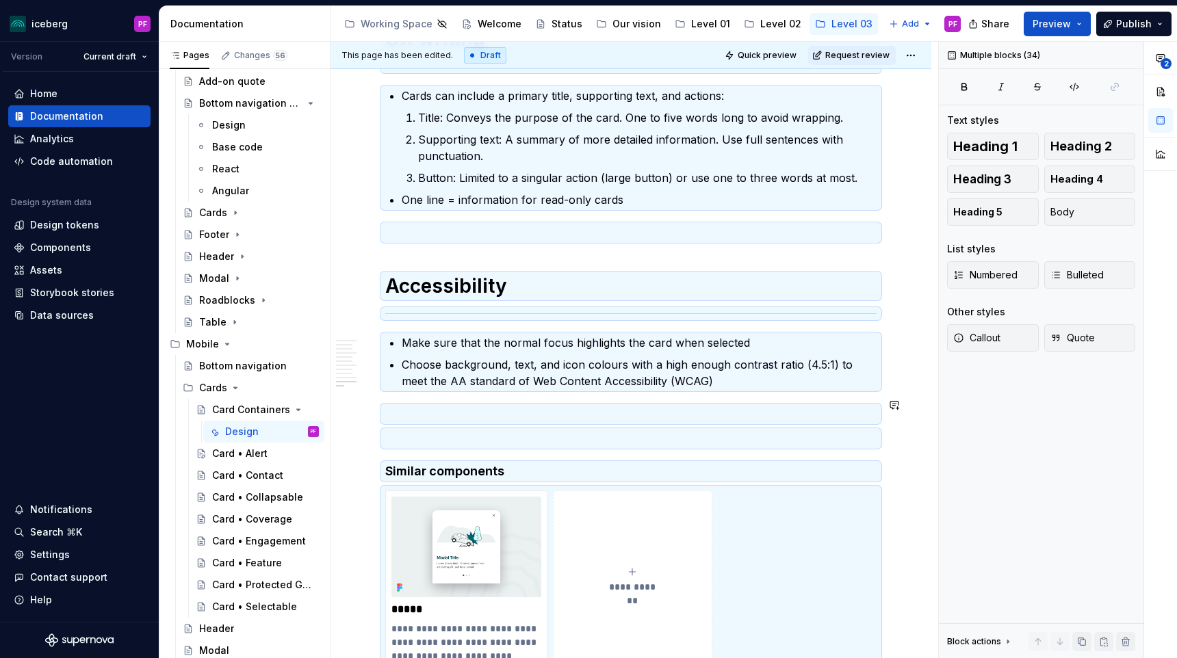
click at [507, 406] on p at bounding box center [630, 414] width 491 height 16
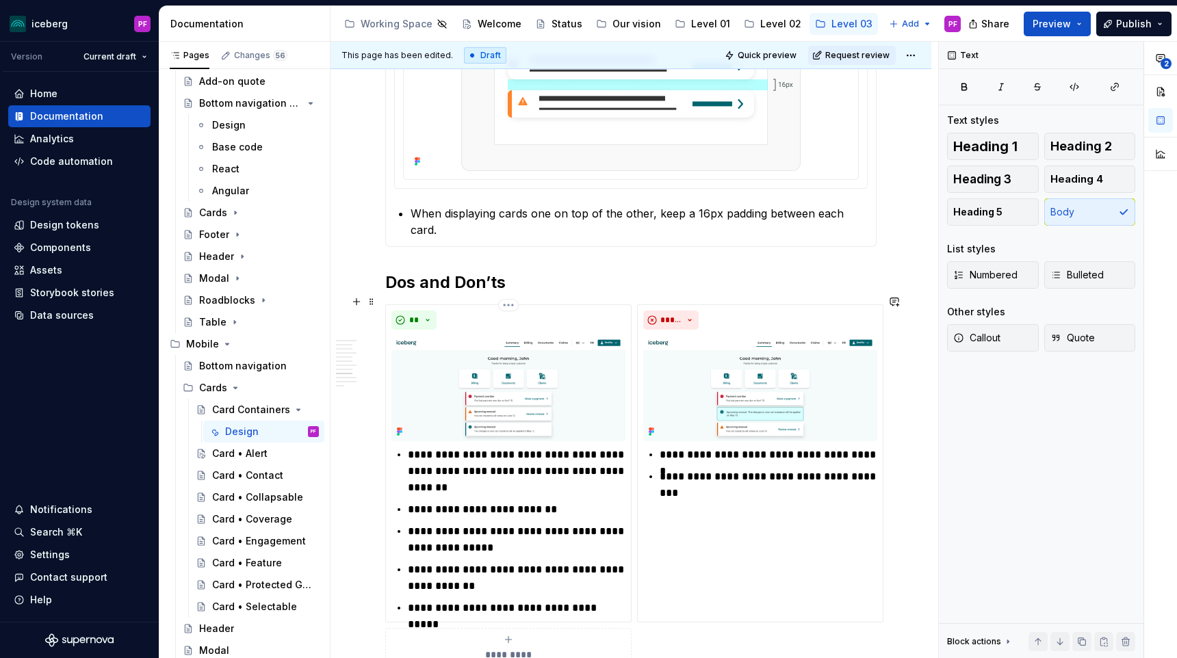
scroll to position [2301, 0]
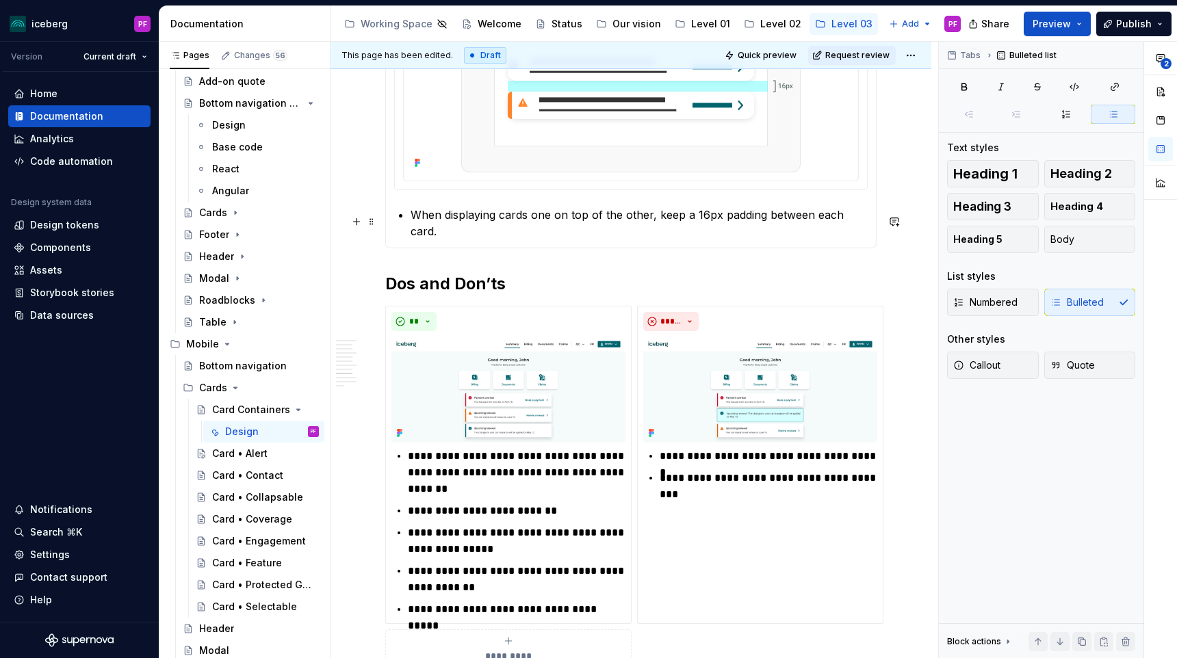
click at [491, 225] on p "When displaying cards one on top of the other, keep a 16px padding between each…" at bounding box center [639, 223] width 457 height 33
click at [501, 224] on p "When displaying cards one on top of the other, keep a 16px padding between each…" at bounding box center [639, 223] width 457 height 33
click at [554, 194] on span "Bulleted list" at bounding box center [557, 196] width 47 height 11
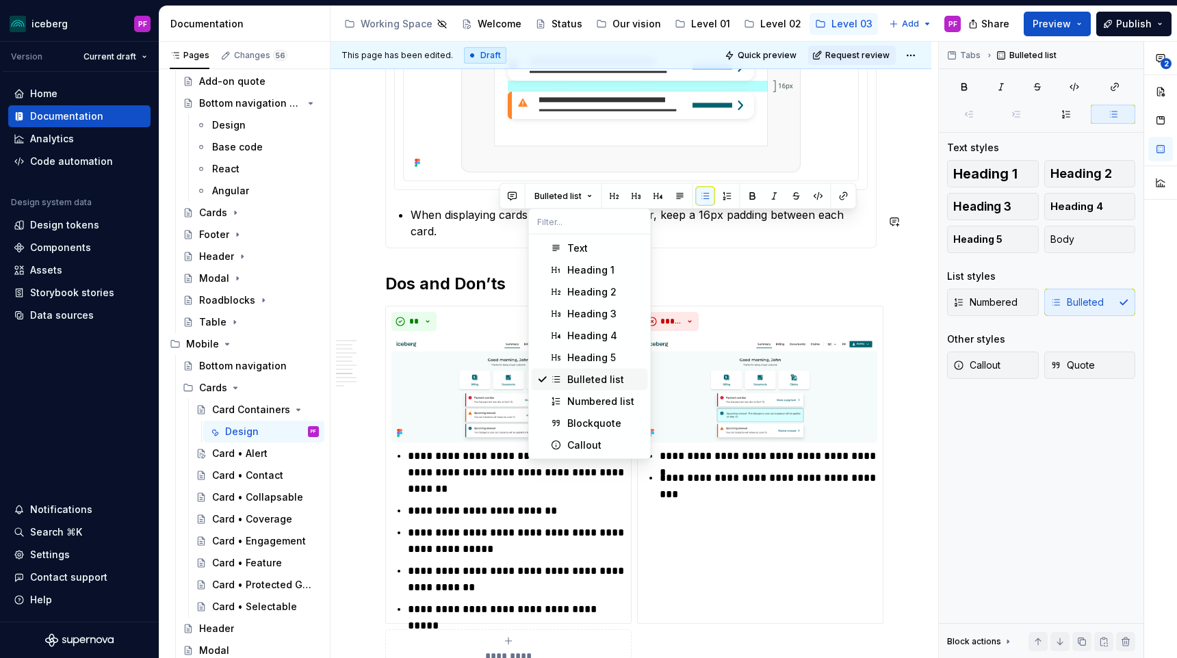
click at [543, 382] on div "Suggestions" at bounding box center [542, 379] width 11 height 11
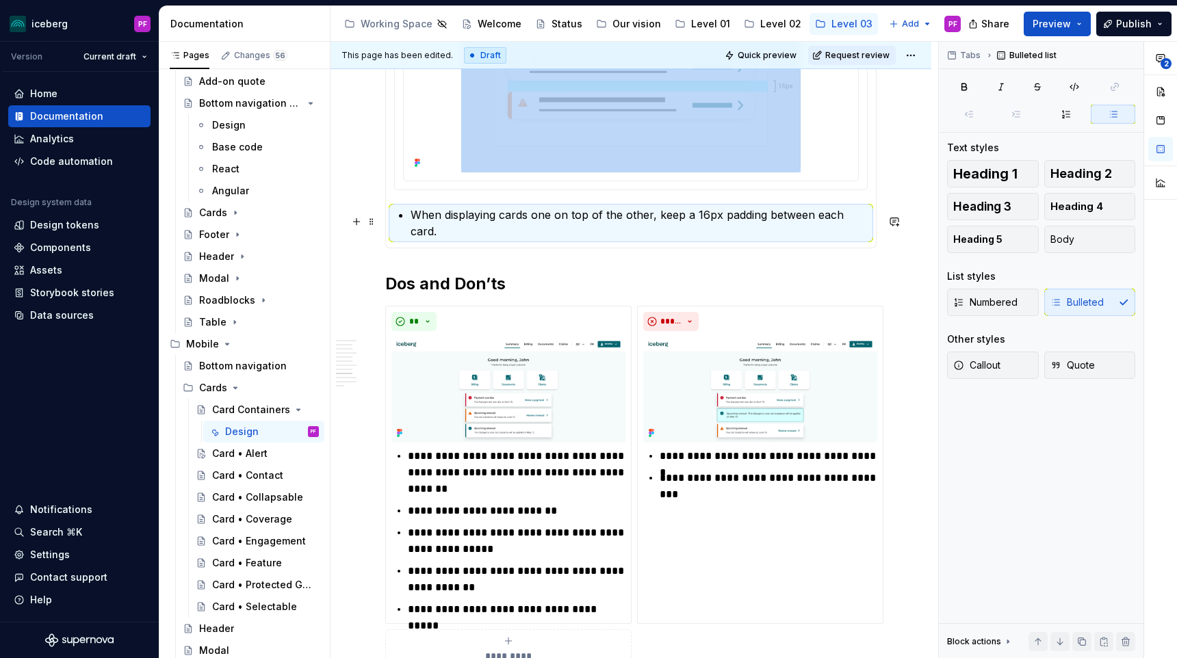
click at [422, 224] on p "When displaying cards one on top of the other, keep a 16px padding between each…" at bounding box center [639, 223] width 457 height 33
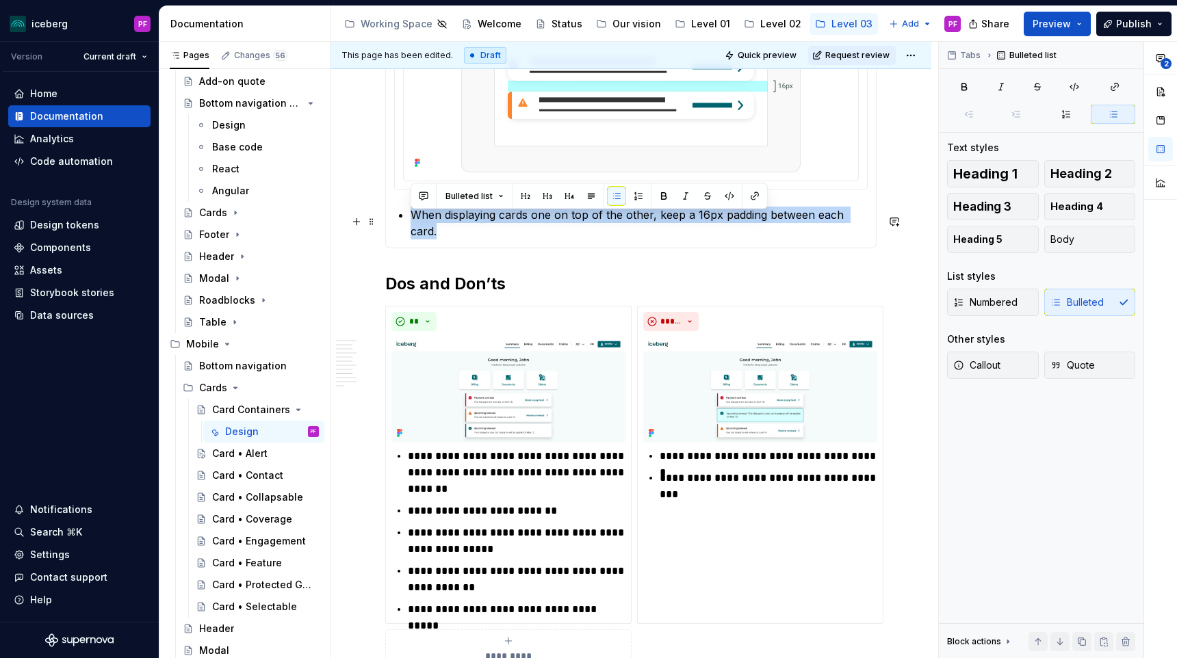
drag, startPoint x: 412, startPoint y: 223, endPoint x: 868, endPoint y: 219, distance: 455.8
click at [868, 219] on p "When displaying cards one on top of the other, keep a 16px padding between each…" at bounding box center [639, 223] width 457 height 33
click at [499, 191] on button "Bulleted list" at bounding box center [474, 196] width 70 height 19
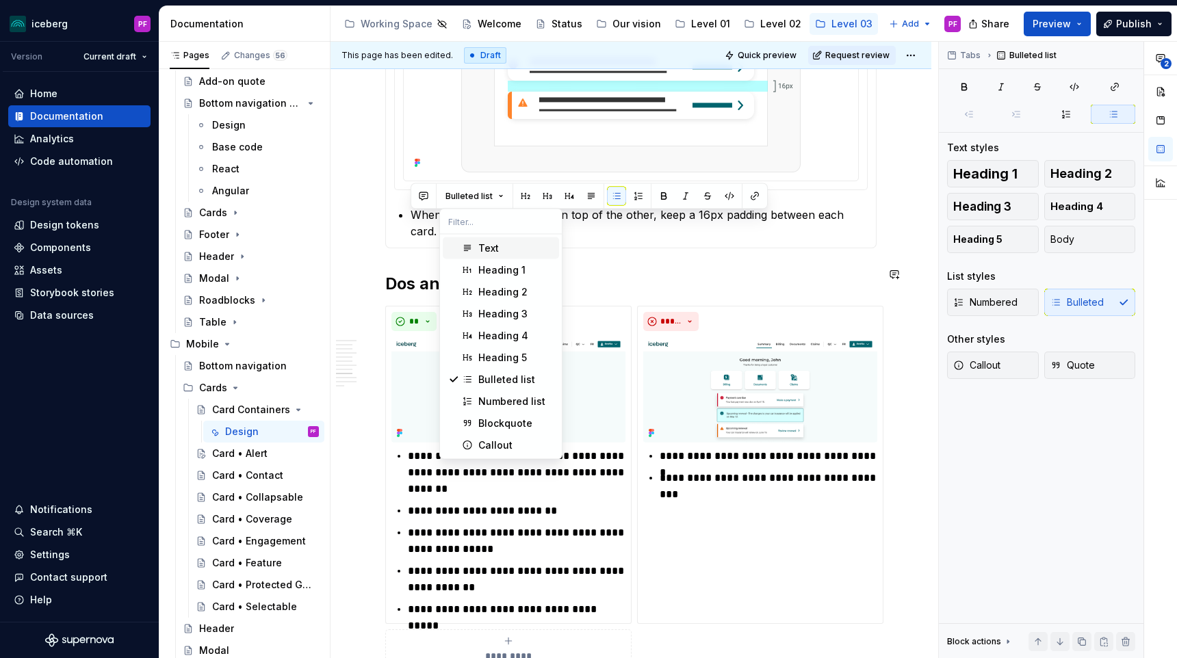
click at [492, 250] on div "Text" at bounding box center [488, 249] width 21 height 14
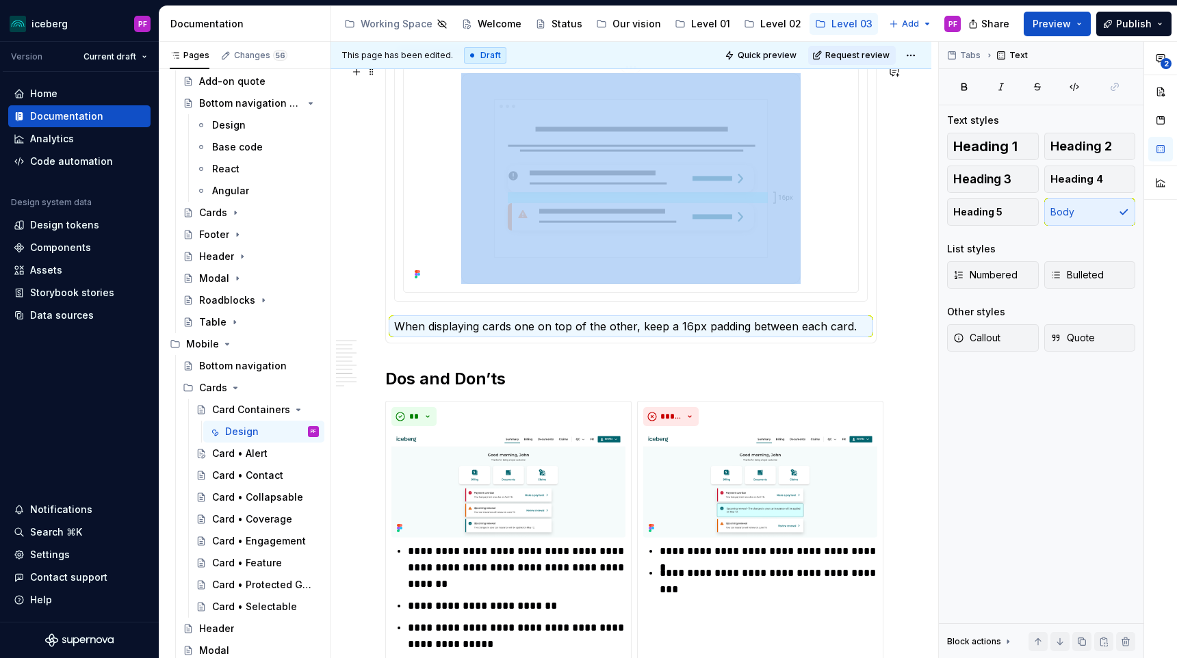
scroll to position [2184, 0]
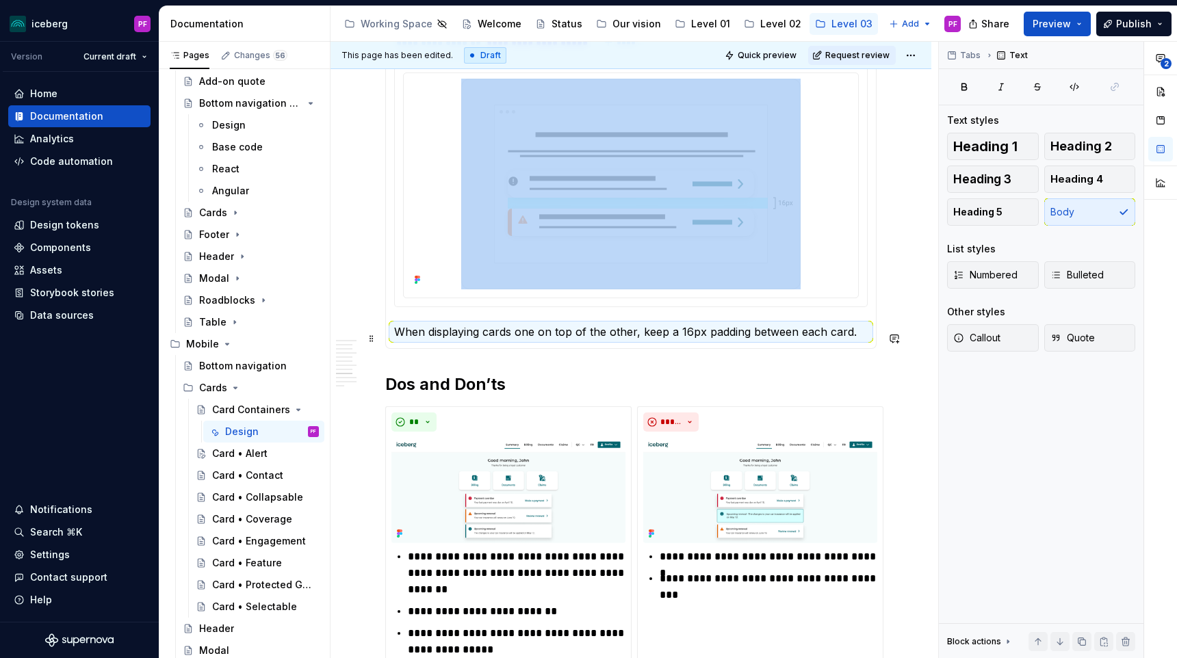
click at [430, 340] on p "When displaying cards one on top of the other, keep a 16px padding between each…" at bounding box center [631, 332] width 474 height 16
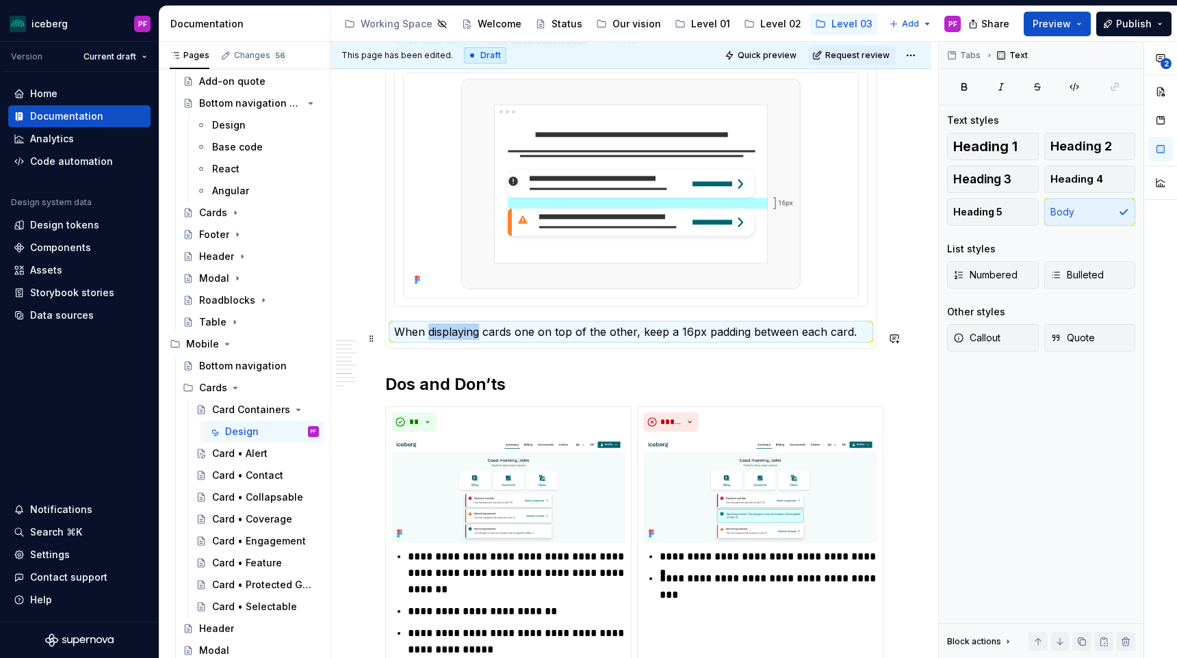
click at [430, 340] on p "When displaying cards one on top of the other, keep a 16px padding between each…" at bounding box center [631, 332] width 474 height 16
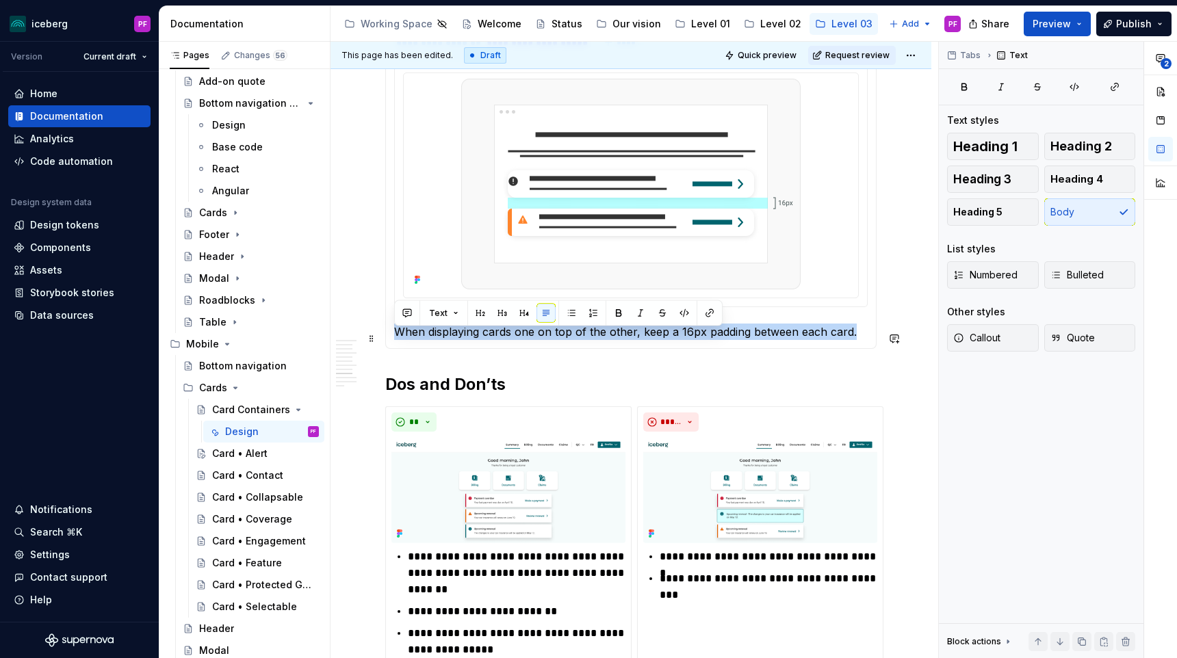
drag, startPoint x: 857, startPoint y: 335, endPoint x: 396, endPoint y: 341, distance: 462.0
click at [396, 340] on p "When displaying cards one on top of the other, keep a 16px padding between each…" at bounding box center [631, 332] width 474 height 16
copy p "When displaying cards one on top of the other, keep a 16px padding between each…"
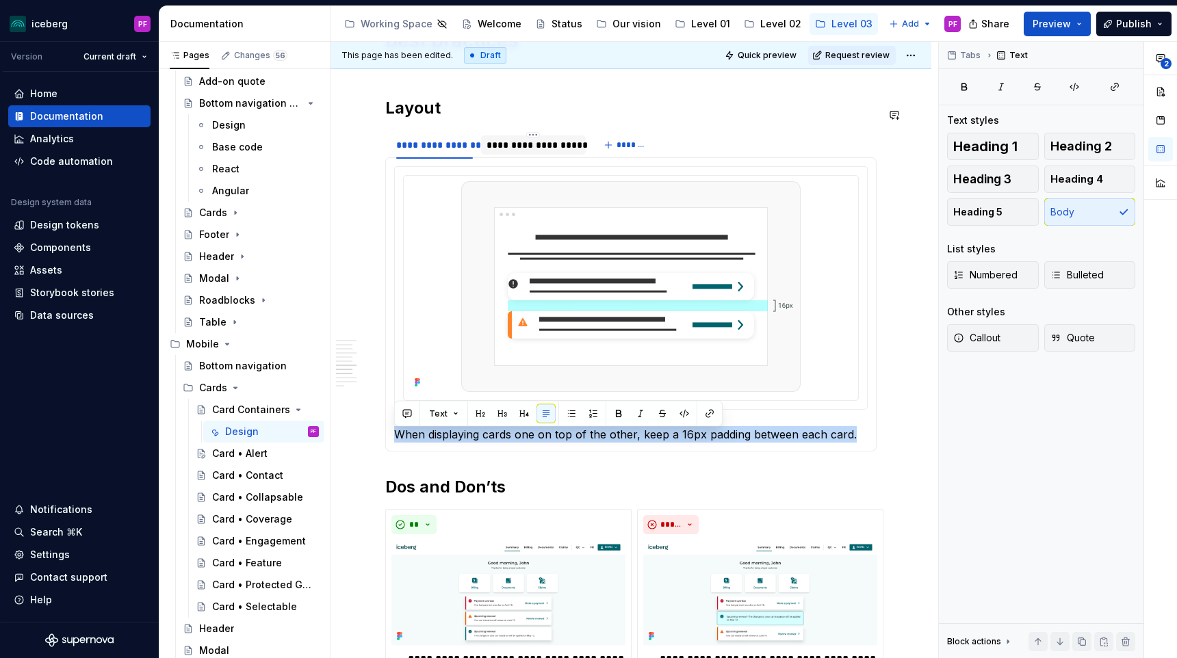
scroll to position [2080, 0]
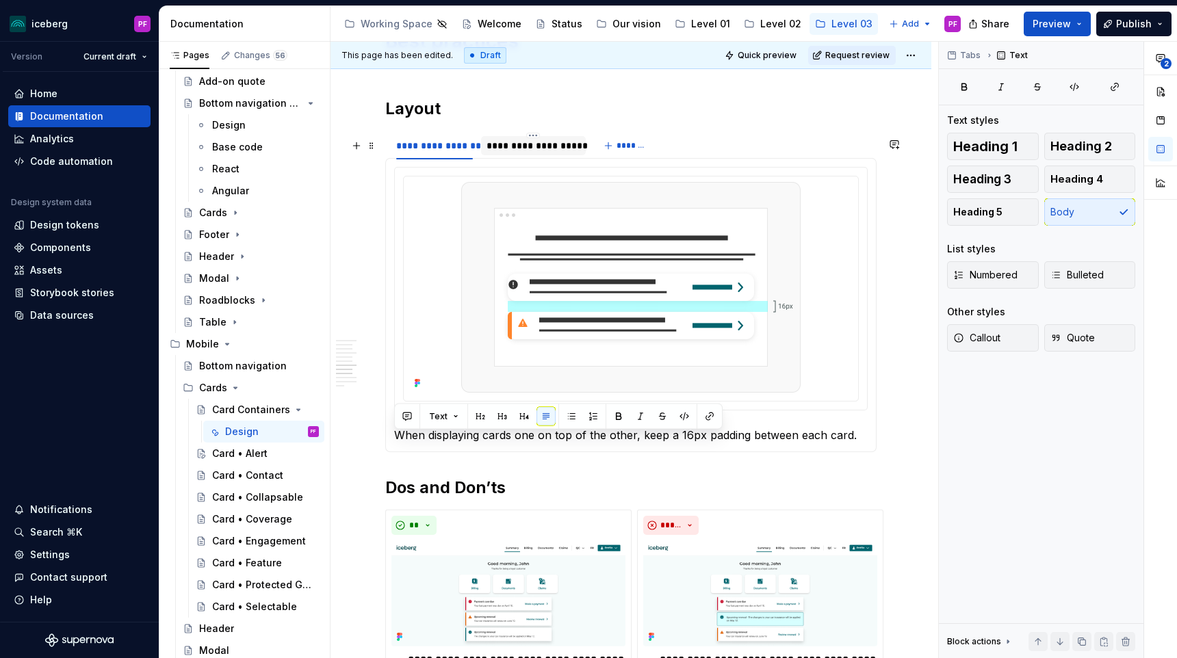
click at [515, 146] on div "**********" at bounding box center [534, 146] width 94 height 14
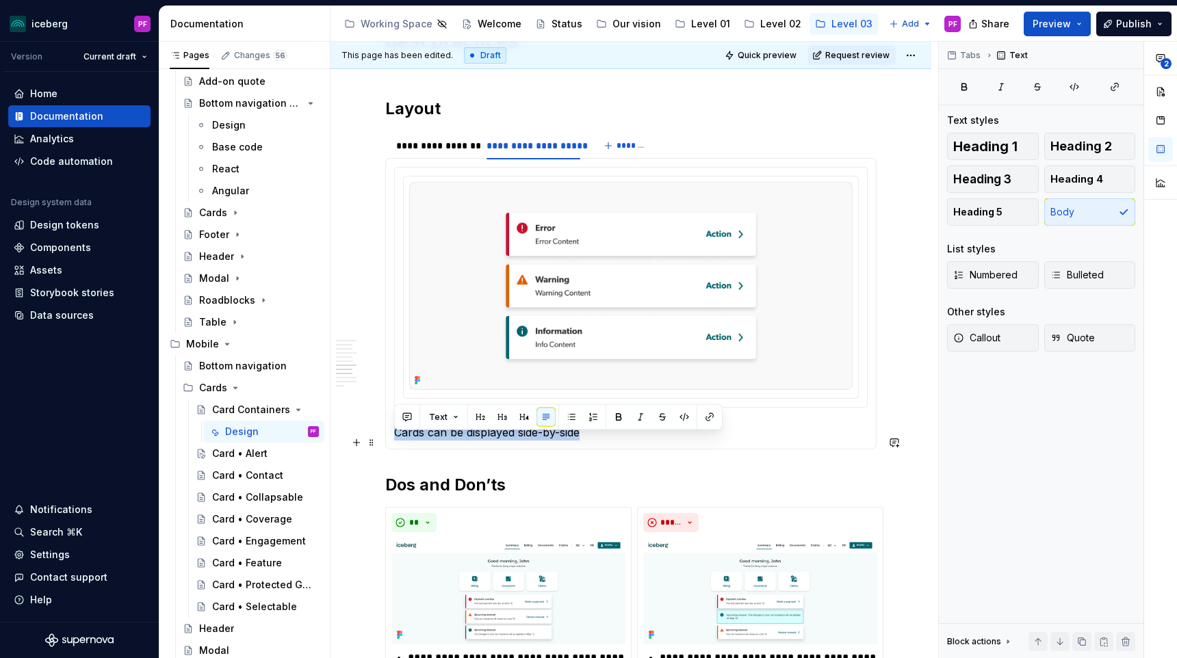
drag, startPoint x: 565, startPoint y: 445, endPoint x: 394, endPoint y: 441, distance: 171.1
click at [394, 441] on p "Cards can be displayed side-by-side" at bounding box center [631, 432] width 474 height 16
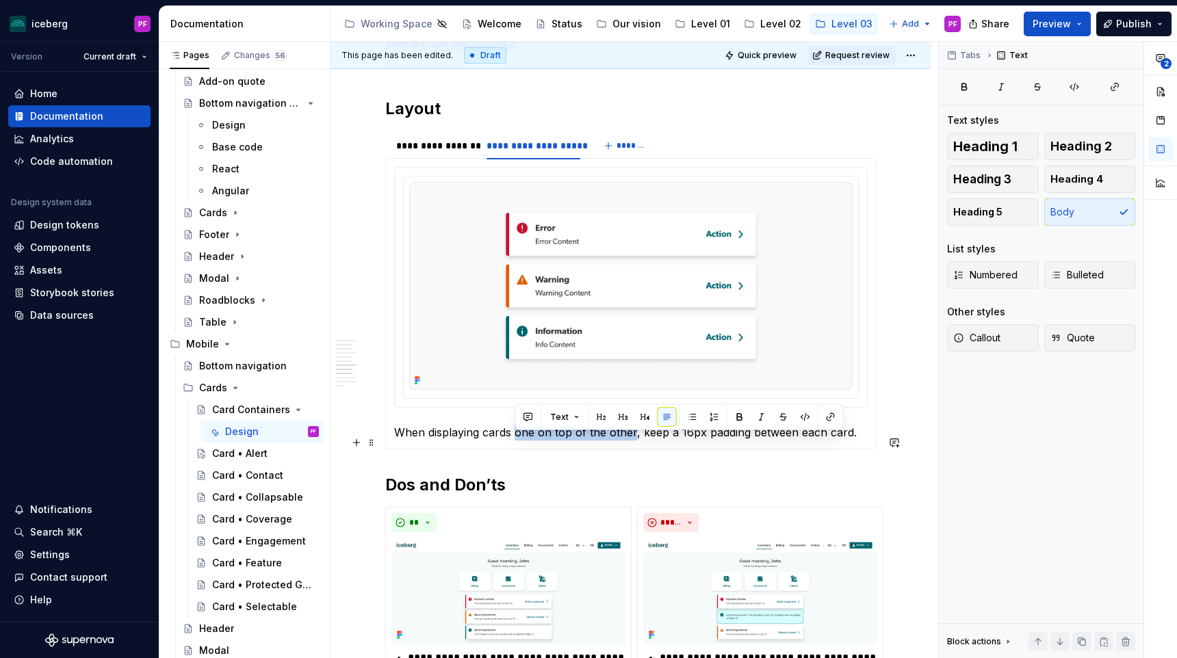
drag, startPoint x: 517, startPoint y: 440, endPoint x: 634, endPoint y: 437, distance: 116.4
click at [634, 437] on p "When displaying cards one on top of the other, keep a 16px padding between each…" at bounding box center [631, 432] width 474 height 16
click at [610, 441] on p "When displaying cards next to each other, keep a 16px padding between each card." at bounding box center [631, 432] width 474 height 16
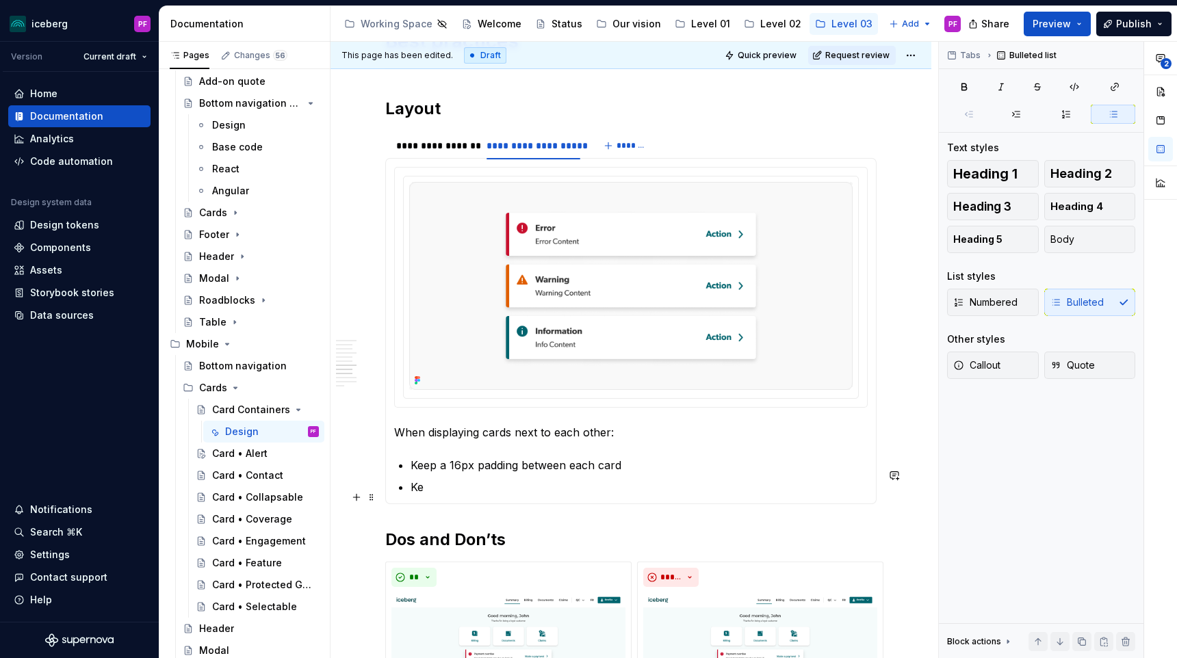
click at [431, 495] on p "Ke" at bounding box center [639, 487] width 457 height 16
click at [480, 471] on p "Keep a 16px padding between each card" at bounding box center [639, 465] width 457 height 16
click at [461, 489] on p "Keep" at bounding box center [639, 487] width 457 height 16
click at [455, 494] on p "Keep" at bounding box center [639, 487] width 457 height 16
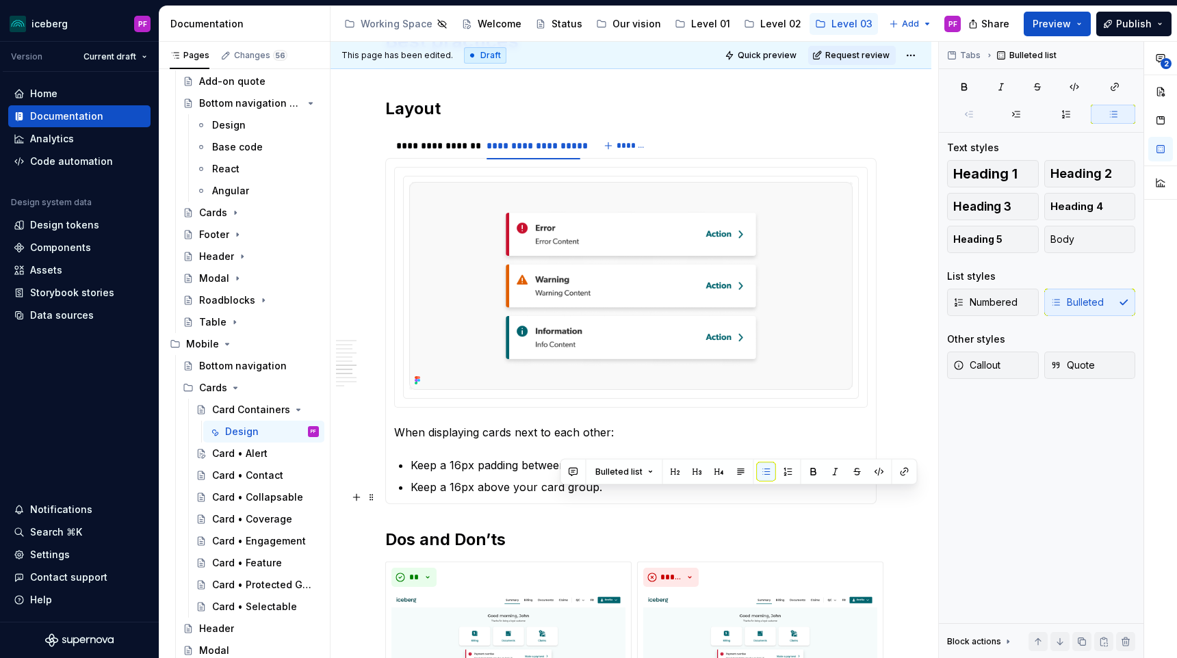
drag, startPoint x: 599, startPoint y: 497, endPoint x: 560, endPoint y: 497, distance: 38.3
click at [560, 495] on p "Keep a 16px above your card group." at bounding box center [639, 487] width 457 height 16
click at [615, 467] on p "Keep a 16px padding between each card" at bounding box center [639, 465] width 457 height 16
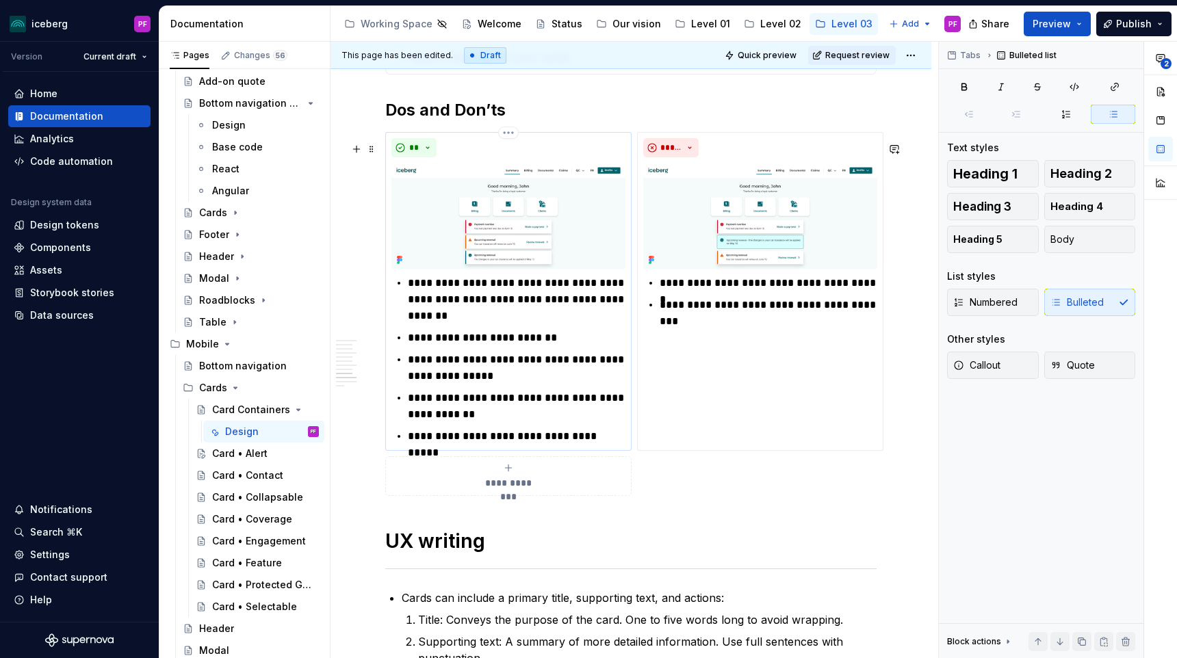
scroll to position [2529, 0]
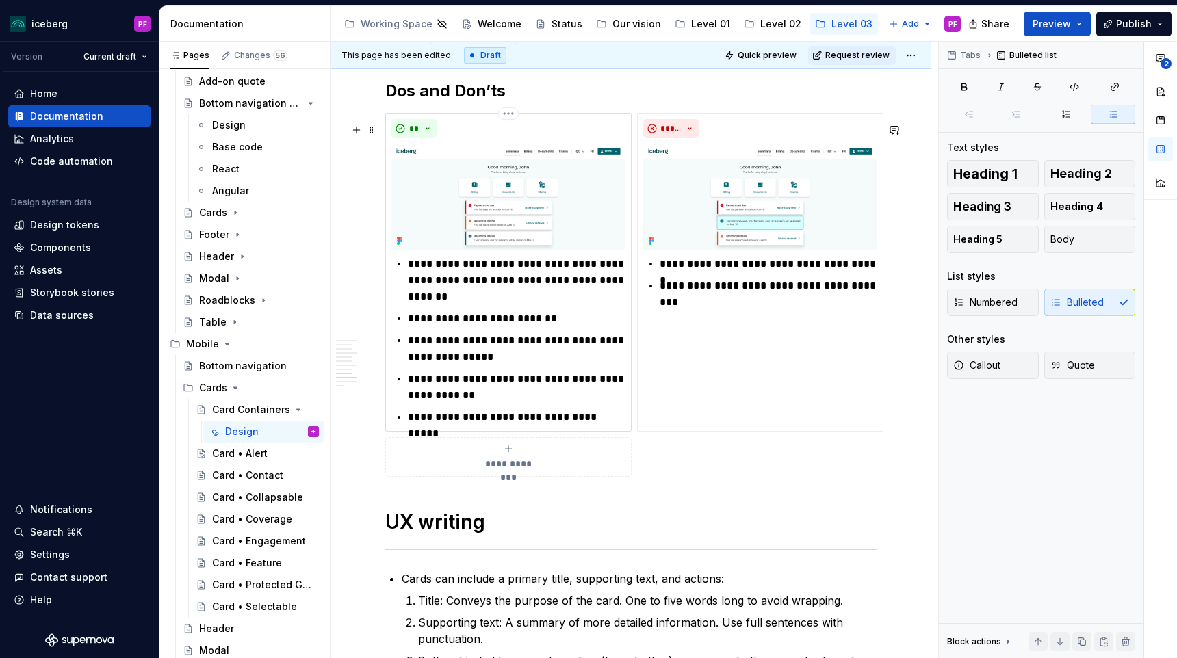
click at [478, 327] on p "**********" at bounding box center [517, 319] width 218 height 16
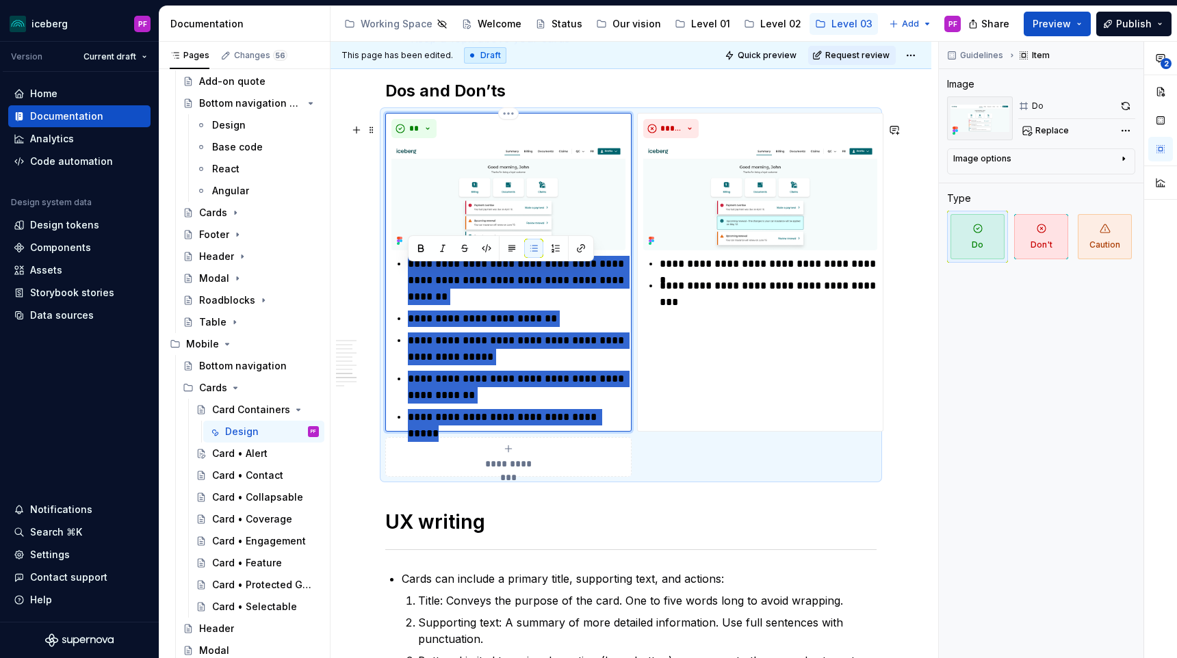
drag, startPoint x: 602, startPoint y: 430, endPoint x: 407, endPoint y: 274, distance: 249.3
click at [408, 274] on ul "**********" at bounding box center [517, 341] width 218 height 170
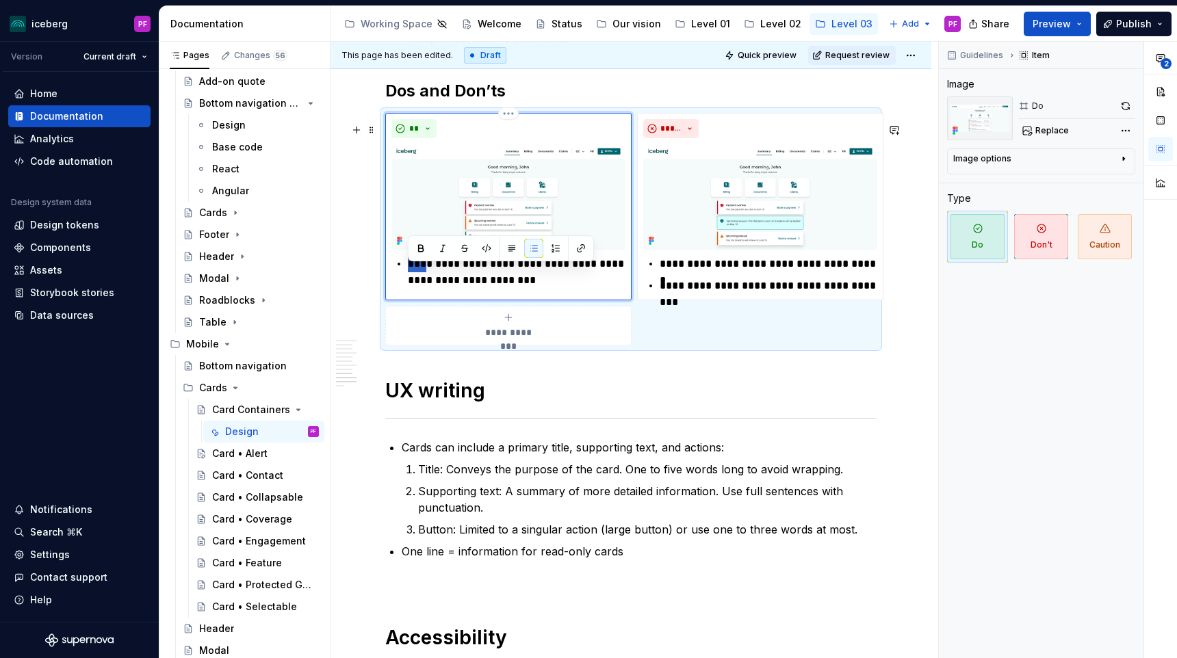
drag, startPoint x: 427, startPoint y: 274, endPoint x: 407, endPoint y: 273, distance: 20.6
click at [407, 273] on div "**********" at bounding box center [508, 272] width 234 height 33
type textarea "*"
click at [708, 283] on ul "**********" at bounding box center [769, 275] width 218 height 38
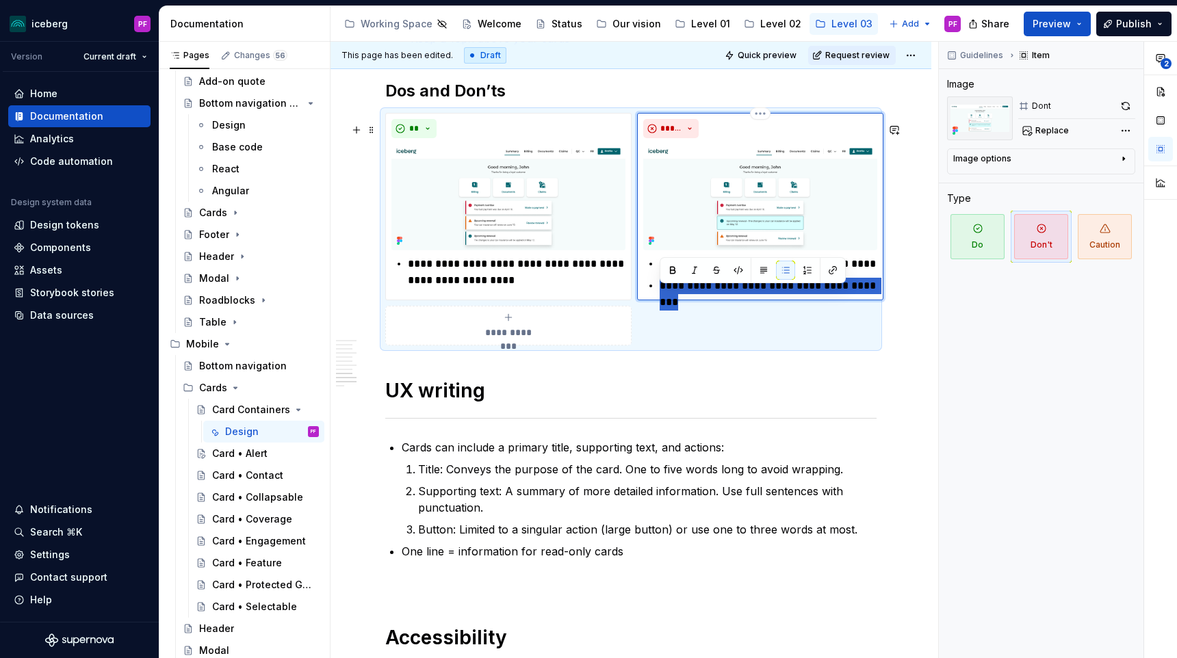
drag, startPoint x: 876, startPoint y: 296, endPoint x: 671, endPoint y: 282, distance: 205.1
click at [671, 282] on ul "**********" at bounding box center [769, 275] width 218 height 38
click at [698, 294] on p "**********" at bounding box center [769, 286] width 218 height 16
drag, startPoint x: 875, startPoint y: 296, endPoint x: 690, endPoint y: 278, distance: 186.3
click at [690, 278] on ul "**********" at bounding box center [769, 275] width 218 height 38
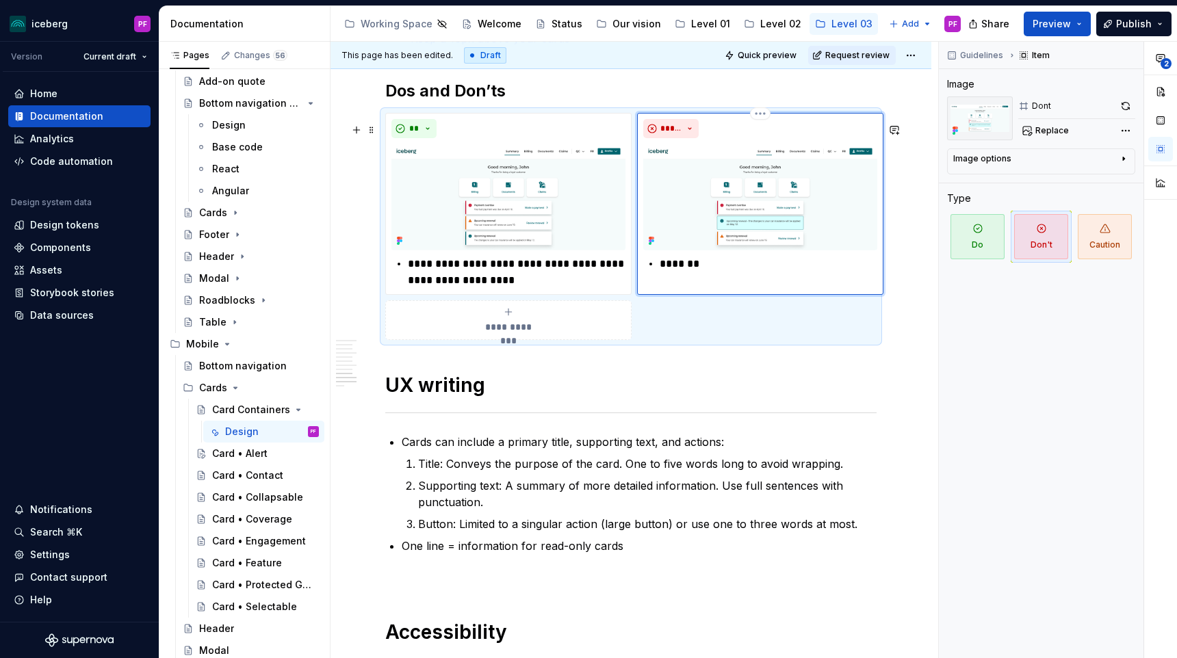
type textarea "*"
click at [727, 272] on p "**********" at bounding box center [769, 264] width 218 height 16
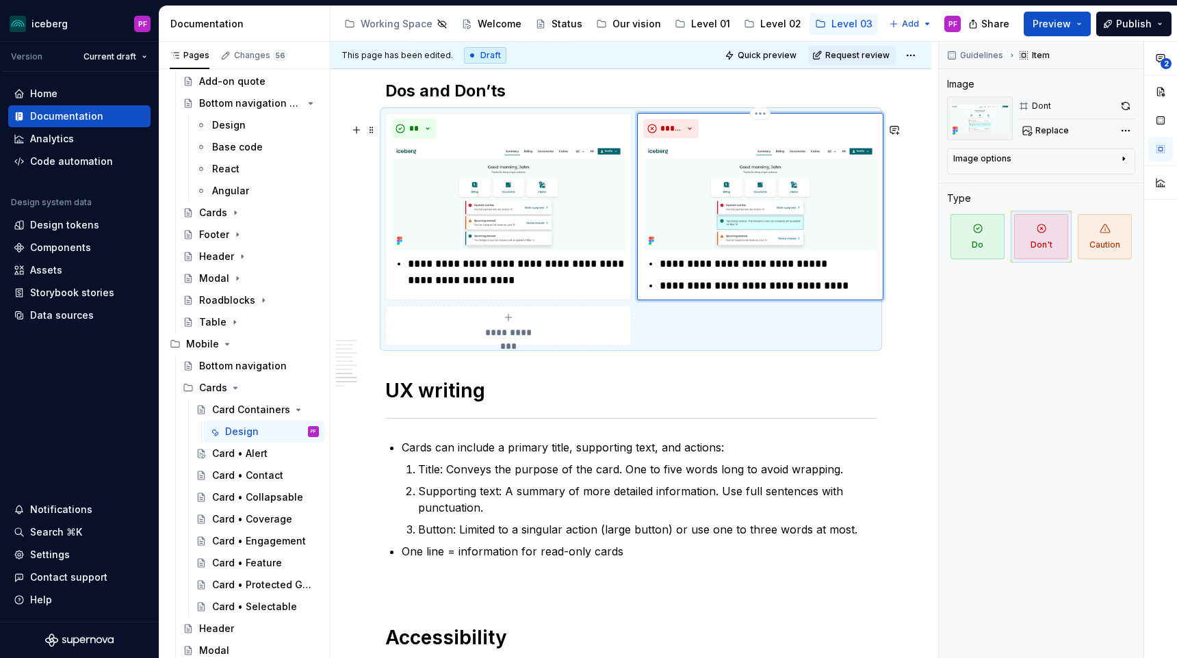
click at [825, 294] on p "**********" at bounding box center [769, 286] width 218 height 16
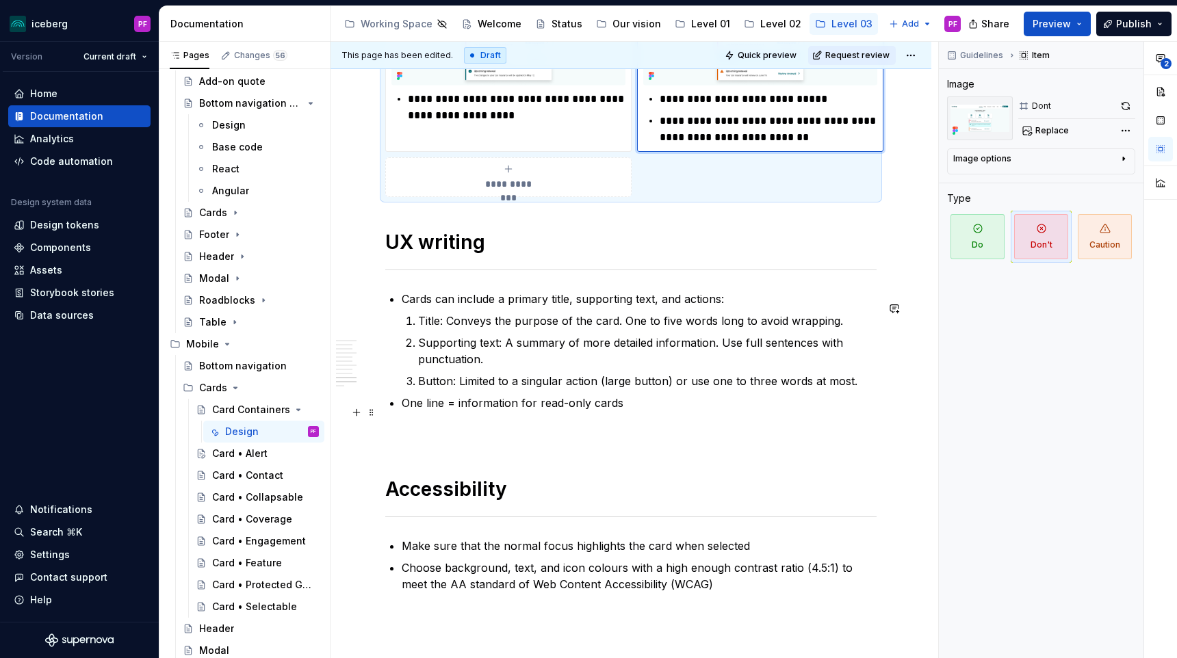
scroll to position [2706, 0]
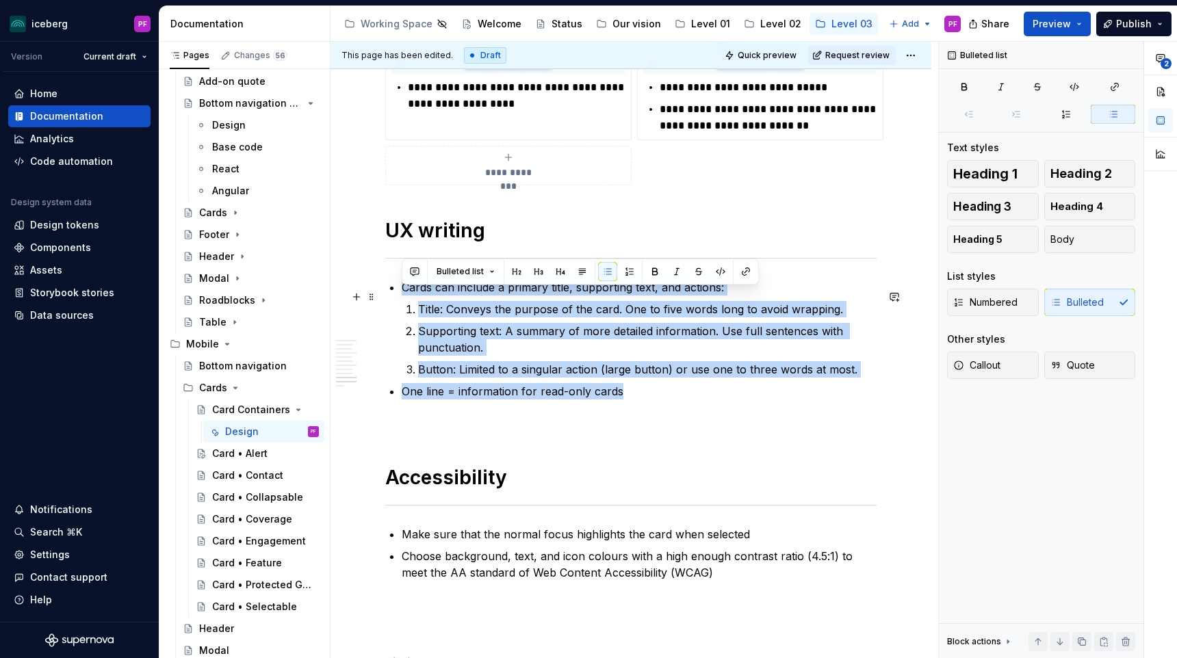
drag, startPoint x: 634, startPoint y: 397, endPoint x: 398, endPoint y: 296, distance: 256.6
click at [447, 318] on p "Title: Conveys the purpose of the card. One to five words long to avoid wrappin…" at bounding box center [647, 309] width 459 height 16
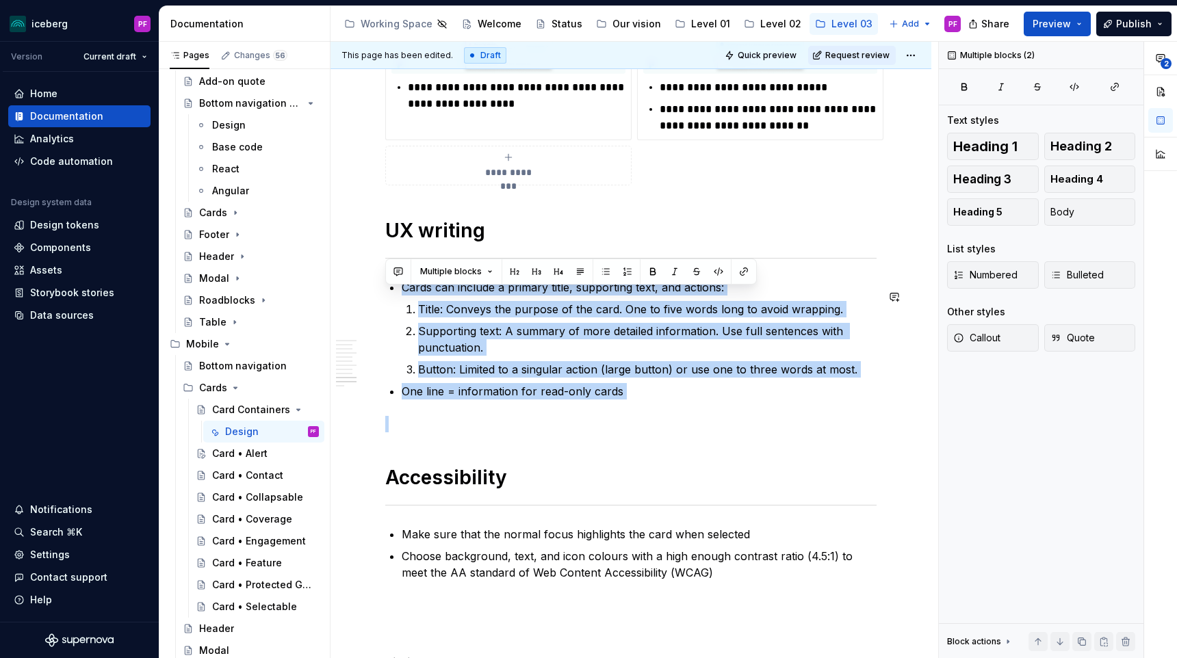
drag, startPoint x: 402, startPoint y: 293, endPoint x: 635, endPoint y: 411, distance: 261.1
click at [630, 400] on p "One line = information for read-only cards" at bounding box center [639, 391] width 475 height 16
drag, startPoint x: 623, startPoint y: 403, endPoint x: 409, endPoint y: 293, distance: 241.5
click at [409, 293] on ul "Cards can include a primary title, supporting text, and actions: Title: Conveys…" at bounding box center [639, 339] width 475 height 120
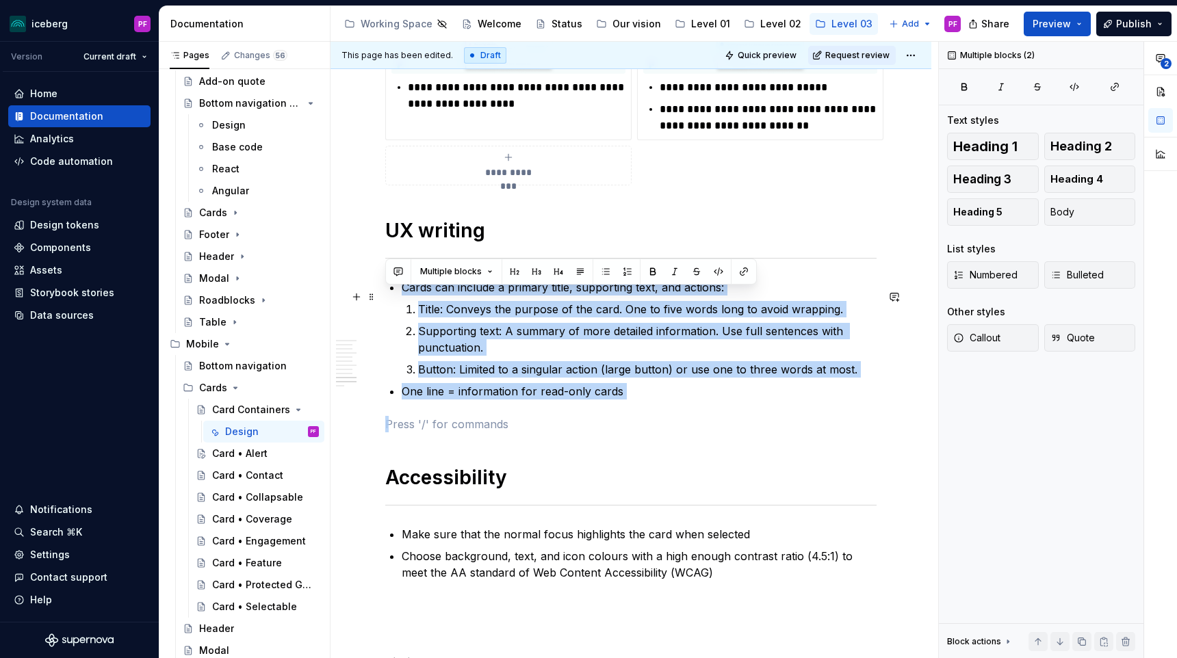
click at [409, 293] on p "Cards can include a primary title, supporting text, and actions:" at bounding box center [639, 287] width 475 height 16
drag, startPoint x: 403, startPoint y: 293, endPoint x: 632, endPoint y: 409, distance: 257.1
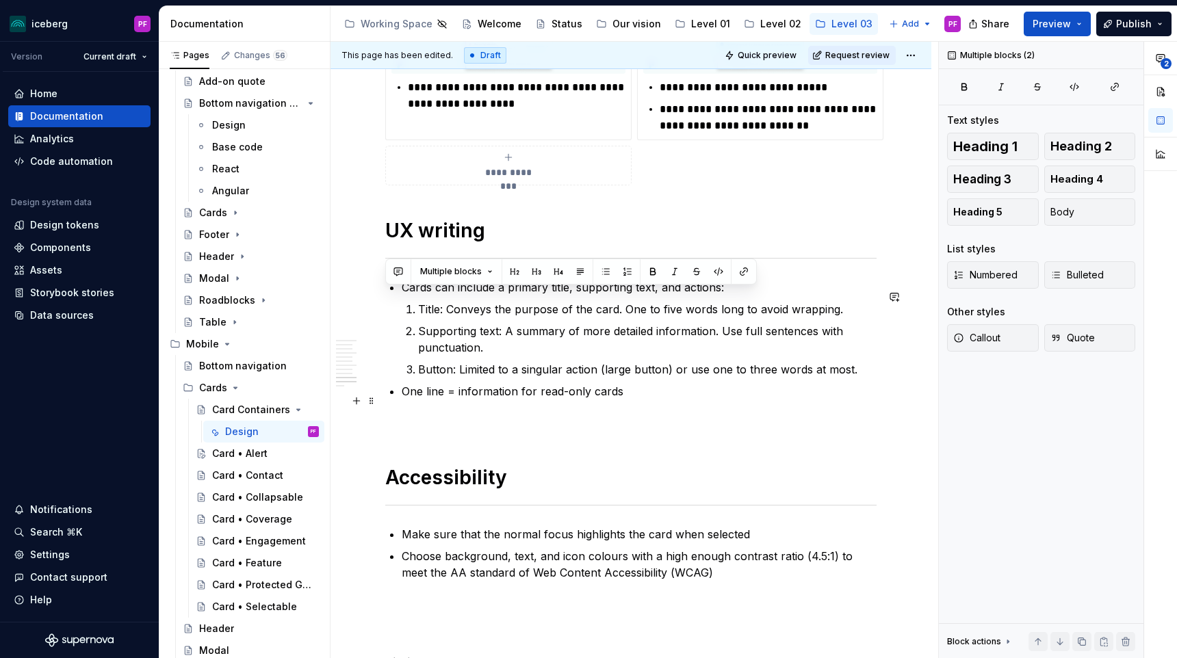
click at [627, 400] on p "One line = information for read-only cards" at bounding box center [639, 391] width 475 height 16
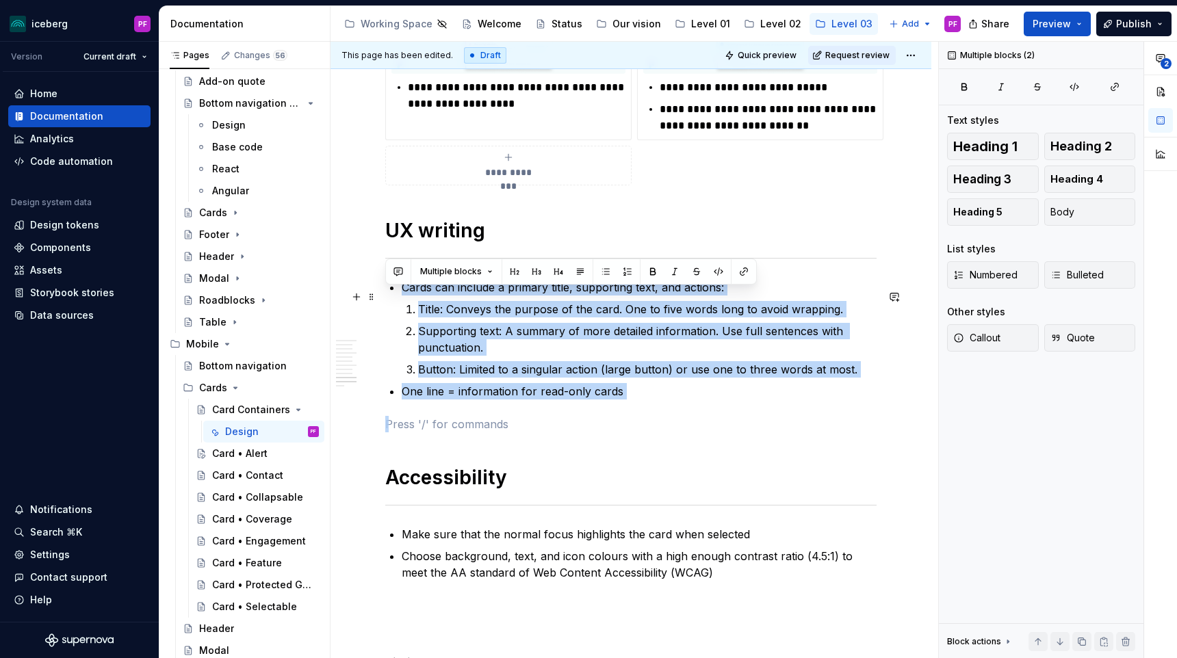
drag, startPoint x: 627, startPoint y: 402, endPoint x: 411, endPoint y: 302, distance: 238.2
click at [411, 302] on ul "Cards can include a primary title, supporting text, and actions: Title: Conveys…" at bounding box center [639, 339] width 475 height 120
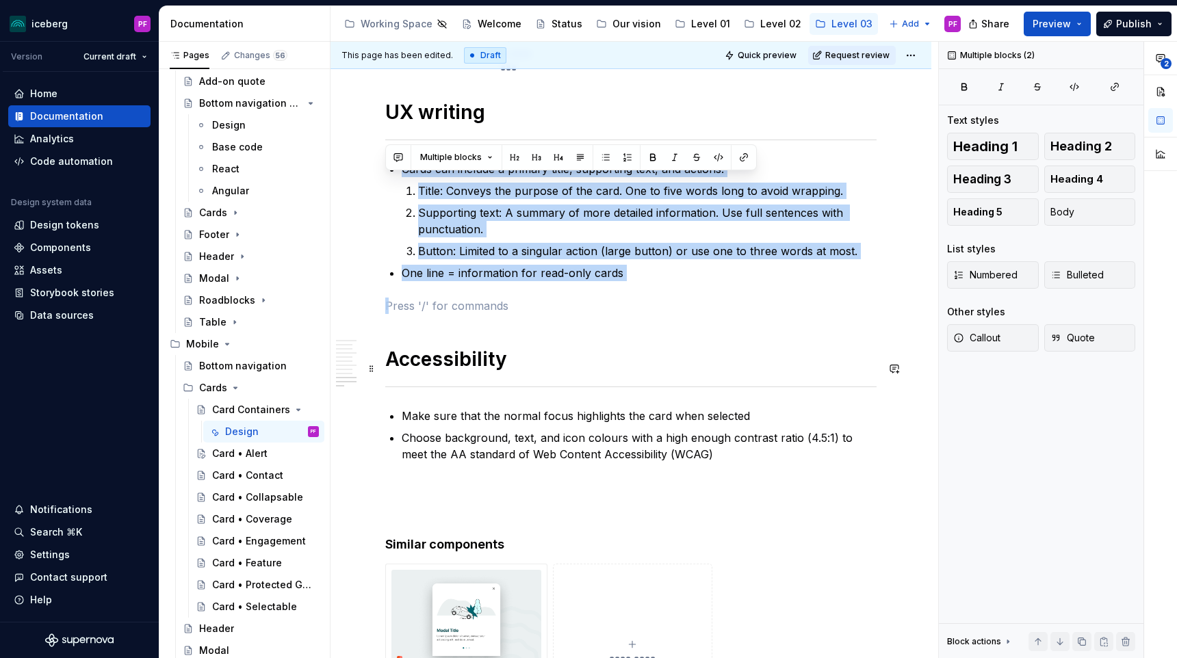
scroll to position [2826, 0]
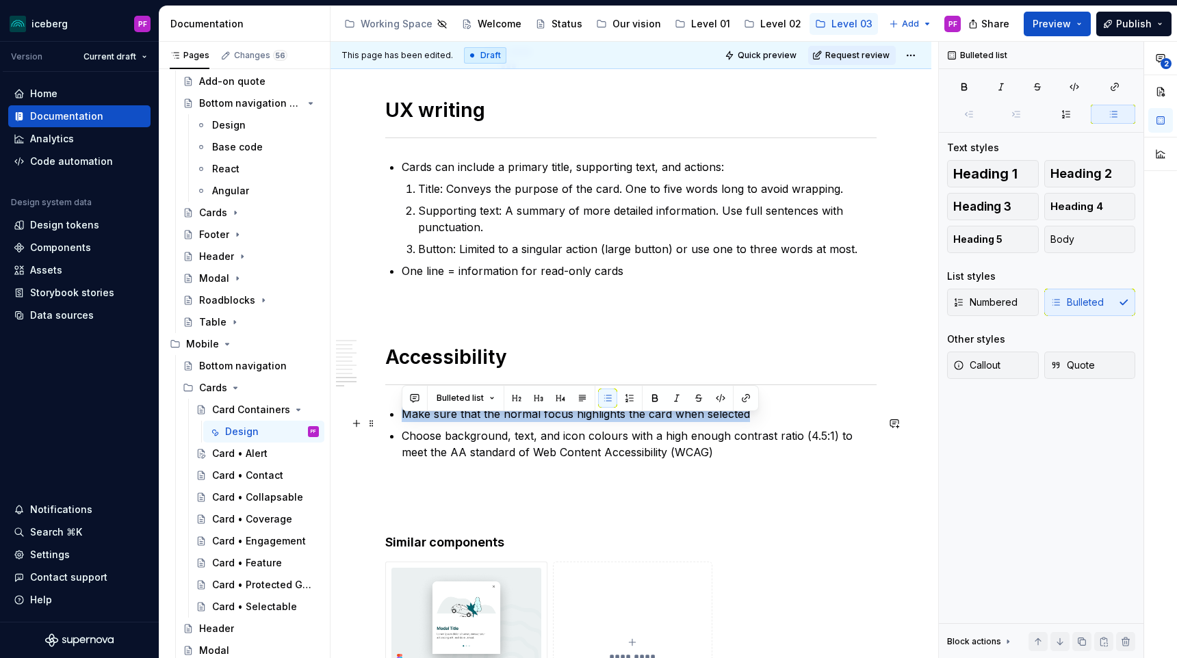
drag, startPoint x: 757, startPoint y: 420, endPoint x: 389, endPoint y: 415, distance: 367.5
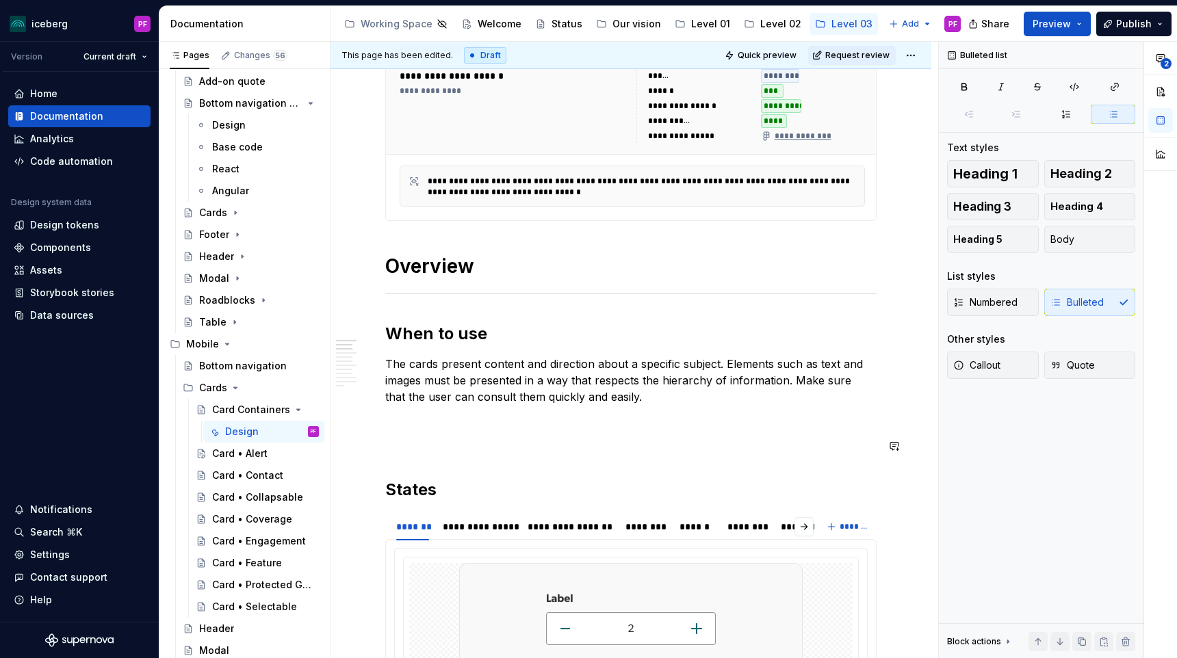
scroll to position [279, 0]
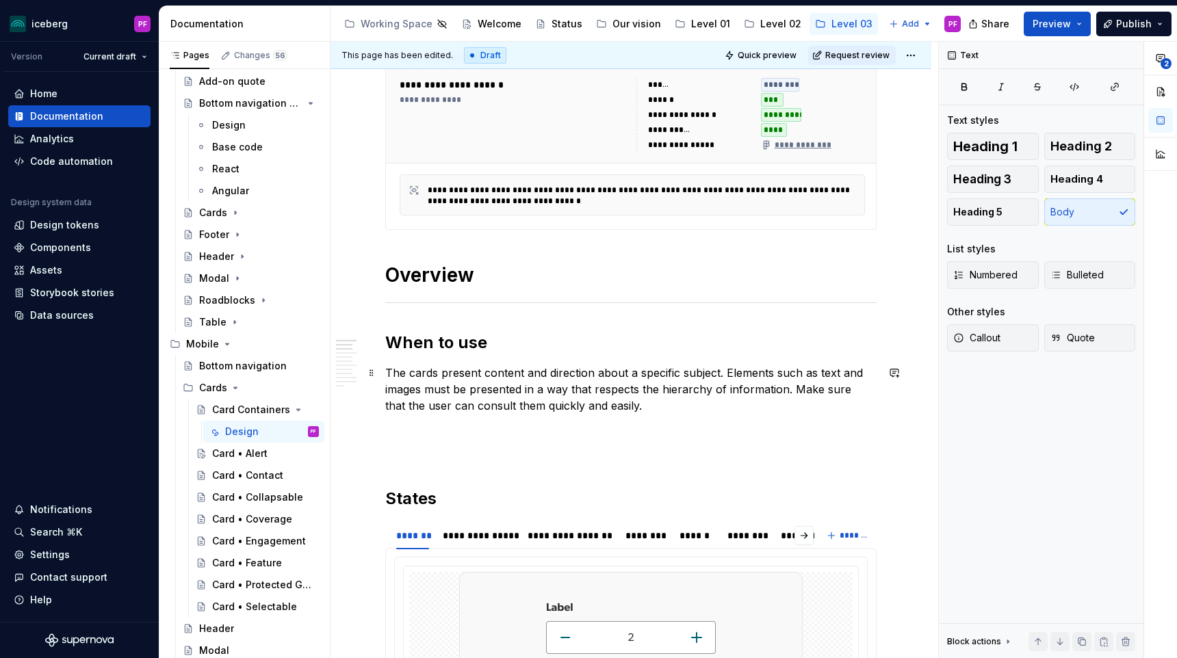
drag, startPoint x: 389, startPoint y: 371, endPoint x: 595, endPoint y: 385, distance: 207.2
click at [595, 385] on p "The cards present content and direction about a specific subject. Elements such…" at bounding box center [630, 389] width 491 height 49
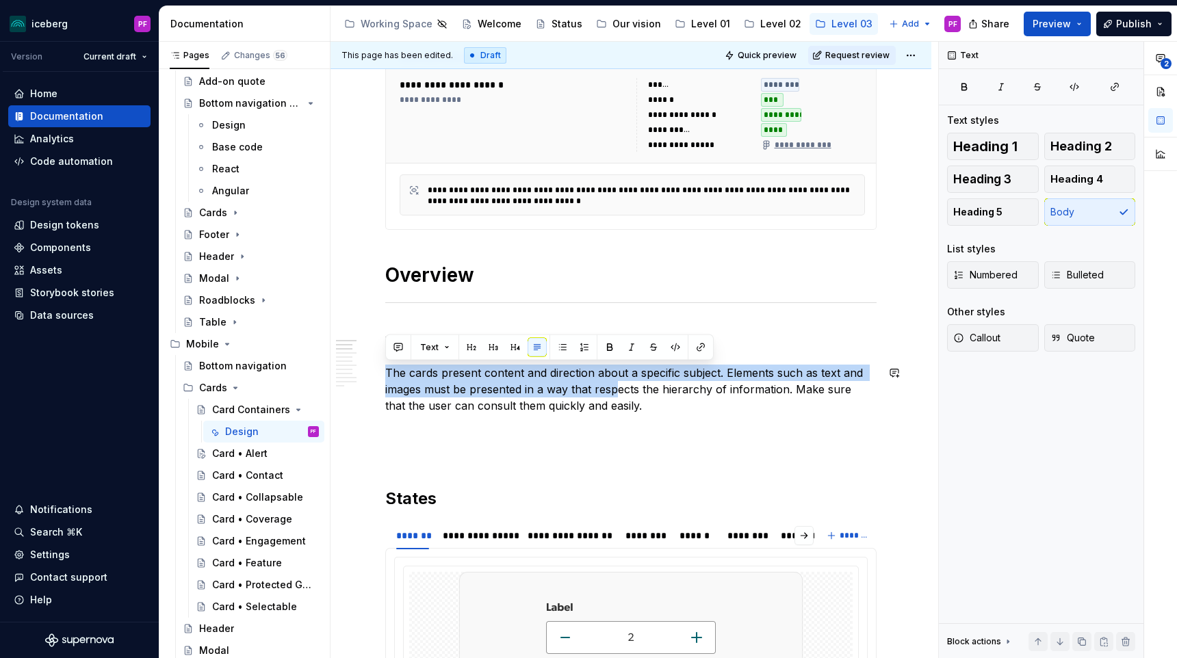
drag, startPoint x: 620, startPoint y: 396, endPoint x: 418, endPoint y: 360, distance: 205.1
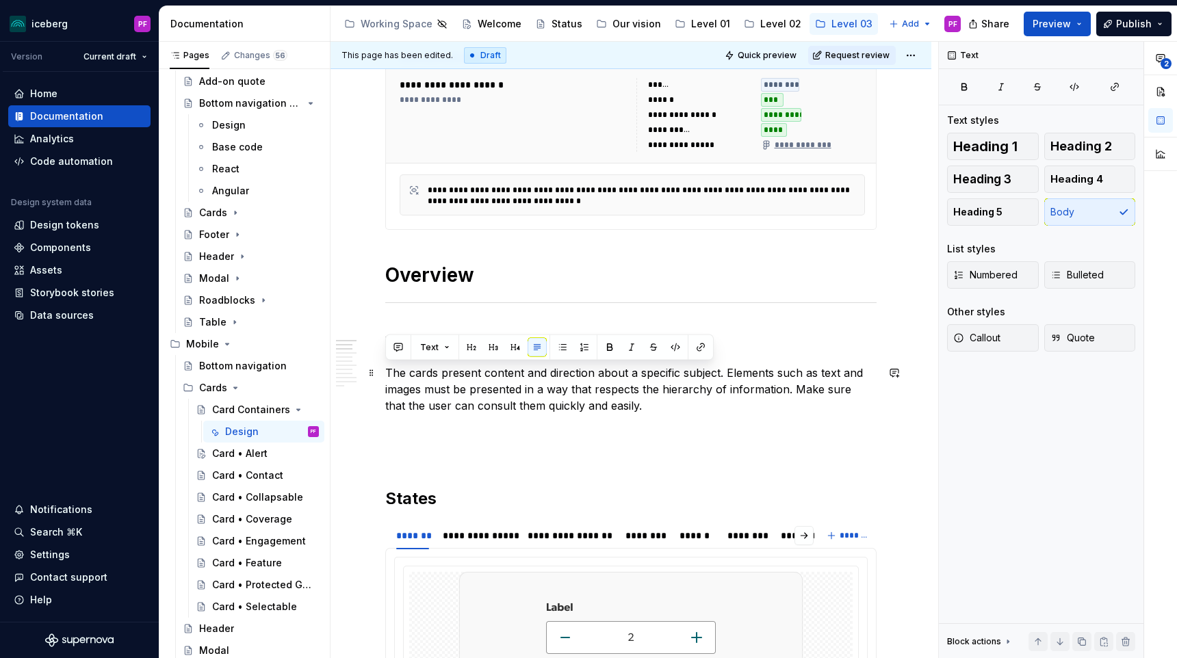
click at [446, 378] on p "The cards present content and direction about a specific subject. Elements such…" at bounding box center [630, 389] width 491 height 49
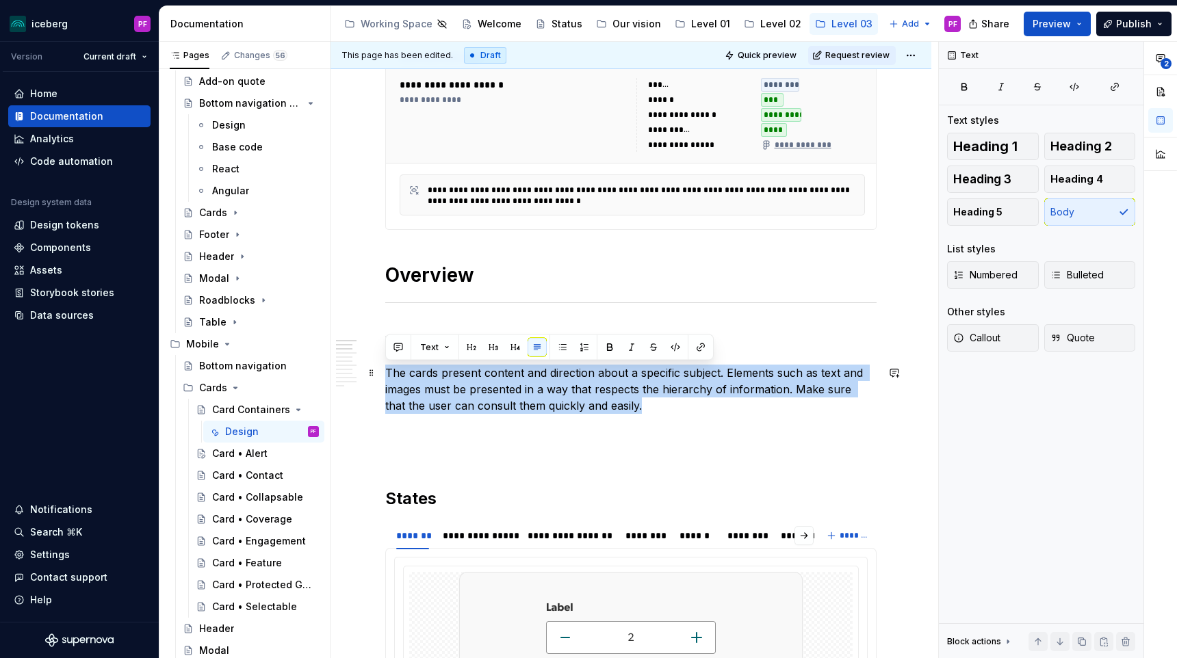
drag, startPoint x: 668, startPoint y: 404, endPoint x: 381, endPoint y: 374, distance: 289.1
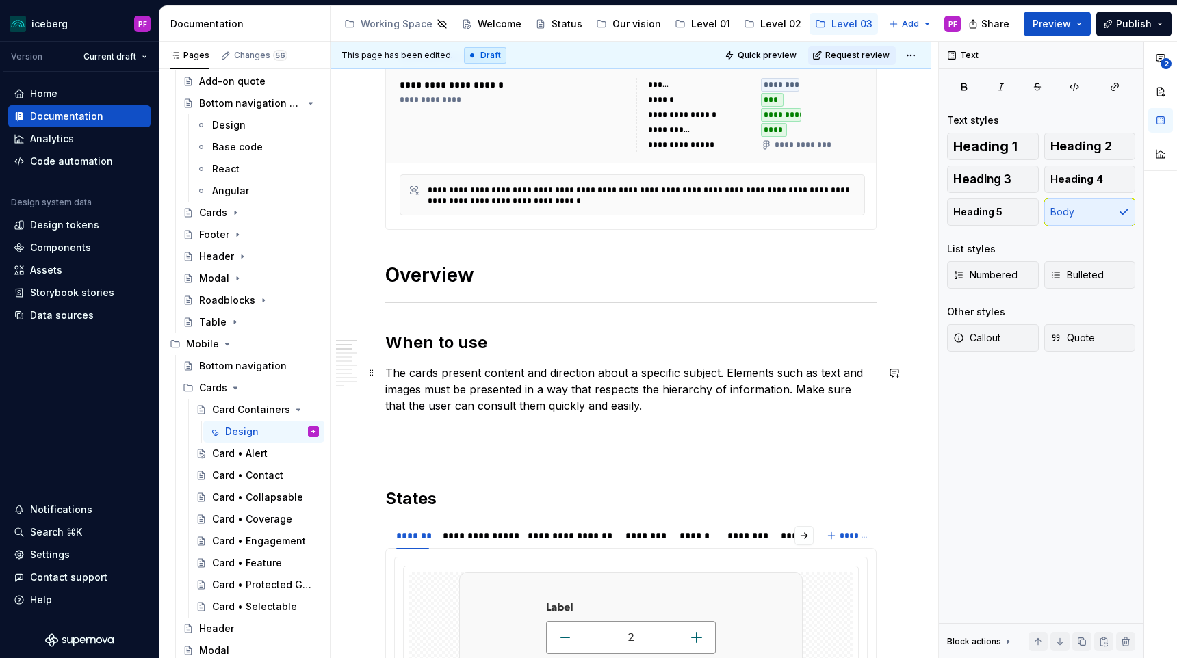
click at [387, 375] on p "The cards present content and direction about a specific subject. Elements such…" at bounding box center [630, 389] width 491 height 49
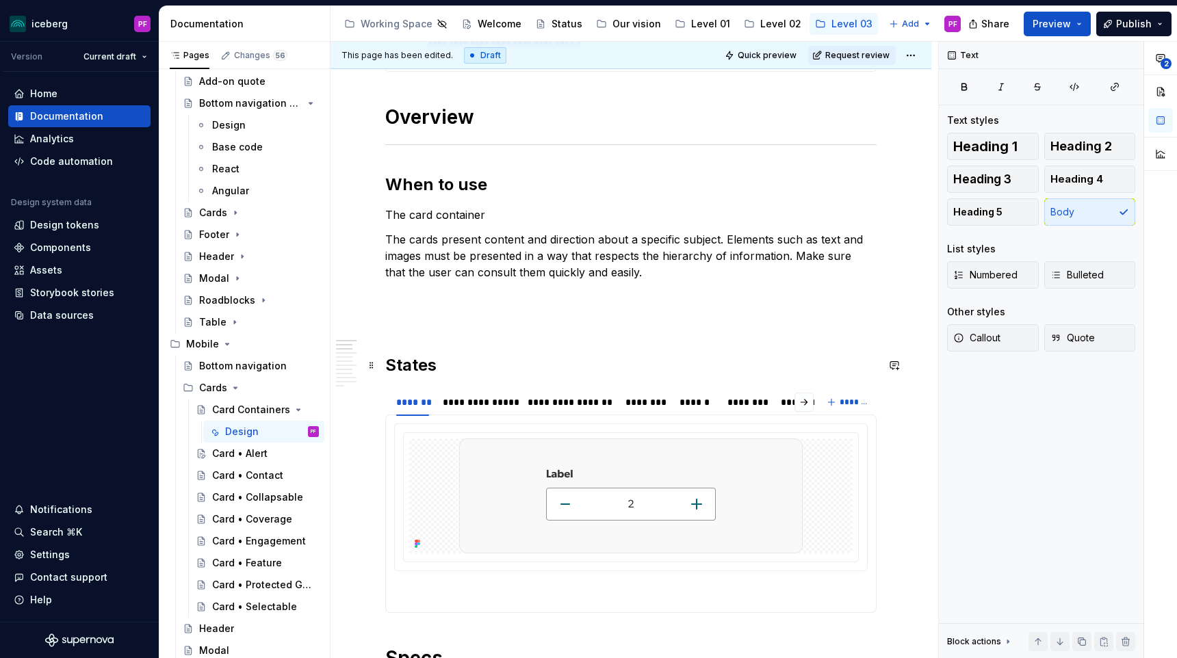
scroll to position [407, 0]
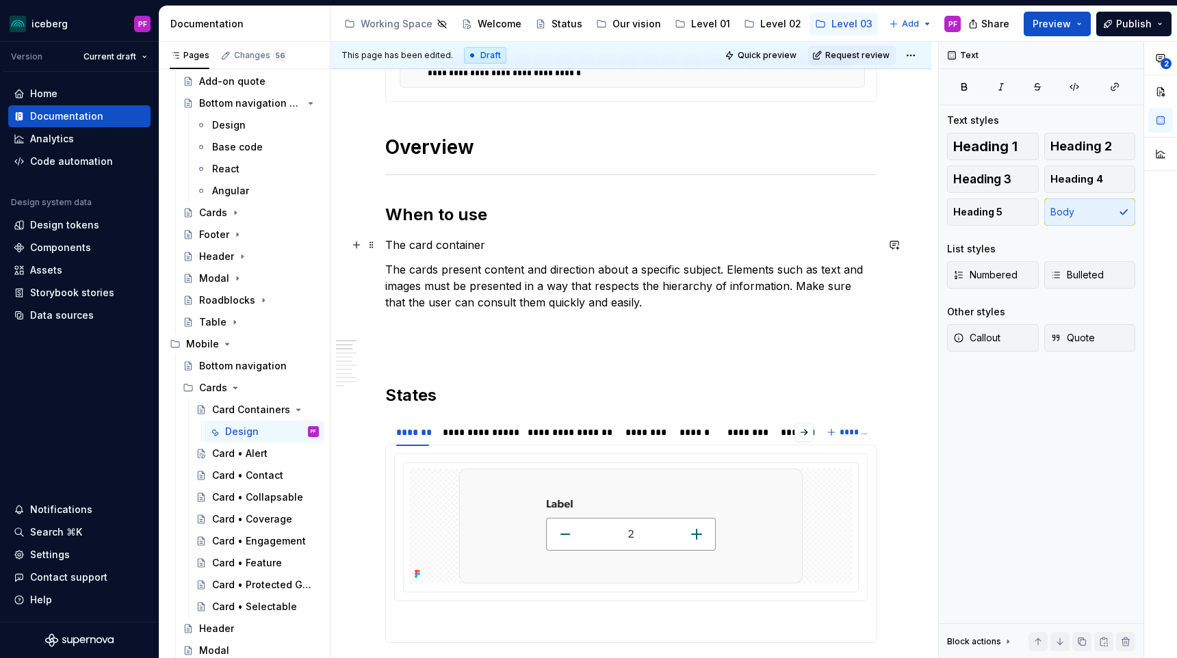
click at [489, 246] on p "The card container" at bounding box center [630, 245] width 491 height 16
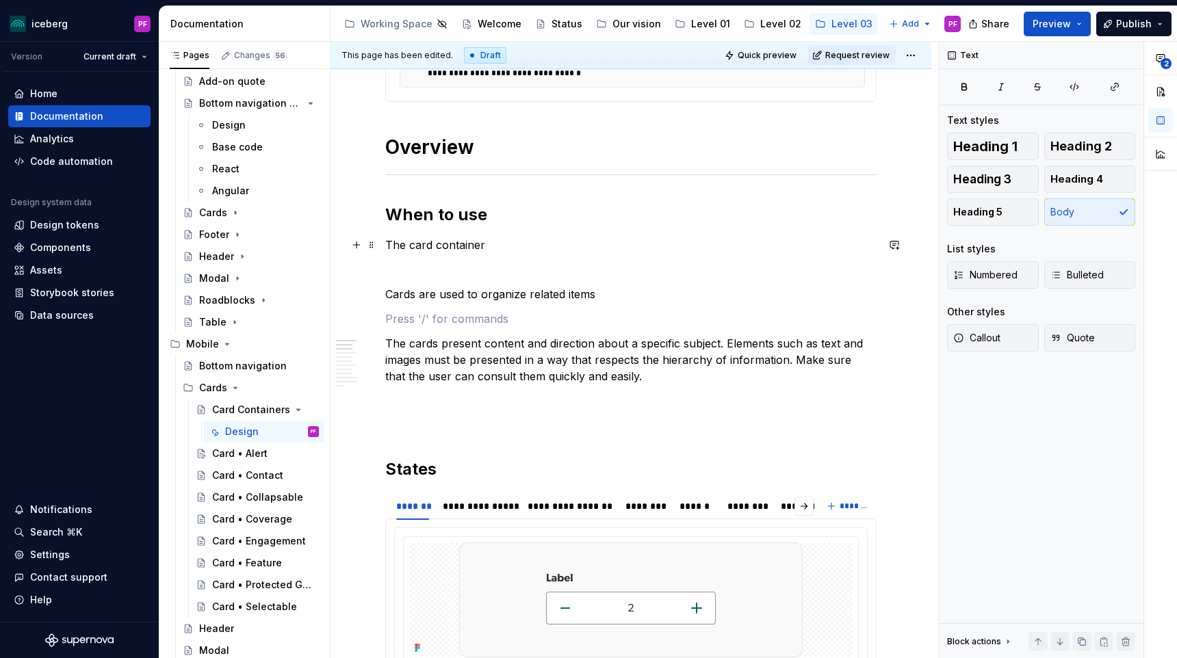
click at [541, 243] on p "The card container" at bounding box center [630, 245] width 491 height 16
click at [597, 296] on p "Cards are used to organize related items" at bounding box center [630, 294] width 491 height 16
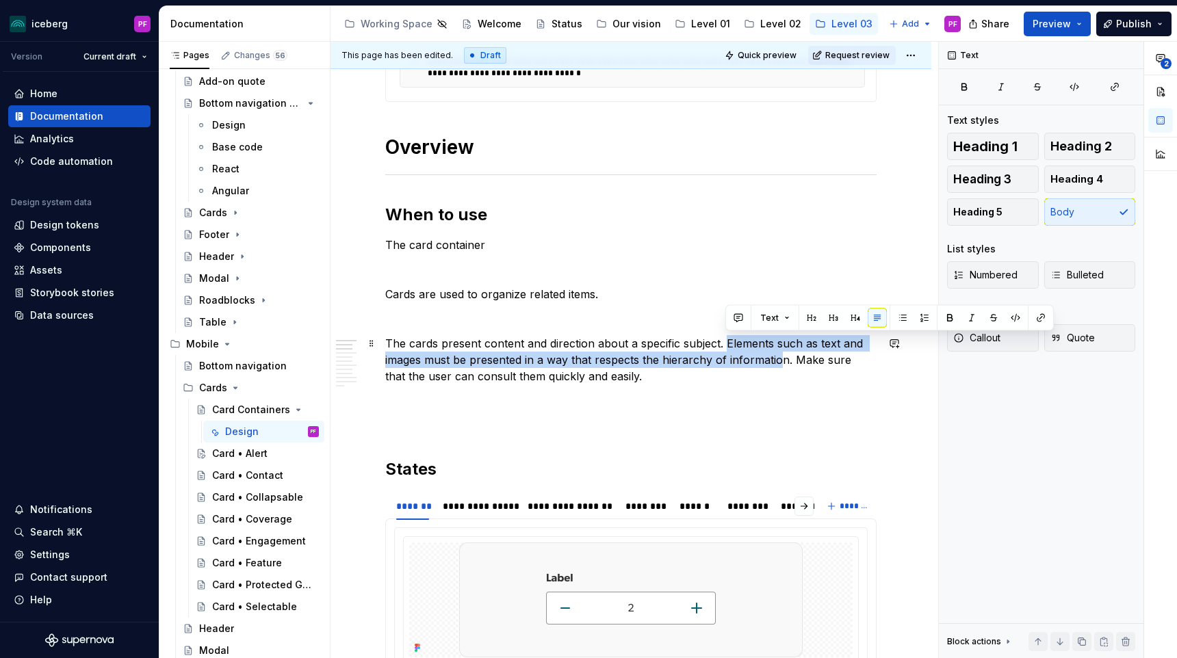
drag, startPoint x: 726, startPoint y: 341, endPoint x: 777, endPoint y: 358, distance: 53.2
click at [777, 358] on p "The cards present content and direction about a specific subject. Elements such…" at bounding box center [630, 359] width 491 height 49
click at [723, 357] on p "The cards present content and direction about a specific subject. Elements such…" at bounding box center [630, 359] width 491 height 49
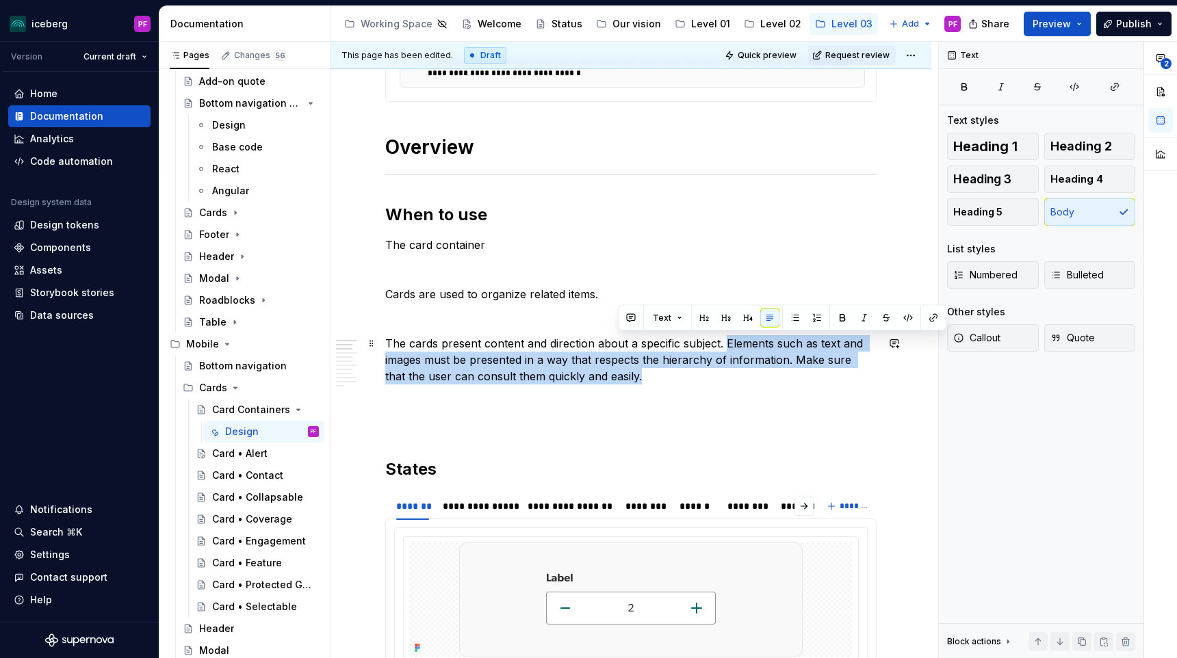
drag, startPoint x: 725, startPoint y: 344, endPoint x: 784, endPoint y: 375, distance: 67.3
click at [784, 375] on p "The cards present content and direction about a specific subject. Elements such…" at bounding box center [630, 359] width 491 height 49
copy p "Elements such as text and images must be presented in a way that respects the h…"
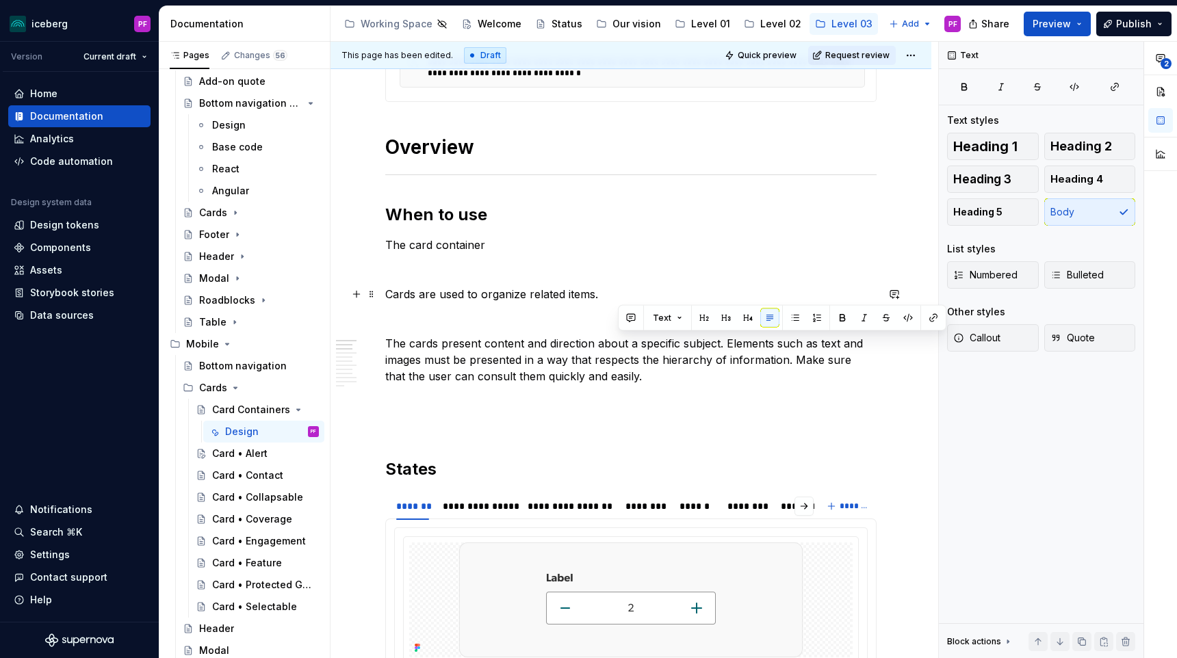
click at [633, 295] on p "Cards are used to organize related items." at bounding box center [630, 294] width 491 height 16
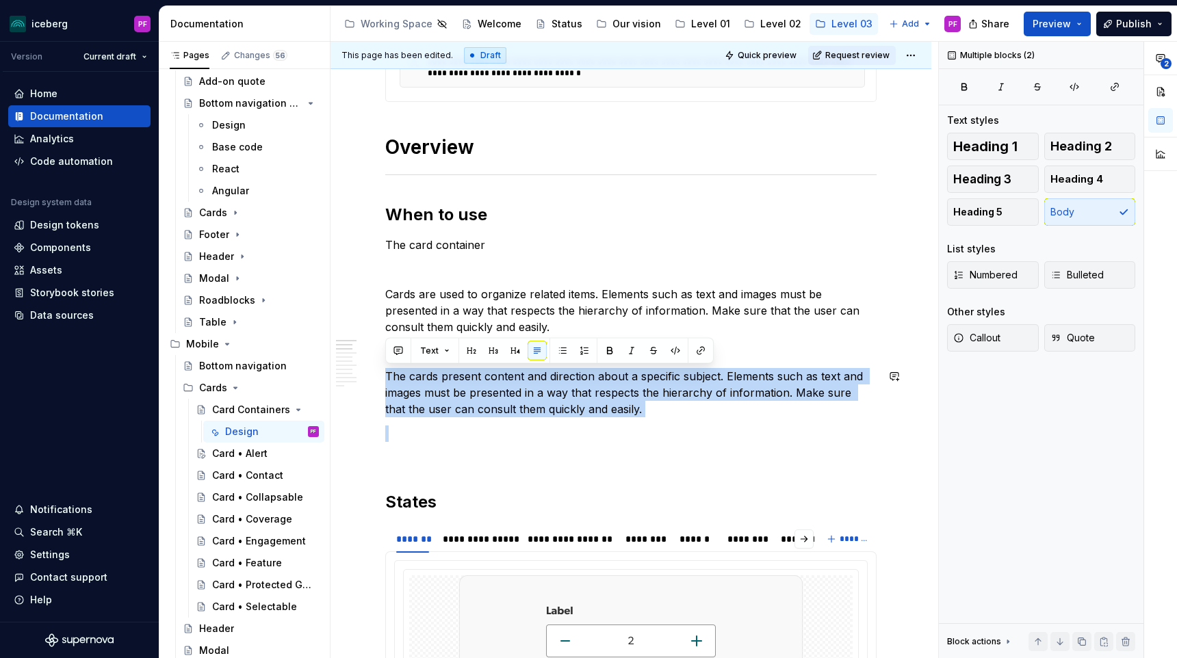
drag, startPoint x: 387, startPoint y: 374, endPoint x: 595, endPoint y: 424, distance: 214.0
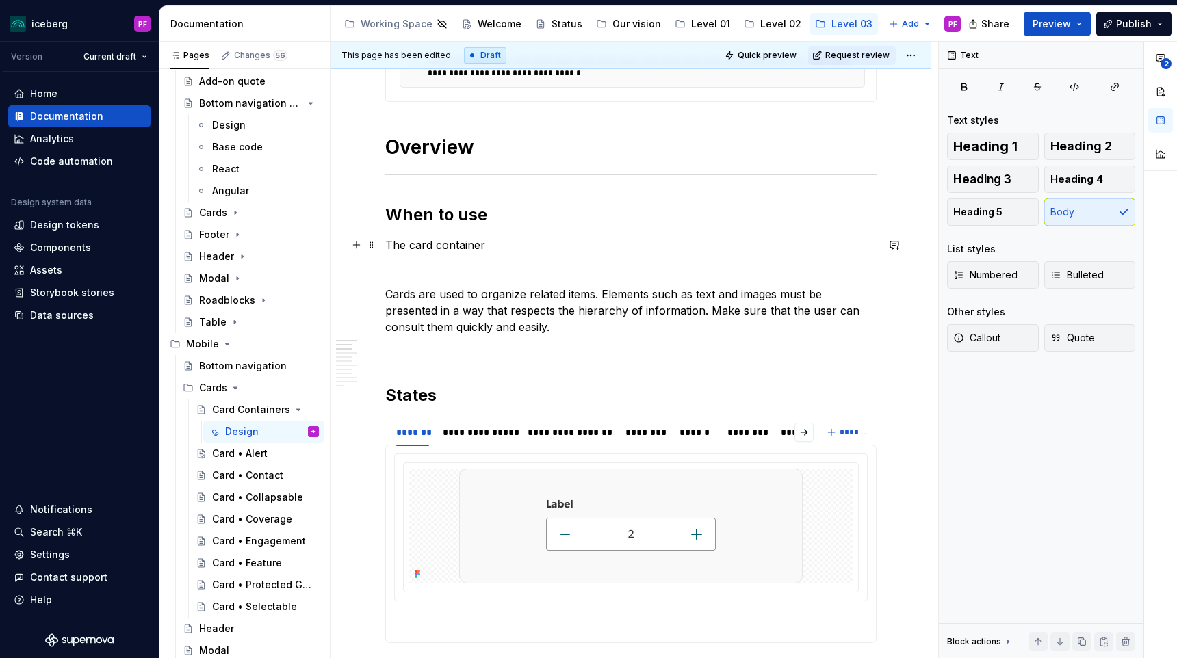
click at [494, 243] on p "The card container" at bounding box center [630, 245] width 491 height 16
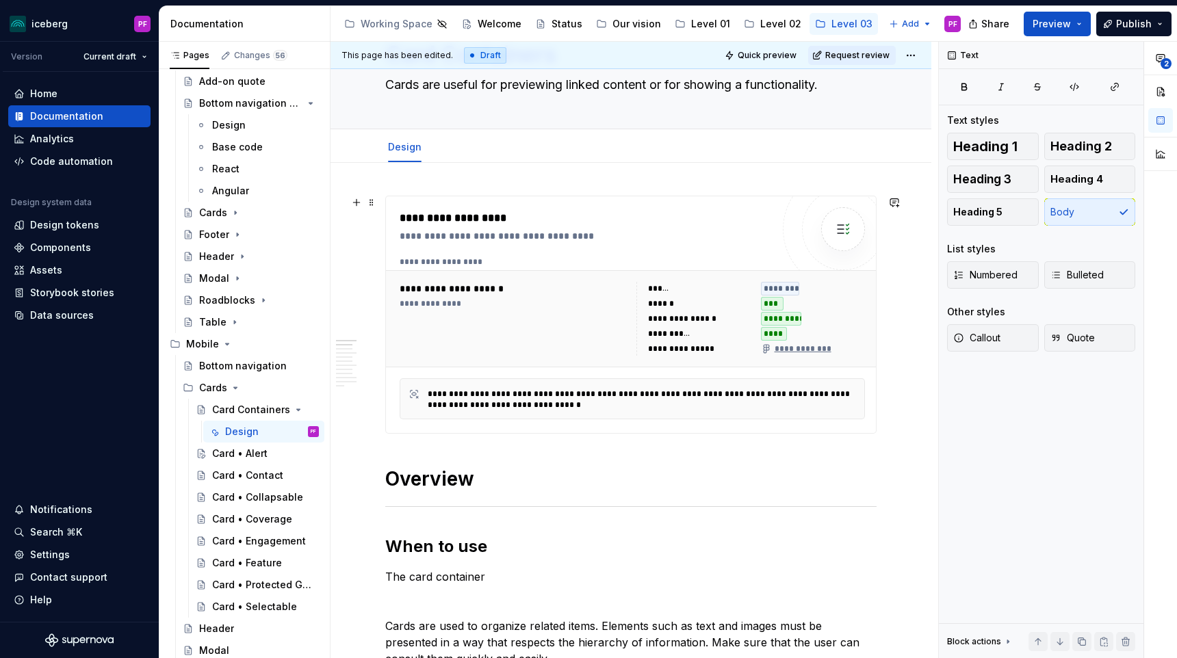
scroll to position [0, 0]
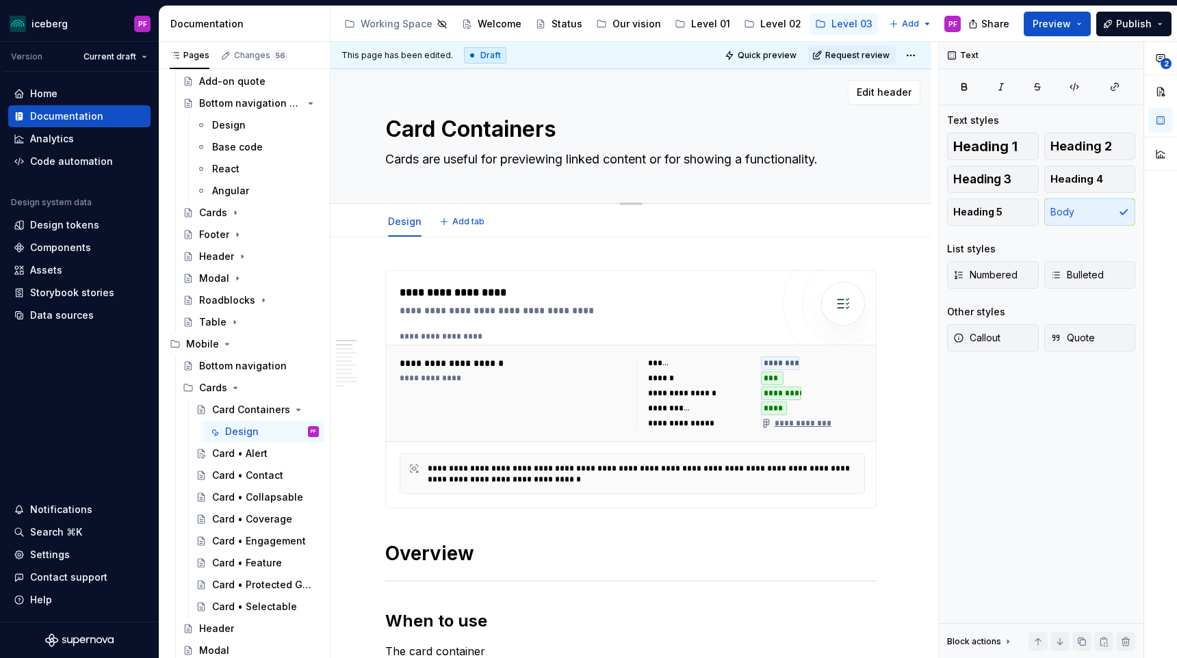
click at [454, 156] on textarea "Cards are useful for previewing linked content or for showing a functionality." at bounding box center [628, 160] width 491 height 22
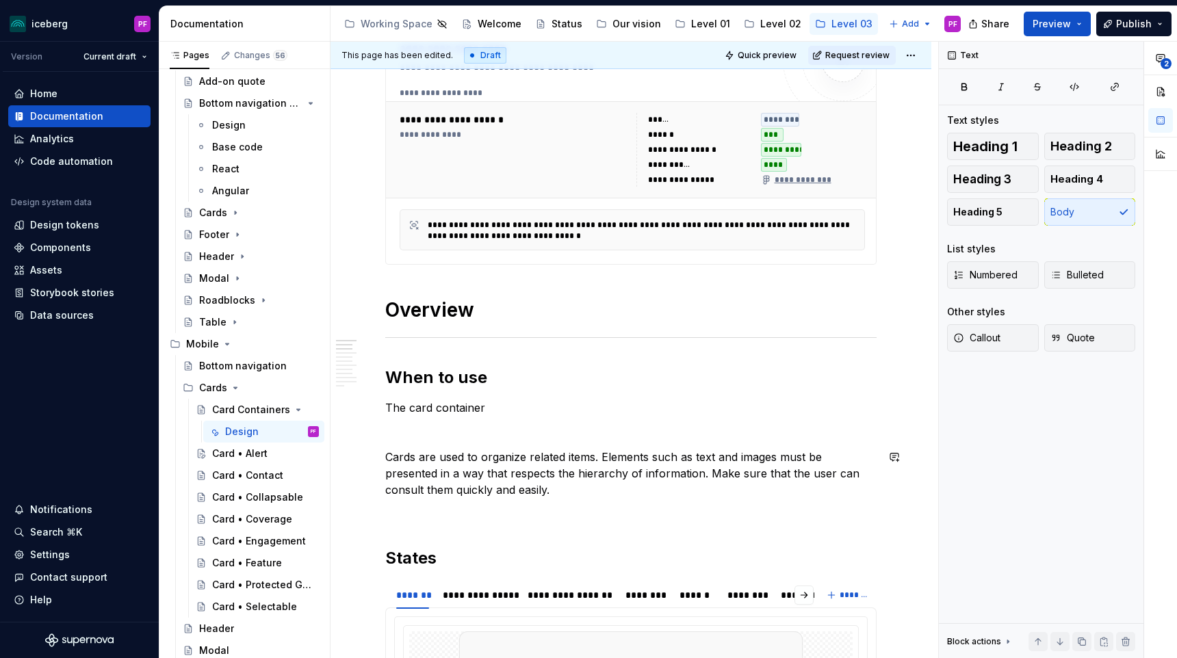
scroll to position [244, 0]
click at [501, 406] on p "The card container" at bounding box center [630, 407] width 491 height 16
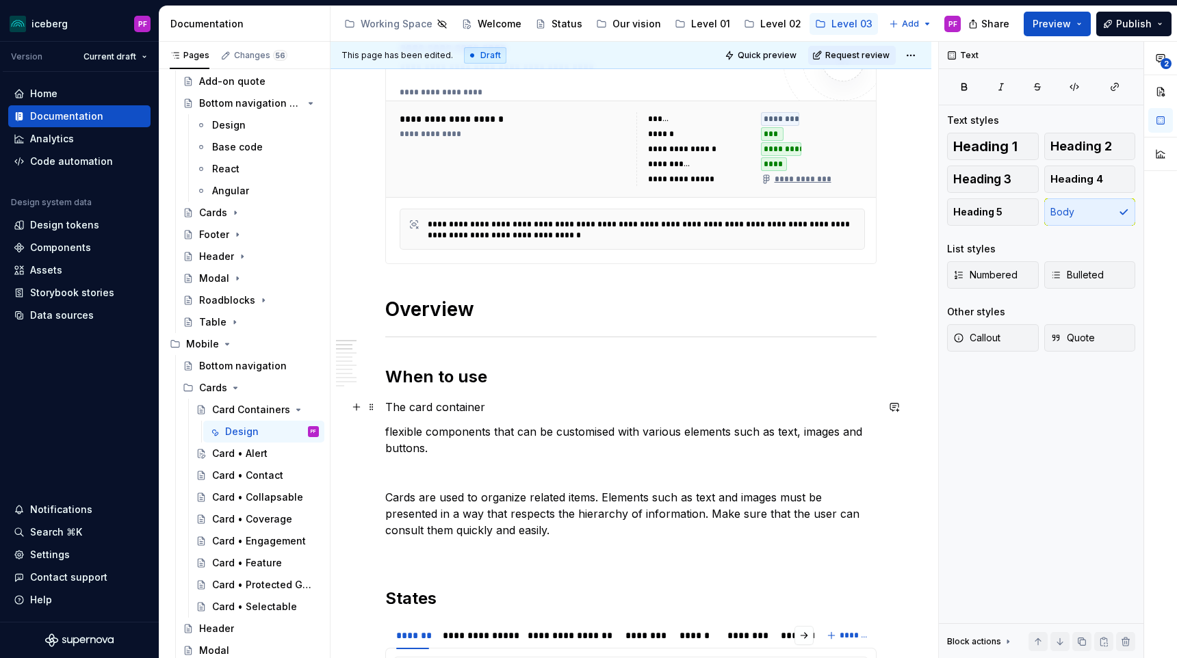
click at [502, 406] on p "The card container" at bounding box center [630, 407] width 491 height 16
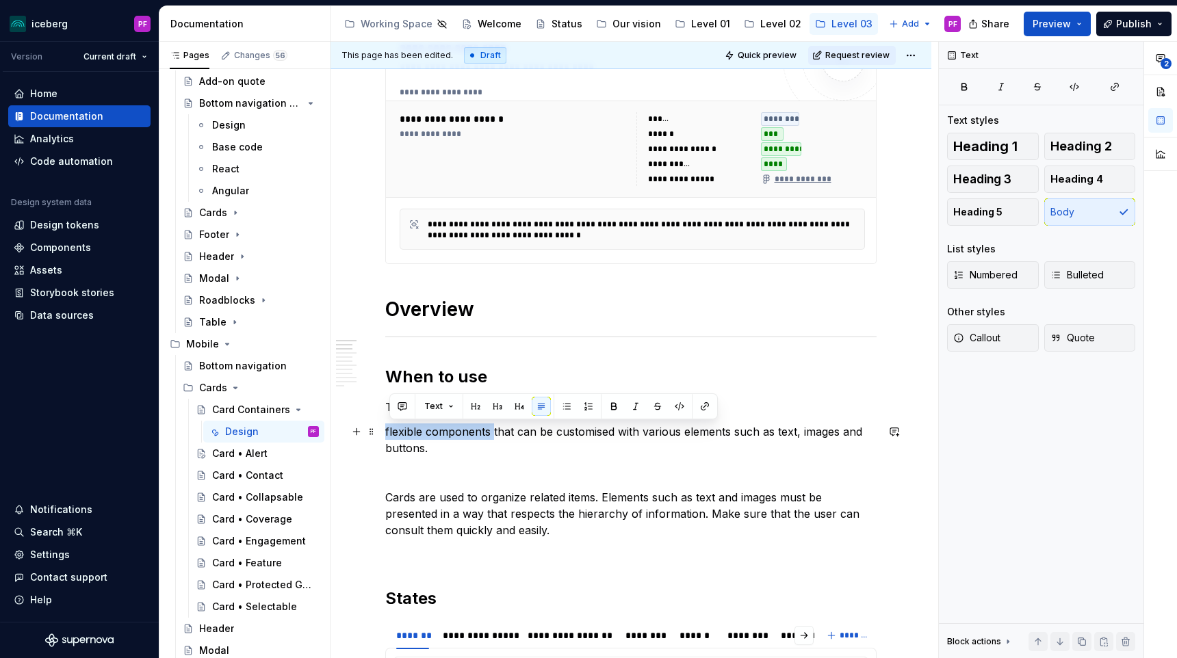
drag, startPoint x: 492, startPoint y: 435, endPoint x: 382, endPoint y: 432, distance: 110.2
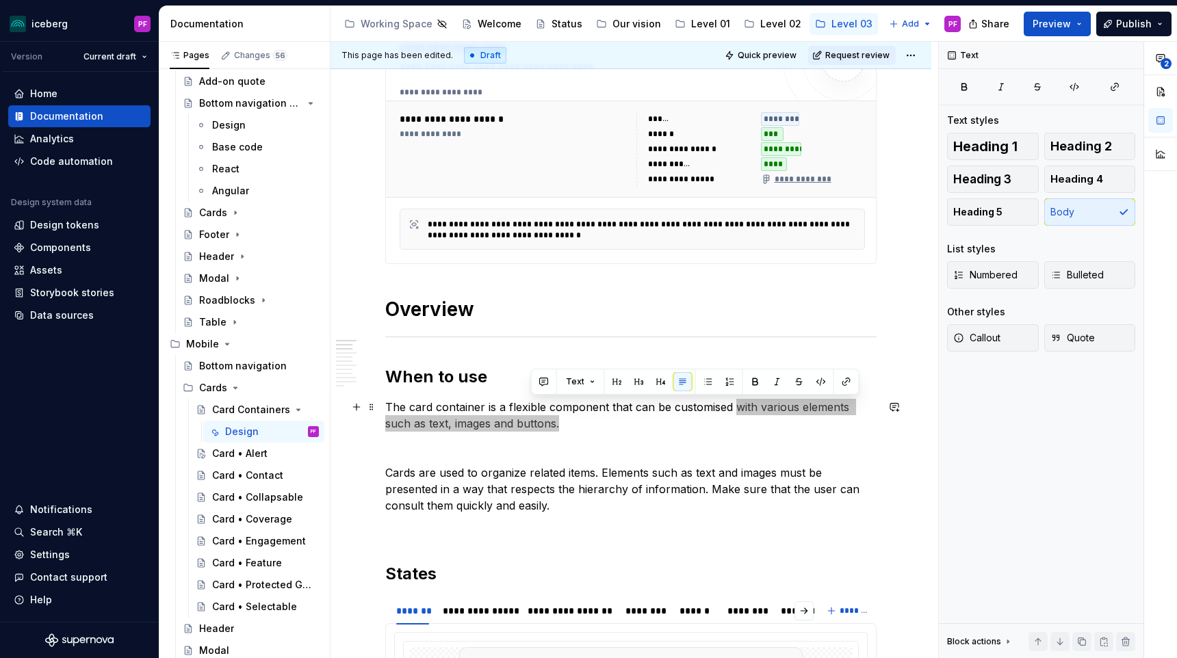
drag, startPoint x: 534, startPoint y: 424, endPoint x: 731, endPoint y: 403, distance: 197.5
click at [731, 403] on p "The card container is a flexible component that can be customised with various …" at bounding box center [630, 415] width 491 height 33
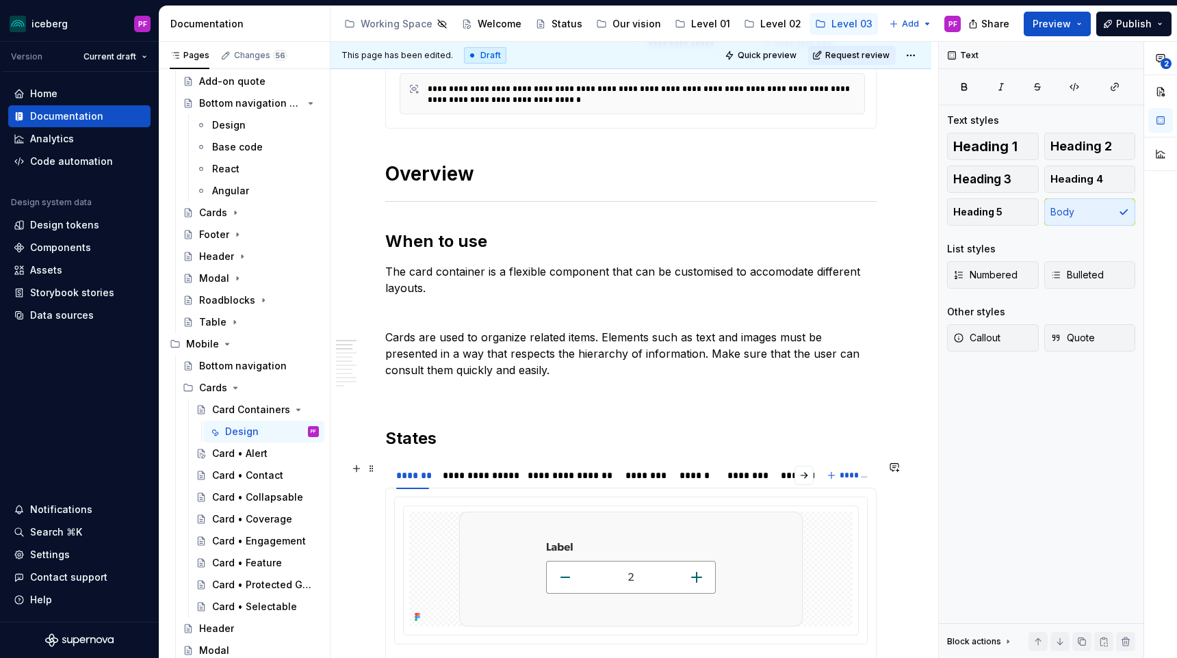
scroll to position [381, 0]
click at [498, 286] on p "The card container is a flexible component that can be customised to accomodate…" at bounding box center [630, 278] width 491 height 33
click at [740, 284] on p "The card container is a flexible component that can be customised to accomodate…" at bounding box center [630, 278] width 491 height 33
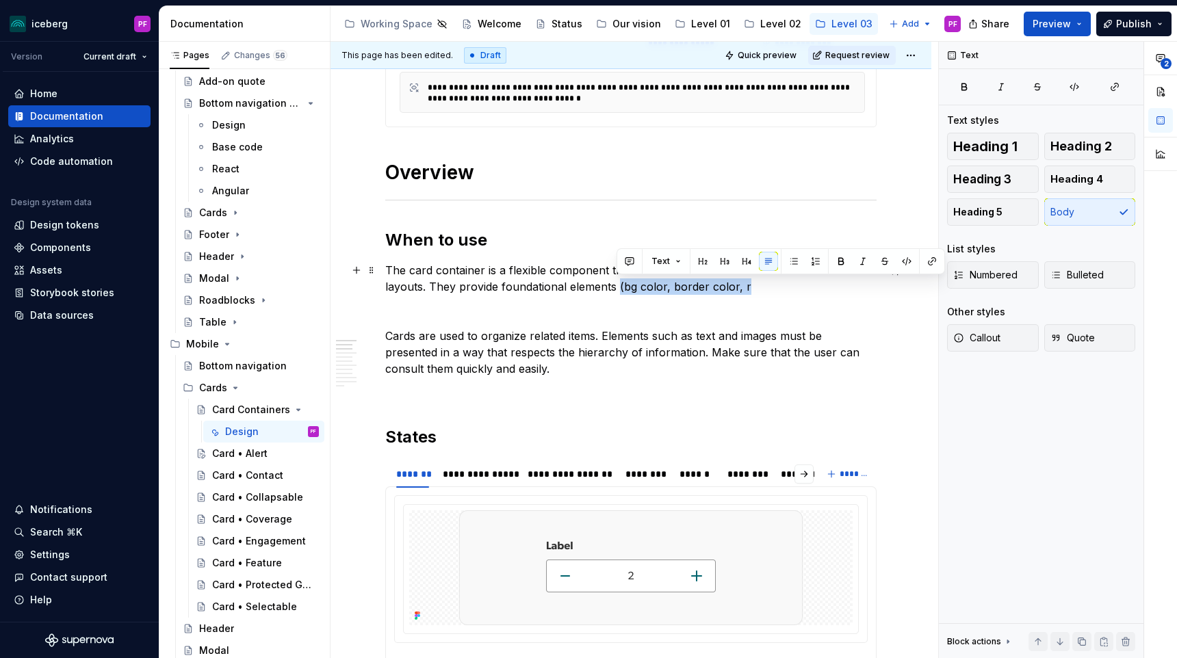
drag, startPoint x: 758, startPoint y: 285, endPoint x: 617, endPoint y: 283, distance: 141.0
click at [617, 283] on p "The card container is a flexible component that can be customised to accomodate…" at bounding box center [630, 278] width 491 height 33
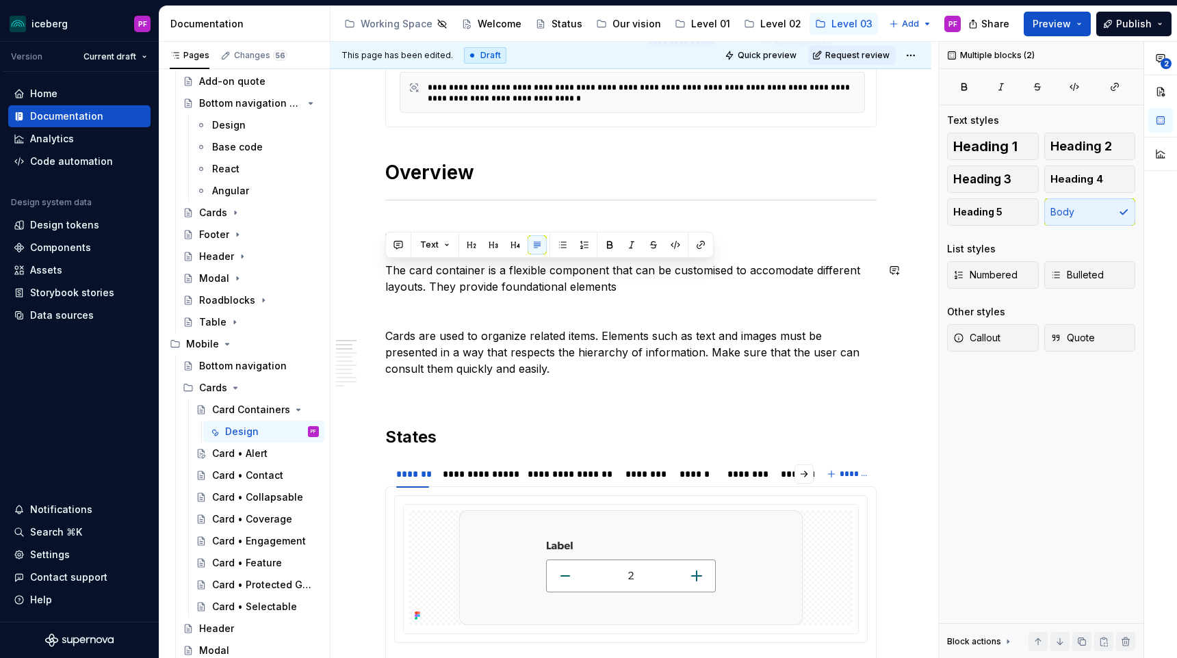
drag, startPoint x: 387, startPoint y: 270, endPoint x: 619, endPoint y: 294, distance: 233.9
click at [619, 294] on p "The card container is a flexible component that can be customised to accomodate…" at bounding box center [630, 278] width 491 height 33
copy p "The card container is a flexible component that can be customised to accomodate…"
click at [619, 286] on p "The card container is a flexible component that can be customised to accomodate…" at bounding box center [630, 278] width 491 height 33
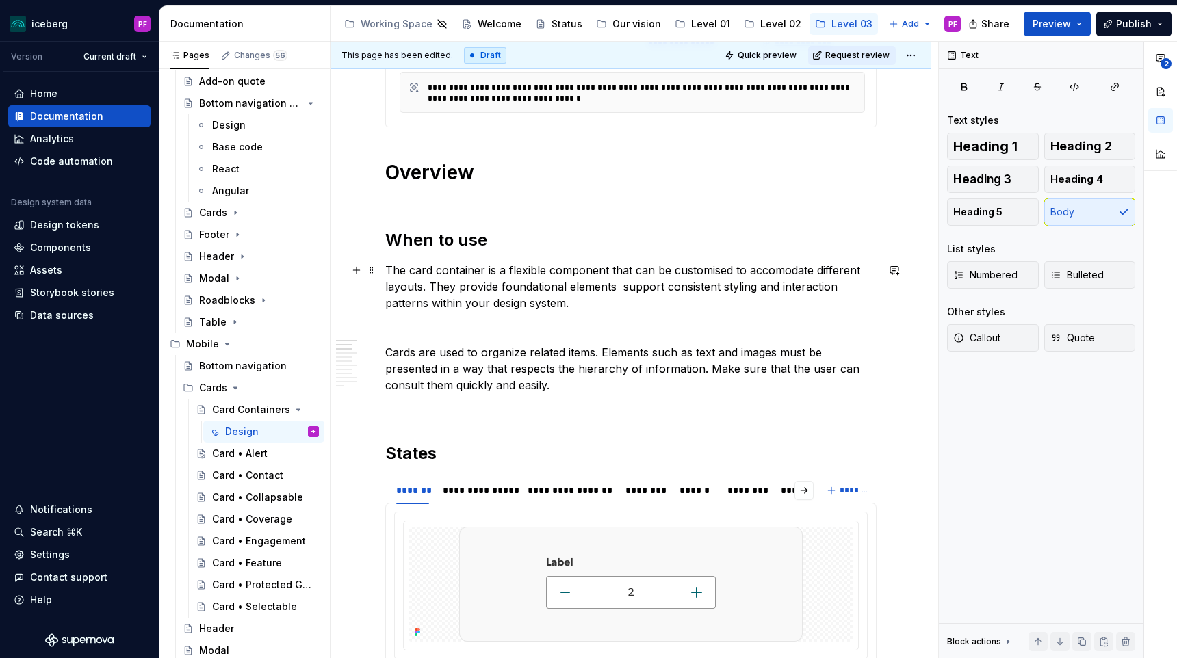
click at [618, 285] on p "The card container is a flexible component that can be customised to accomodate…" at bounding box center [630, 286] width 491 height 49
click at [474, 302] on p "The card container is a flexible component that can be customised to accomodate…" at bounding box center [630, 286] width 491 height 49
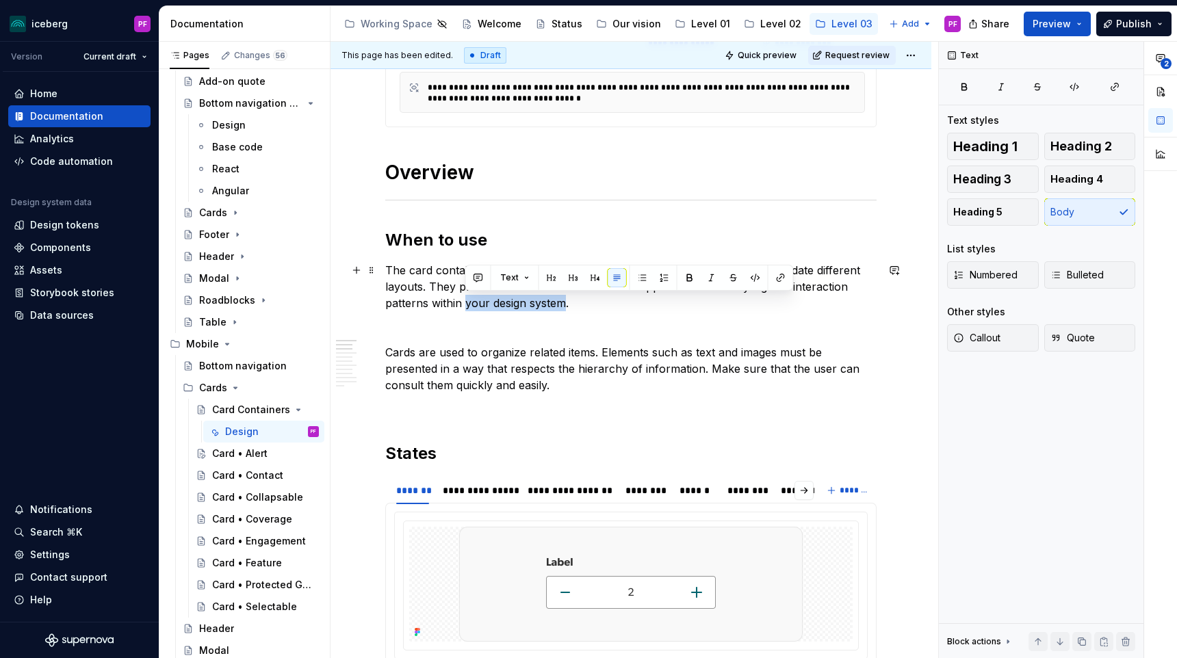
drag, startPoint x: 476, startPoint y: 302, endPoint x: 566, endPoint y: 301, distance: 89.7
click at [566, 301] on p "The card container is a flexible component that can be customised to accomodate…" at bounding box center [630, 286] width 491 height 49
drag, startPoint x: 466, startPoint y: 304, endPoint x: 513, endPoint y: 303, distance: 46.5
click at [513, 303] on p "The card container is a flexible component that can be customised to accomodate…" at bounding box center [630, 286] width 491 height 49
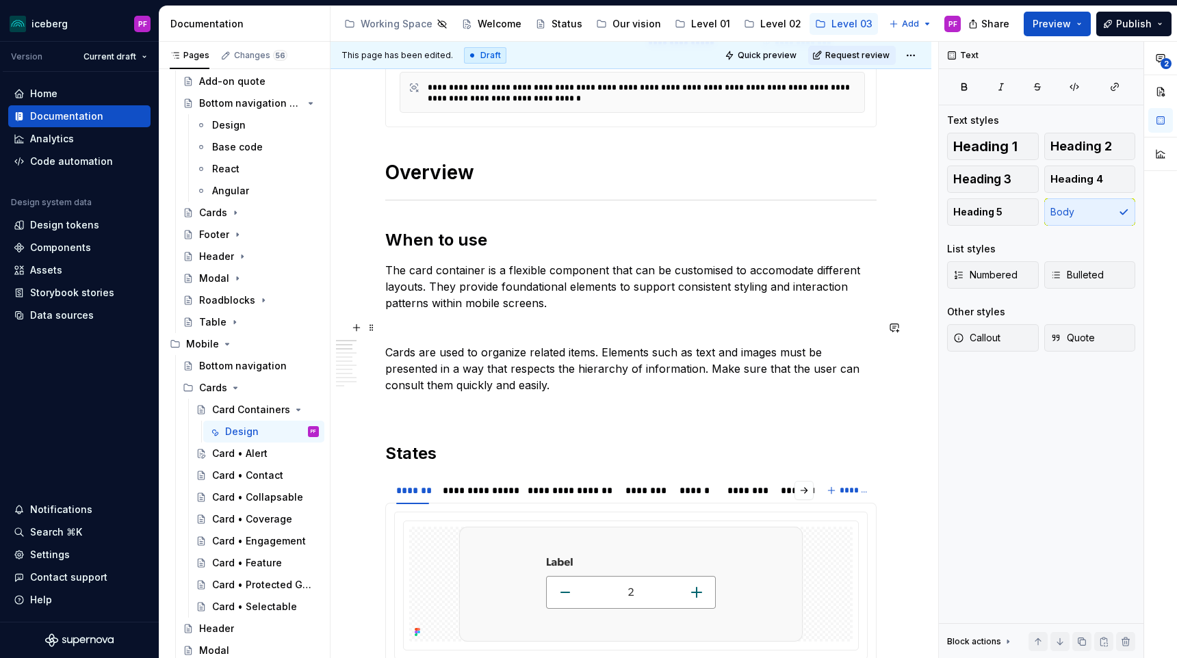
click at [423, 333] on p at bounding box center [630, 328] width 491 height 16
click at [597, 352] on p "Cards are used to organize related items. Elements such as text and images must…" at bounding box center [630, 368] width 491 height 49
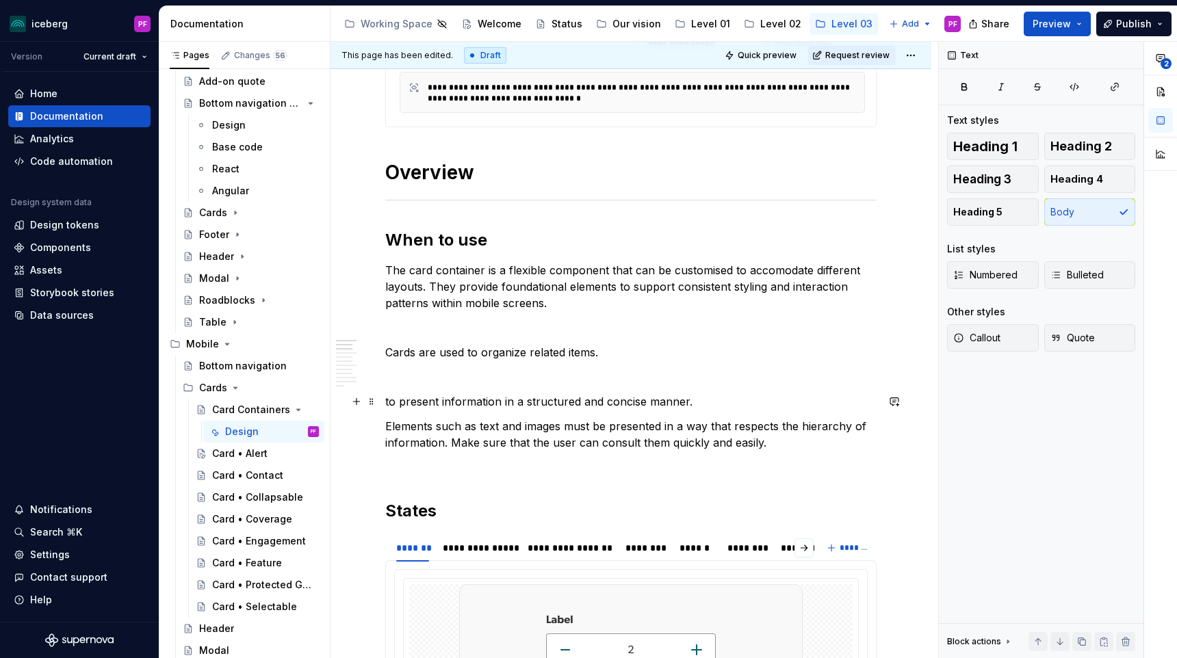
click at [385, 400] on p "to present information in a structured and concise manner." at bounding box center [630, 402] width 491 height 16
click at [418, 352] on p "Cards are used to organize related items." at bounding box center [630, 352] width 491 height 16
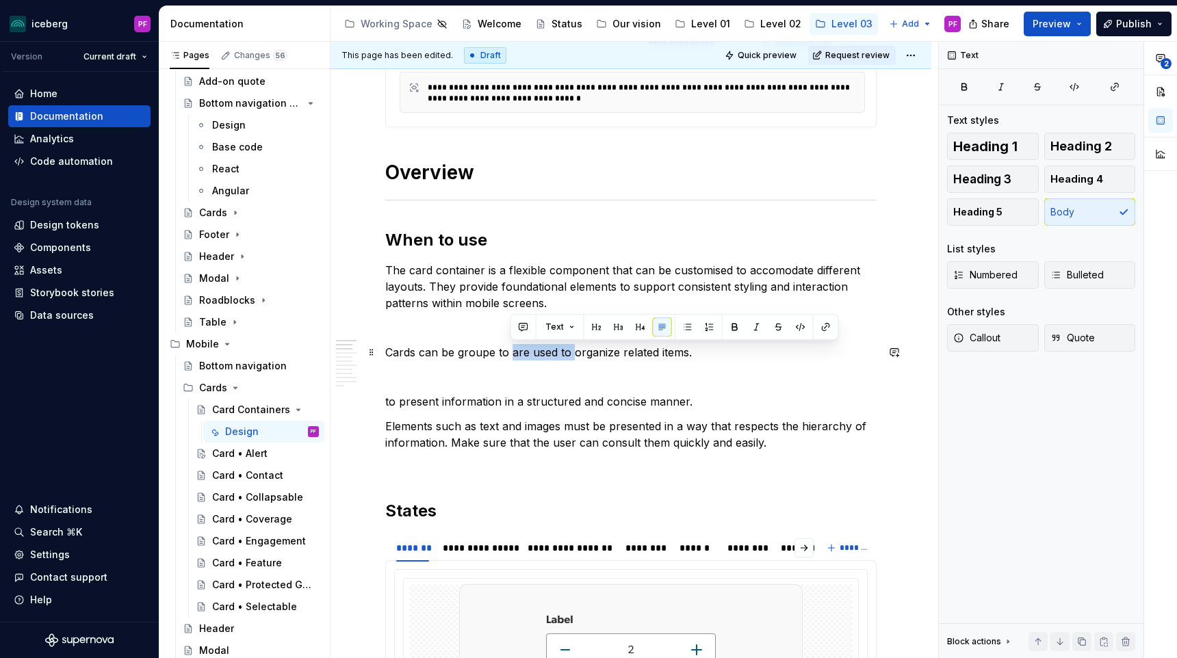
drag, startPoint x: 511, startPoint y: 352, endPoint x: 571, endPoint y: 353, distance: 60.2
click at [571, 353] on p "Cards can be groupe to are used to organize related items." at bounding box center [630, 352] width 491 height 16
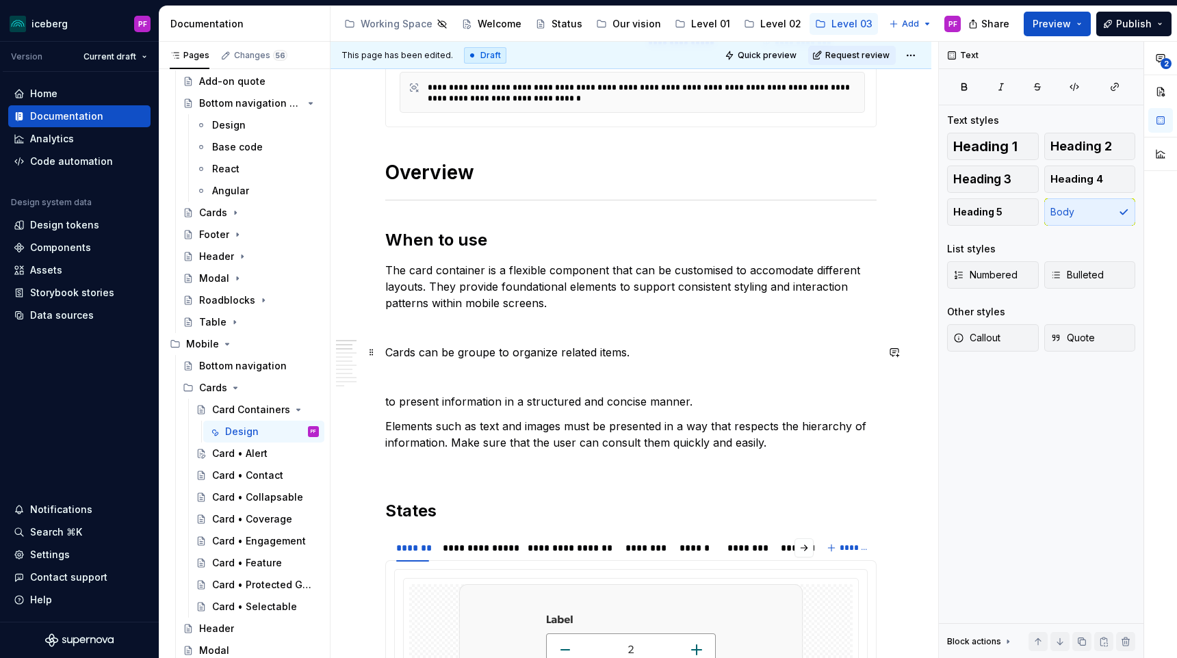
click at [419, 352] on p "Cards can be groupe to organize related items." at bounding box center [630, 352] width 491 height 16
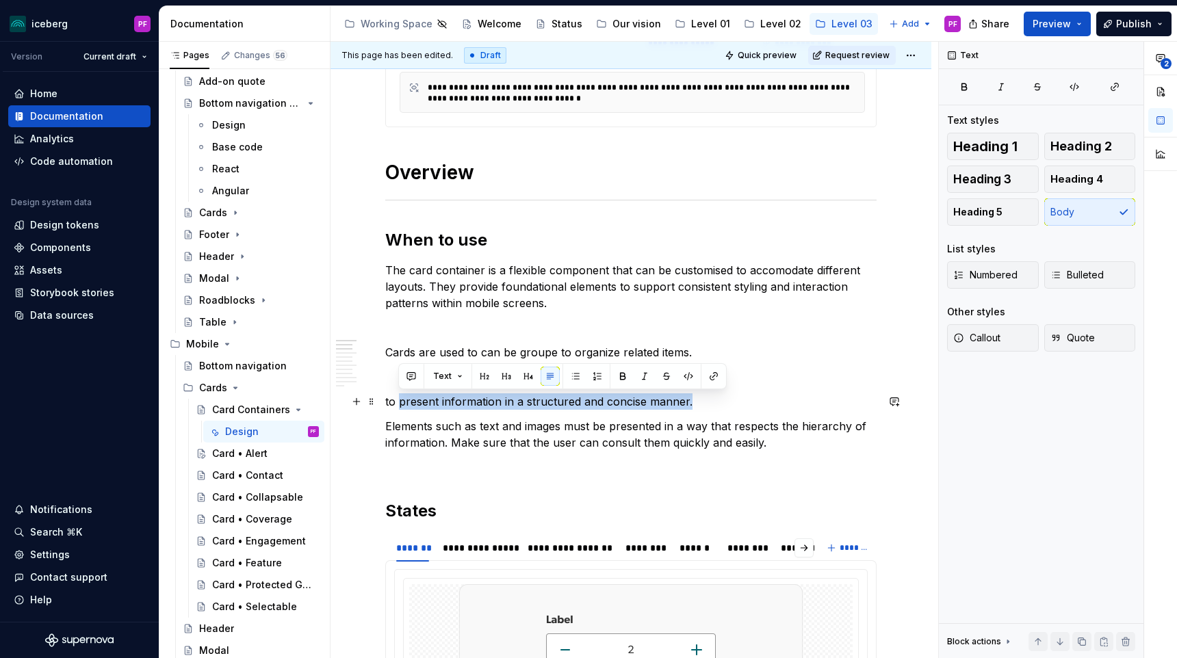
drag, startPoint x: 401, startPoint y: 402, endPoint x: 687, endPoint y: 404, distance: 286.1
click at [687, 404] on p "to present information in a structured and concise manner." at bounding box center [630, 402] width 491 height 16
click at [481, 353] on p "Cards are used to can be groupe to organize related items." at bounding box center [630, 352] width 491 height 16
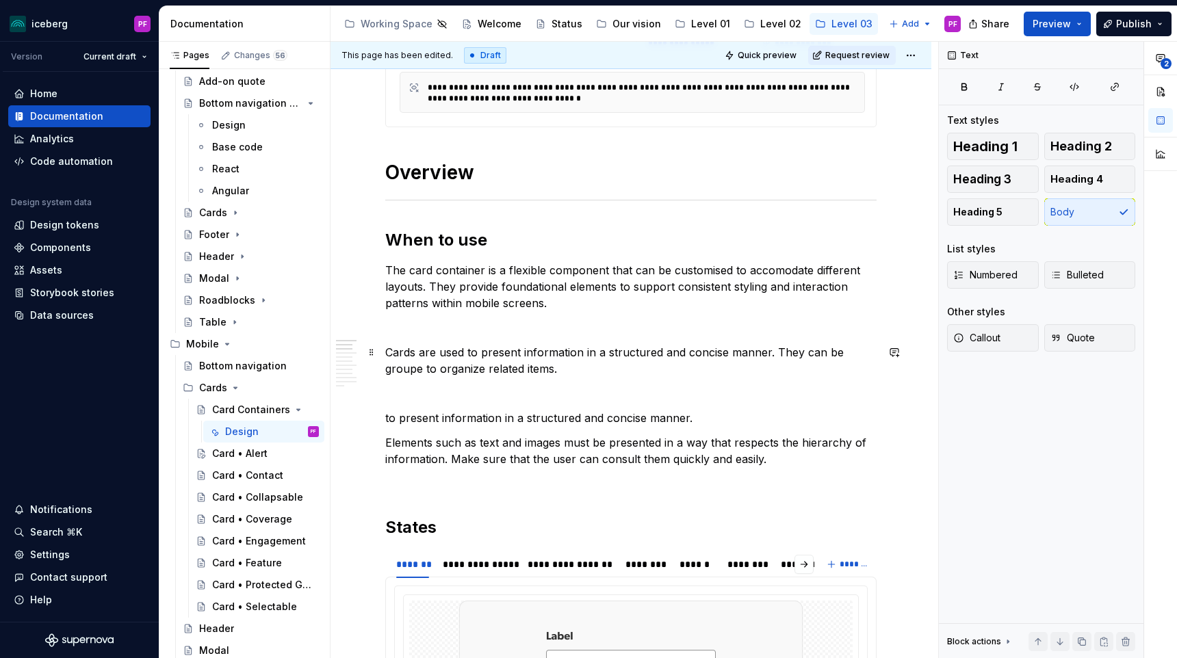
click at [875, 353] on p "Cards are used to present information in a structured and concise manner. They …" at bounding box center [630, 360] width 491 height 33
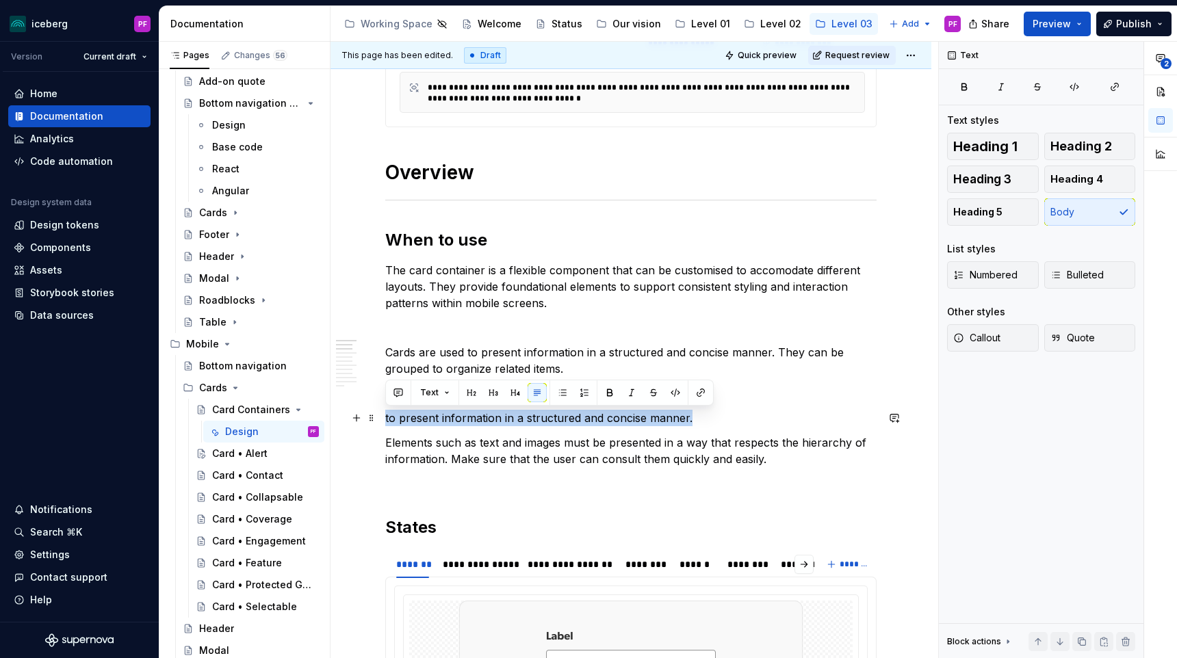
drag, startPoint x: 697, startPoint y: 416, endPoint x: 339, endPoint y: 419, distance: 357.2
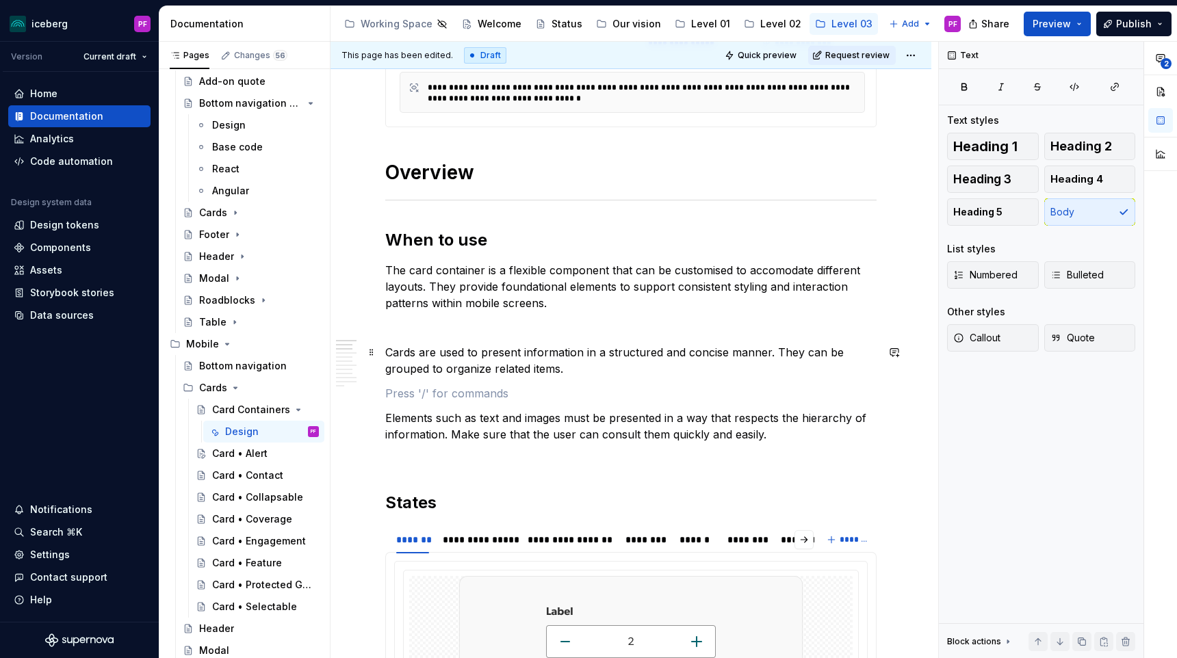
click at [462, 370] on p "Cards are used to present information in a structured and concise manner. They …" at bounding box center [630, 360] width 491 height 33
click at [456, 370] on p "Cards are used to present information in a structured and concise manner. They …" at bounding box center [630, 360] width 491 height 33
click at [469, 374] on p "Cards are used to present information in a structured and concise manner. They …" at bounding box center [630, 360] width 491 height 33
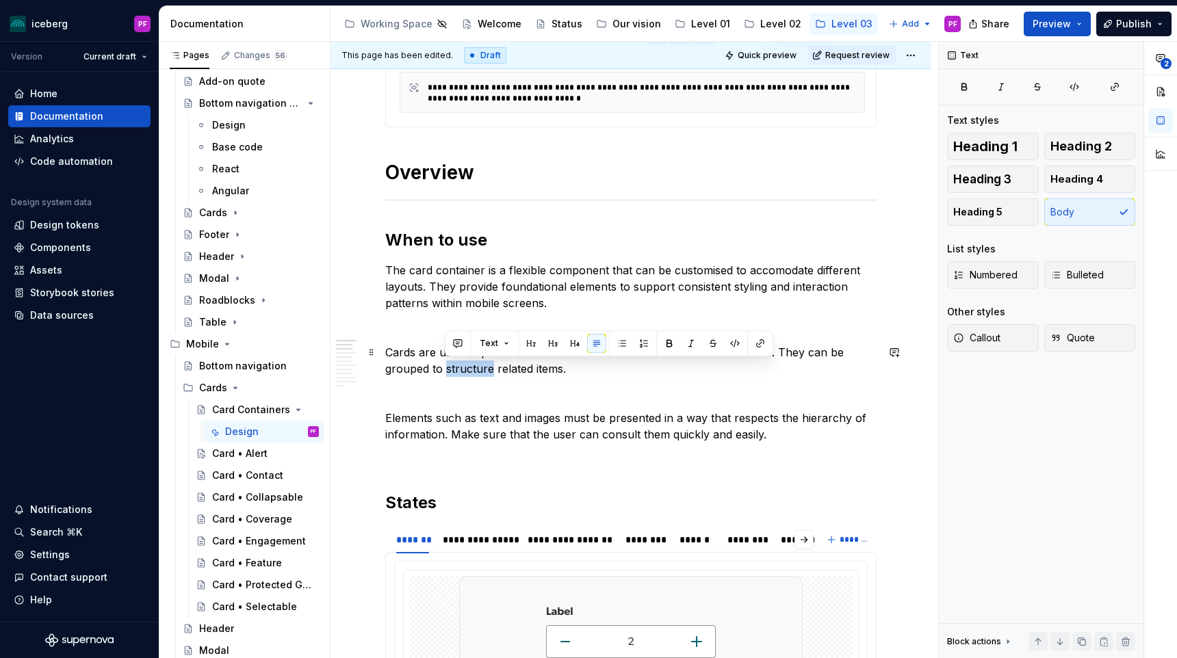
click at [469, 374] on p "Cards are used to present information in a structured and concise manner. They …" at bounding box center [630, 360] width 491 height 33
click at [412, 411] on p "Elements such as text and images must be presented in a way that respects the h…" at bounding box center [630, 426] width 491 height 33
click at [387, 419] on p "Elements such as text and images must be presented in a way that respects the h…" at bounding box center [630, 426] width 491 height 33
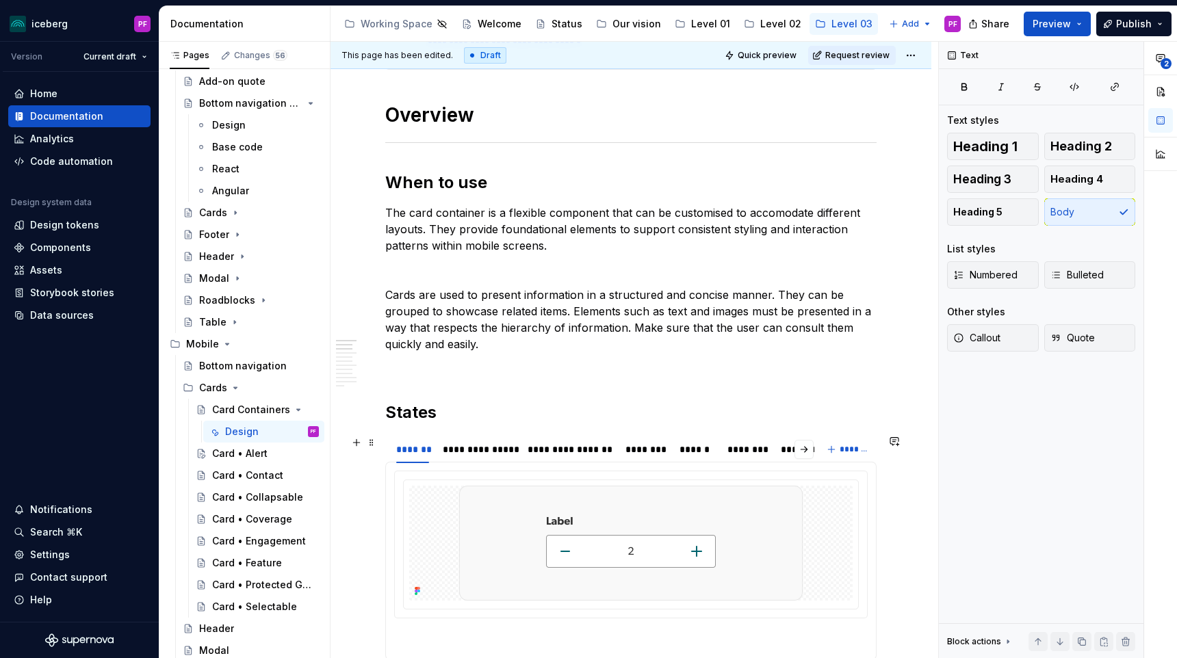
scroll to position [447, 0]
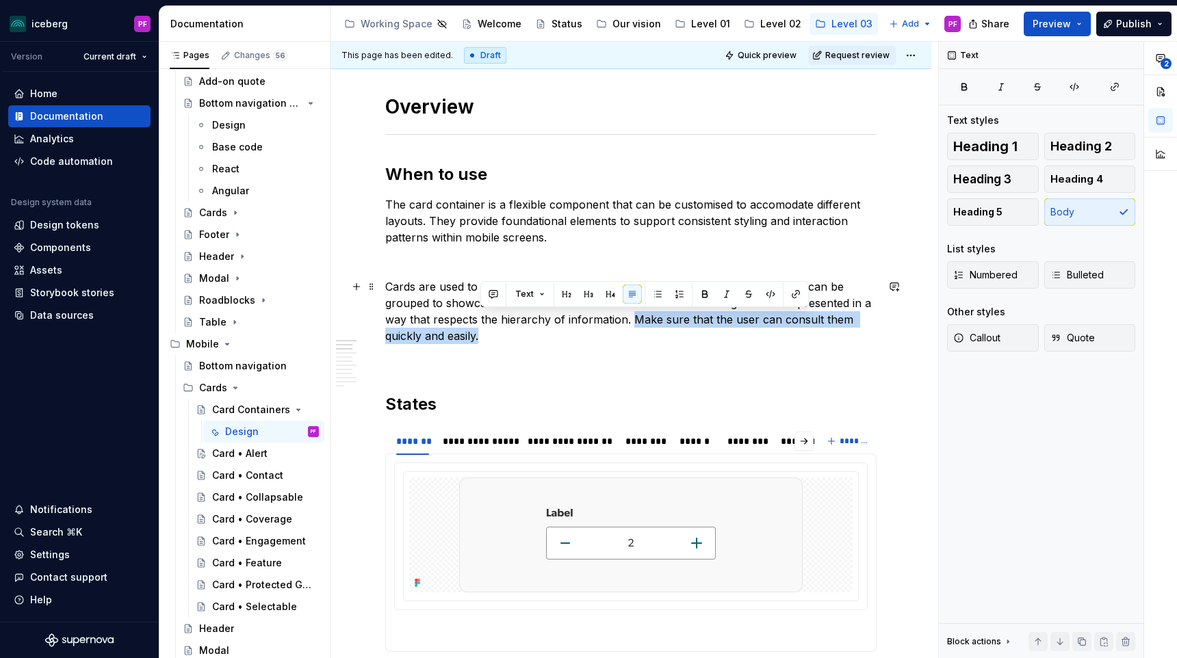
drag, startPoint x: 630, startPoint y: 320, endPoint x: 638, endPoint y: 333, distance: 15.0
click at [638, 333] on p "Cards are used to present information in a structured and concise manner. They …" at bounding box center [630, 312] width 491 height 66
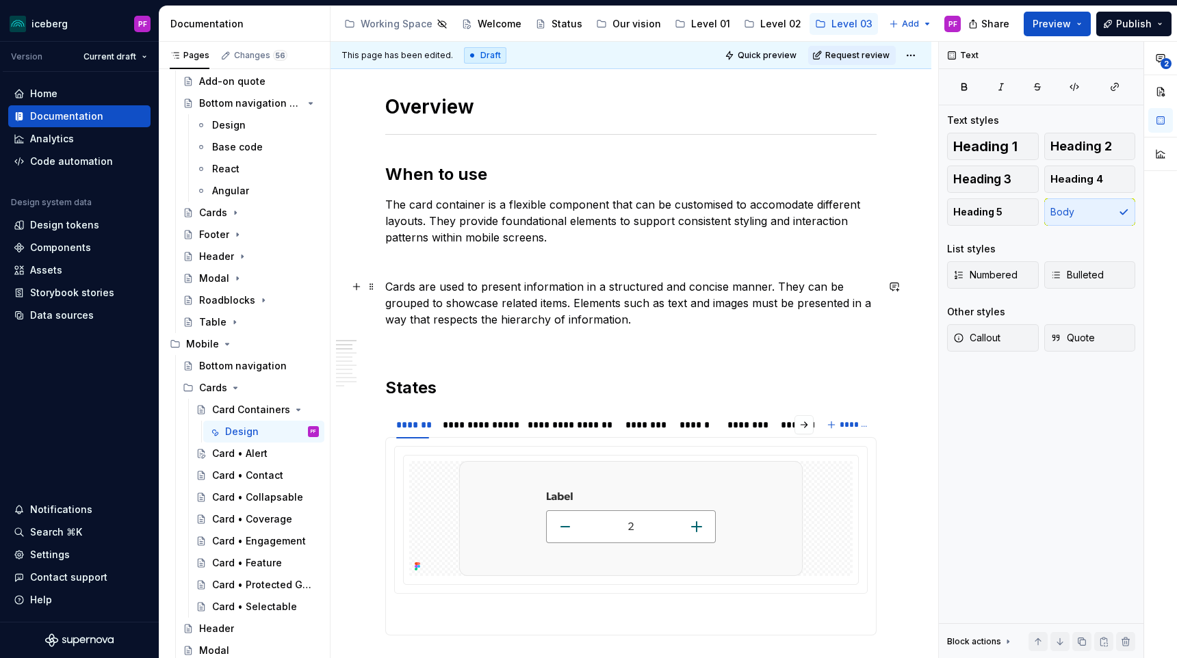
click at [524, 266] on p at bounding box center [630, 262] width 491 height 16
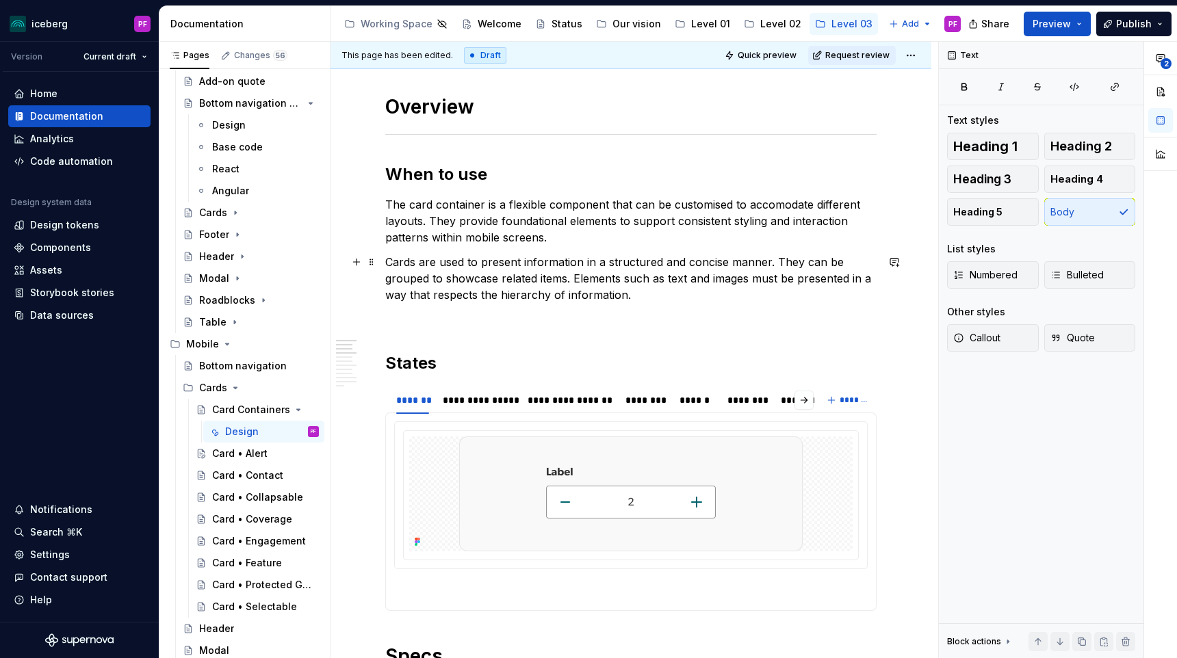
click at [659, 291] on p "Cards are used to present information in a structured and concise manner. They …" at bounding box center [630, 278] width 491 height 49
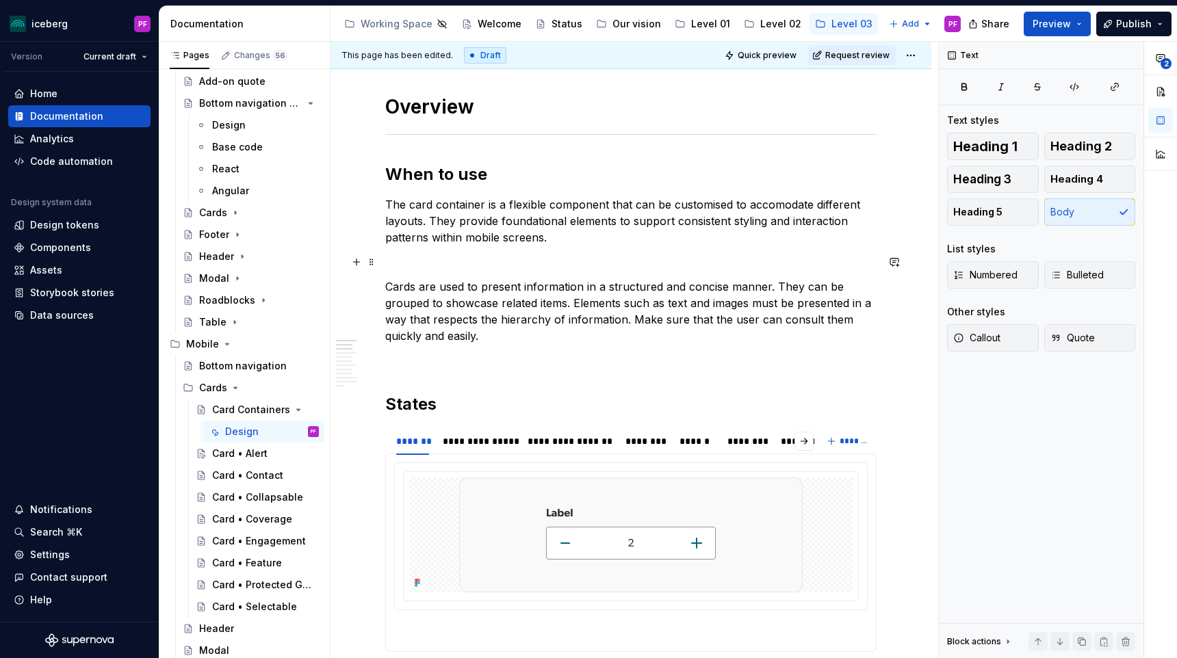
click at [511, 264] on p at bounding box center [630, 262] width 491 height 16
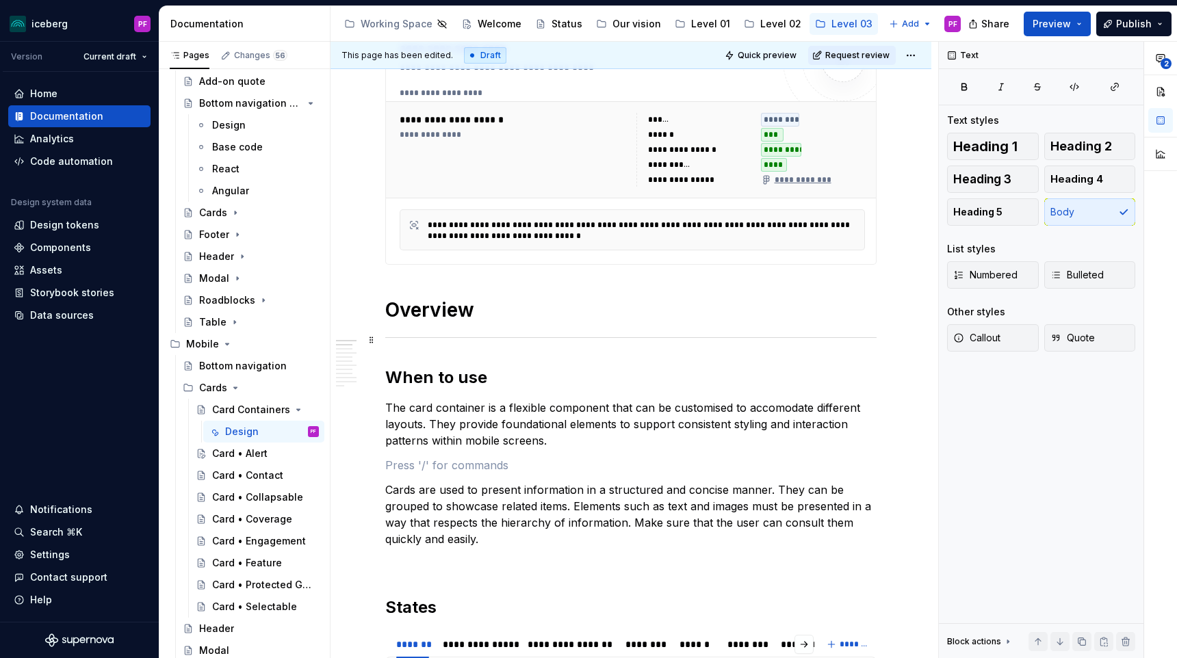
scroll to position [254, 0]
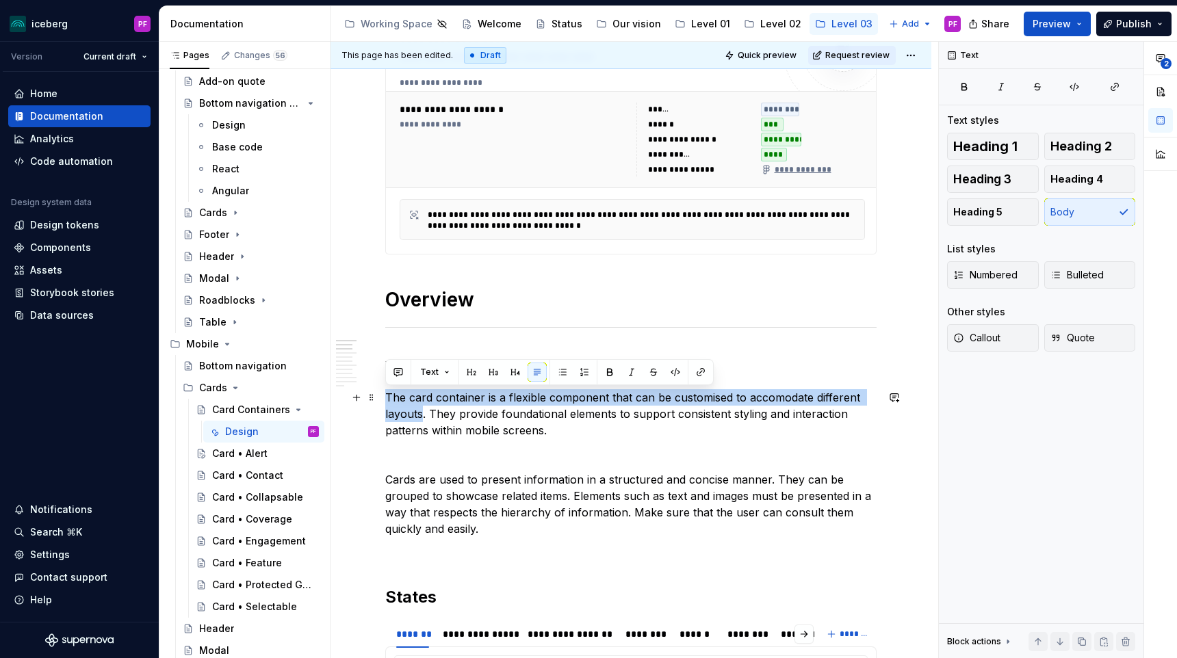
drag, startPoint x: 424, startPoint y: 413, endPoint x: 387, endPoint y: 398, distance: 39.5
click at [387, 398] on p "The card container is a flexible component that can be customised to accomodate…" at bounding box center [630, 413] width 491 height 49
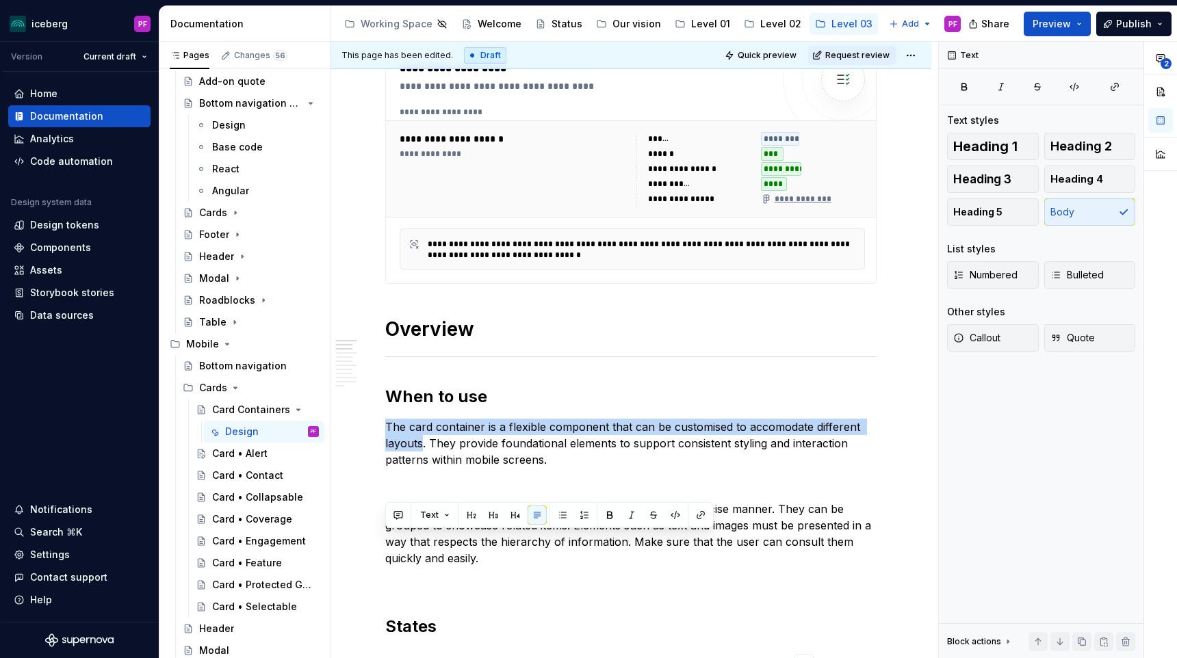
scroll to position [0, 0]
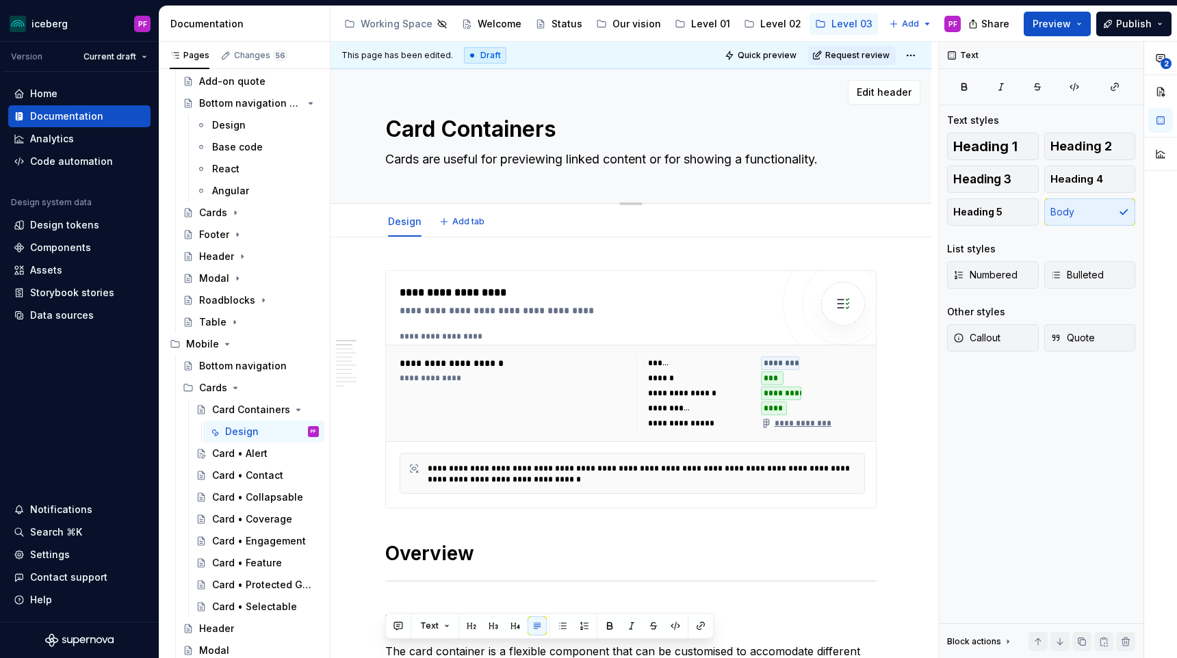
click at [443, 153] on textarea "Cards are useful for previewing linked content or for showing a functionality." at bounding box center [628, 160] width 491 height 22
click at [424, 156] on textarea "Cards are useful for previewing linked content or for showing a functionality." at bounding box center [628, 160] width 491 height 22
drag, startPoint x: 423, startPoint y: 157, endPoint x: 827, endPoint y: 161, distance: 404.5
click at [827, 161] on textarea "Cards are useful for previewing linked content or for showing a functionality." at bounding box center [628, 160] width 491 height 22
type textarea "*"
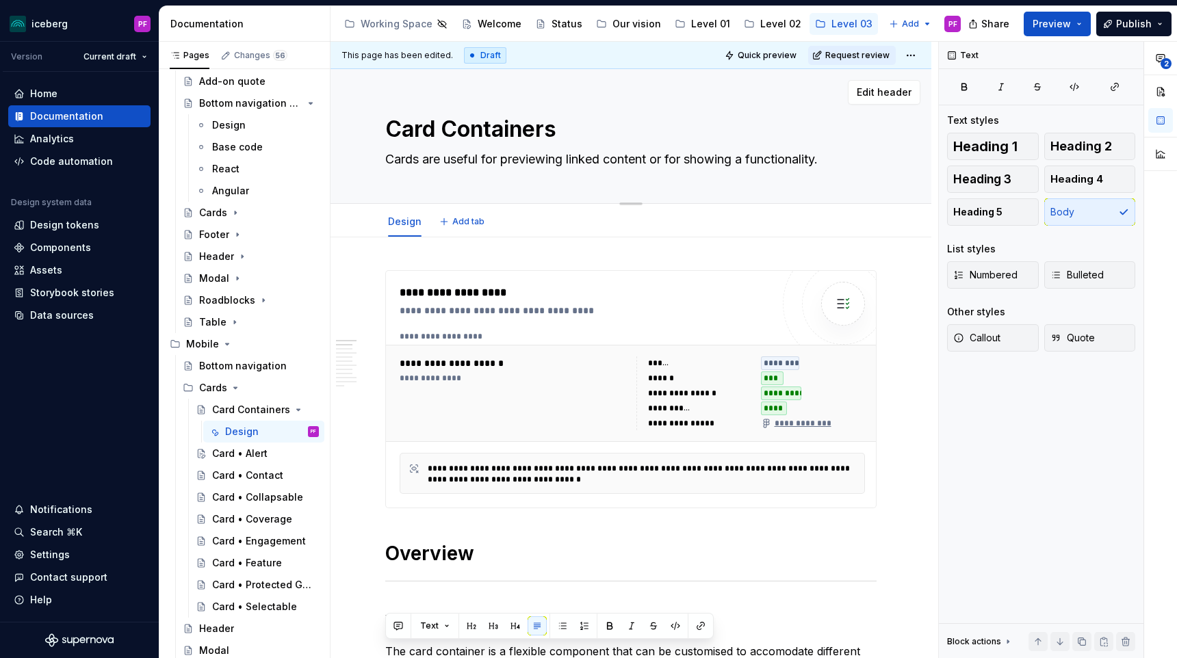
type textarea "Cards c."
type textarea "*"
type textarea "Cards co."
type textarea "*"
type textarea "Cards con."
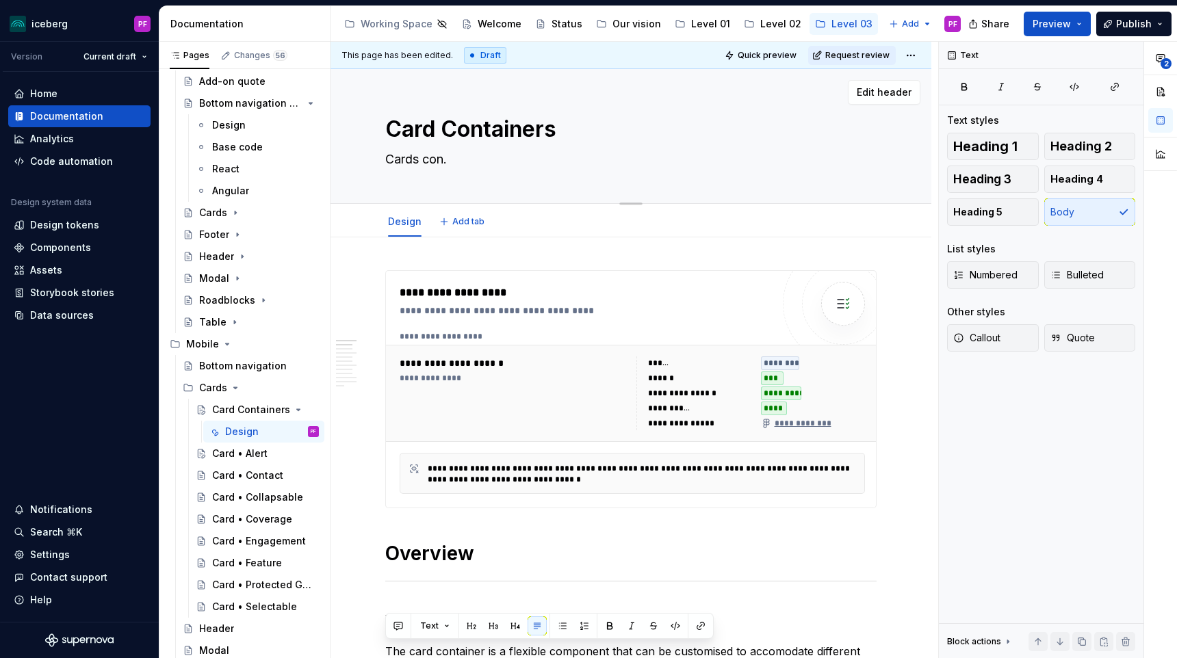
type textarea "*"
type textarea "Cards cont."
type textarea "*"
type textarea "Cards conta."
type textarea "*"
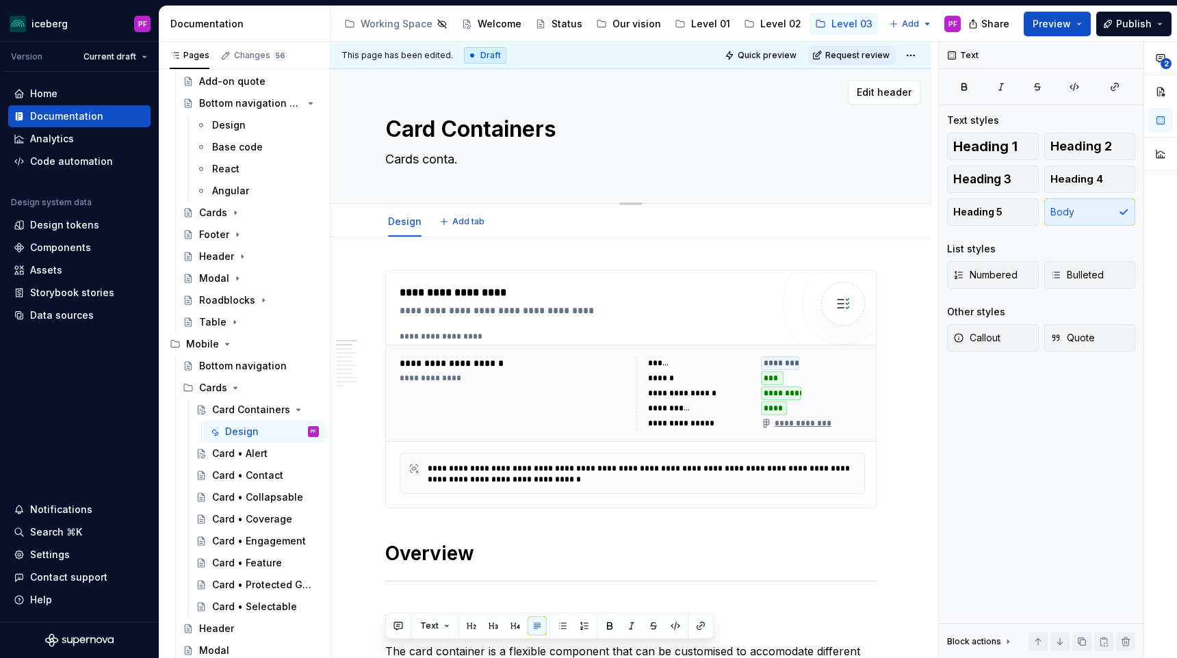
type textarea "Cards contai."
type textarea "*"
type textarea "Cards contain."
type textarea "*"
type textarea "Cards containe."
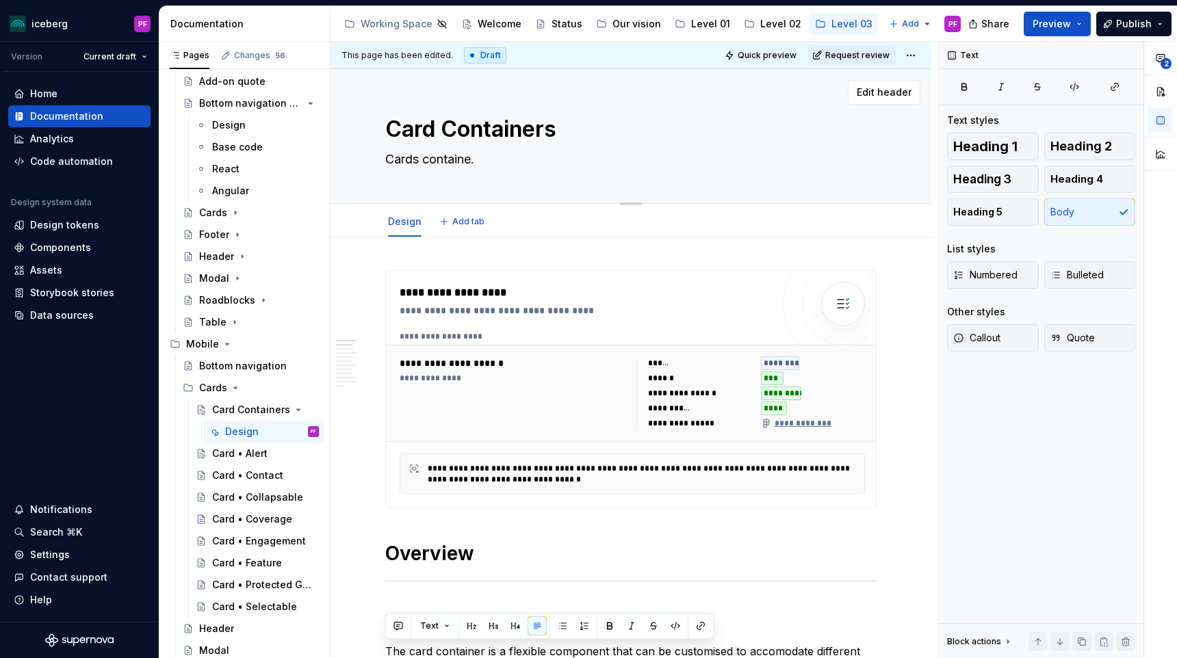
type textarea "*"
type textarea "Cards container."
type textarea "*"
type textarea "Cards containers."
type textarea "*"
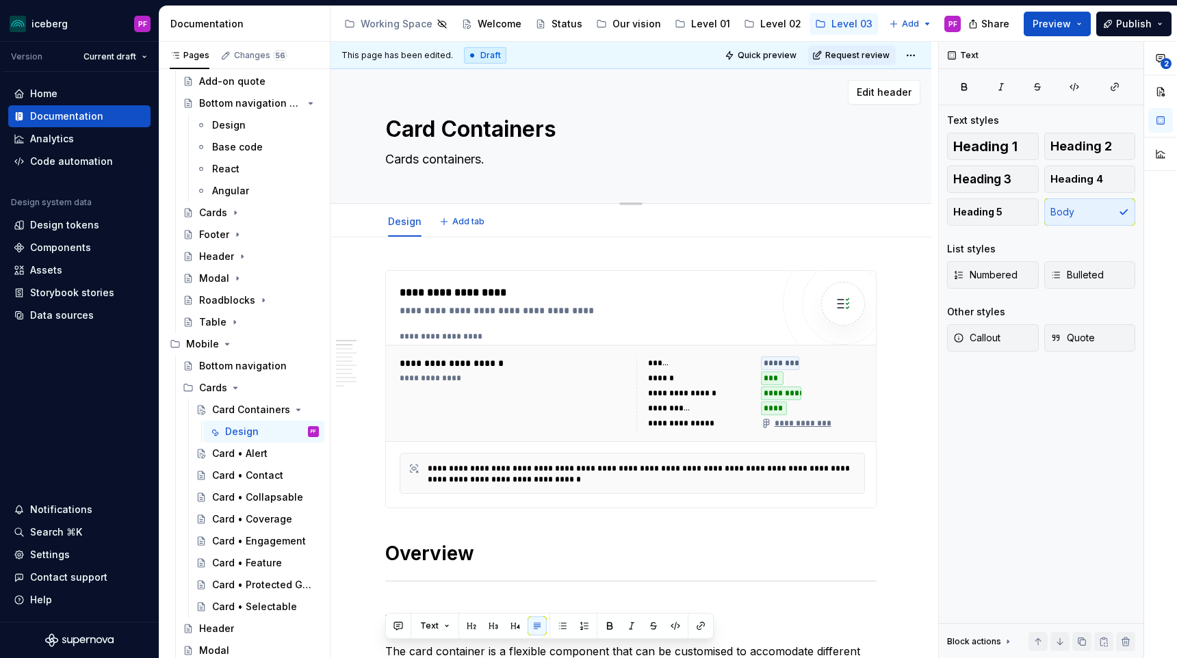
type textarea "Cards containers ."
type textarea "*"
type textarea "Cards containers a."
type textarea "*"
type textarea "Cards containers ar."
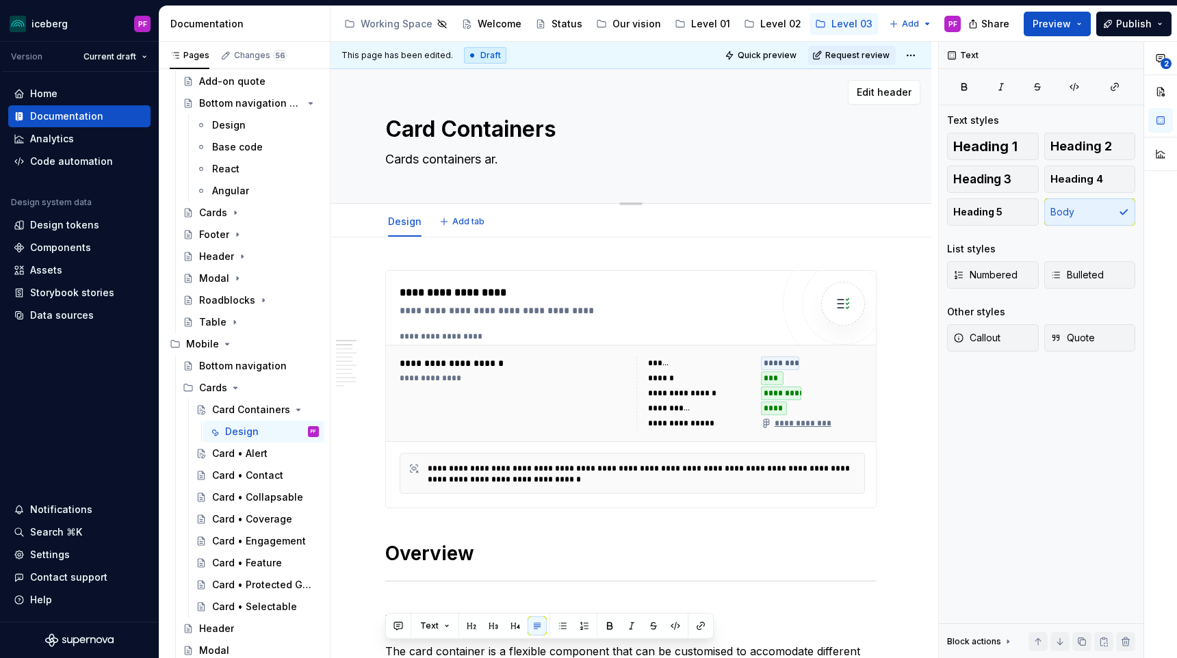
type textarea "*"
type textarea "Cards containers are."
type textarea "*"
type textarea "Cards containers are ."
type textarea "*"
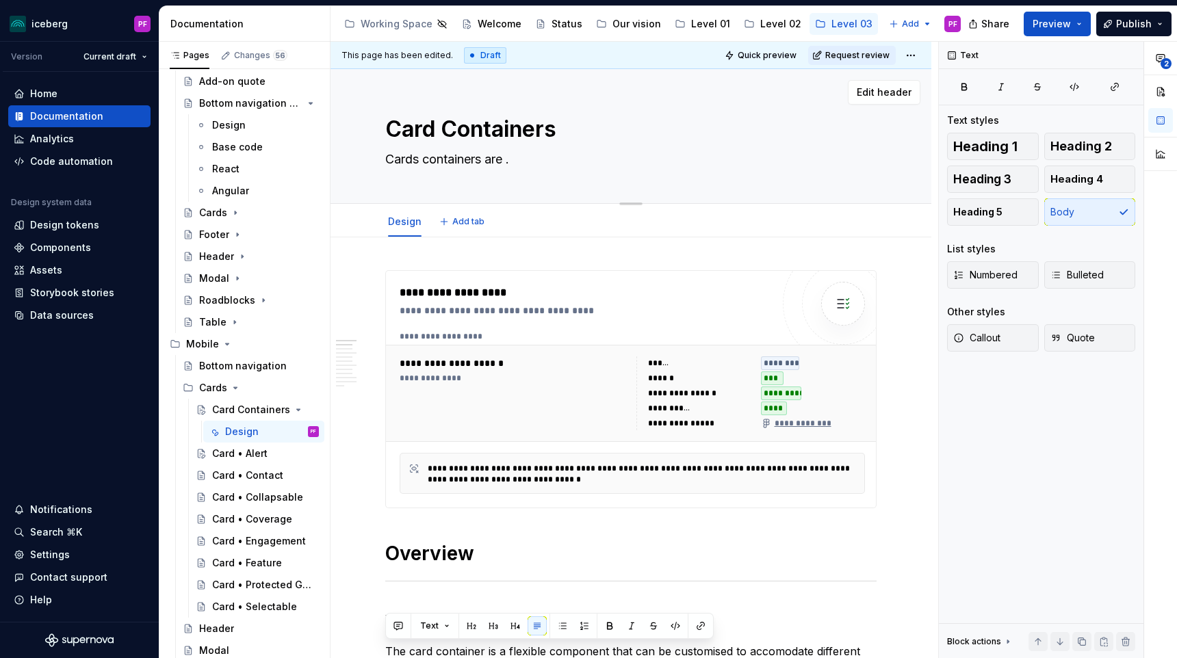
type textarea "Cards containers are u."
type textarea "*"
type textarea "Cards containers are us."
type textarea "*"
type textarea "Cards containers are use ."
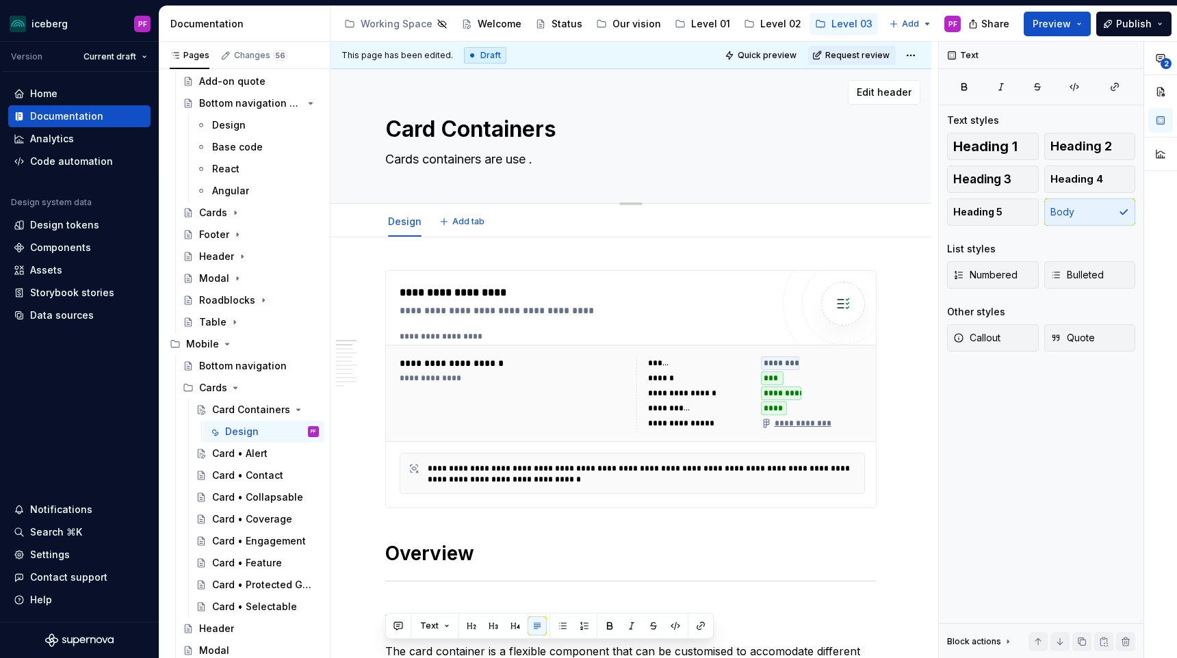
type textarea "*"
type textarea "Cards containers are use a."
type textarea "*"
type textarea "Cards containers are use a ."
type textarea "*"
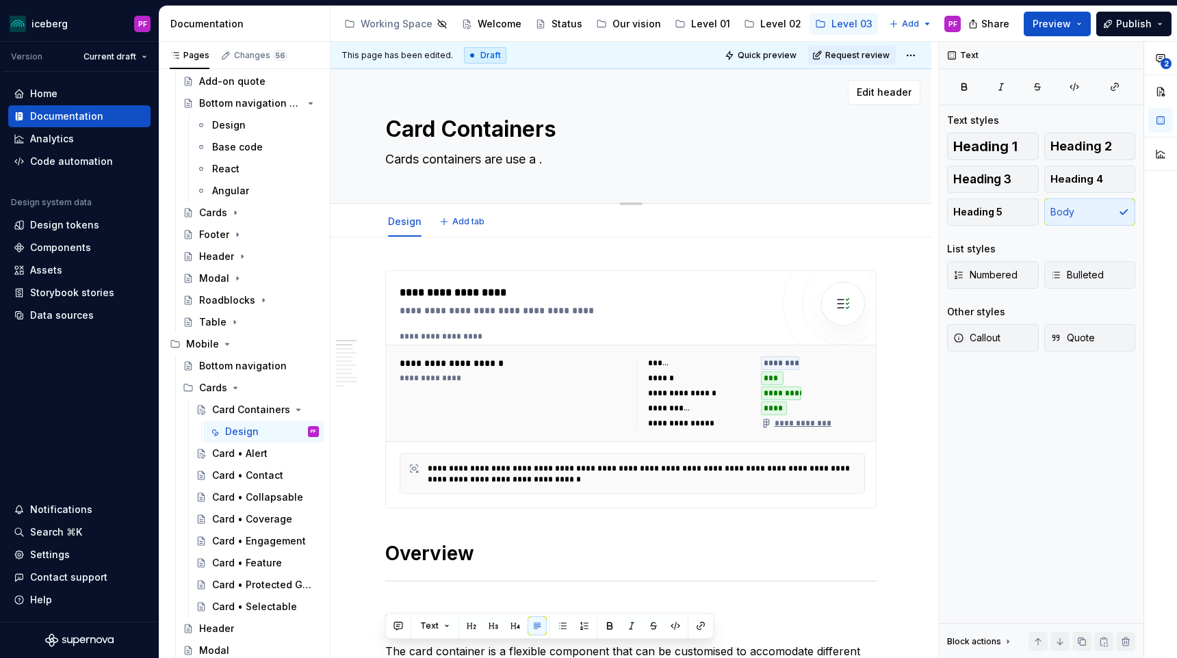
type textarea "Cards containers are use a."
type textarea "*"
type textarea "Cards containers are use as."
type textarea "*"
type textarea "Cards containers are use as ."
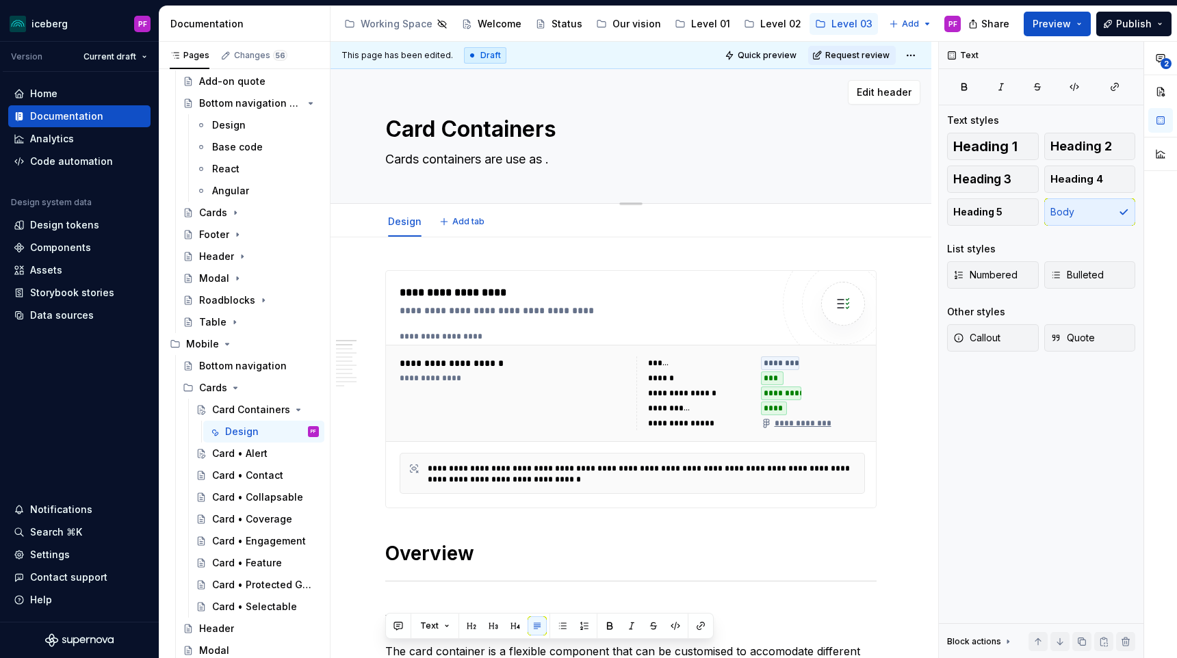
type textarea "*"
type textarea "Cards containers are use as a."
type textarea "*"
type textarea "Cards containers are use as a ."
type textarea "*"
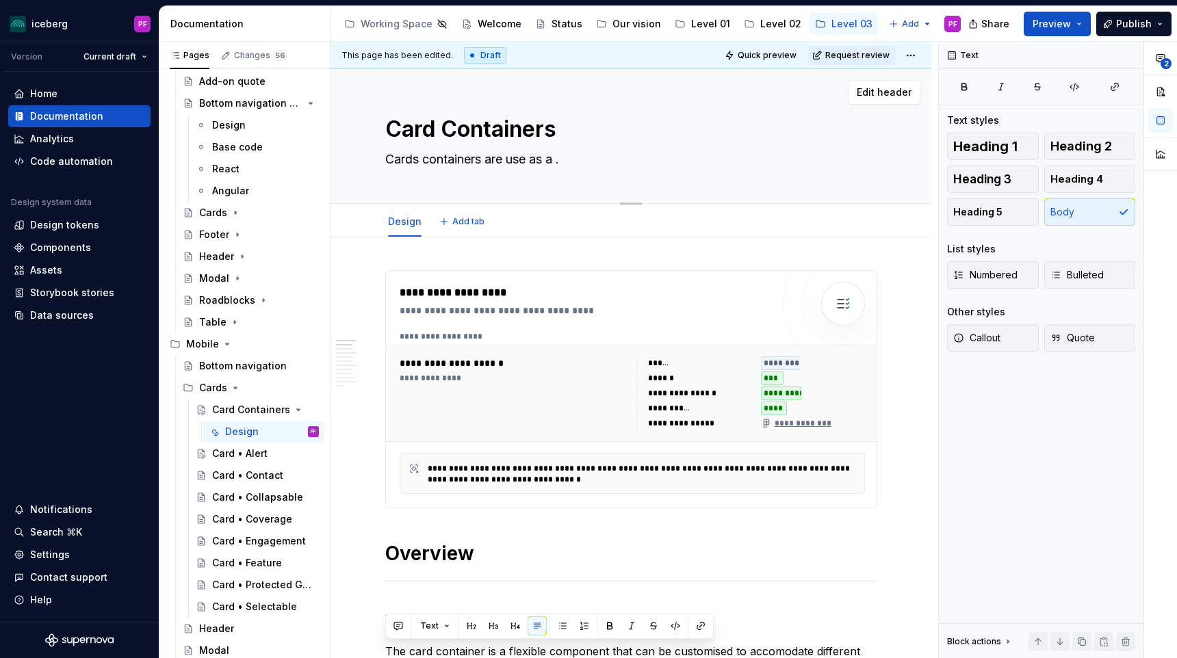
type textarea "Cards containers are use as a b."
type textarea "*"
type textarea "Cards containers are use as a bu."
type textarea "*"
type textarea "Cards containers are use as a [PERSON_NAME]."
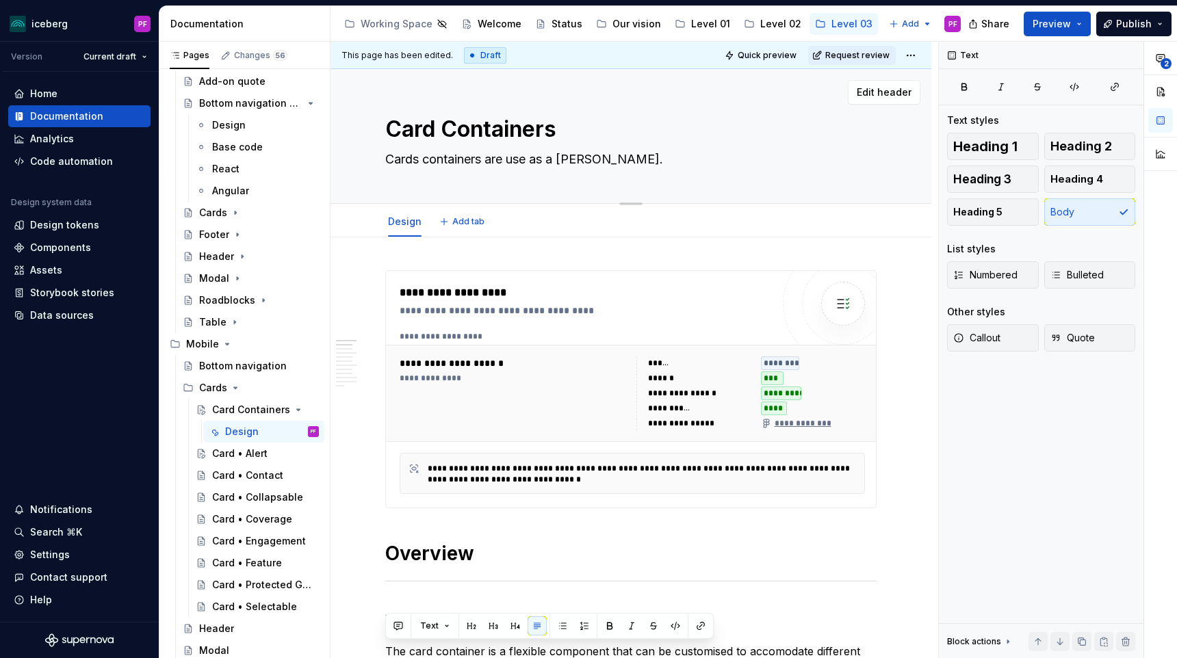
type textarea "*"
type textarea "Cards containers are use as a buil."
type textarea "*"
type textarea "Cards containers are use as a build."
type textarea "*"
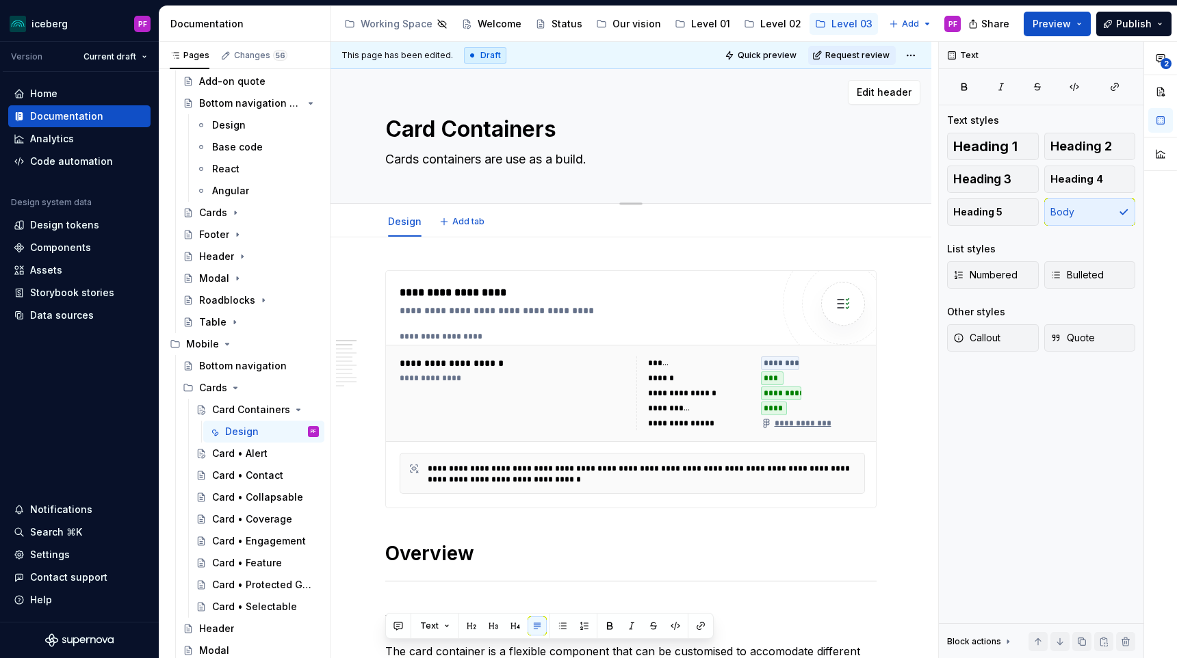
type textarea "Cards containers are use as a builda."
type textarea "*"
type textarea "Cards containers are use as a buildab."
type textarea "*"
type textarea "Cards containers are use as a buildable."
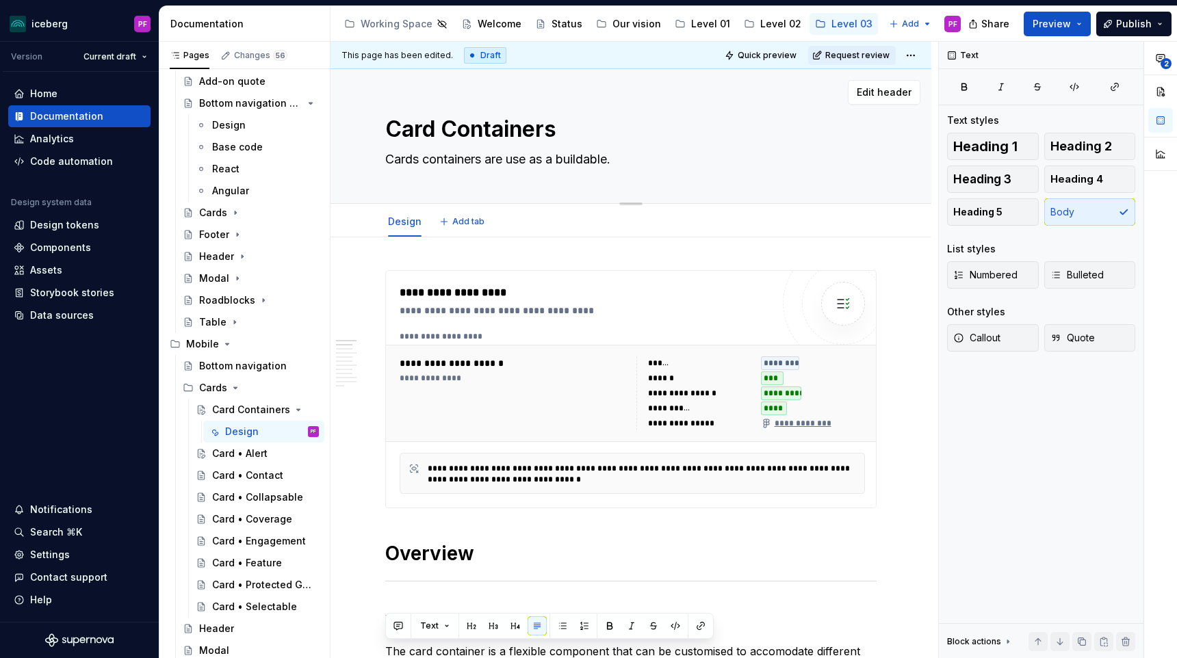
type textarea "*"
type textarea "Cards containers are use as a buildable ."
type textarea "*"
type textarea "Cards containers are use as a buildable c."
type textarea "*"
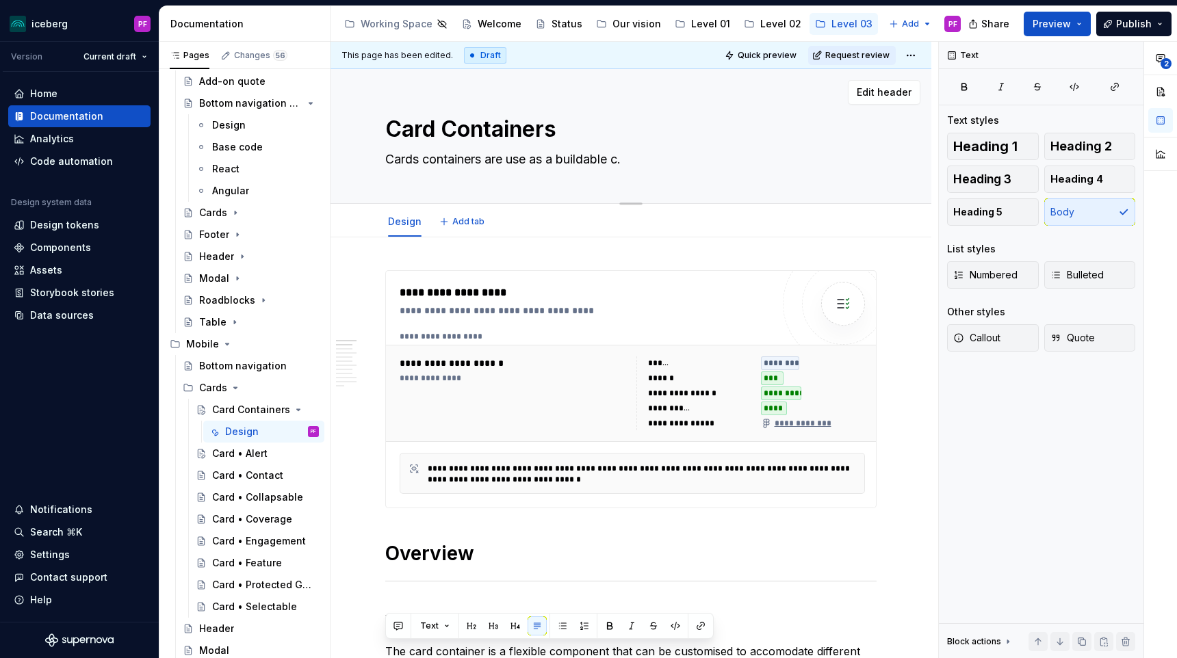
type textarea "Cards containers are use as a buildable co."
type textarea "*"
type textarea "Cards containers are use as a buildable com."
type textarea "*"
type textarea "Cards containers are use as a buildable comp."
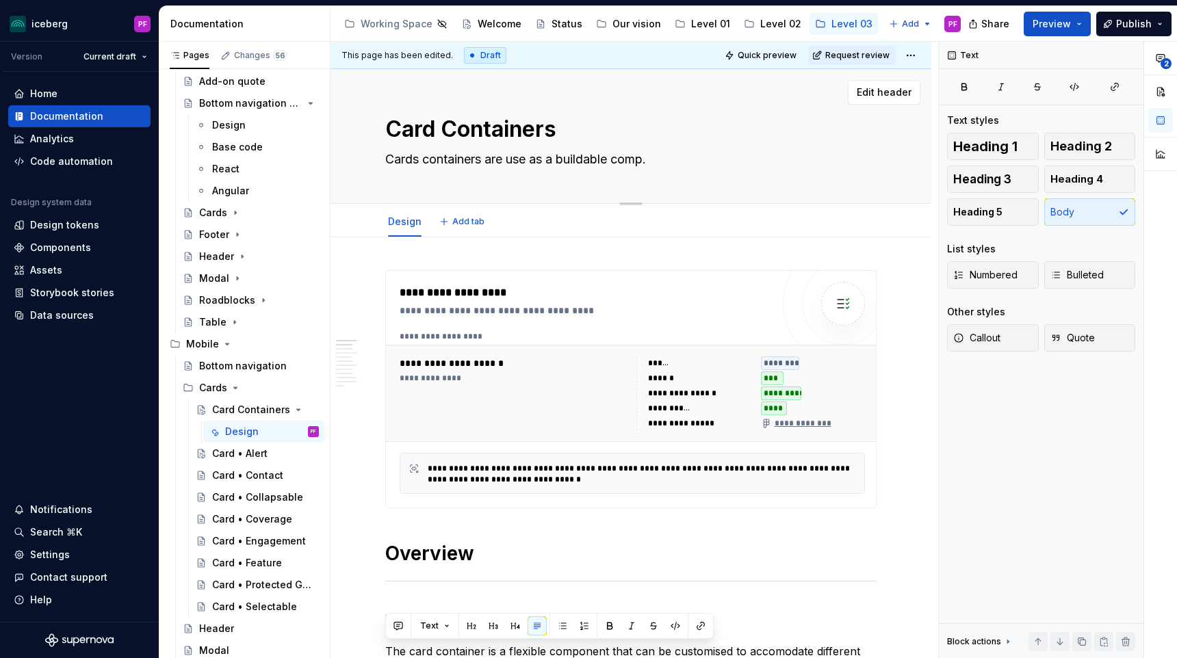
type textarea "*"
type textarea "Cards containers are use as a buildable compo."
type textarea "*"
type textarea "Cards containers are use as a buildable compon."
type textarea "*"
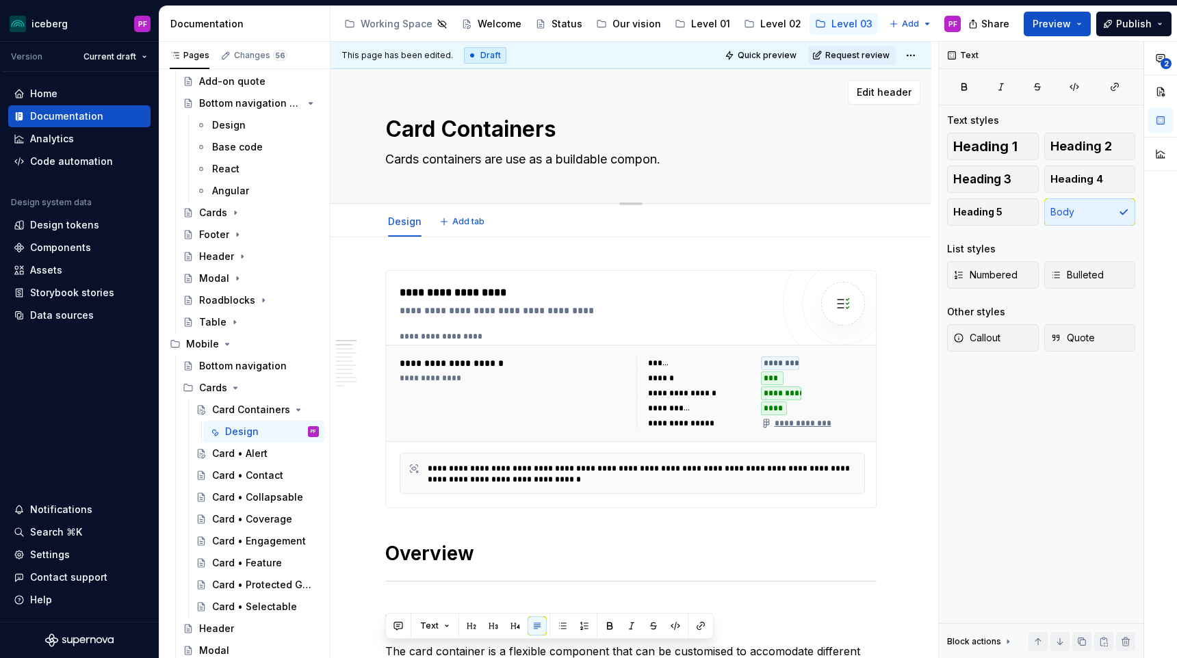
type textarea "Cards containers are use as a buildable compone."
type textarea "*"
type textarea "Cards containers are use as a buildable componen."
type textarea "*"
type textarea "Cards containers are use as a buildable component."
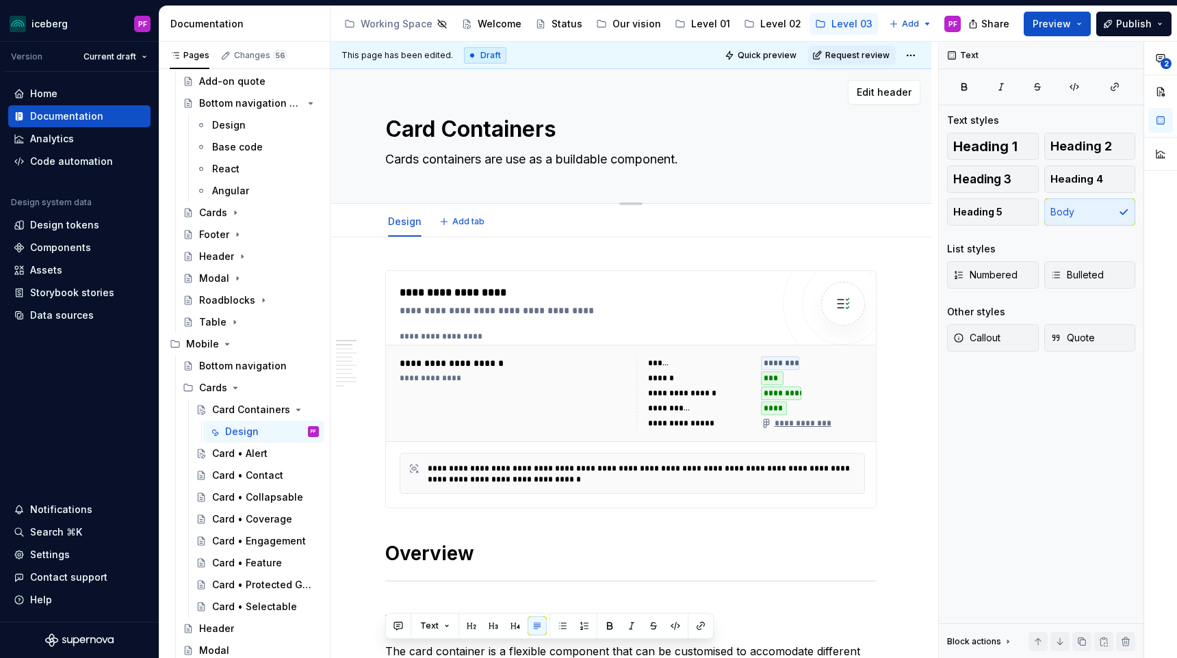
type textarea "*"
type textarea "Cards containers are use as a buildable component ."
type textarea "*"
type textarea "Cards containers are use as a buildable component f."
type textarea "*"
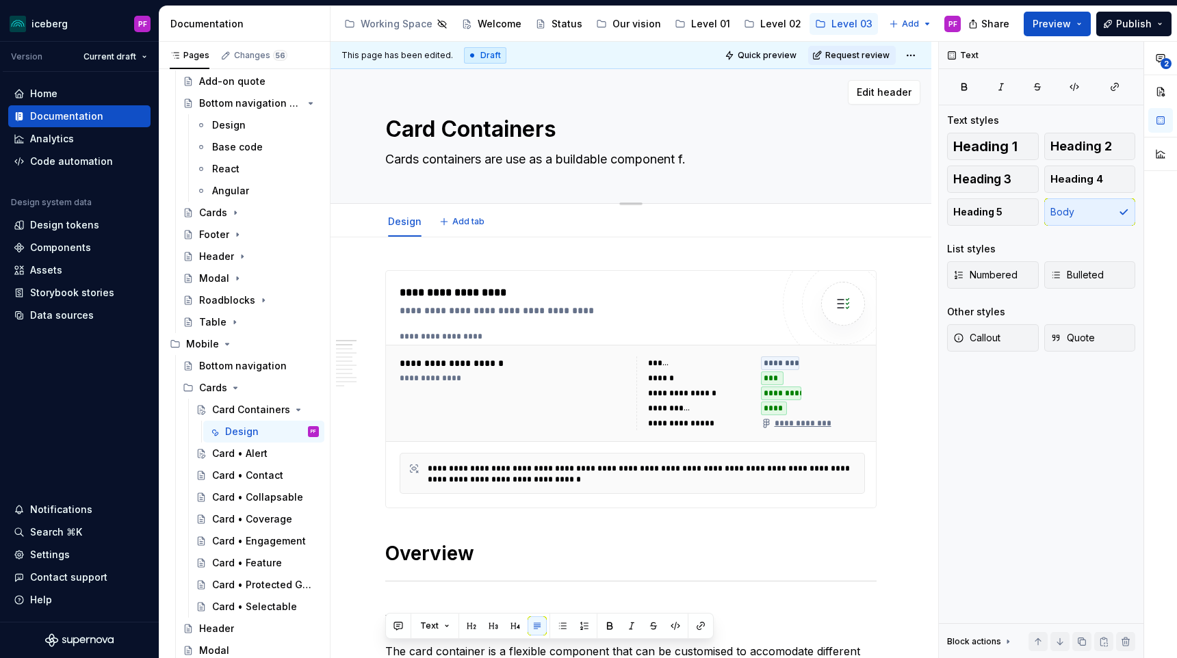
type textarea "Cards containers are use as a buildable component fo."
type textarea "*"
type textarea "Cards containers are use as a buildable component for."
type textarea "*"
type textarea "Cards containers are use as a buildable component for ."
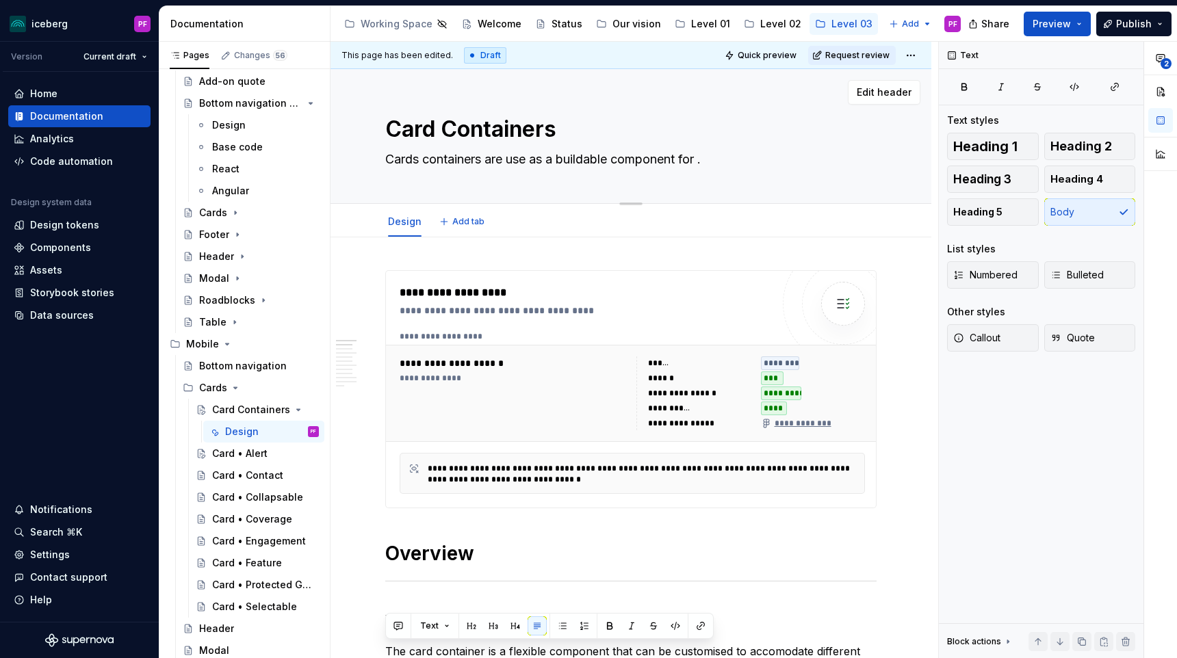
type textarea "*"
type textarea "Cards containers are use as a buildable component for m."
type textarea "*"
type textarea "Cards containers are use as a buildable component for ."
drag, startPoint x: 619, startPoint y: 159, endPoint x: 710, endPoint y: 159, distance: 91.7
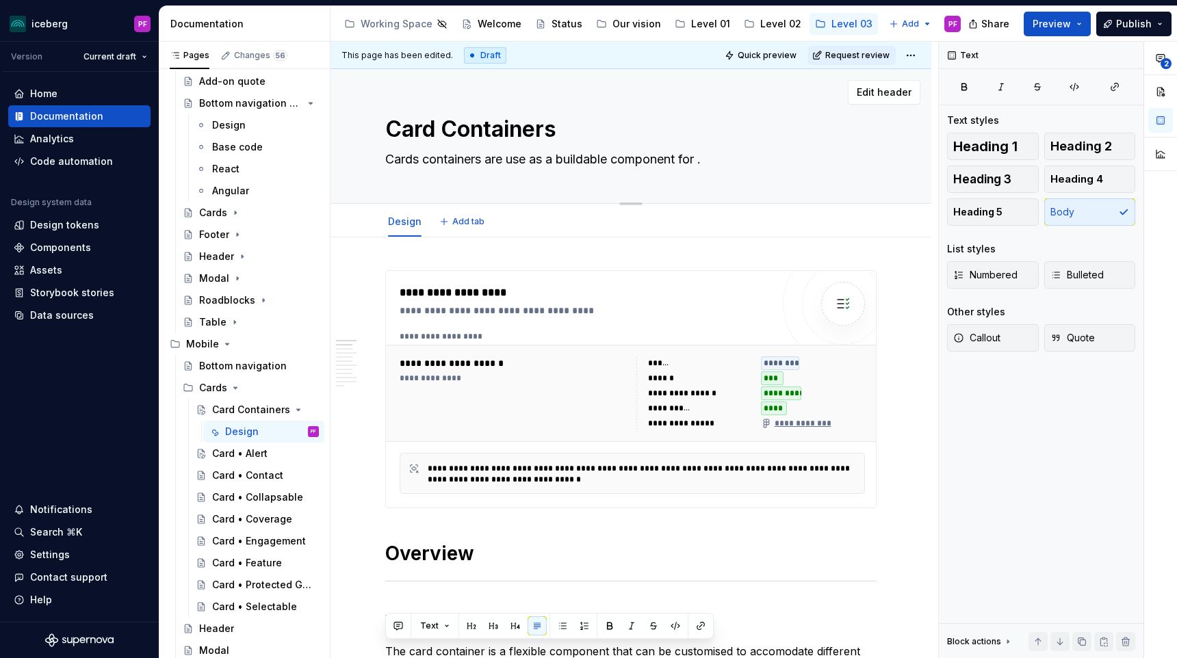
click at [710, 159] on textarea "Cards containers are use as a buildable component for ." at bounding box center [628, 160] width 491 height 22
type textarea "*"
type textarea "Cards containers are use as a buildable c"
type textarea "*"
type textarea "Cards containers are use as a buildable ca"
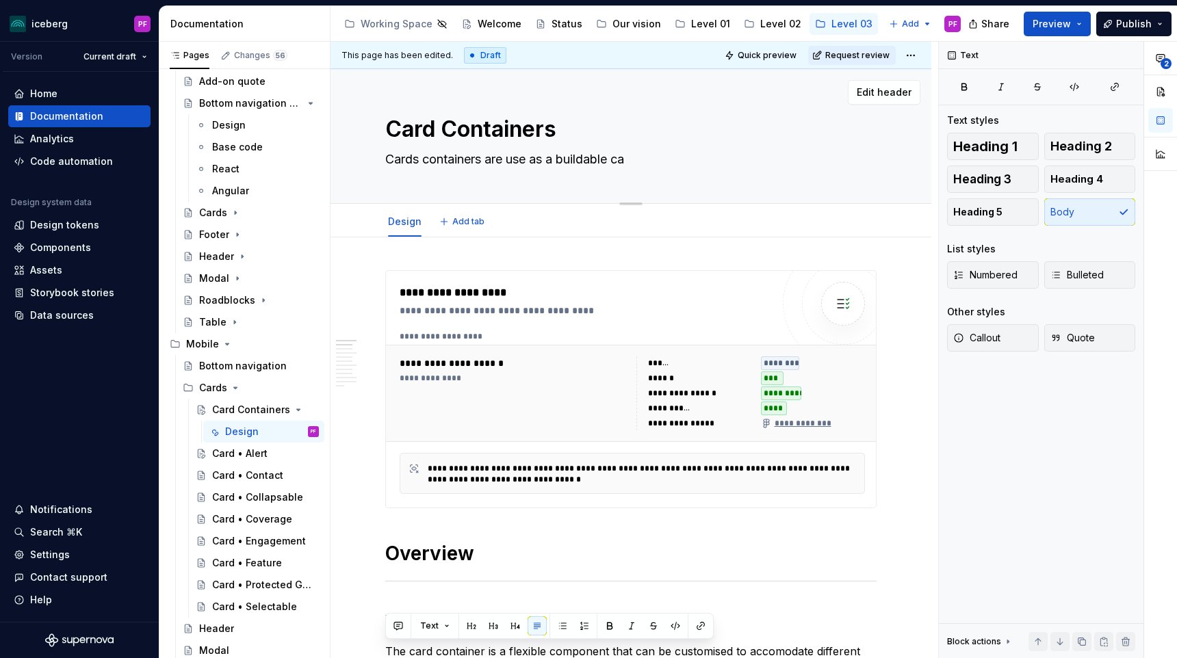
type textarea "*"
type textarea "Cards containers are use as a buildable car"
type textarea "*"
type textarea "Cards containers are use as a buildable card"
type textarea "*"
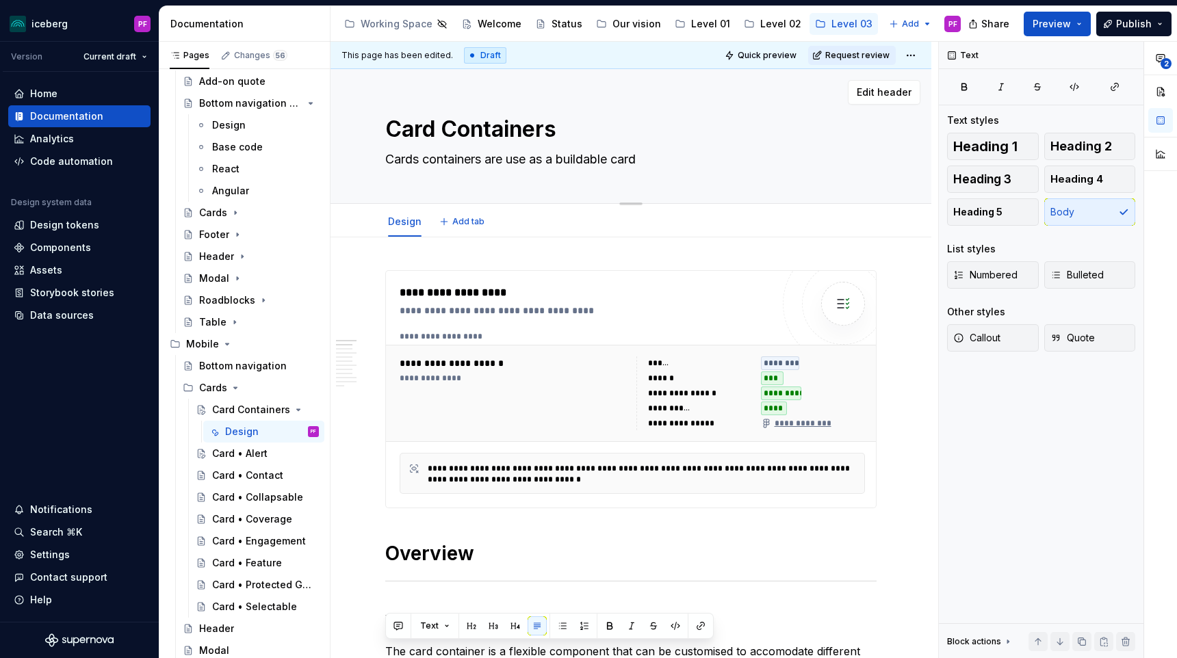
type textarea "Cards containers are use as a buildable card"
type textarea "*"
type textarea "Cards containers are use as a buildable card s"
type textarea "*"
type textarea "Cards containers are use as a buildable card sq"
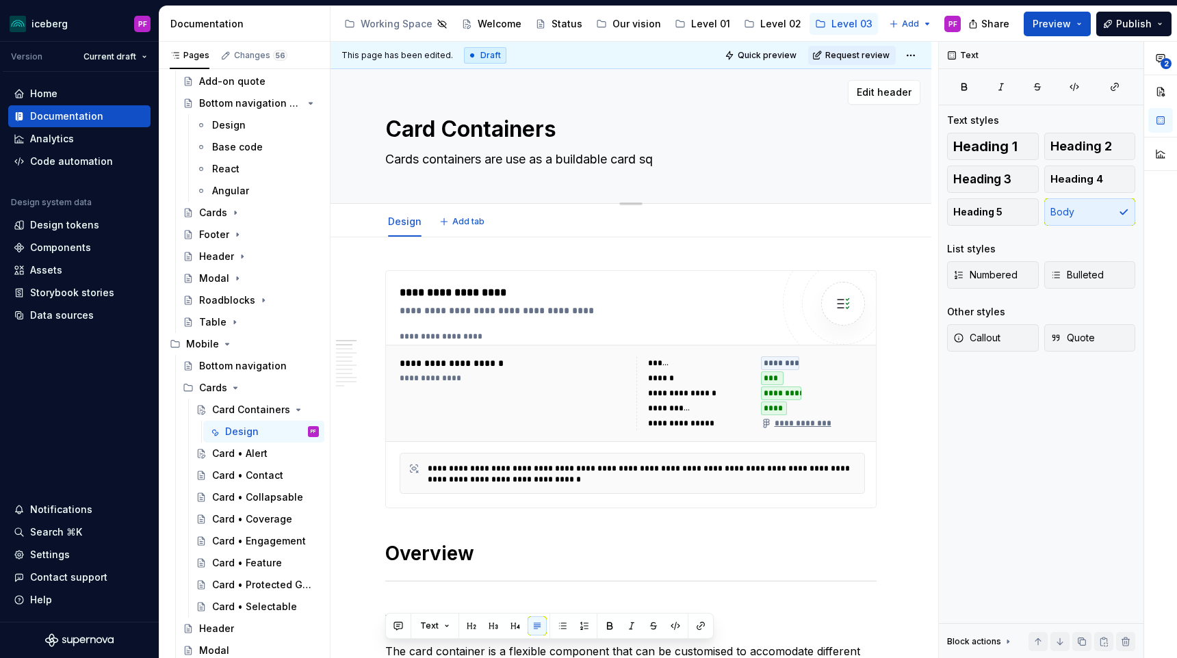
type textarea "*"
type textarea "Cards containers are use as a buildable card squ"
type textarea "*"
type textarea "Cards containers are use as a buildable card sque"
type textarea "*"
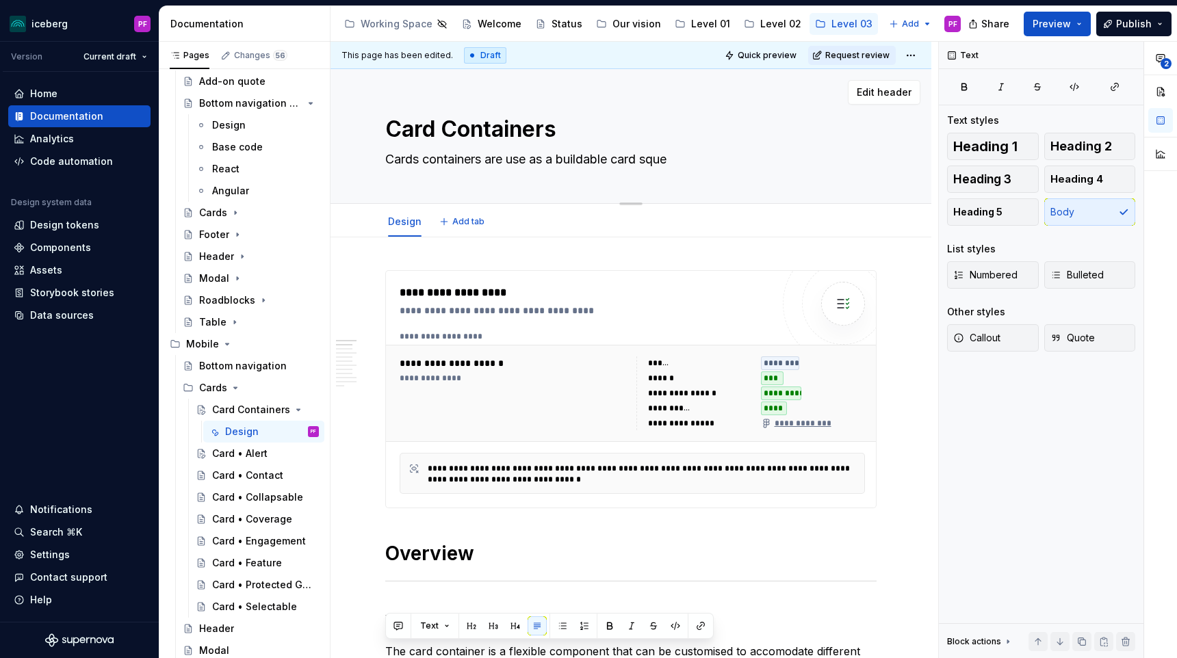
type textarea "Cards containers are use as a buildable card squel"
type textarea "*"
type textarea "Cards containers are use as a buildable card squele"
type textarea "*"
type textarea "Cards containers are use as a buildable card squeleto"
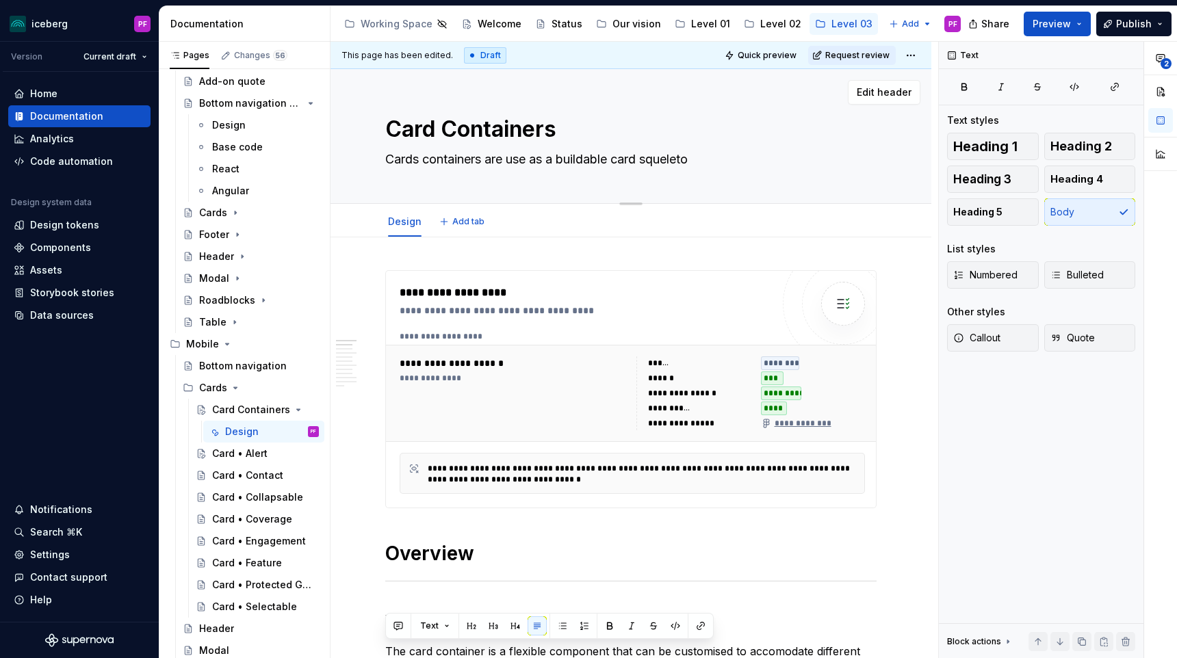
type textarea "*"
type textarea "Cards containers are use as a buildable card squeleton"
type textarea "*"
type textarea "Cards containers are use as a buildable card squeleton"
type textarea "*"
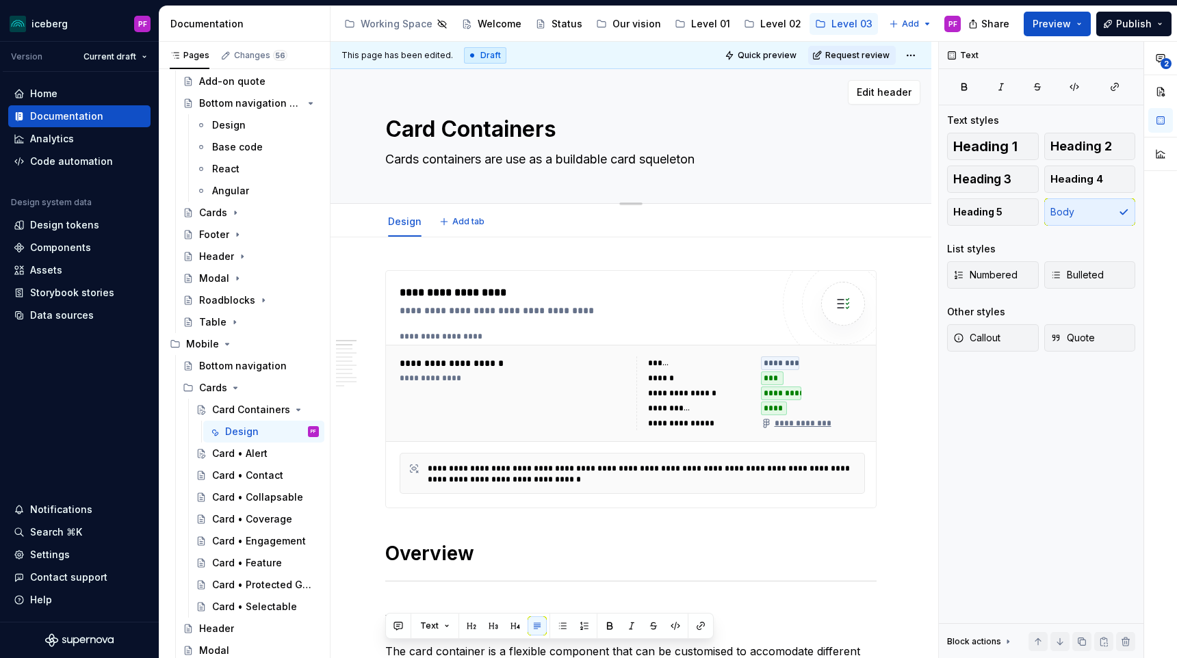
type textarea "Cards containers are use as a buildable card squeleton"
type textarea "*"
type textarea "Cards containers are use as a buildable card squeleton."
click at [529, 162] on textarea "Cards containers are use as a buildable card squeleton." at bounding box center [628, 160] width 491 height 22
type textarea "*"
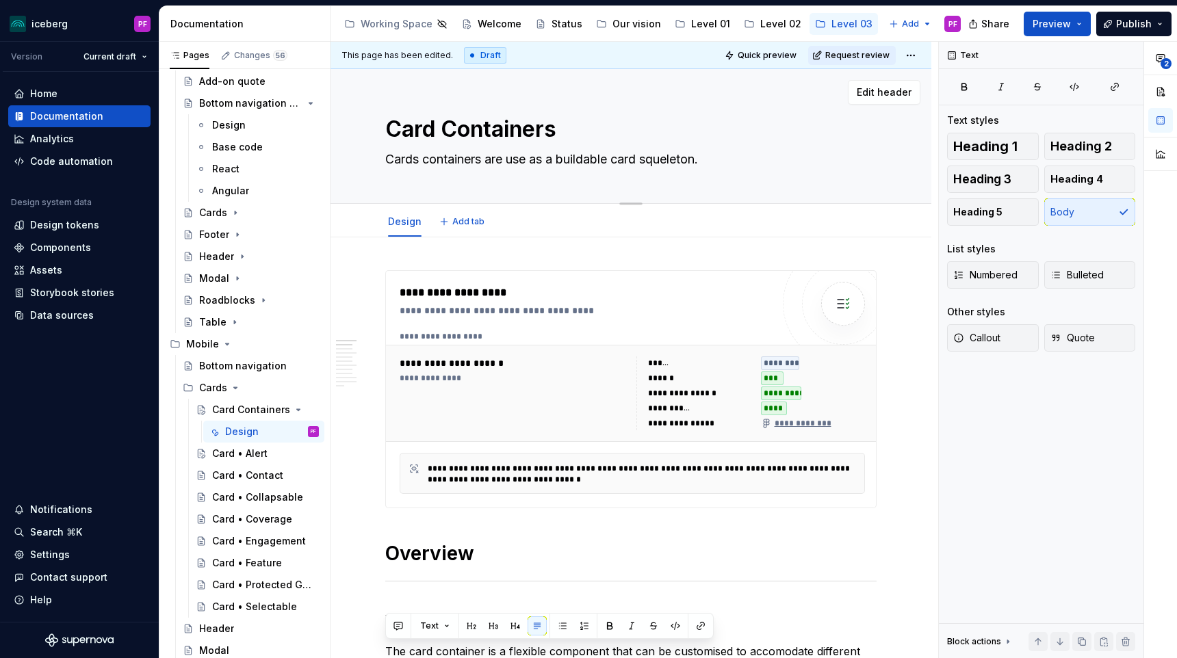
type textarea "Cards containers are used as a buildable card squeleton."
type textarea "*"
type textarea "Cards containers are used as a buildable card squeleton."
type textarea "*"
paste textarea "containers serve as a customizable card framework"
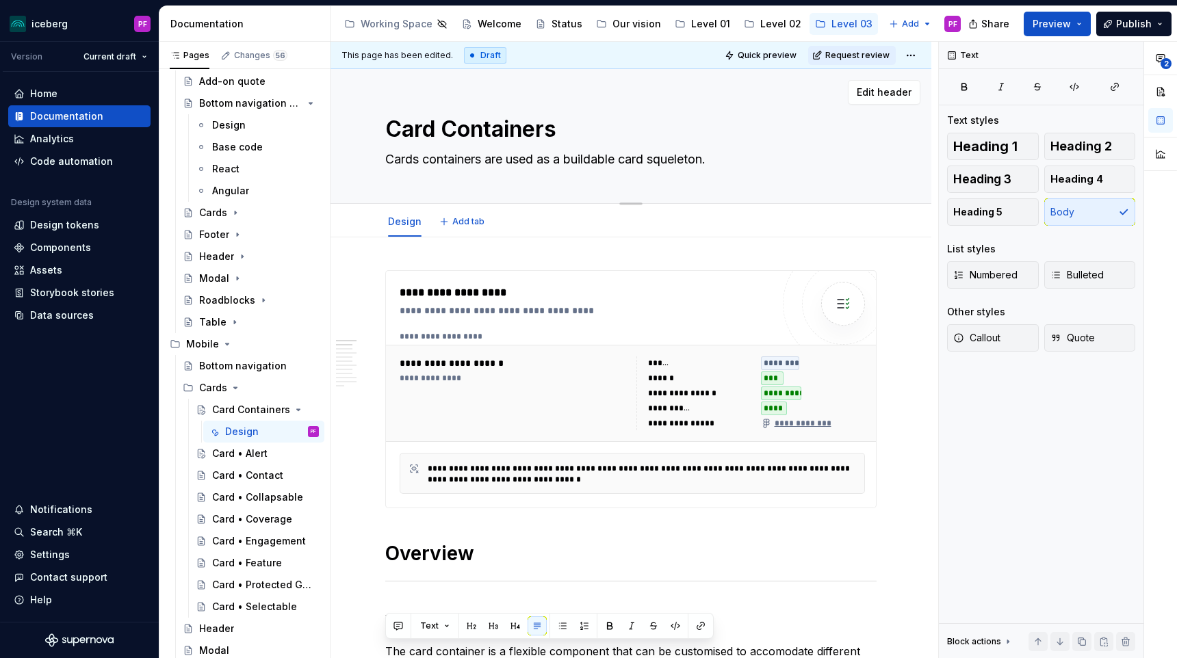
type textarea "Card containers serve as a customizable card framework."
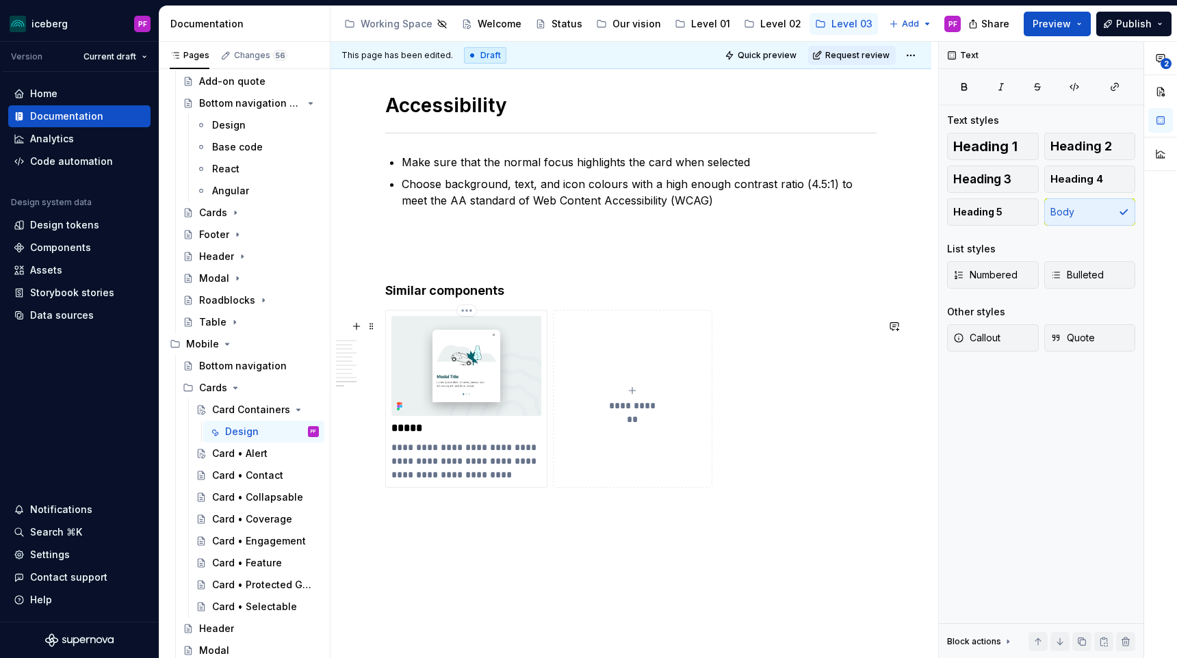
scroll to position [3162, 0]
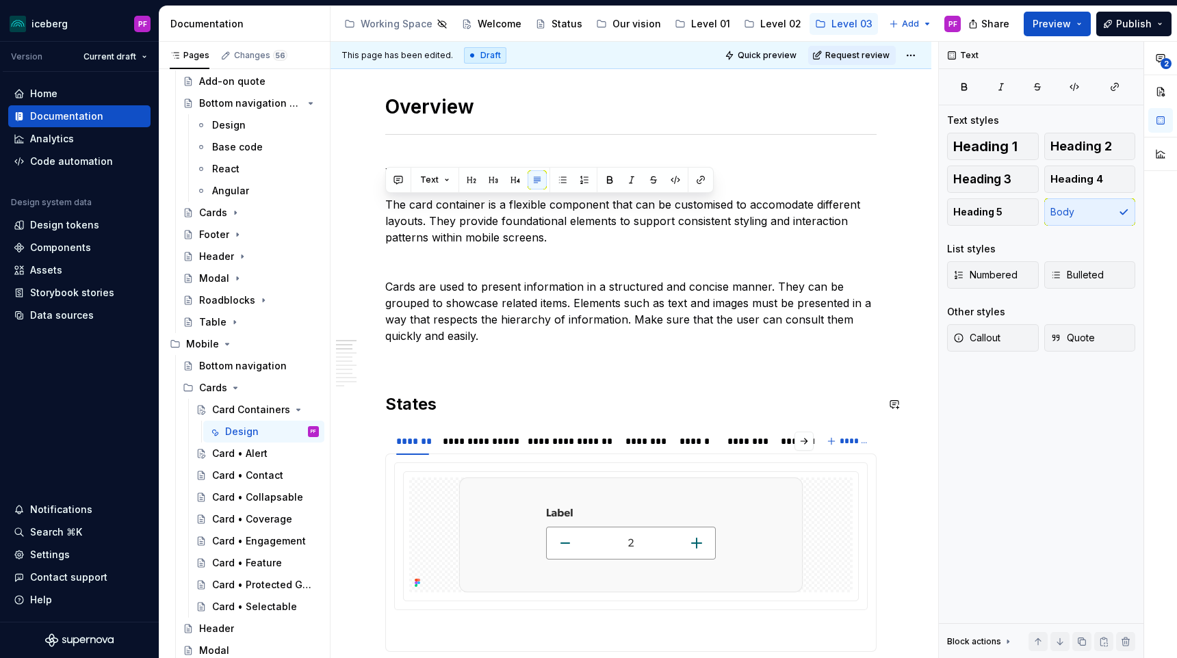
type textarea "*"
type textarea "Card containers serve as a customizable card framework."
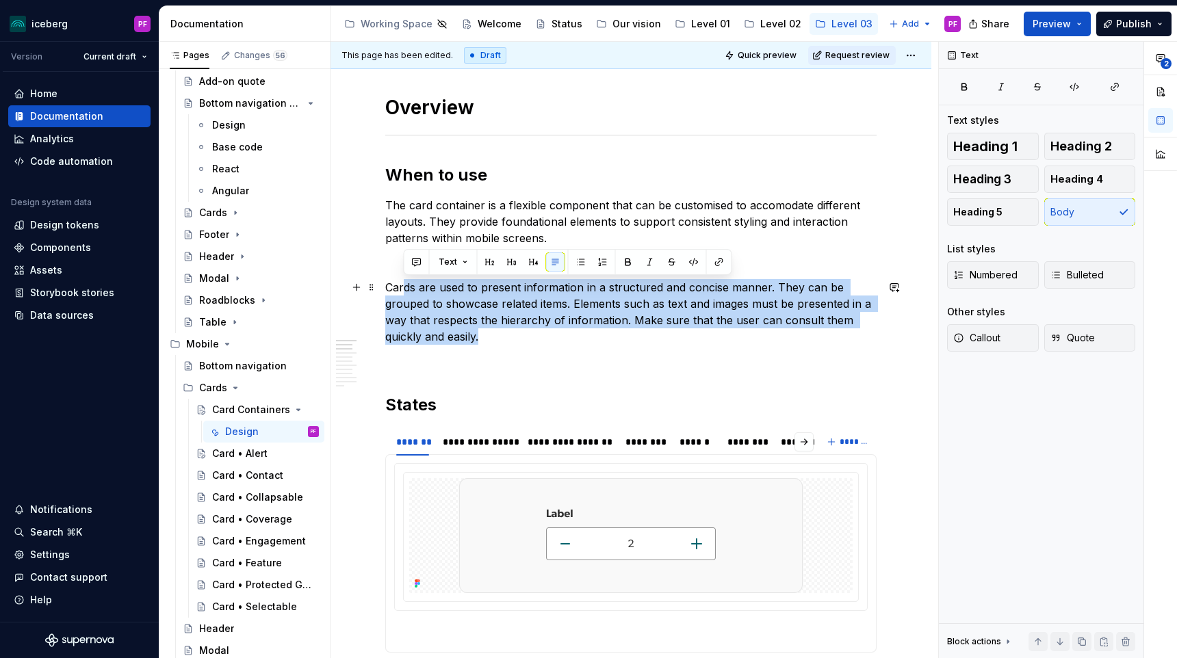
drag, startPoint x: 404, startPoint y: 284, endPoint x: 509, endPoint y: 334, distance: 116.6
click at [509, 334] on p "Cards are used to present information in a structured and concise manner. They …" at bounding box center [630, 312] width 491 height 66
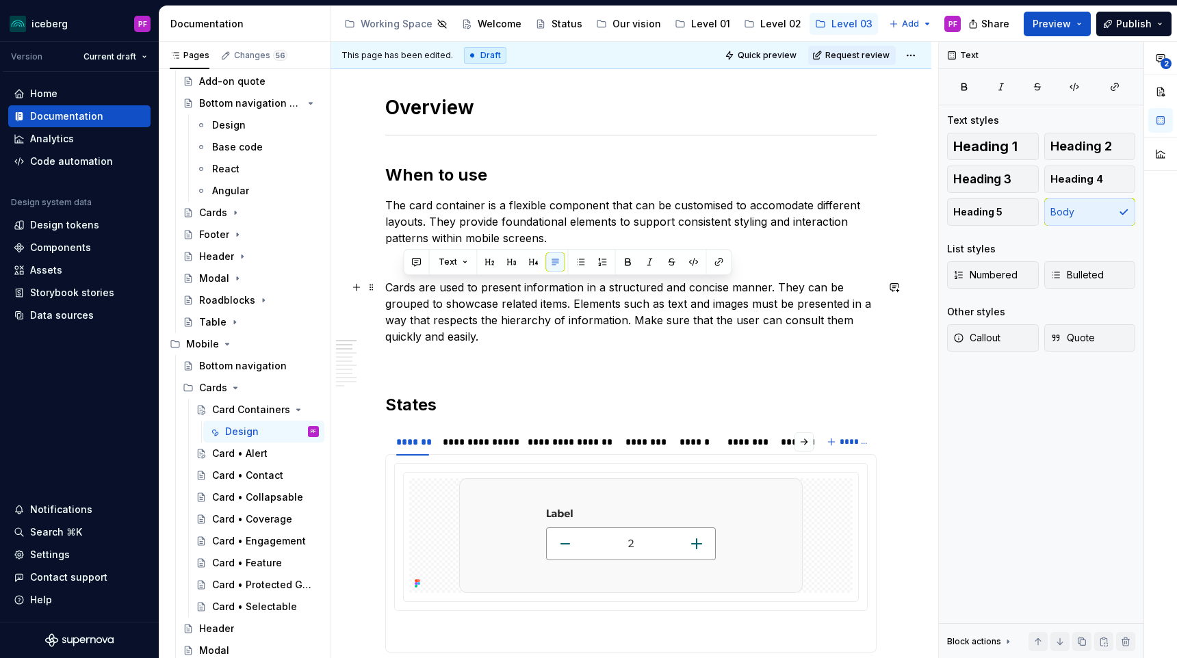
click at [501, 337] on p "Cards are used to present information in a structured and concise manner. They …" at bounding box center [630, 312] width 491 height 66
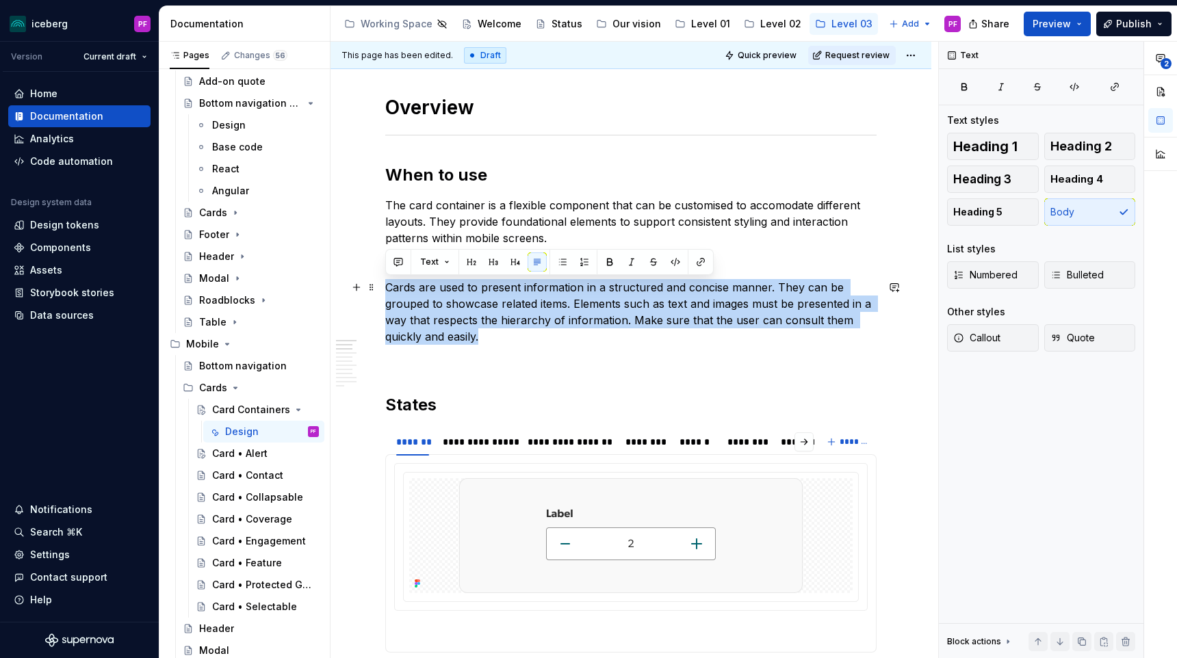
drag, startPoint x: 486, startPoint y: 334, endPoint x: 377, endPoint y: 290, distance: 117.3
click at [467, 315] on p "Cards are used to present information in a structured and concise manner. They …" at bounding box center [630, 312] width 491 height 66
drag, startPoint x: 520, startPoint y: 339, endPoint x: 387, endPoint y: 289, distance: 142.5
click at [387, 289] on p "Cards are used to present information in a structured and concise manner. They …" at bounding box center [630, 312] width 491 height 66
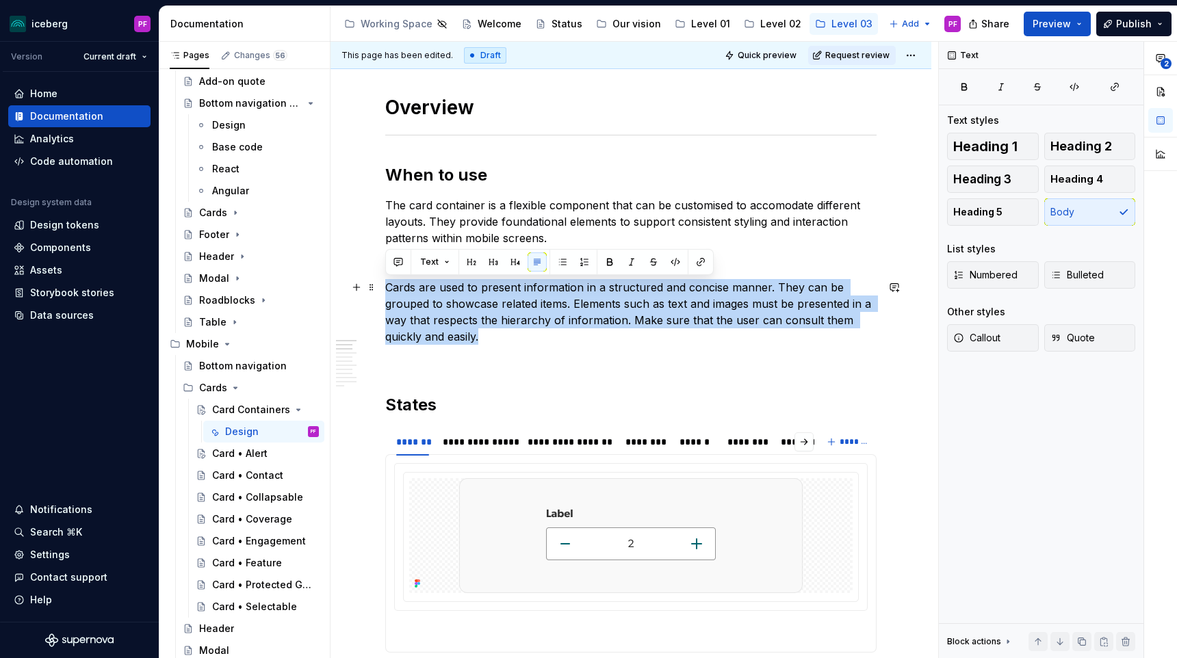
click at [466, 311] on p "Cards are used to present information in a structured and concise manner. They …" at bounding box center [630, 312] width 491 height 66
drag, startPoint x: 480, startPoint y: 339, endPoint x: 387, endPoint y: 289, distance: 104.7
click at [387, 289] on p "Cards are used to present information in a structured and concise manner. They …" at bounding box center [630, 312] width 491 height 66
drag, startPoint x: 387, startPoint y: 287, endPoint x: 491, endPoint y: 331, distance: 112.0
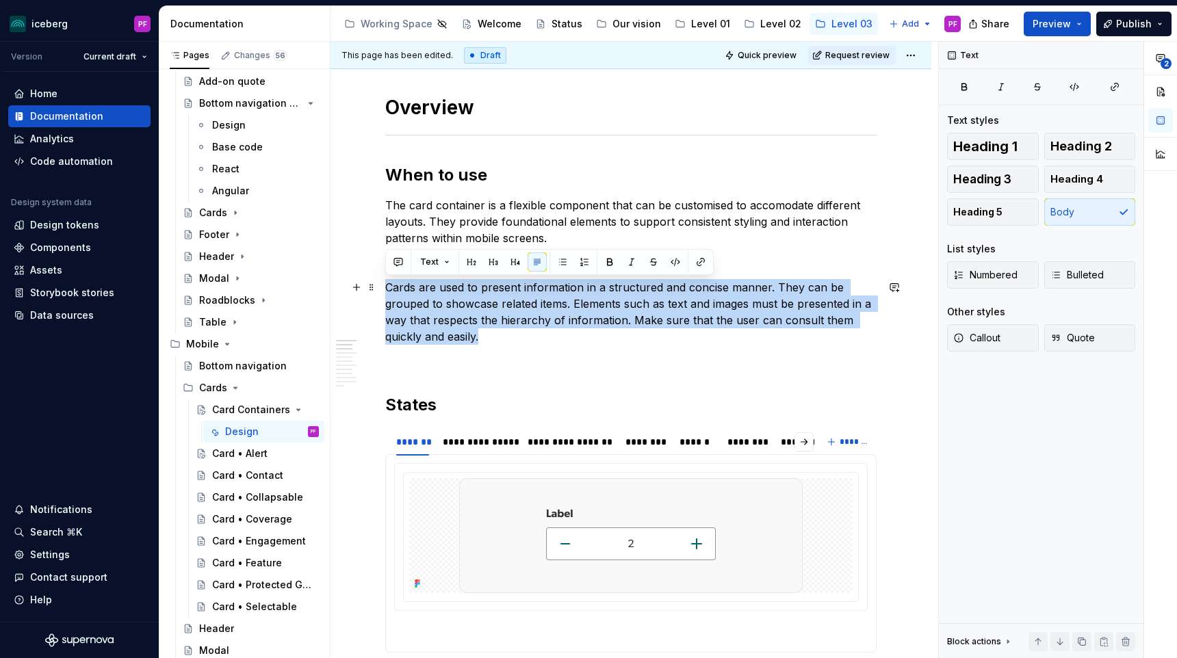
click at [491, 331] on p "Cards are used to present information in a structured and concise manner. They …" at bounding box center [630, 312] width 491 height 66
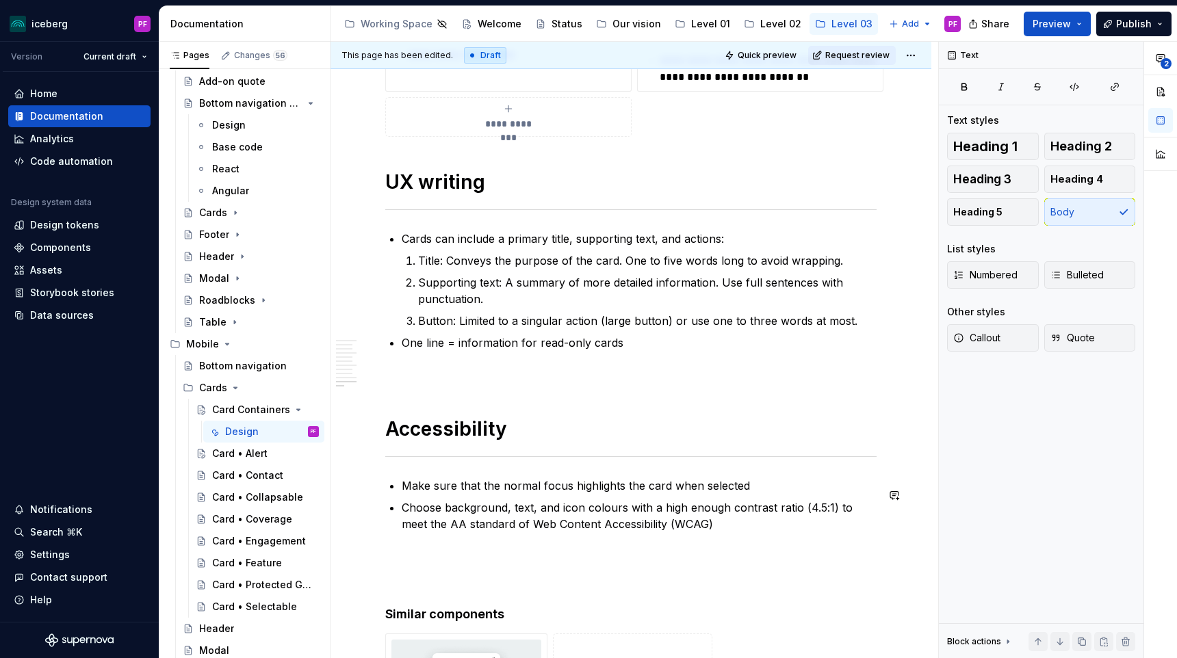
scroll to position [2787, 0]
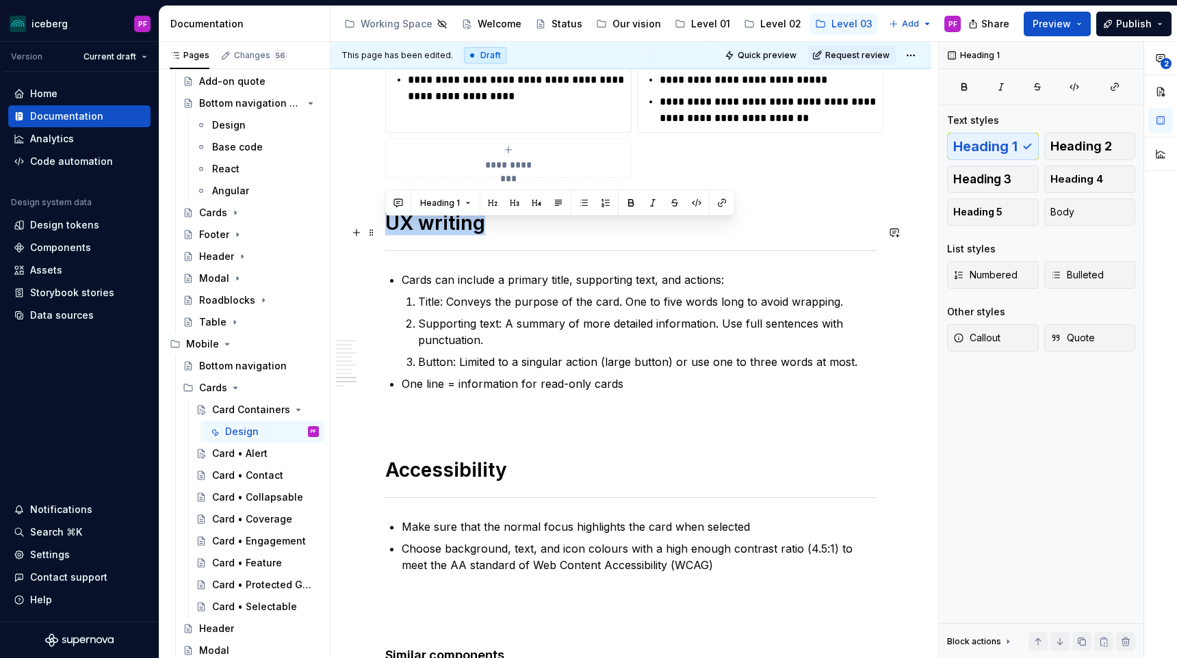
drag, startPoint x: 391, startPoint y: 226, endPoint x: 496, endPoint y: 234, distance: 105.0
click at [496, 234] on h1 "UX writing" at bounding box center [630, 223] width 491 height 25
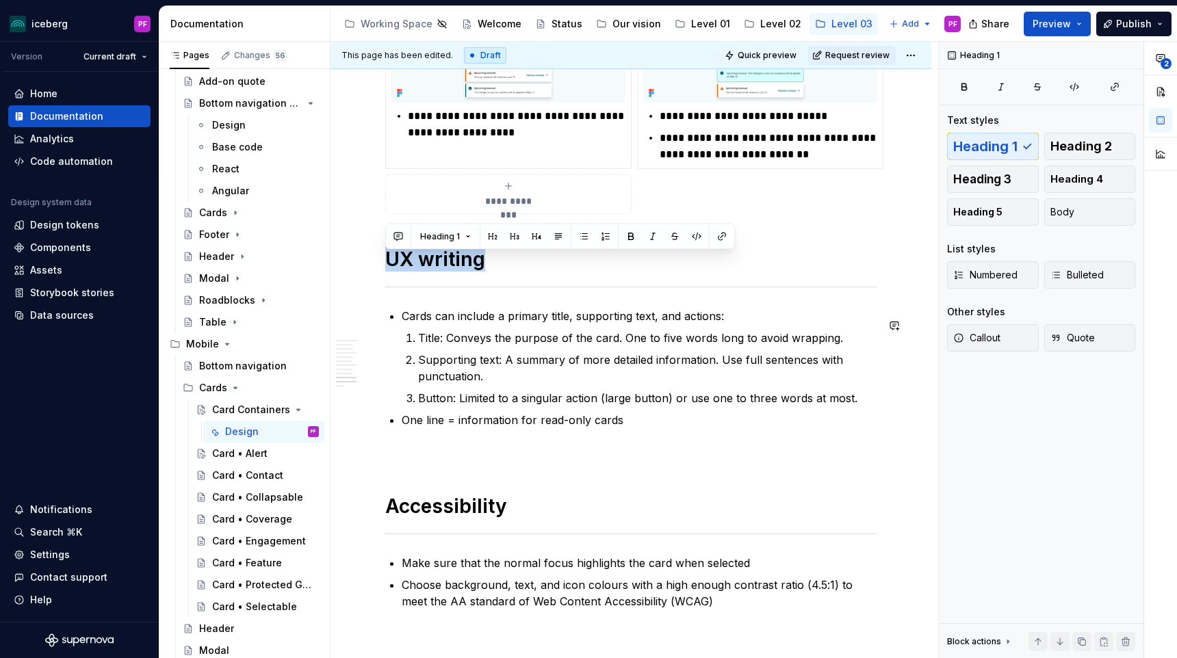
scroll to position [2754, 0]
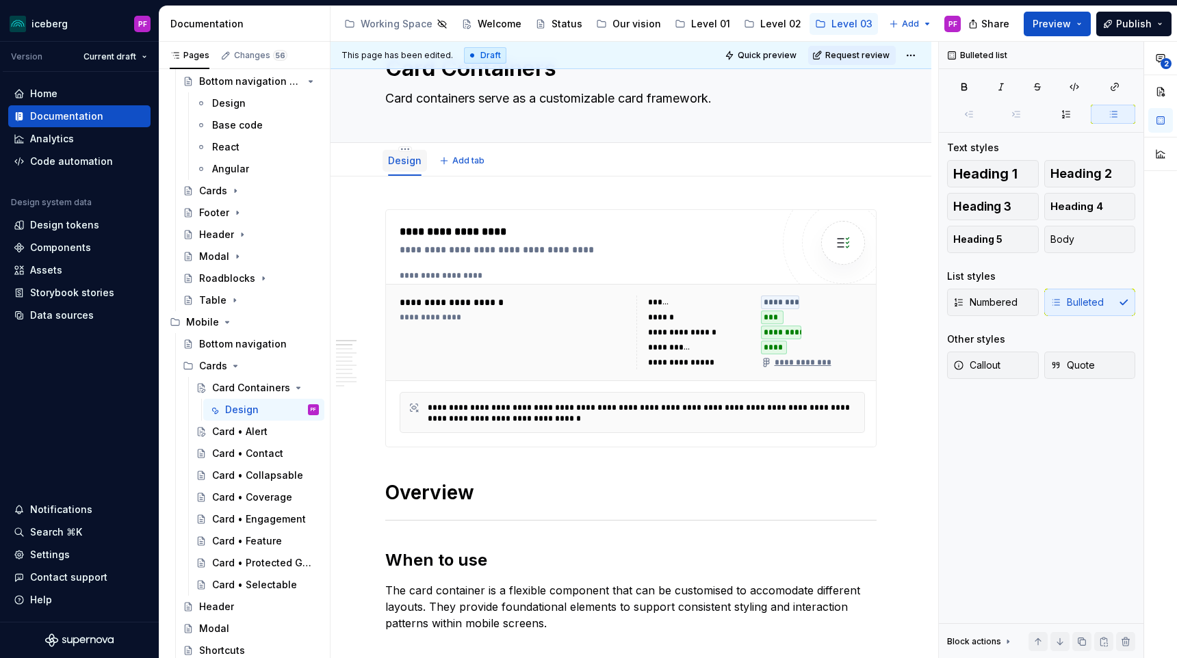
scroll to position [0, 0]
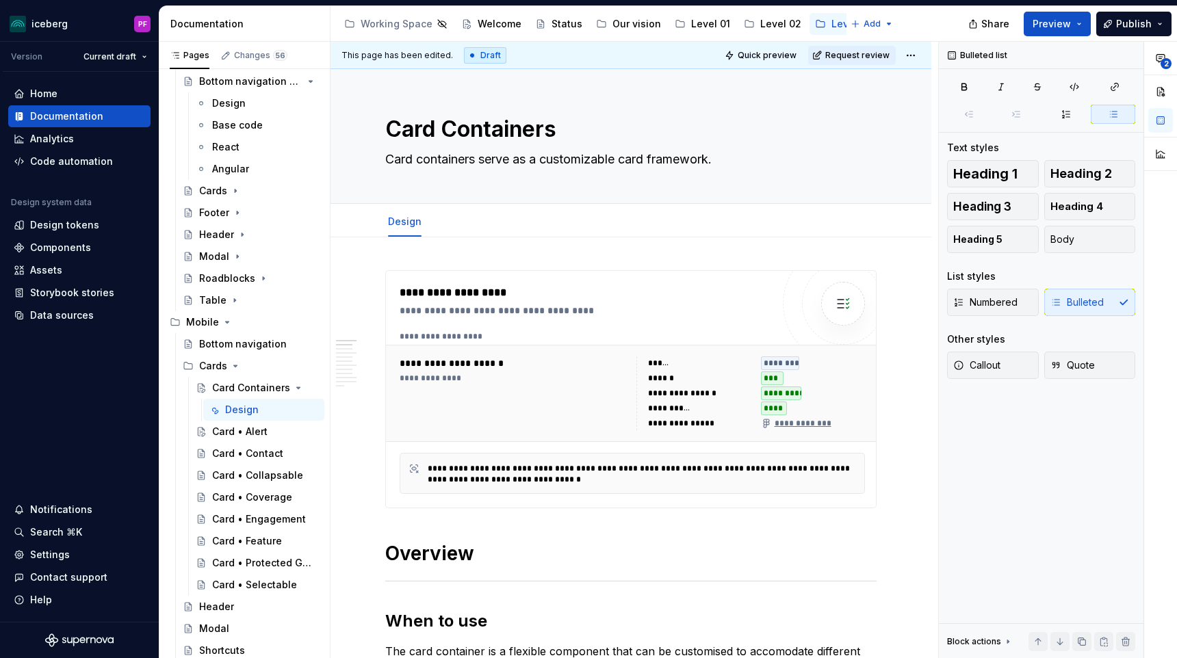
type textarea "*"
